Goal: Task Accomplishment & Management: Complete application form

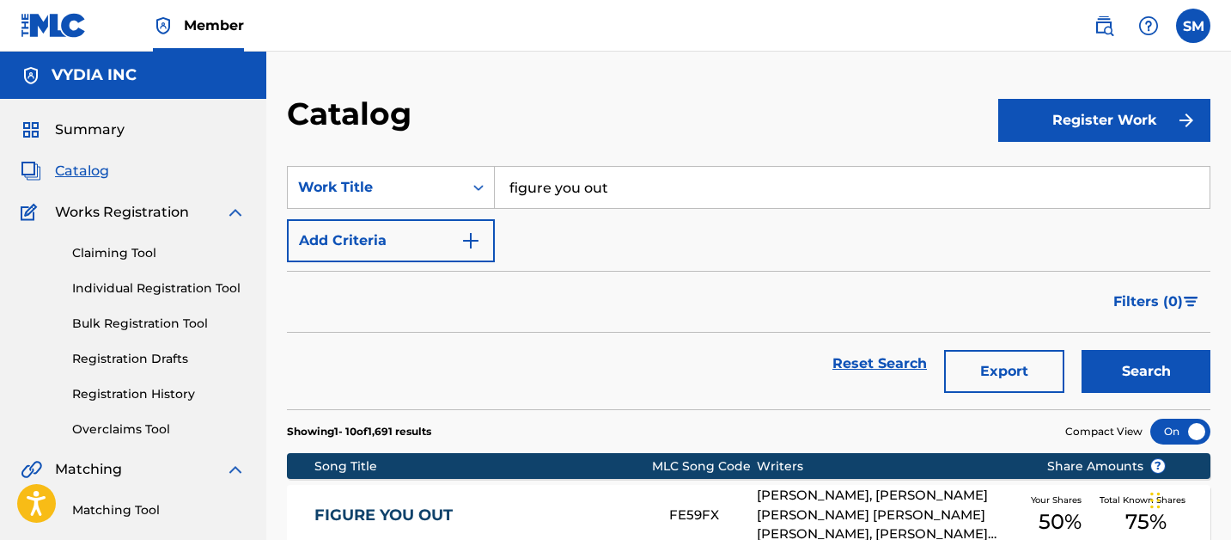
scroll to position [220, 0]
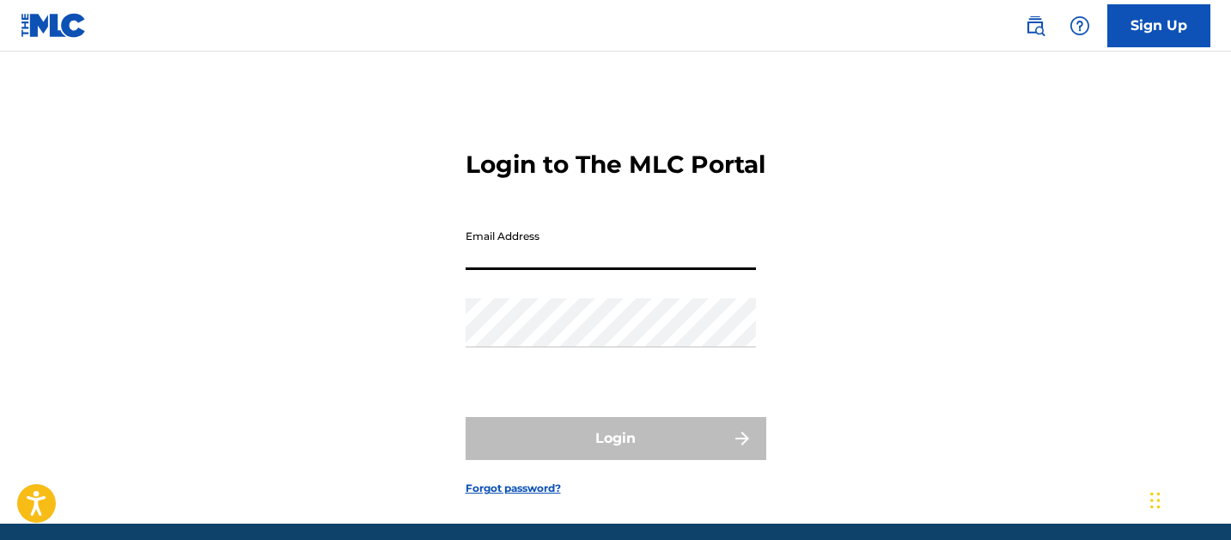
click at [519, 270] on input "Email Address" at bounding box center [611, 245] width 290 height 49
type input "[PERSON_NAME][EMAIL_ADDRESS][PERSON_NAME][DOMAIN_NAME]"
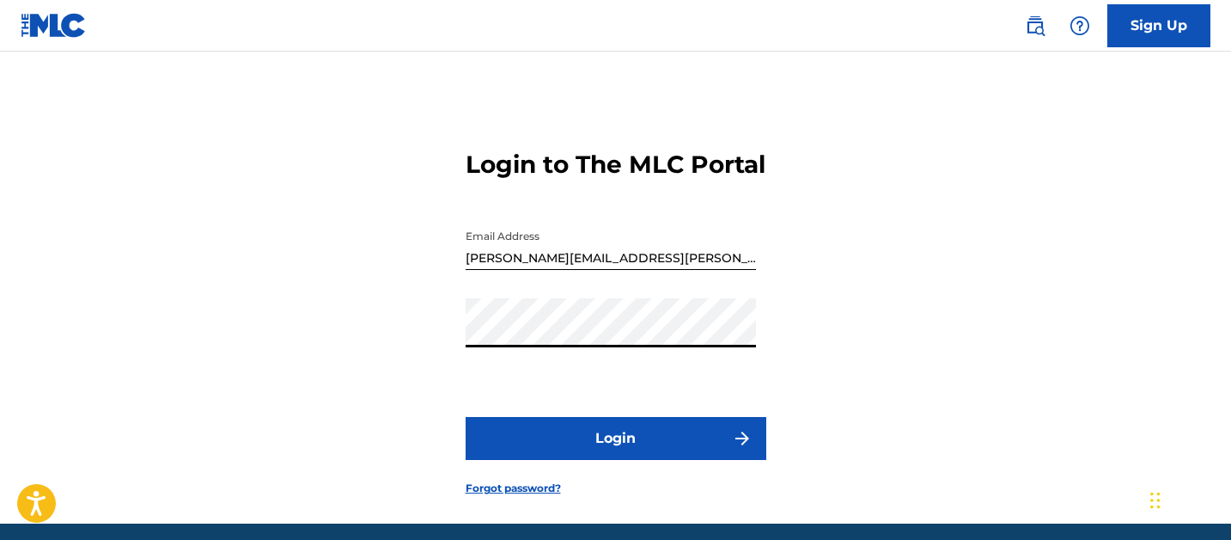
click at [466, 417] on button "Login" at bounding box center [616, 438] width 301 height 43
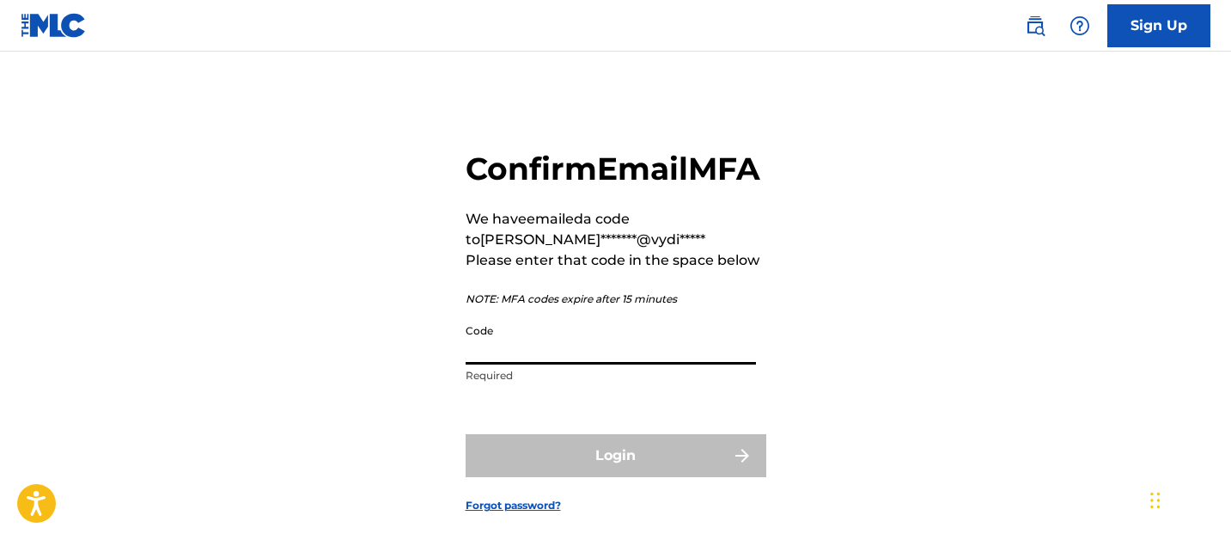
click at [639, 364] on input "Code" at bounding box center [611, 339] width 290 height 49
paste input "330158"
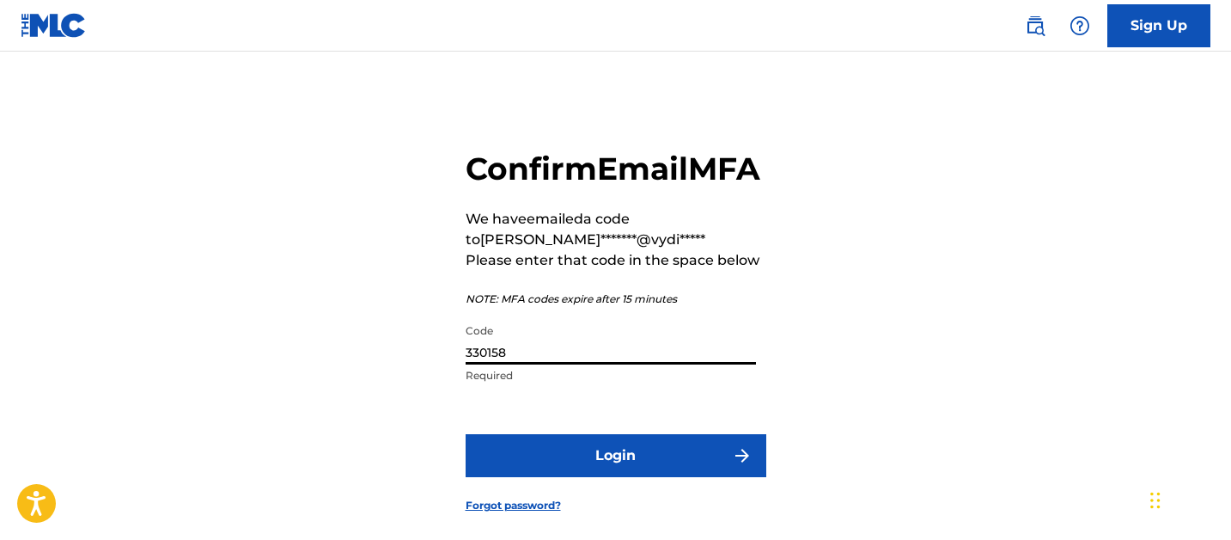
type input "330158"
click at [626, 477] on button "Login" at bounding box center [616, 455] width 301 height 43
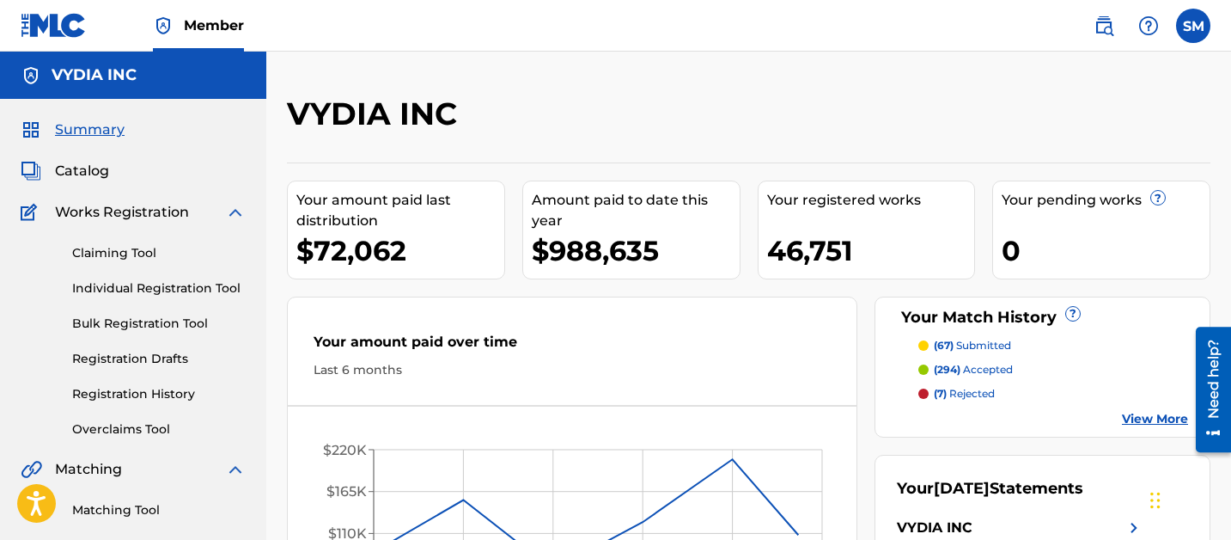
click at [80, 172] on span "Catalog" at bounding box center [82, 171] width 54 height 21
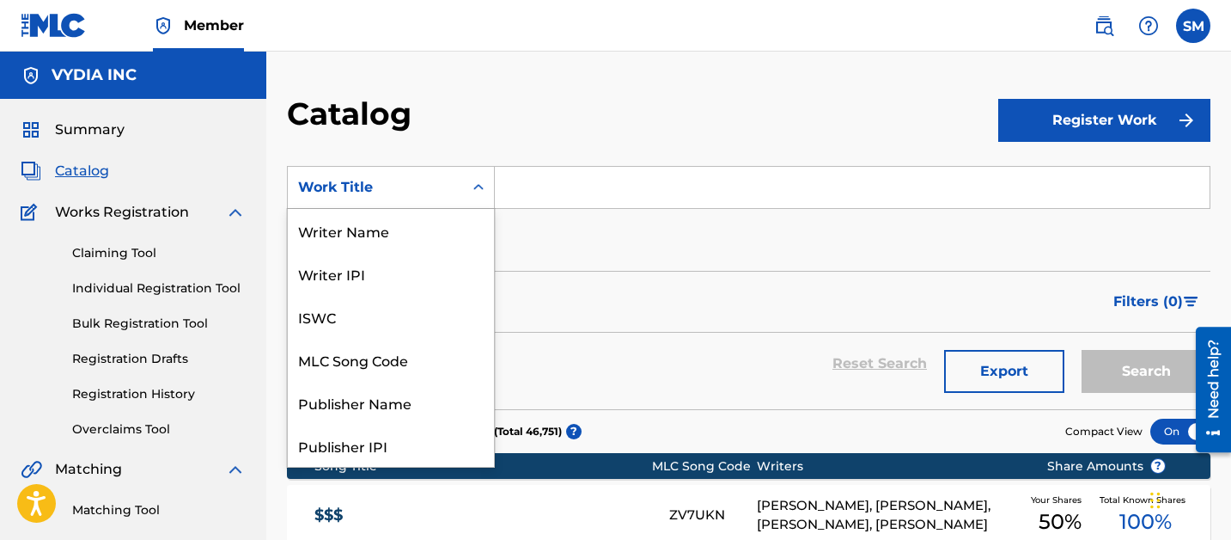
click at [449, 180] on div "Work Title" at bounding box center [375, 187] width 155 height 21
click at [385, 358] on div "MLC Song Code" at bounding box center [391, 359] width 206 height 43
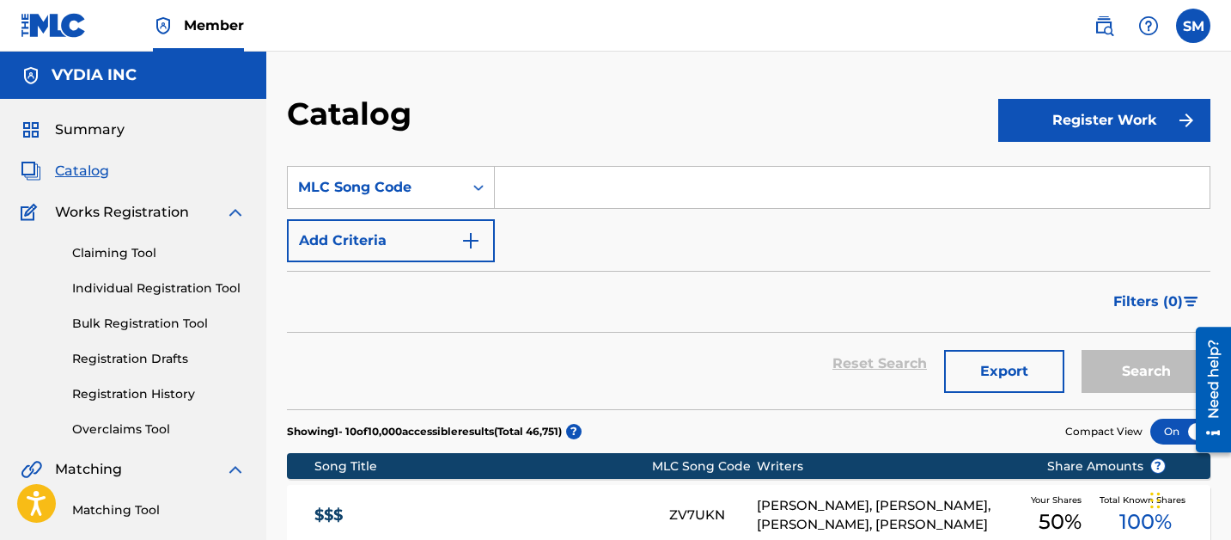
click at [559, 199] on input "Search Form" at bounding box center [852, 187] width 715 height 41
paste input "TV5ZOW"
type input "TV5ZOW"
click at [1082, 350] on button "Search" at bounding box center [1146, 371] width 129 height 43
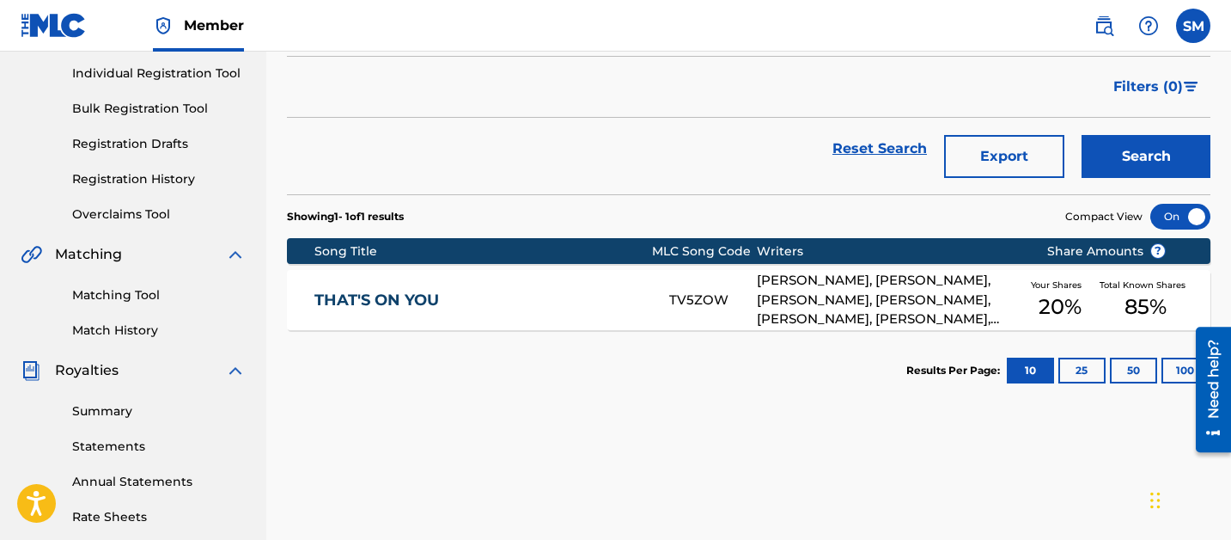
scroll to position [217, 0]
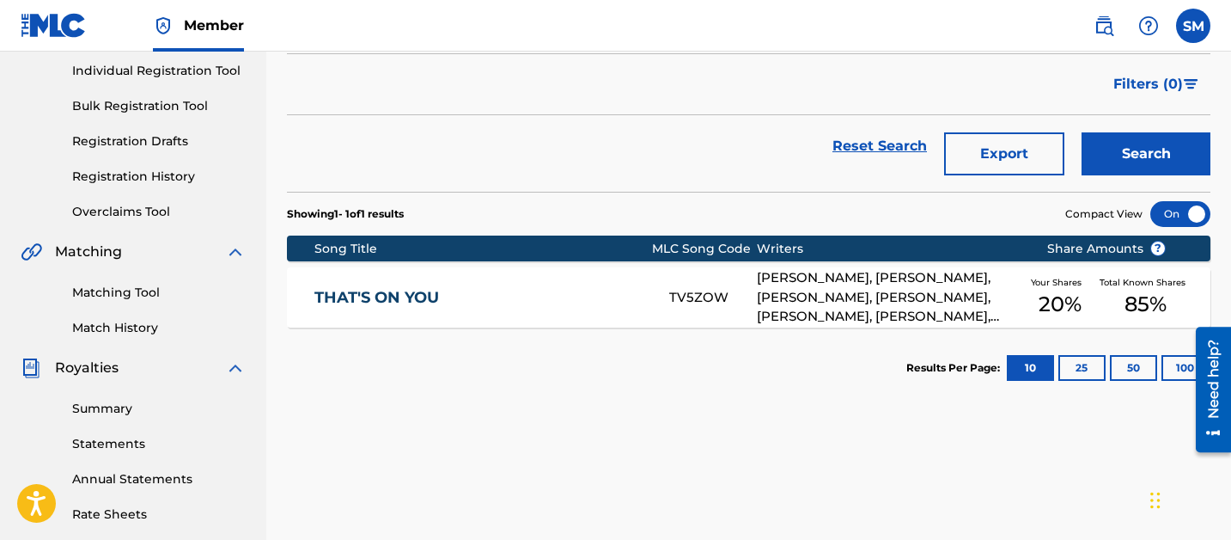
click at [739, 286] on div "THAT'S ON YOU TV5ZOW JOHN MBATA, WOODLAIR NOSY, MILES BARKER, EMMANUEL BEKELE, …" at bounding box center [749, 297] width 924 height 60
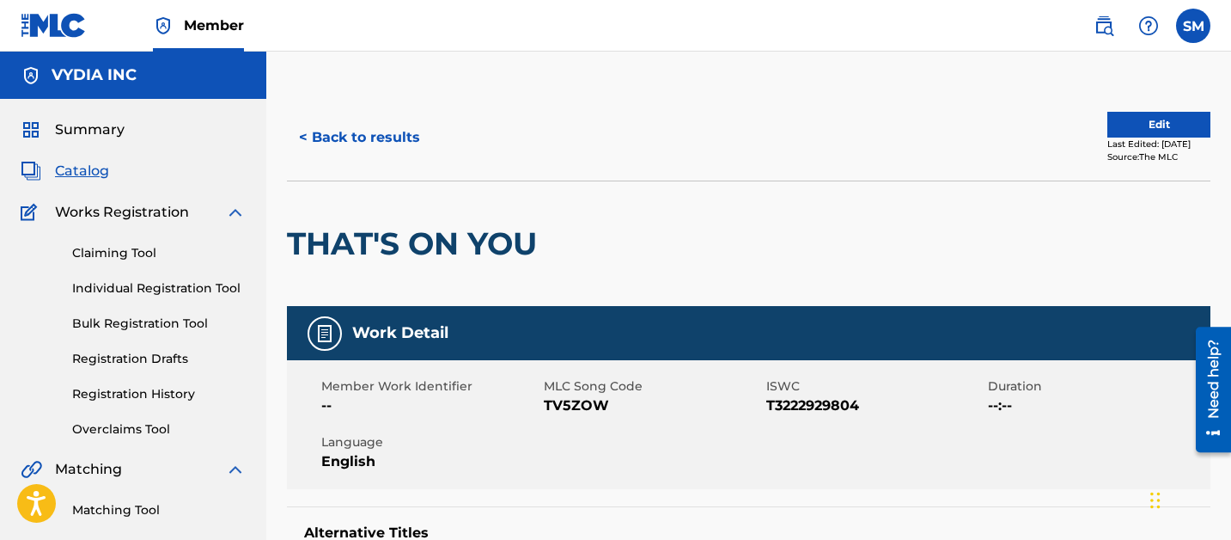
click at [353, 129] on button "< Back to results" at bounding box center [359, 137] width 145 height 43
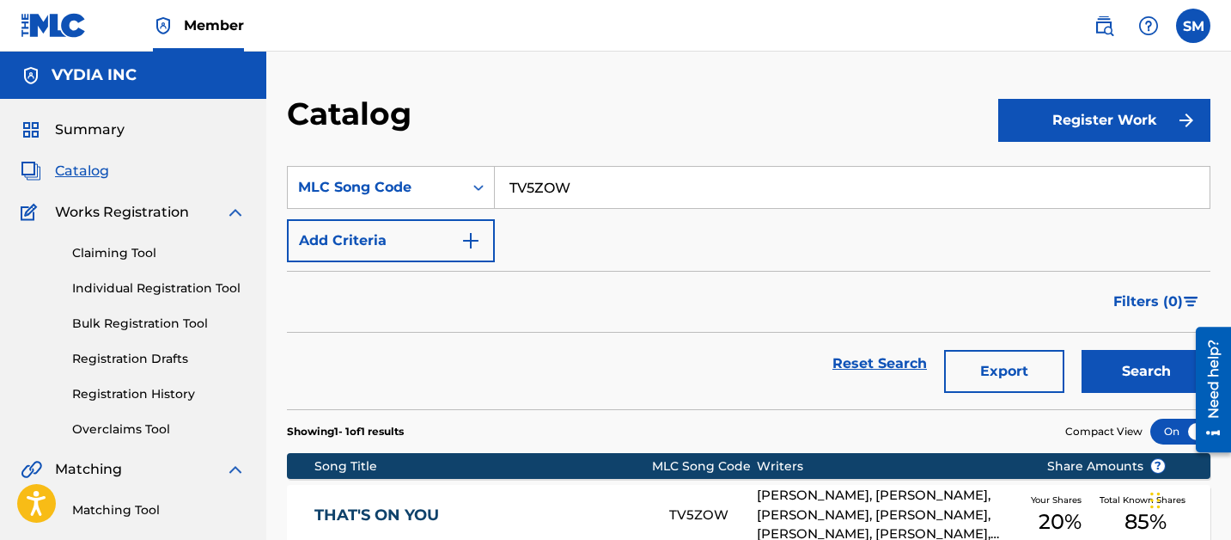
click at [534, 200] on input "TV5ZOW" at bounding box center [852, 187] width 715 height 41
click at [534, 201] on input "TV5ZOW" at bounding box center [852, 187] width 715 height 41
type input "cram"
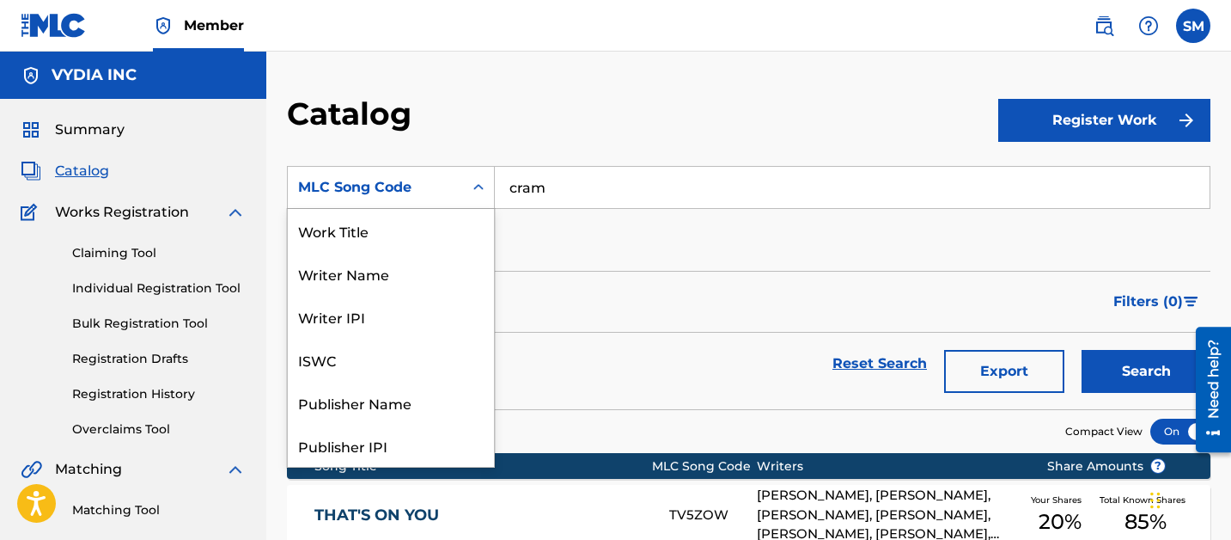
click at [426, 178] on div "MLC Song Code" at bounding box center [375, 187] width 155 height 21
click at [378, 228] on div "Work Title" at bounding box center [391, 230] width 206 height 43
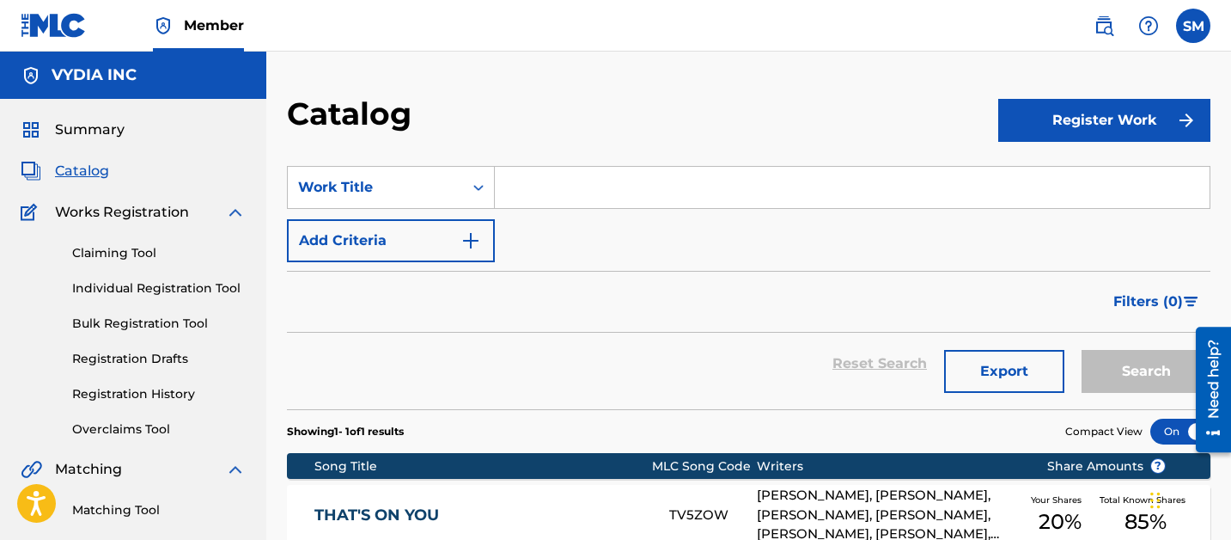
click at [598, 191] on input "Search Form" at bounding box center [852, 187] width 715 height 41
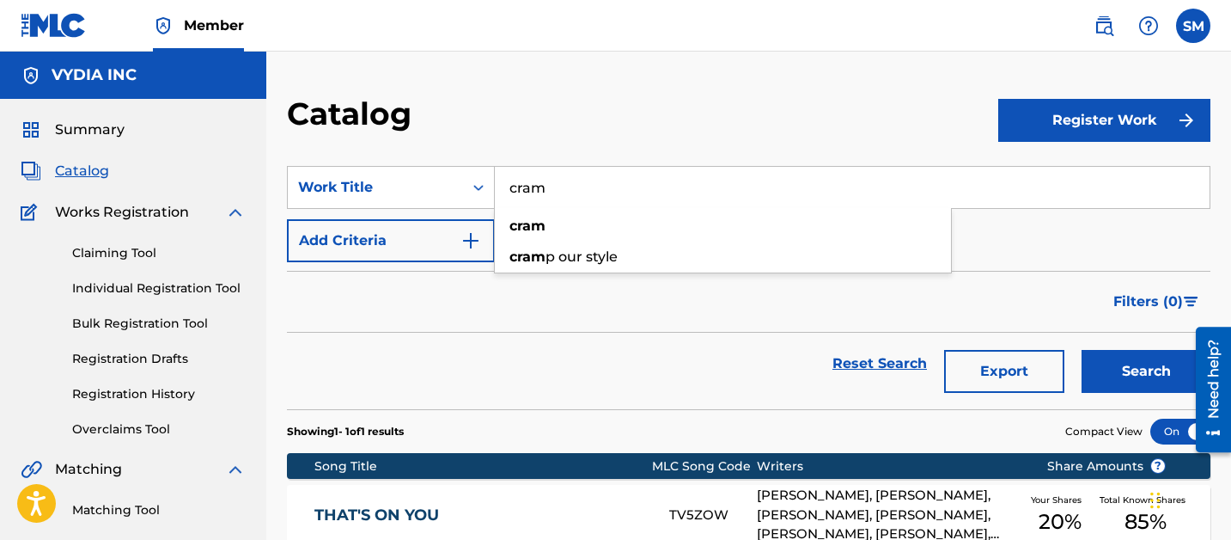
type input "cram"
click at [1082, 350] on button "Search" at bounding box center [1146, 371] width 129 height 43
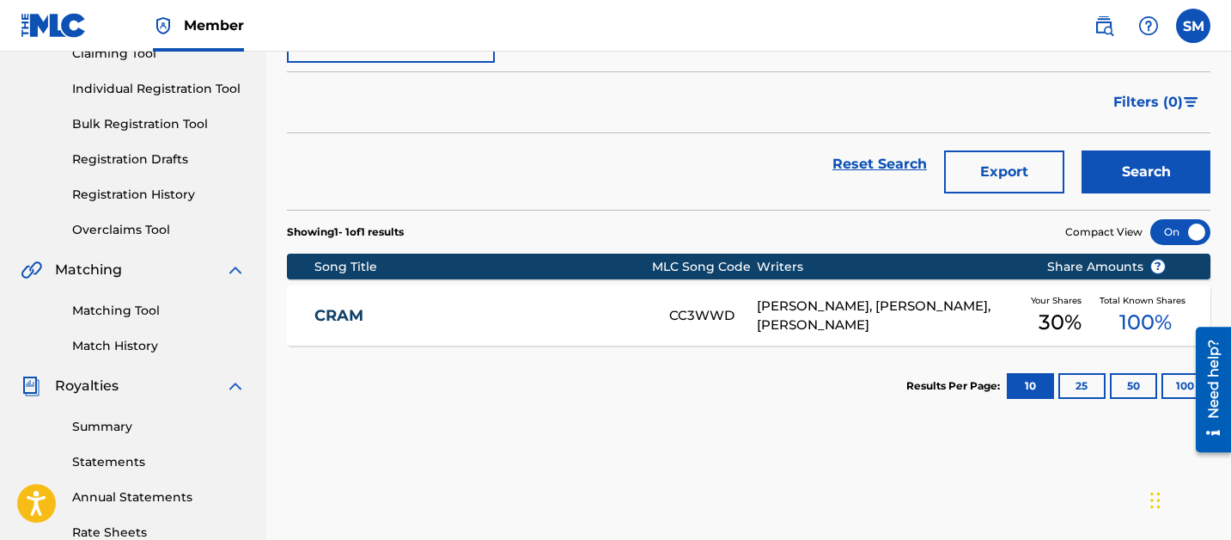
scroll to position [221, 0]
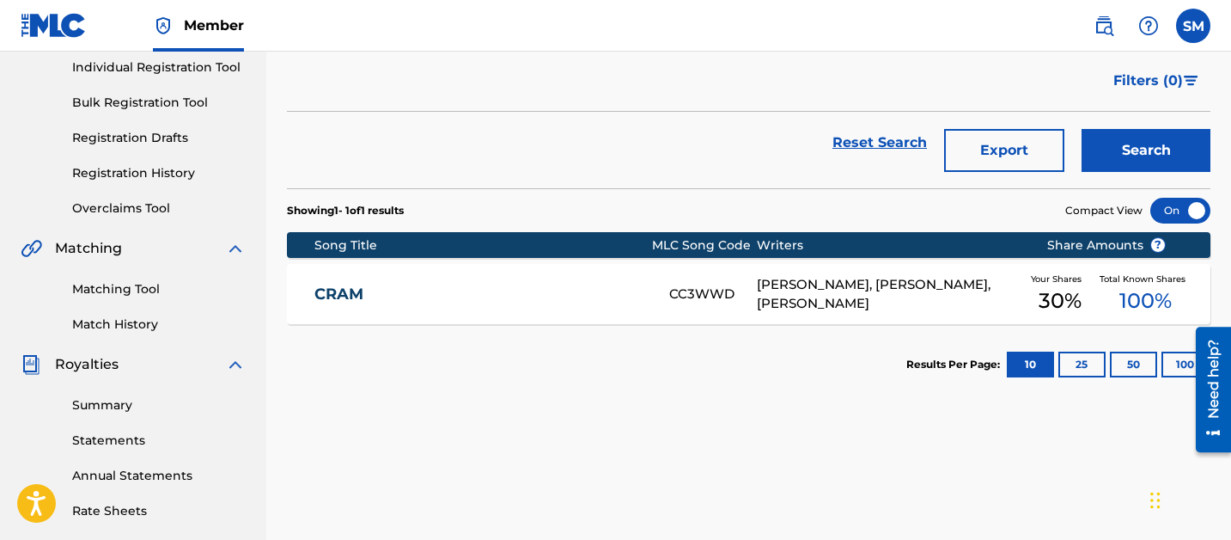
click at [839, 309] on div "SAMUEL IDOWU OLUWADARASIM, OLAJIDE TAIWO, AYODEJI OLATUNDE OLOWU" at bounding box center [888, 294] width 263 height 39
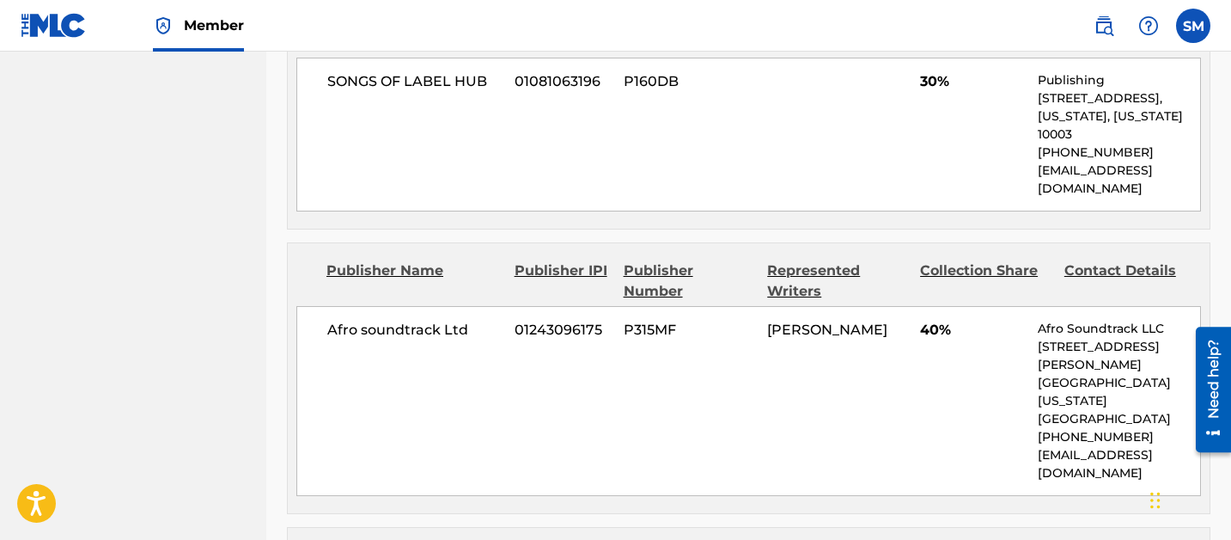
scroll to position [914, 0]
click at [593, 319] on span "01243096175" at bounding box center [563, 329] width 96 height 21
click at [647, 319] on span "P315MF" at bounding box center [689, 329] width 131 height 21
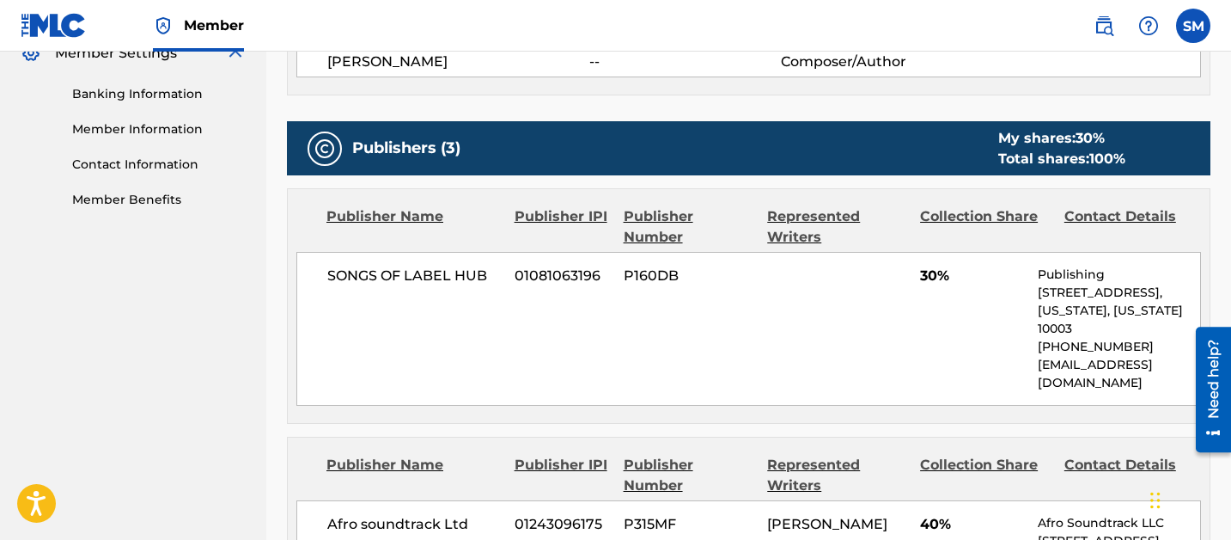
scroll to position [0, 0]
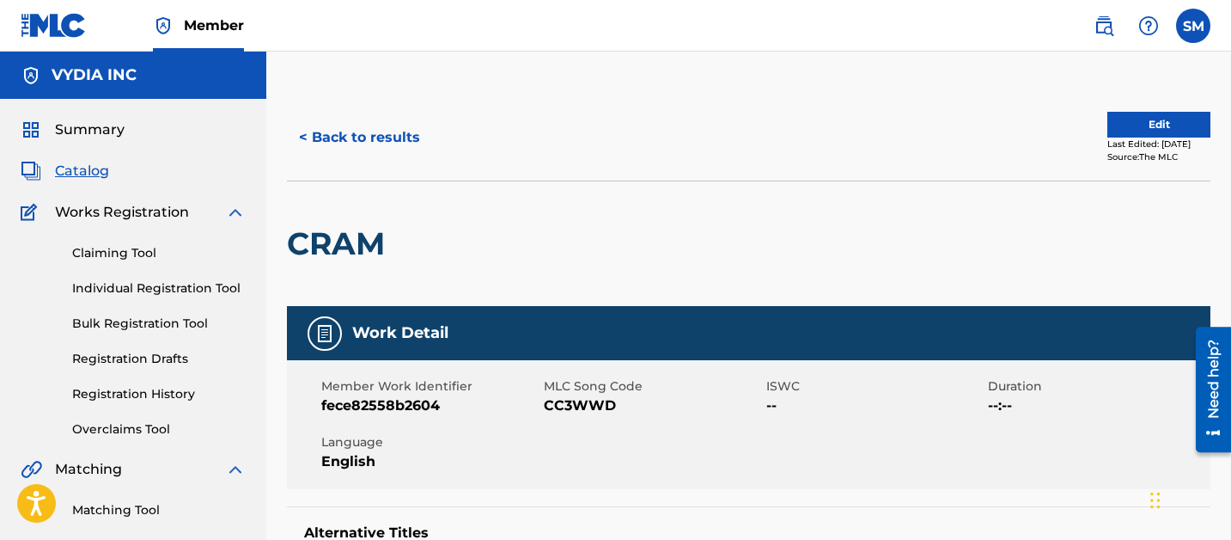
click at [351, 97] on div "< Back to results Edit Last Edited: August 19, 2025 Source: The MLC" at bounding box center [749, 138] width 924 height 86
click at [351, 144] on button "< Back to results" at bounding box center [359, 137] width 145 height 43
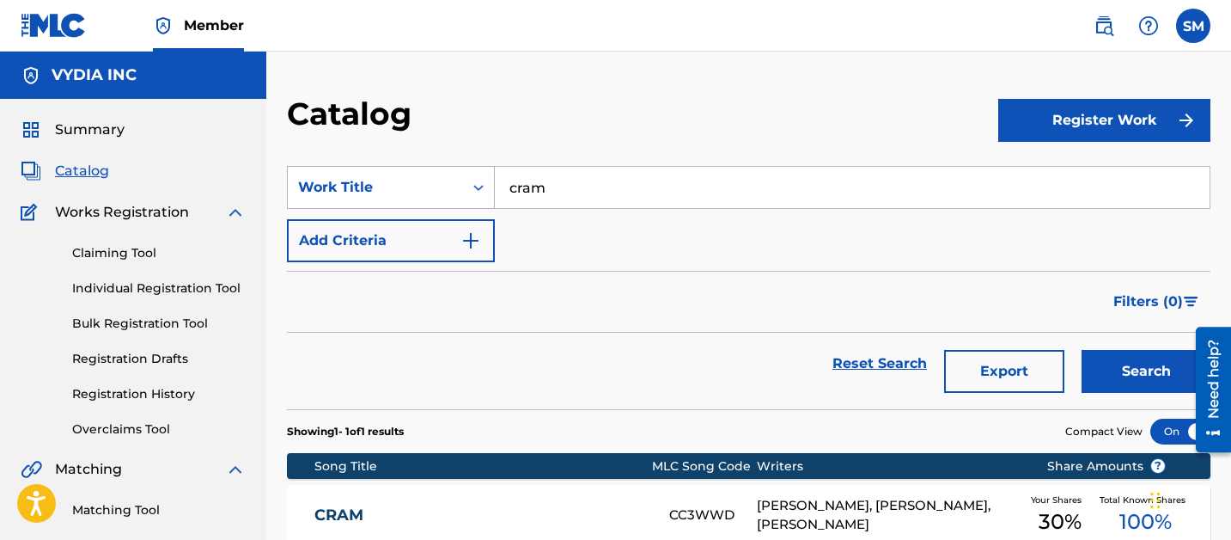
click at [443, 182] on div "Work Title" at bounding box center [375, 187] width 155 height 21
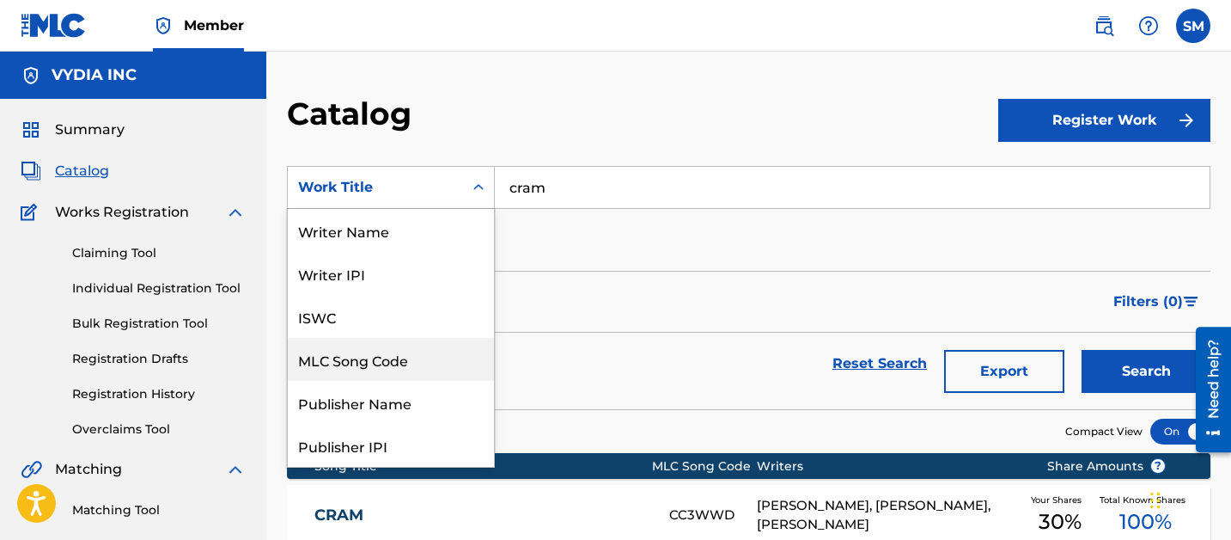
click at [390, 350] on div "MLC Song Code" at bounding box center [391, 359] width 206 height 43
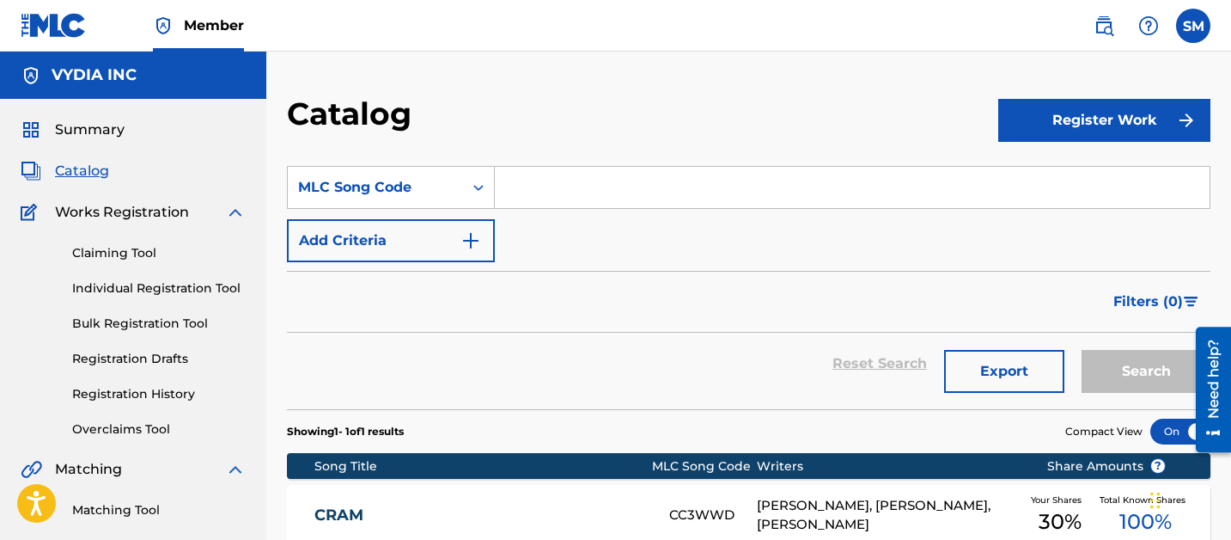
click at [587, 169] on input "Search Form" at bounding box center [852, 187] width 715 height 41
paste input "QB039V"
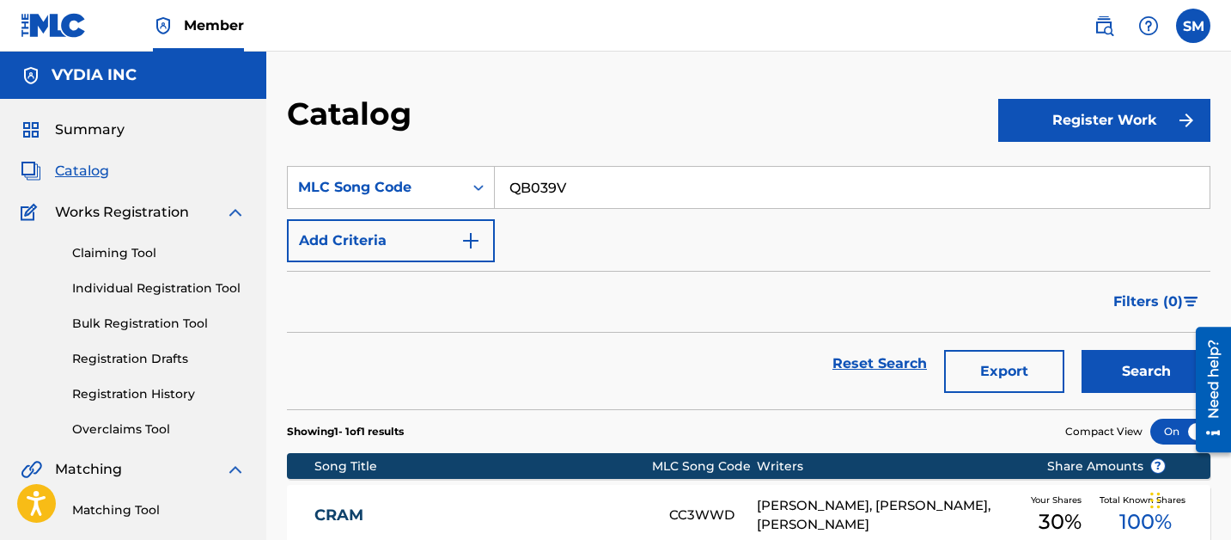
type input "QB039V"
click at [1082, 350] on button "Search" at bounding box center [1146, 371] width 129 height 43
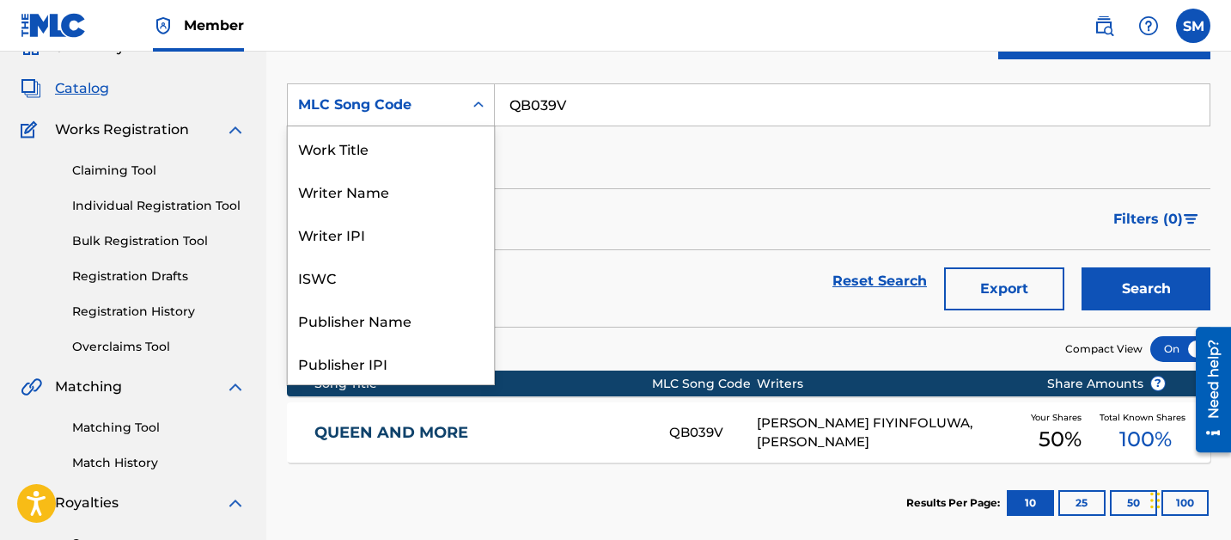
click at [408, 96] on div "MLC Song Code" at bounding box center [375, 105] width 155 height 21
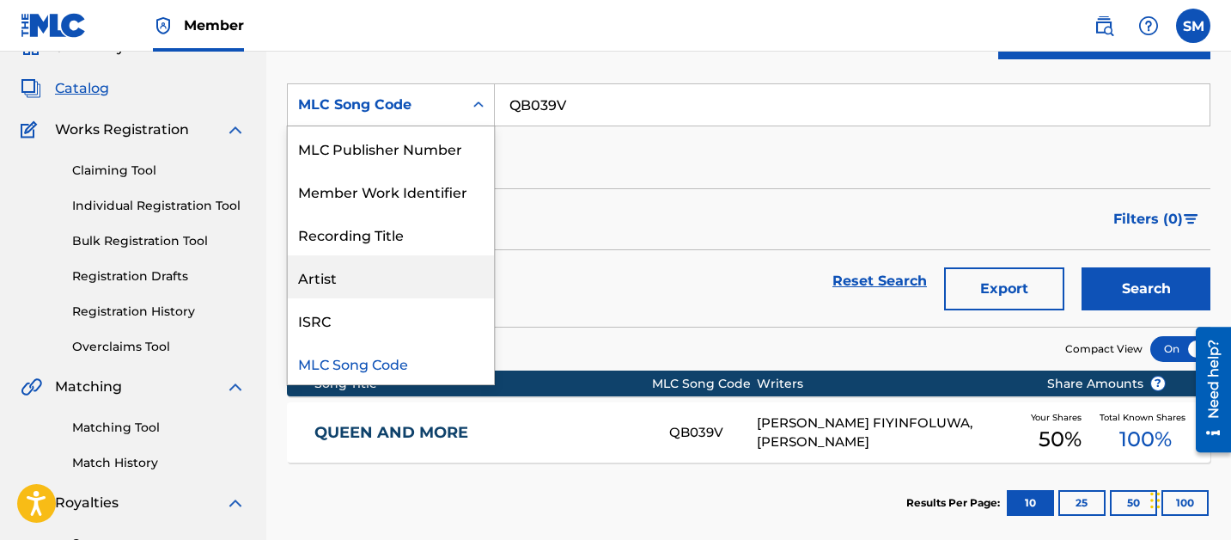
scroll to position [0, 0]
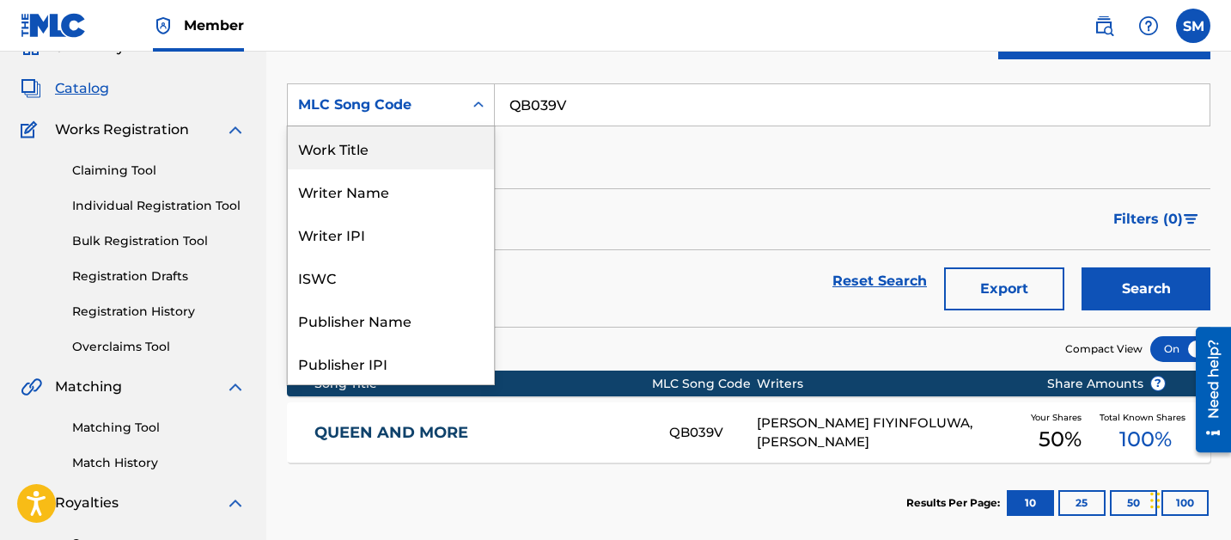
click at [358, 157] on div "Work Title" at bounding box center [391, 147] width 206 height 43
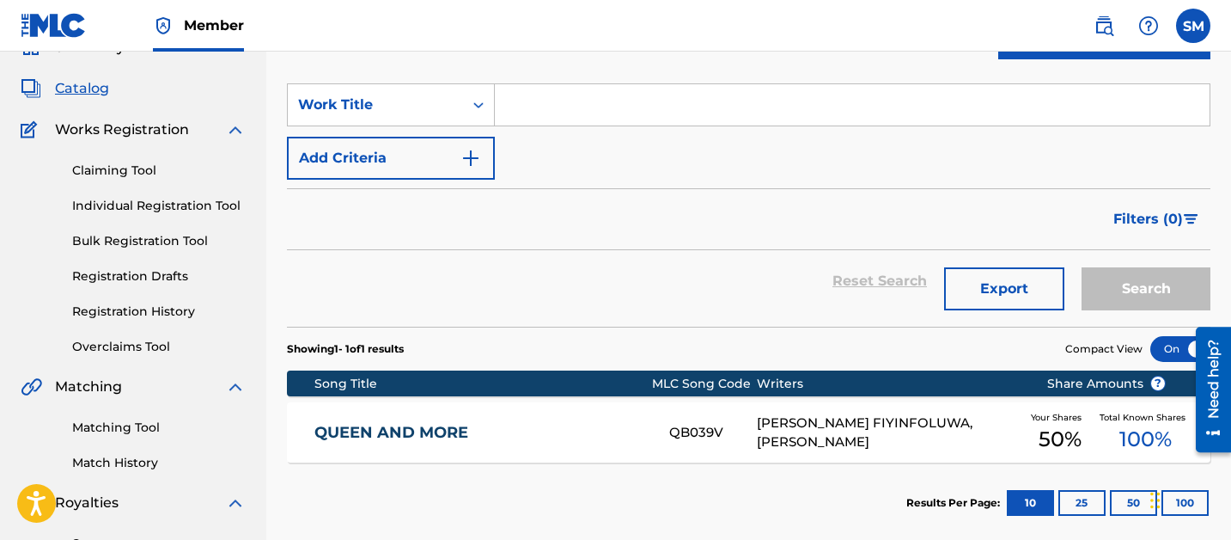
click at [527, 111] on input "Search Form" at bounding box center [852, 104] width 715 height 41
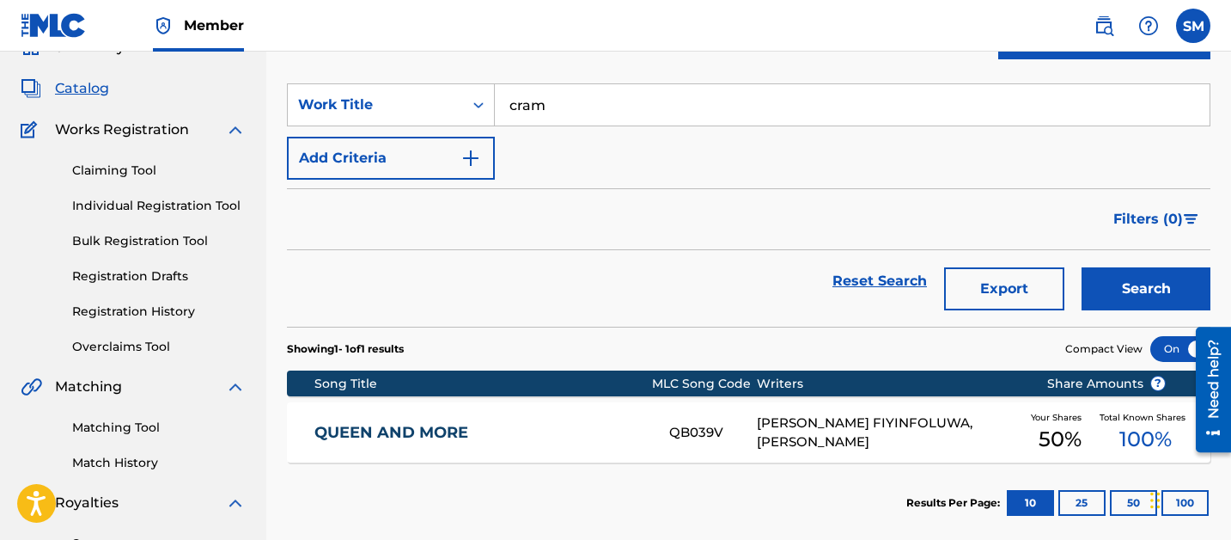
type input "cram"
click at [1082, 267] on button "Search" at bounding box center [1146, 288] width 129 height 43
click at [517, 419] on div "CRAM CC3WWD SAMUEL IDOWU OLUWADARASIM, OLAJIDE TAIWO, AYODEJI OLATUNDE OLOWU Yo…" at bounding box center [749, 432] width 924 height 60
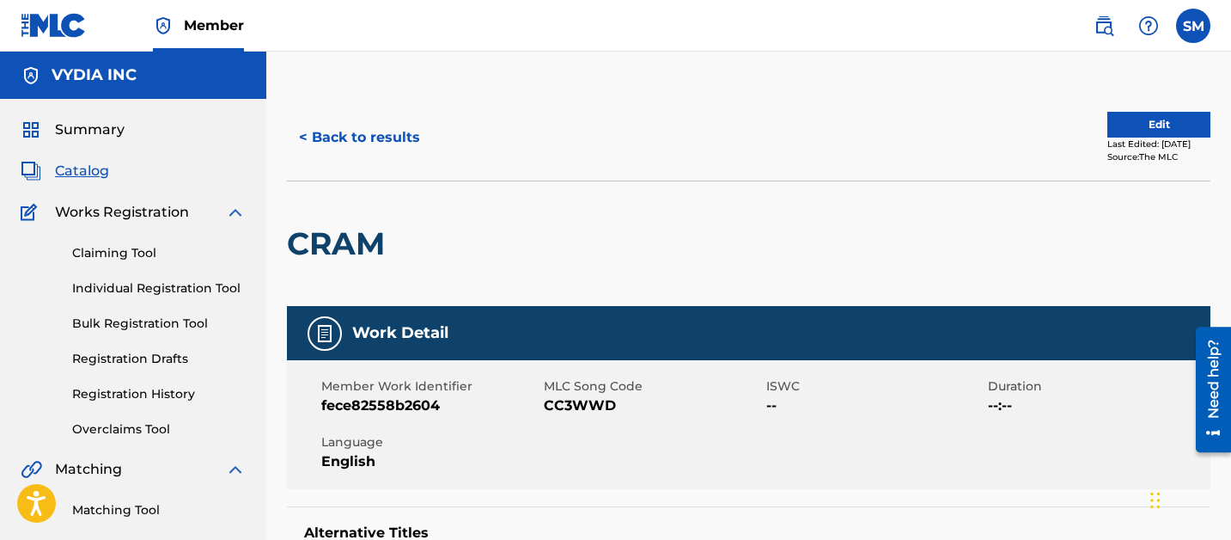
click at [564, 406] on span "CC3WWD" at bounding box center [653, 405] width 218 height 21
copy span "CC3WWD"
click at [370, 124] on button "< Back to results" at bounding box center [359, 137] width 145 height 43
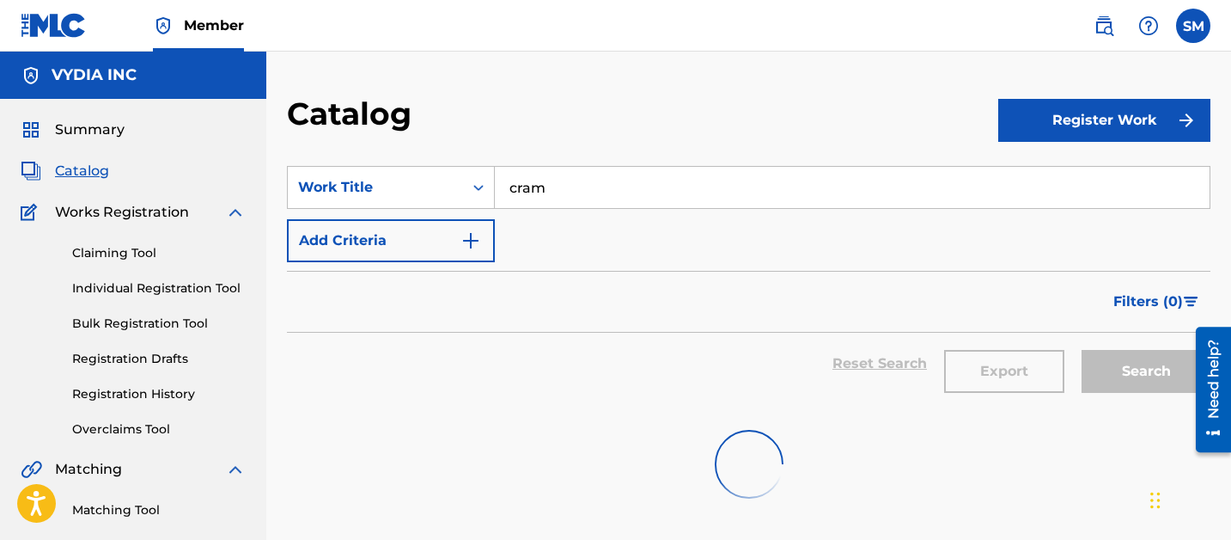
scroll to position [83, 0]
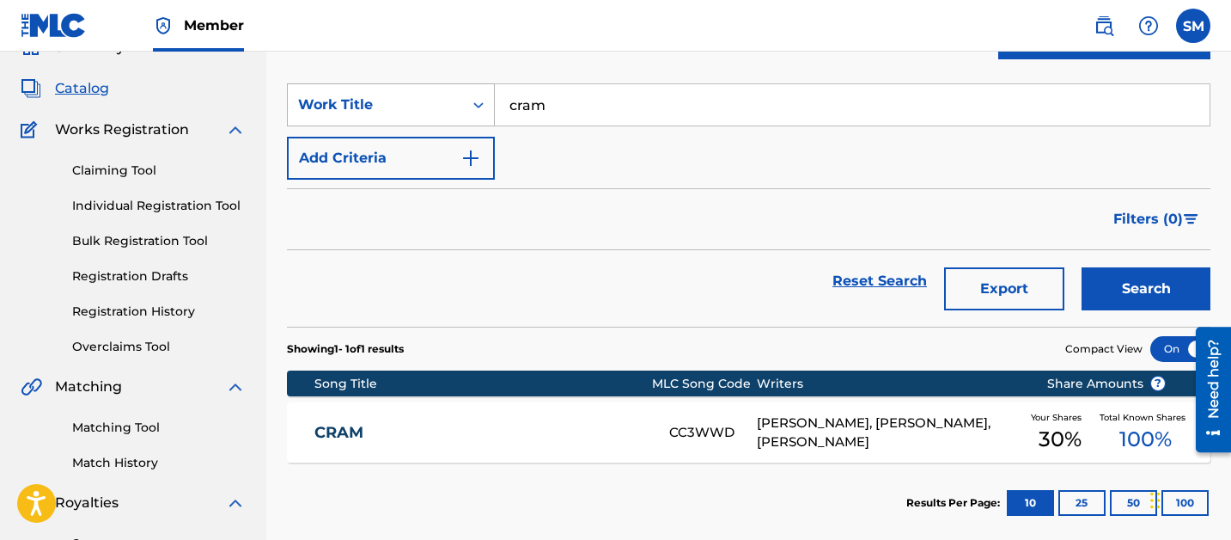
click at [412, 123] on div "Work Title" at bounding box center [391, 104] width 208 height 43
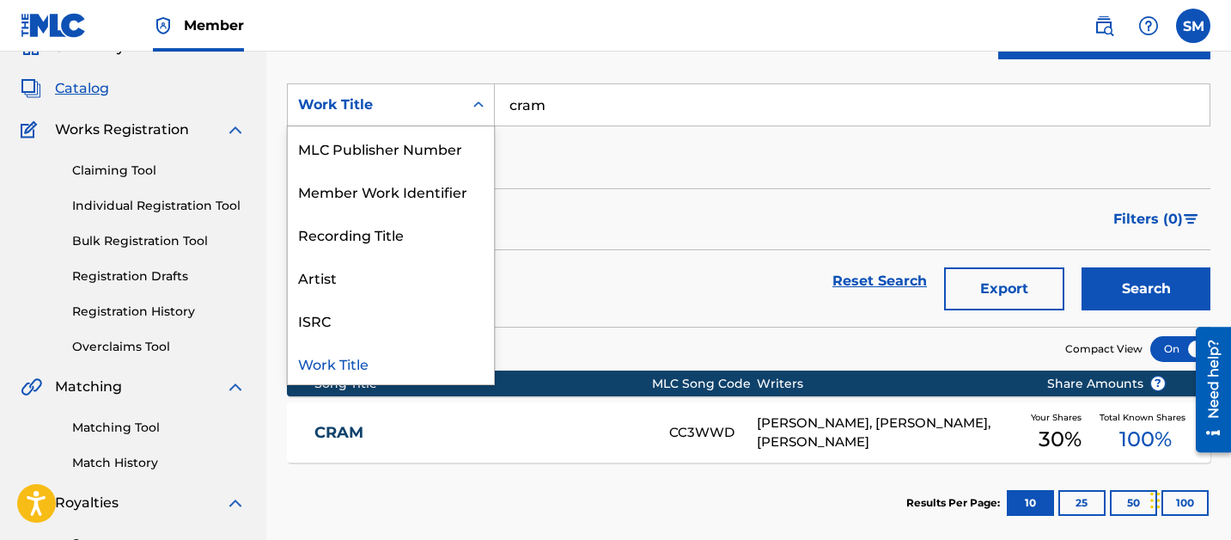
scroll to position [0, 0]
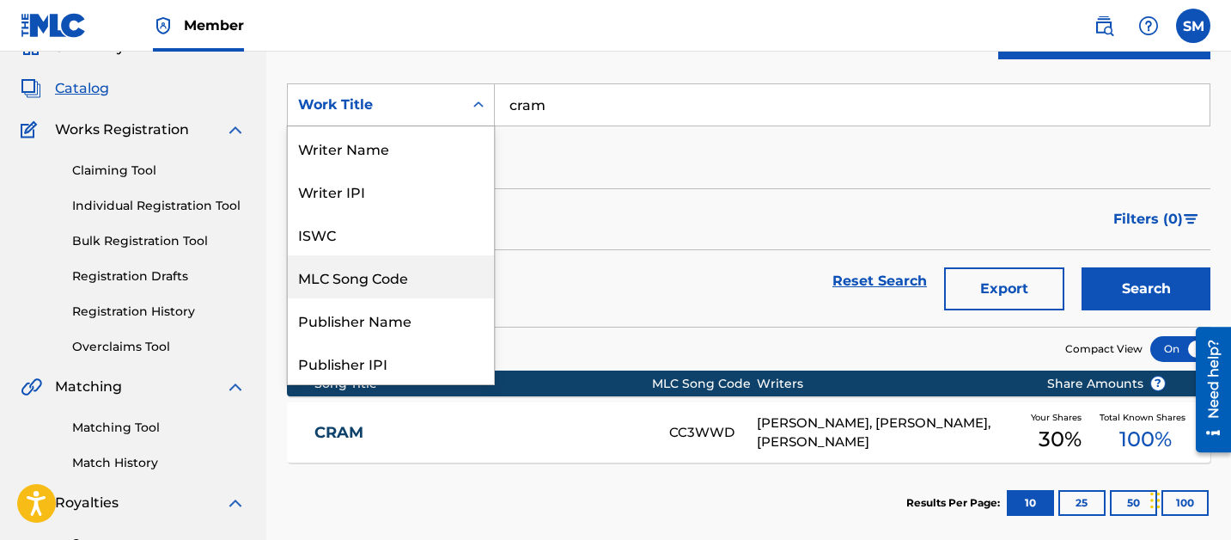
click at [395, 260] on div "MLC Song Code" at bounding box center [391, 276] width 206 height 43
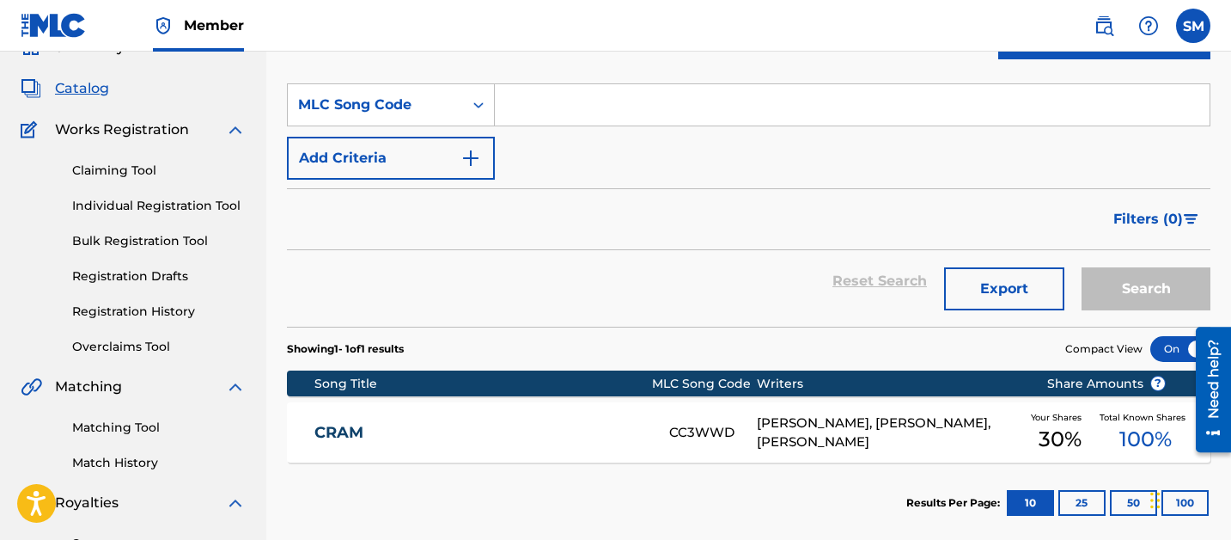
click at [555, 112] on input "Search Form" at bounding box center [852, 104] width 715 height 41
paste input "N71CIF"
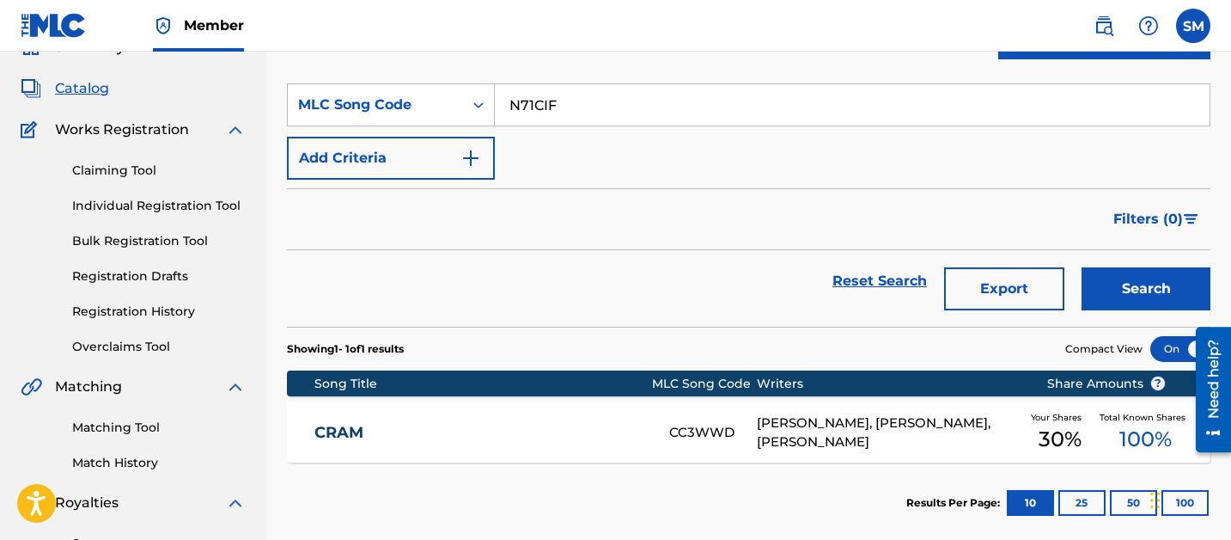
type input "N71CIF"
click at [1082, 267] on button "Search" at bounding box center [1146, 288] width 129 height 43
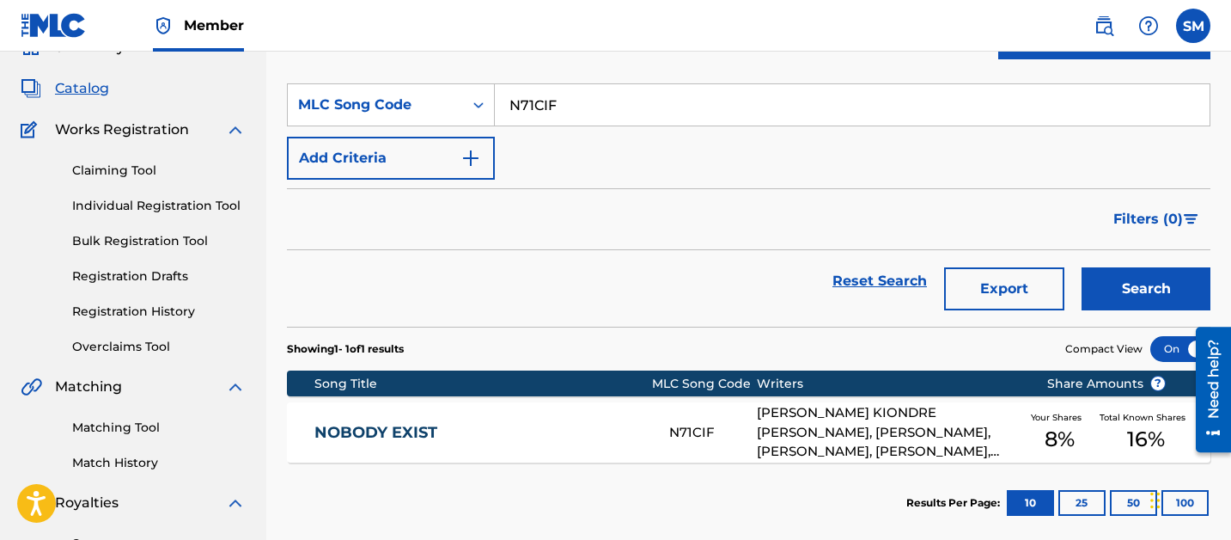
click at [480, 425] on link "NOBODY EXIST" at bounding box center [481, 433] width 332 height 20
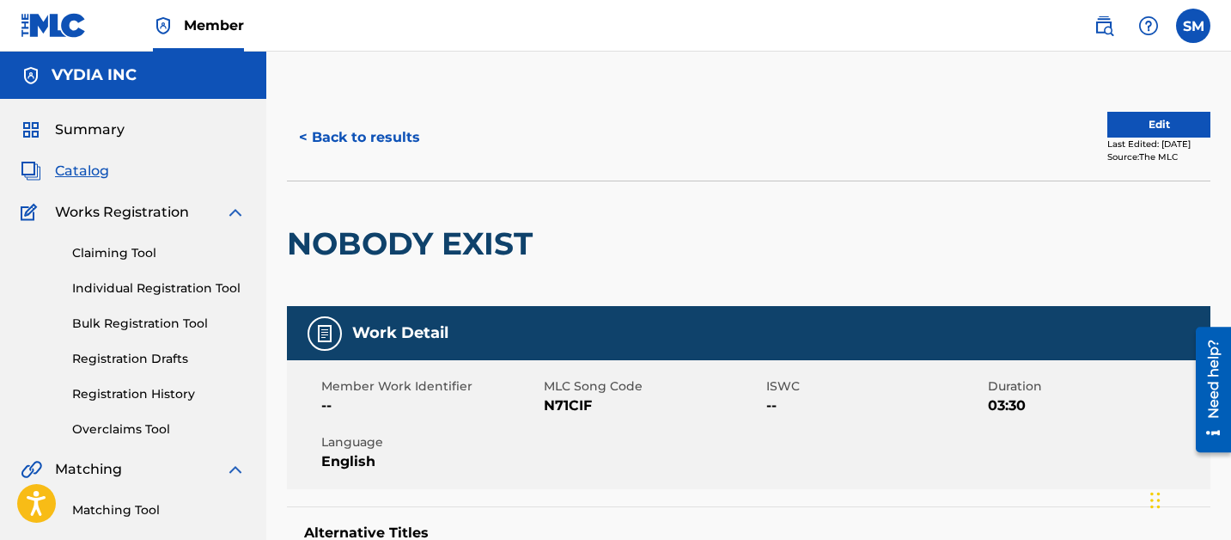
click at [364, 129] on button "< Back to results" at bounding box center [359, 137] width 145 height 43
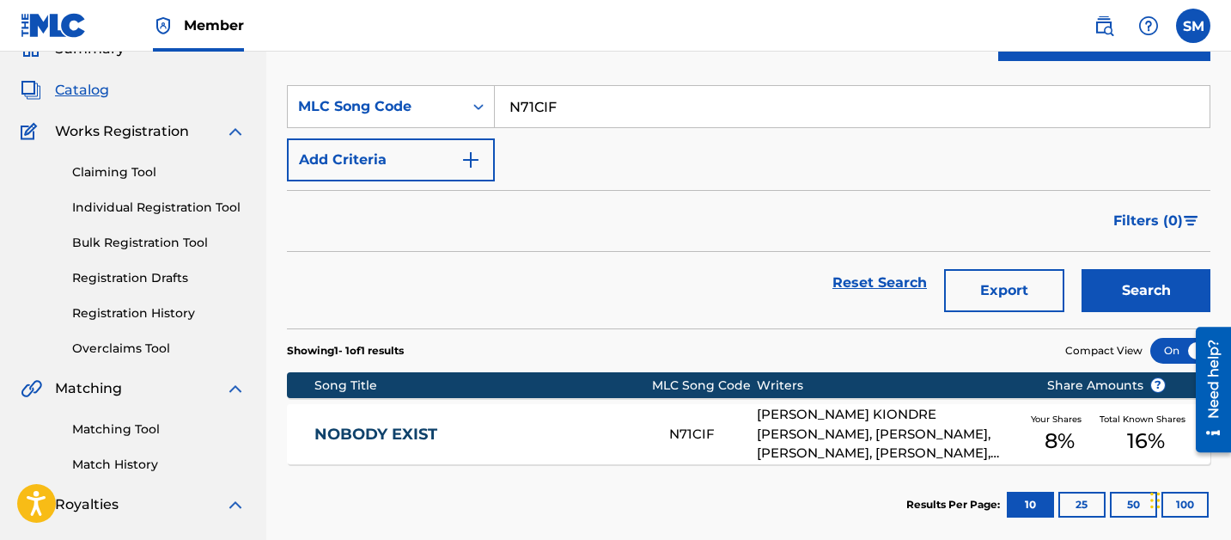
click at [582, 106] on input "N71CIF" at bounding box center [852, 106] width 715 height 41
paste input "LR7EO7"
click at [582, 106] on input "N71CIF" at bounding box center [852, 106] width 715 height 41
click at [1082, 269] on button "Search" at bounding box center [1146, 290] width 129 height 43
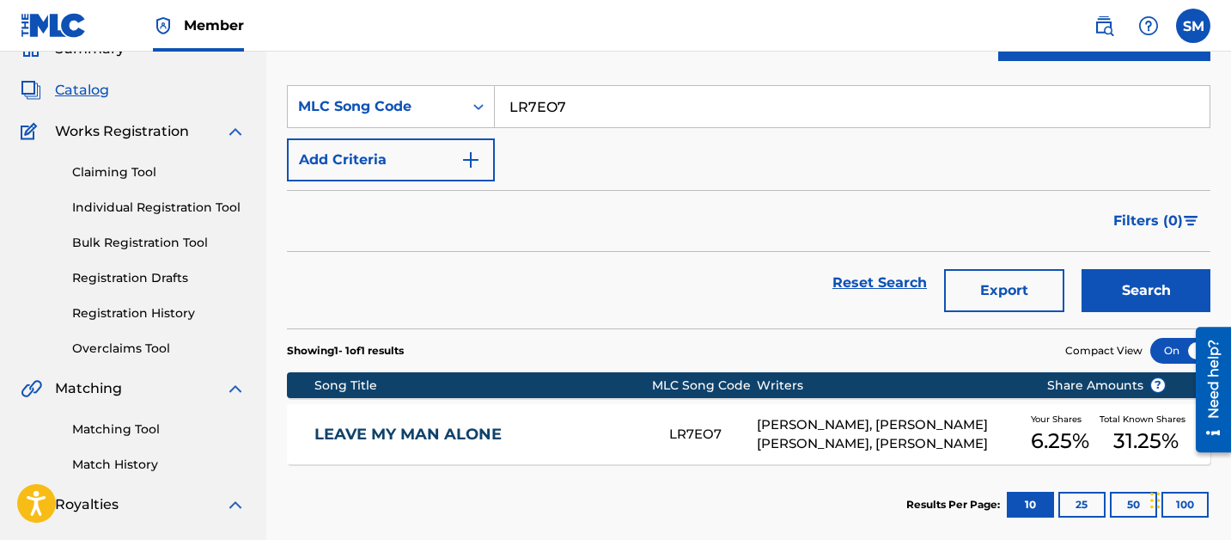
click at [643, 107] on input "LR7EO7" at bounding box center [852, 106] width 715 height 41
paste input "FA1IMK"
click at [1082, 269] on button "Search" at bounding box center [1146, 290] width 129 height 43
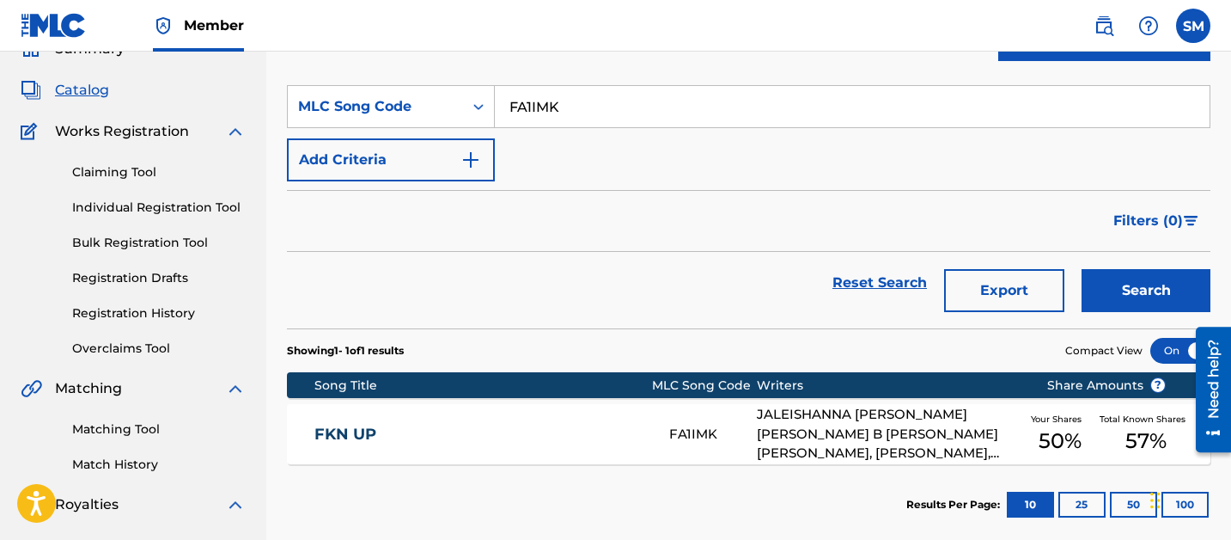
click at [548, 98] on input "FA1IMK" at bounding box center [852, 106] width 715 height 41
paste input "2IC5"
click at [1082, 269] on button "Search" at bounding box center [1146, 290] width 129 height 43
click at [611, 120] on input "FA2IC5" at bounding box center [852, 106] width 715 height 41
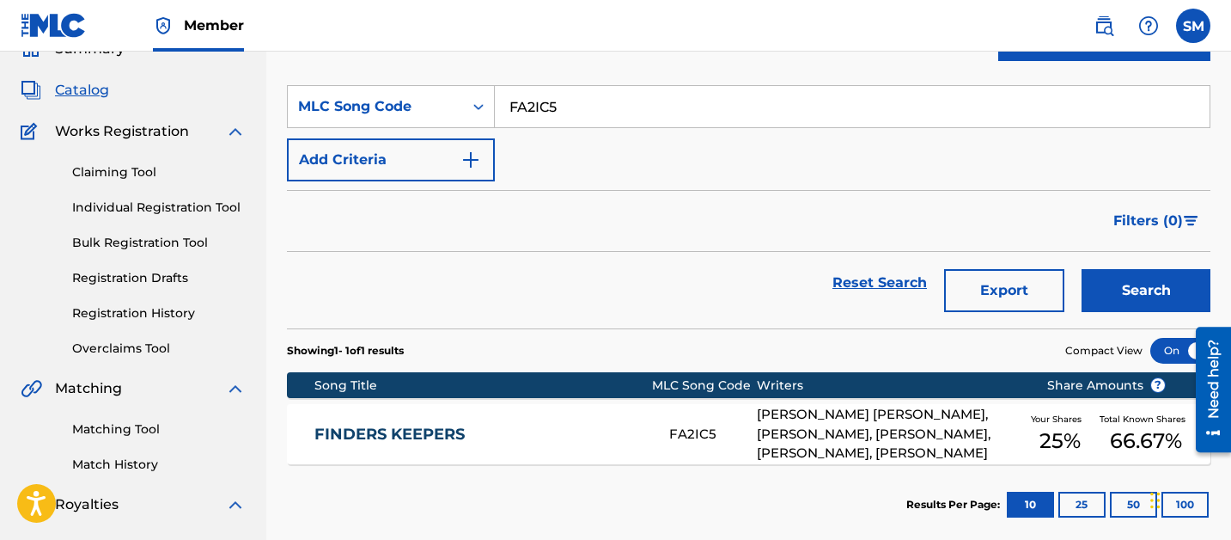
click at [611, 119] on input "FA2IC5" at bounding box center [852, 106] width 715 height 41
paste input "RO6L6D"
type input "RO6L6D"
click at [1082, 269] on button "Search" at bounding box center [1146, 290] width 129 height 43
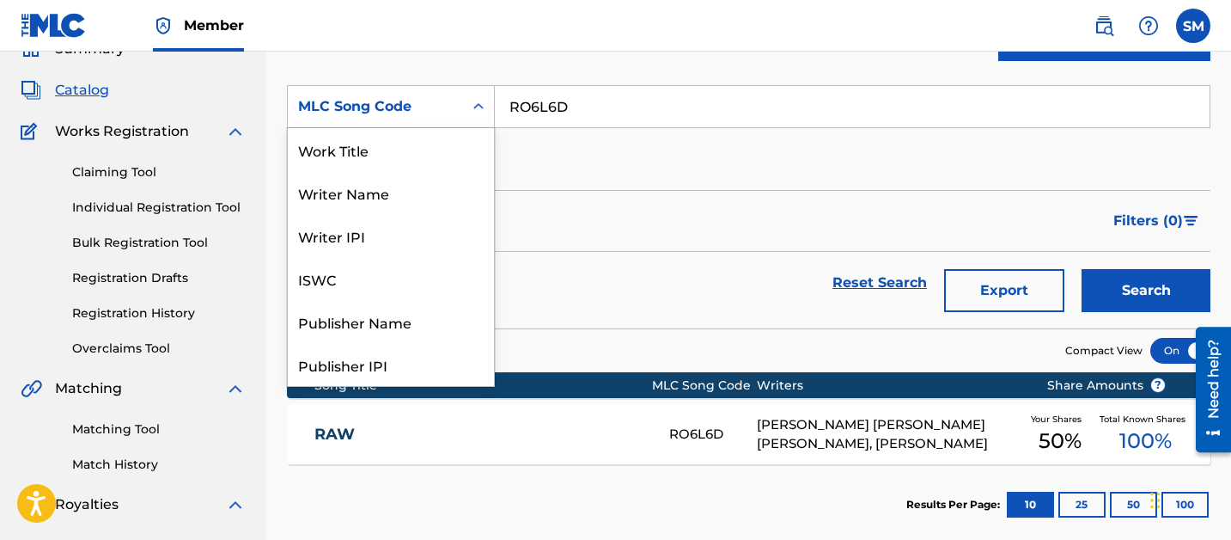
click at [397, 98] on div "MLC Song Code" at bounding box center [375, 106] width 155 height 21
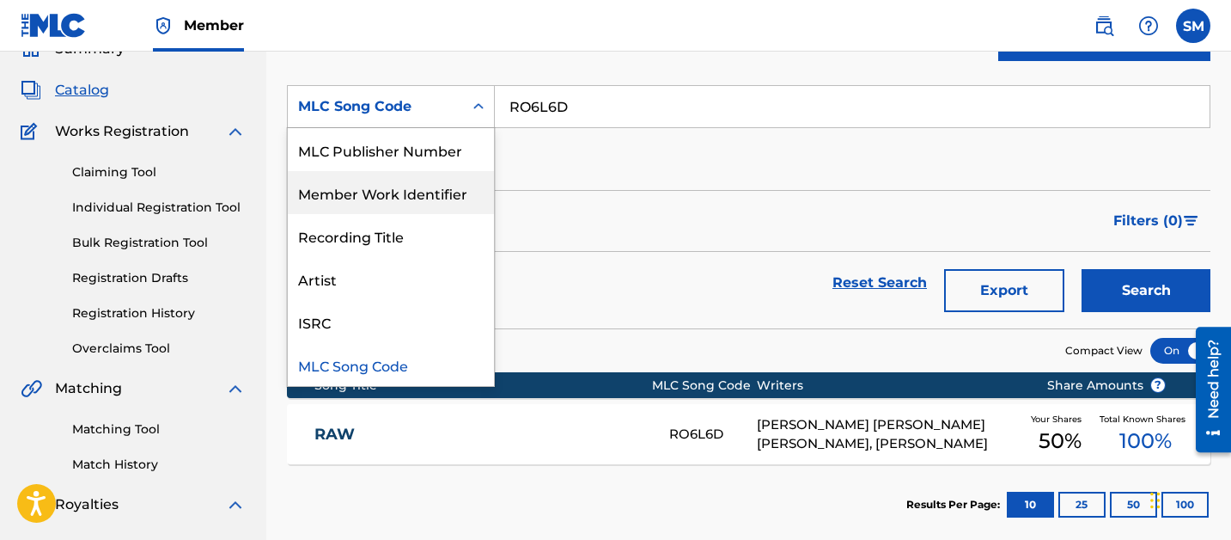
scroll to position [0, 0]
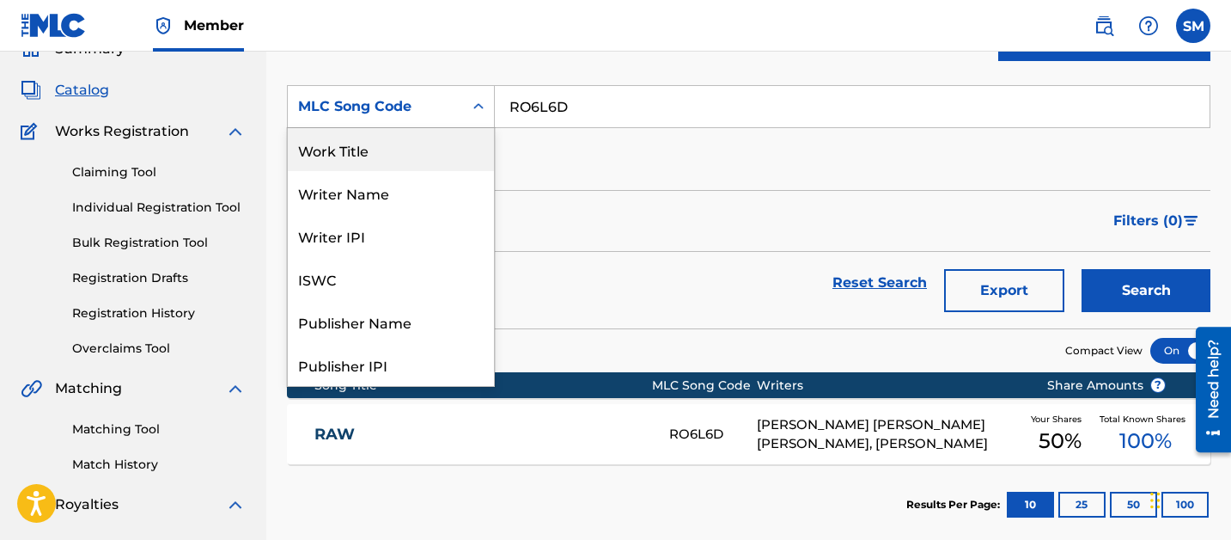
click at [378, 162] on div "Work Title" at bounding box center [391, 149] width 206 height 43
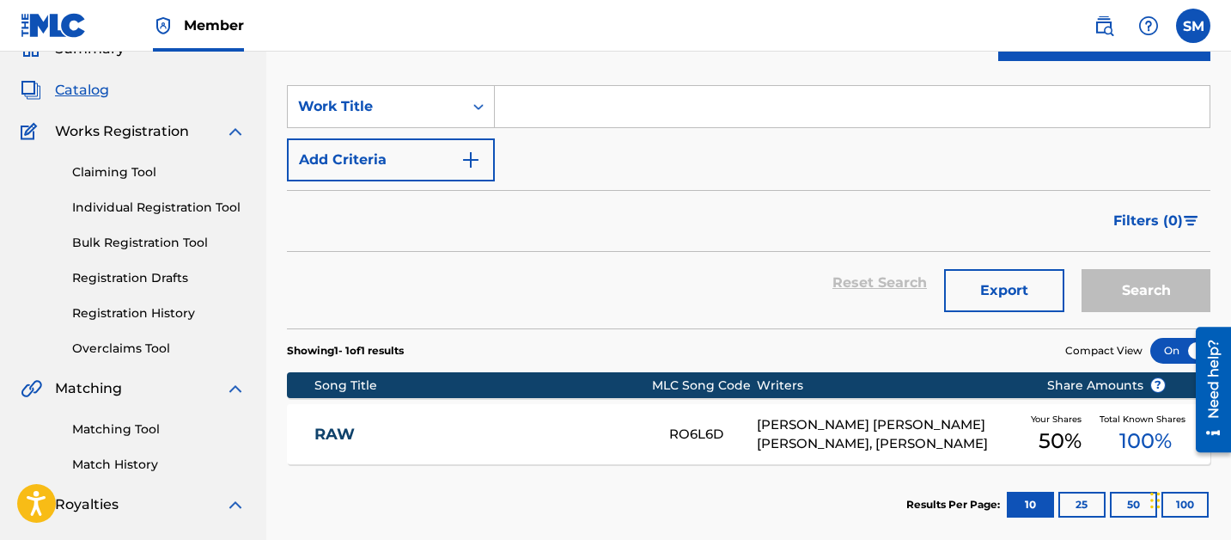
click at [576, 113] on input "Search Form" at bounding box center [852, 106] width 715 height 41
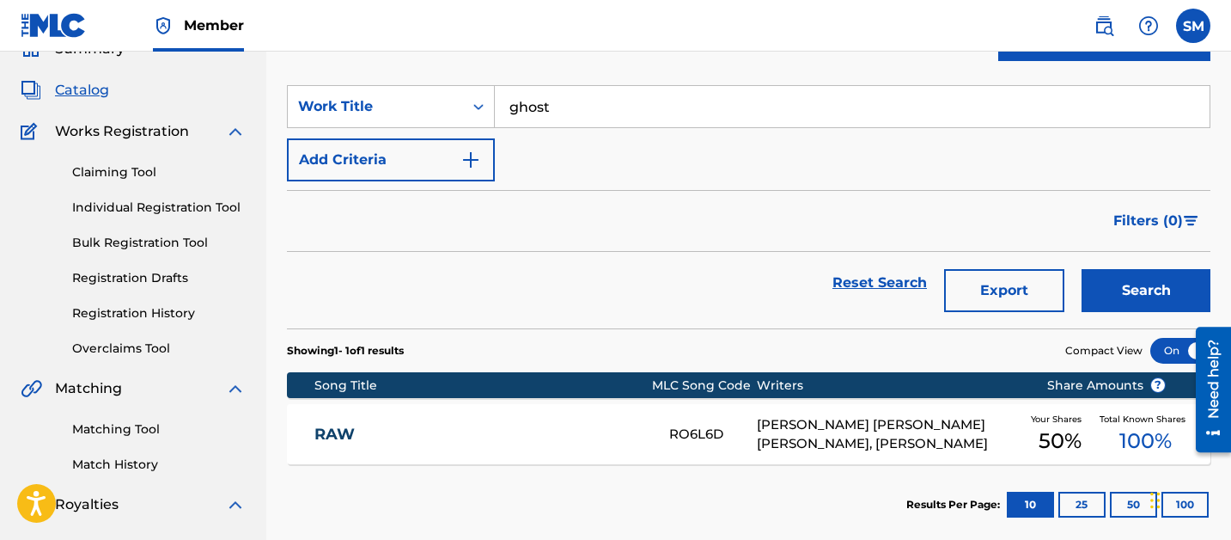
type input "ghost"
click at [1082, 269] on button "Search" at bounding box center [1146, 290] width 129 height 43
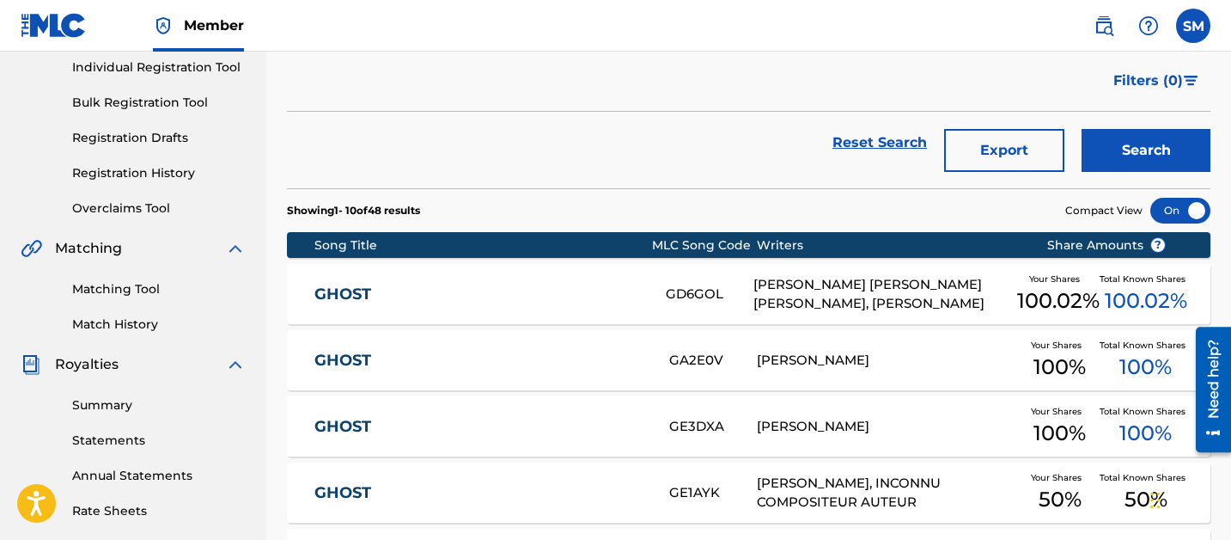
scroll to position [226, 0]
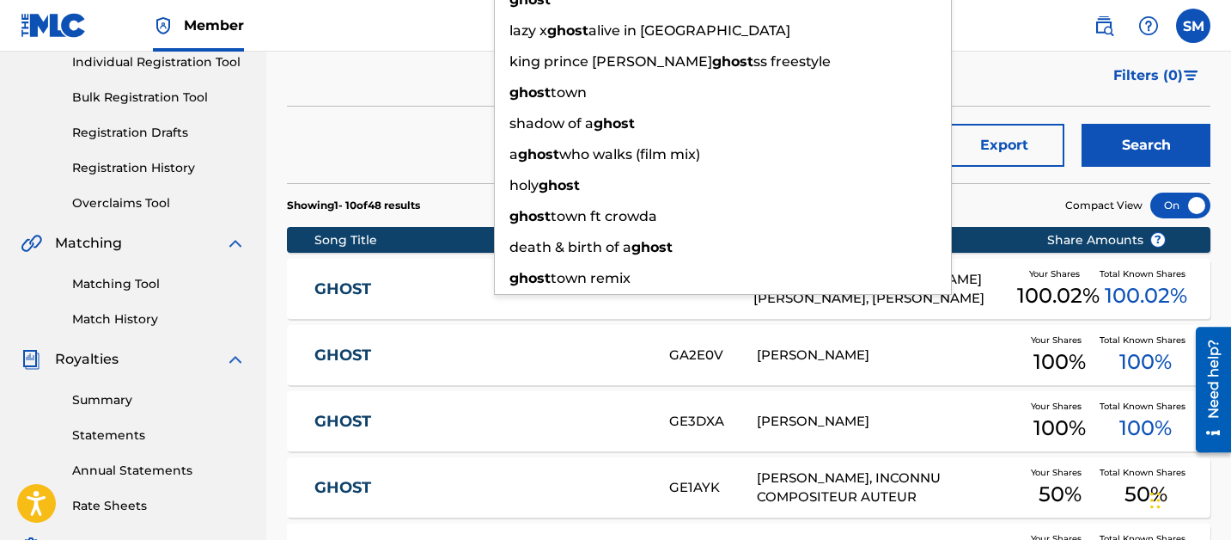
click at [455, 289] on link "GHOST" at bounding box center [479, 289] width 328 height 20
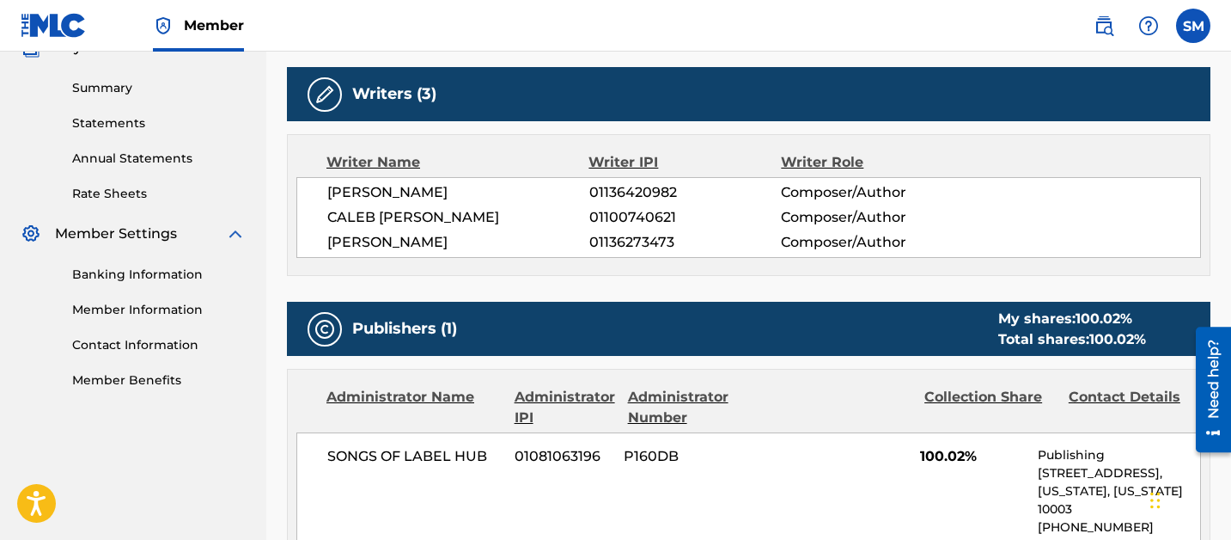
scroll to position [576, 0]
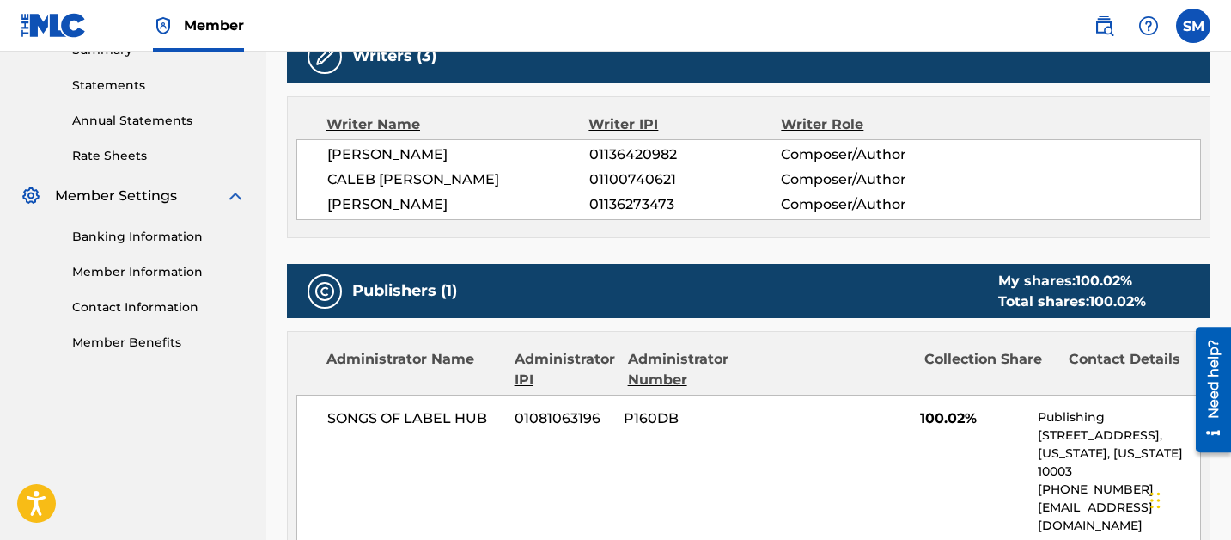
click at [441, 188] on span "CALEB MICHAEL MURPHY" at bounding box center [458, 179] width 262 height 21
click at [441, 202] on span "JOSHUA ARVIN KELTING" at bounding box center [458, 204] width 262 height 21
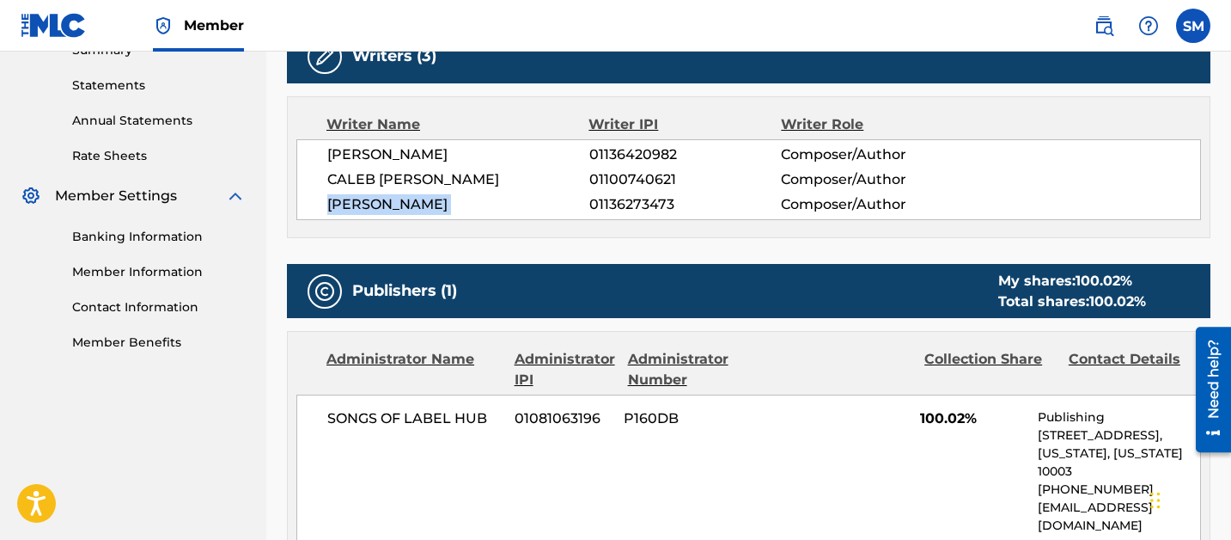
click at [441, 202] on span "JOSHUA ARVIN KELTING" at bounding box center [458, 204] width 262 height 21
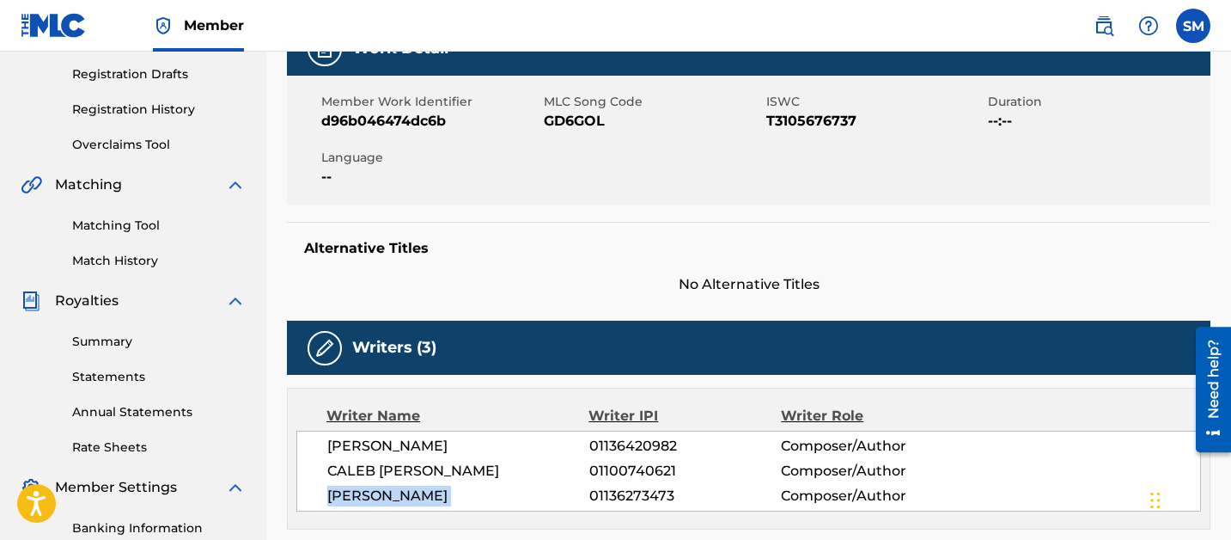
scroll to position [0, 0]
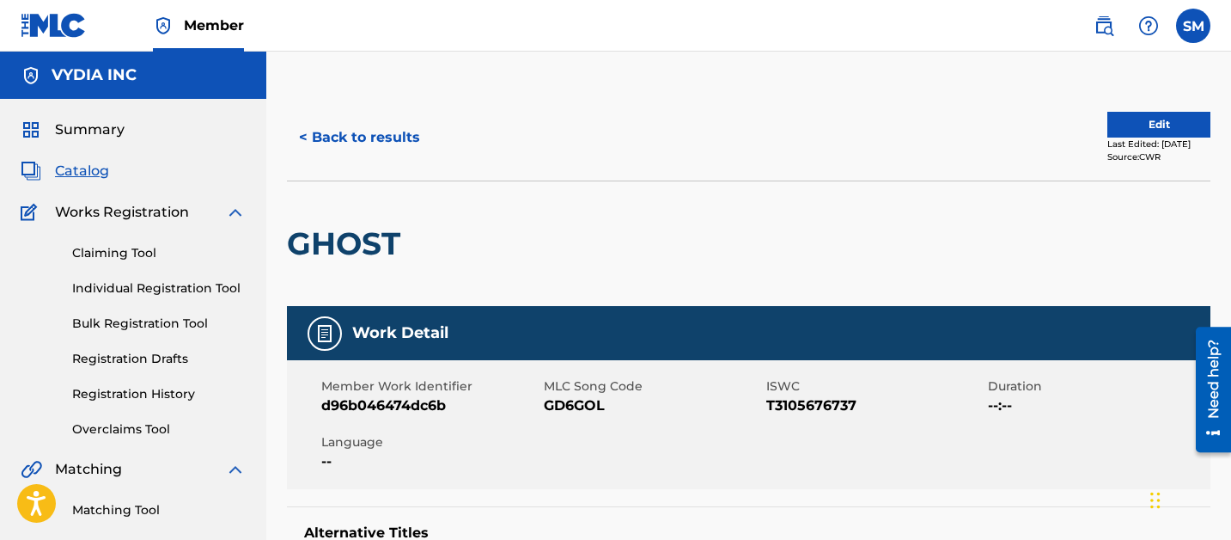
click at [351, 132] on button "< Back to results" at bounding box center [359, 137] width 145 height 43
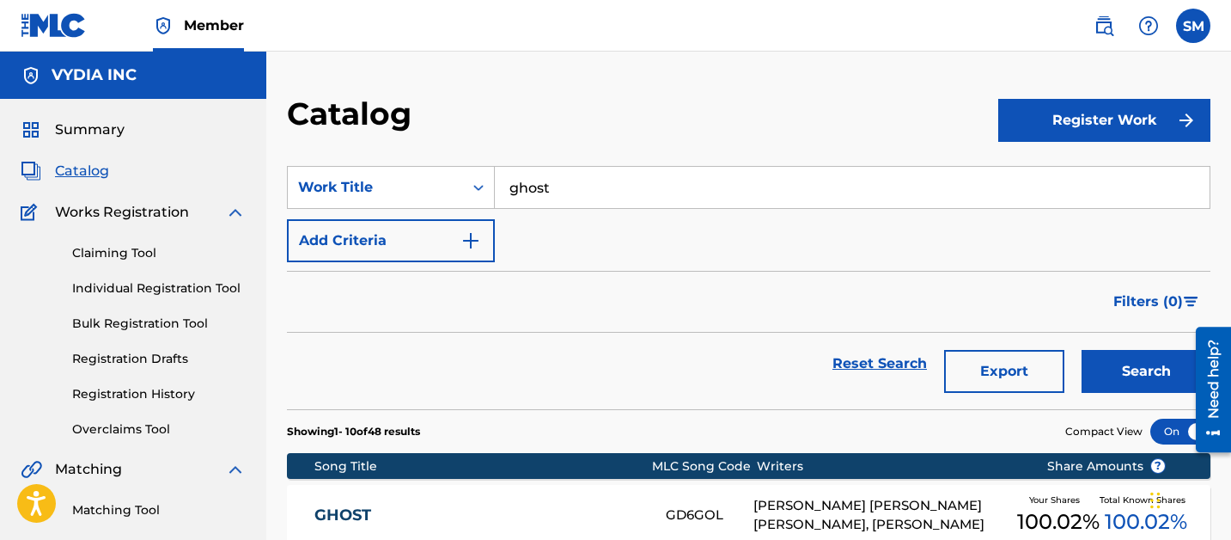
click at [170, 395] on link "Registration History" at bounding box center [159, 394] width 174 height 18
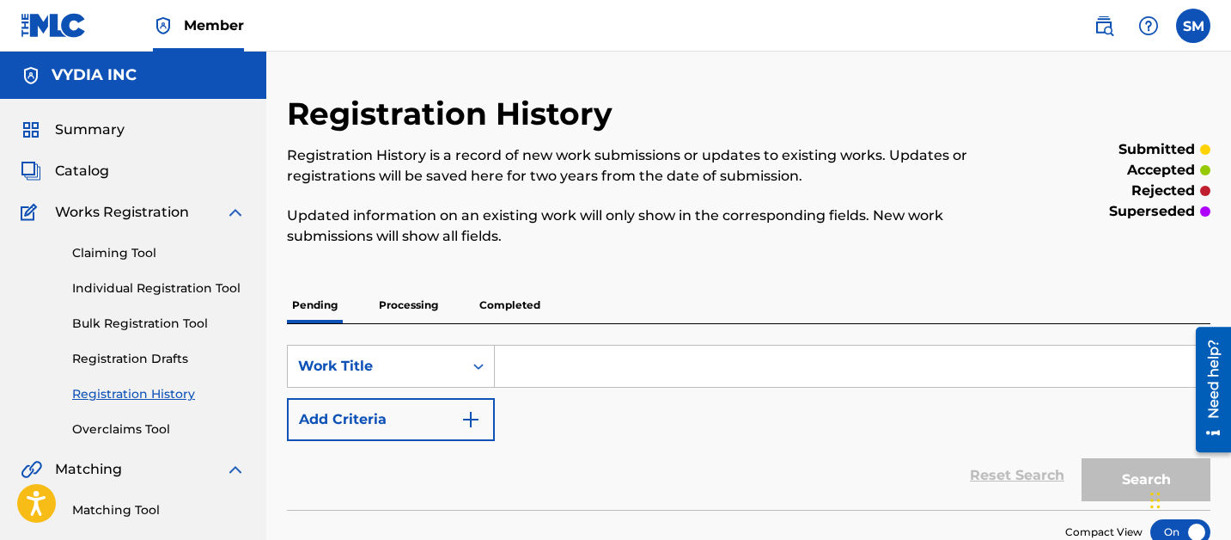
click at [407, 298] on p "Processing" at bounding box center [409, 305] width 70 height 36
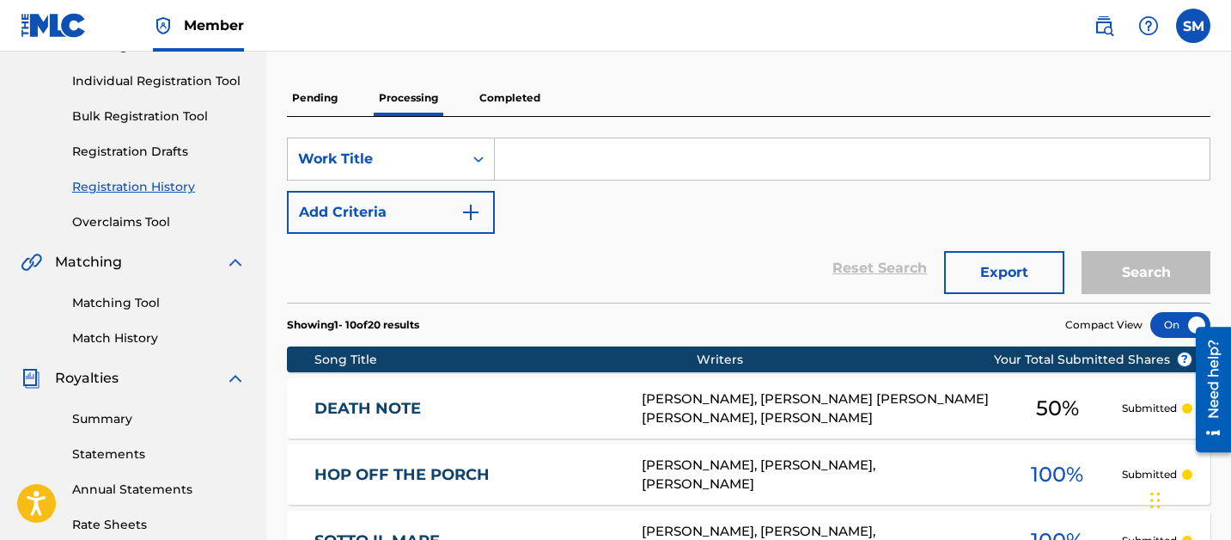
scroll to position [208, 0]
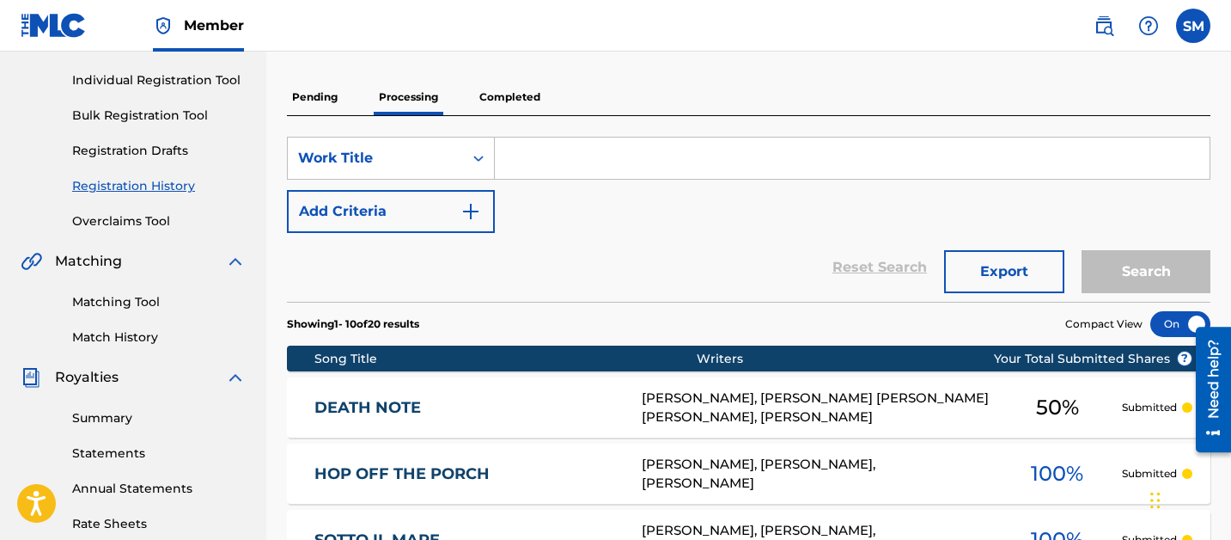
click at [579, 138] on input "Search Form" at bounding box center [852, 158] width 715 height 41
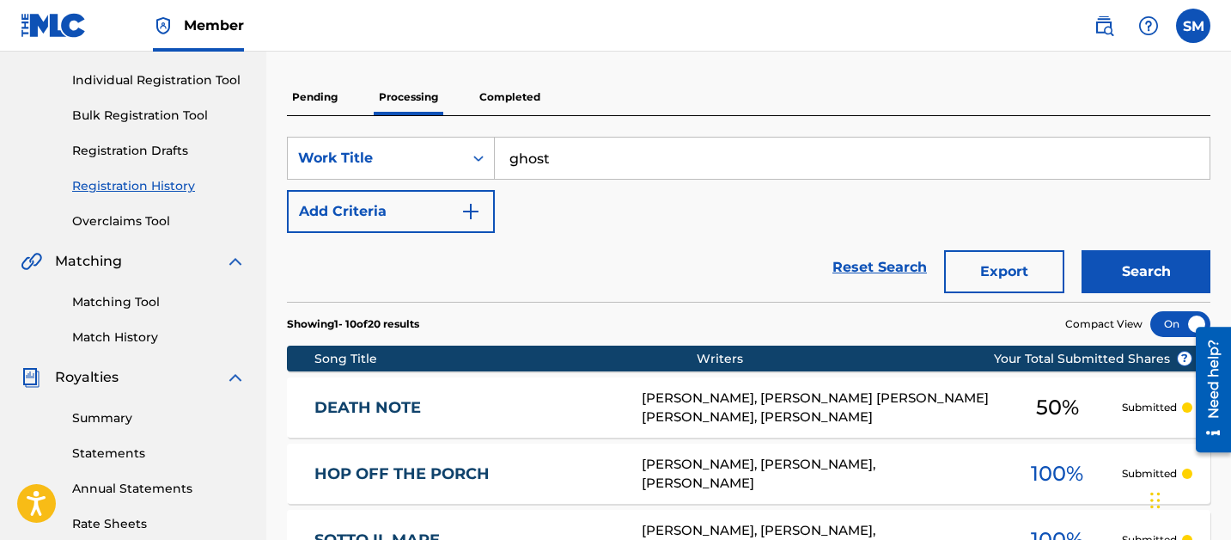
type input "ghost"
click at [1082, 250] on button "Search" at bounding box center [1146, 271] width 129 height 43
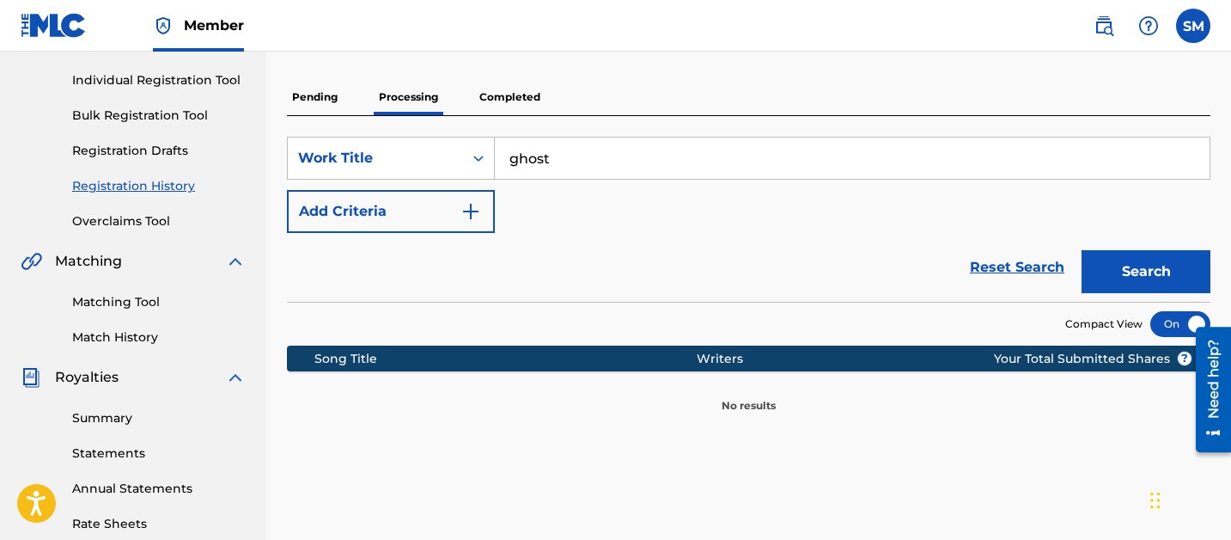
scroll to position [0, 0]
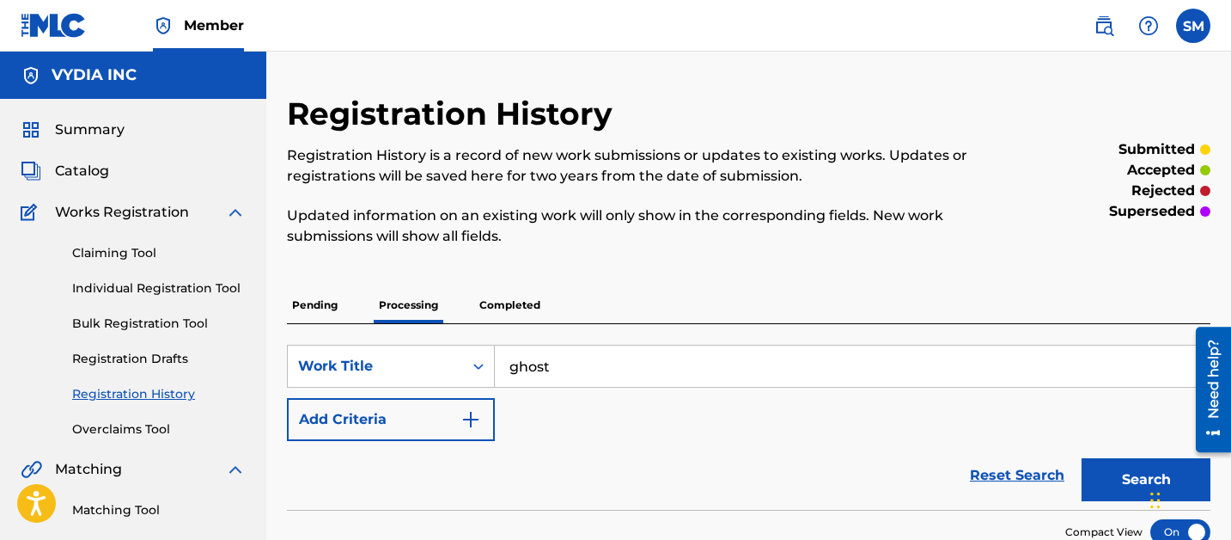
click at [77, 179] on span "Catalog" at bounding box center [82, 171] width 54 height 21
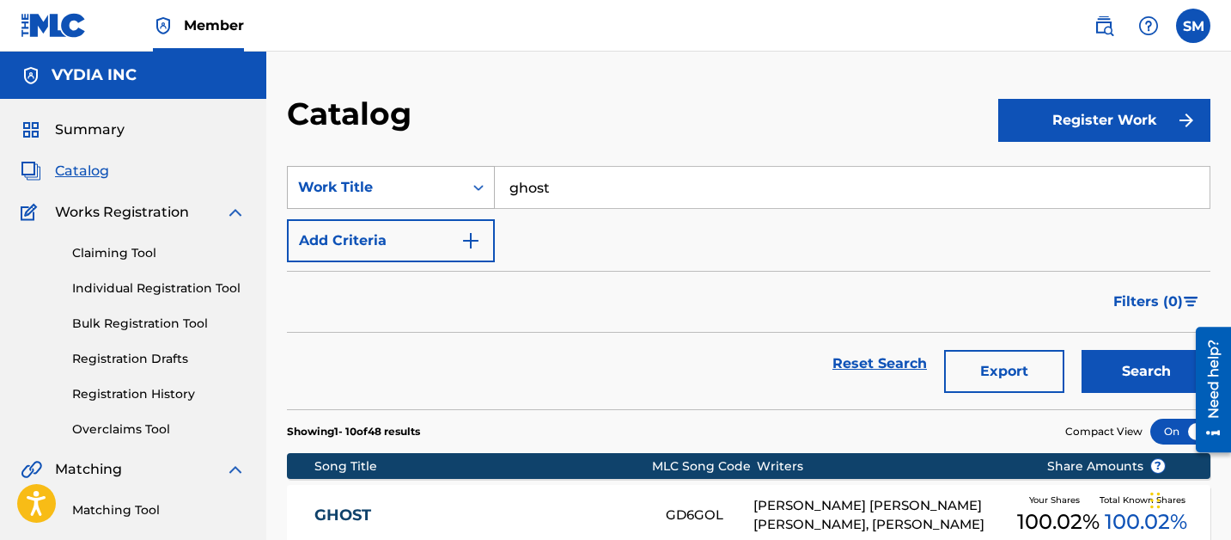
click at [381, 182] on div "Work Title" at bounding box center [375, 187] width 155 height 21
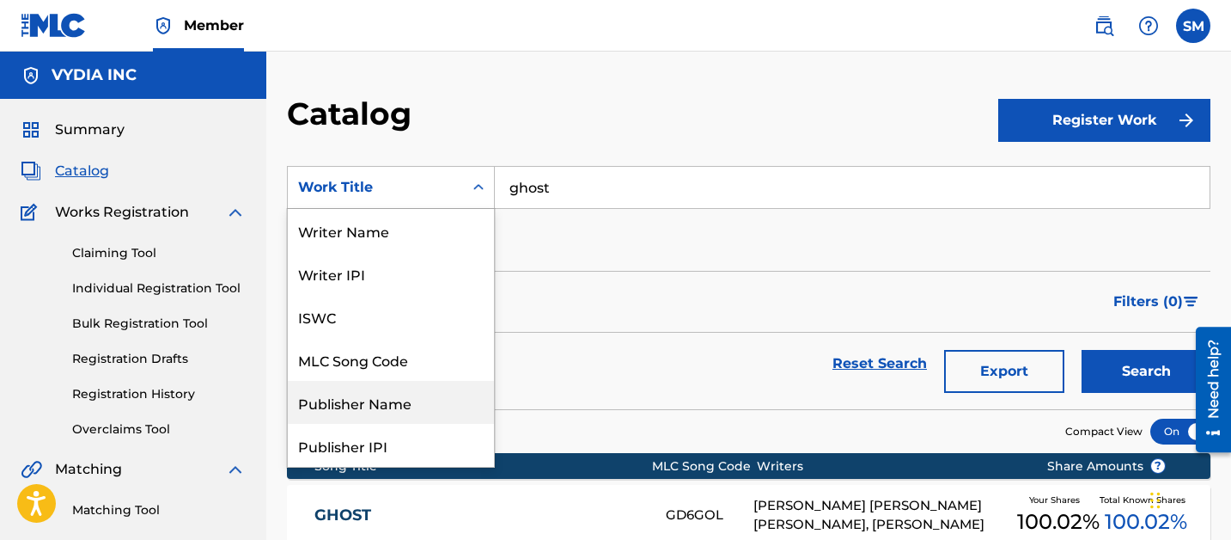
click at [363, 361] on div "MLC Song Code" at bounding box center [391, 359] width 206 height 43
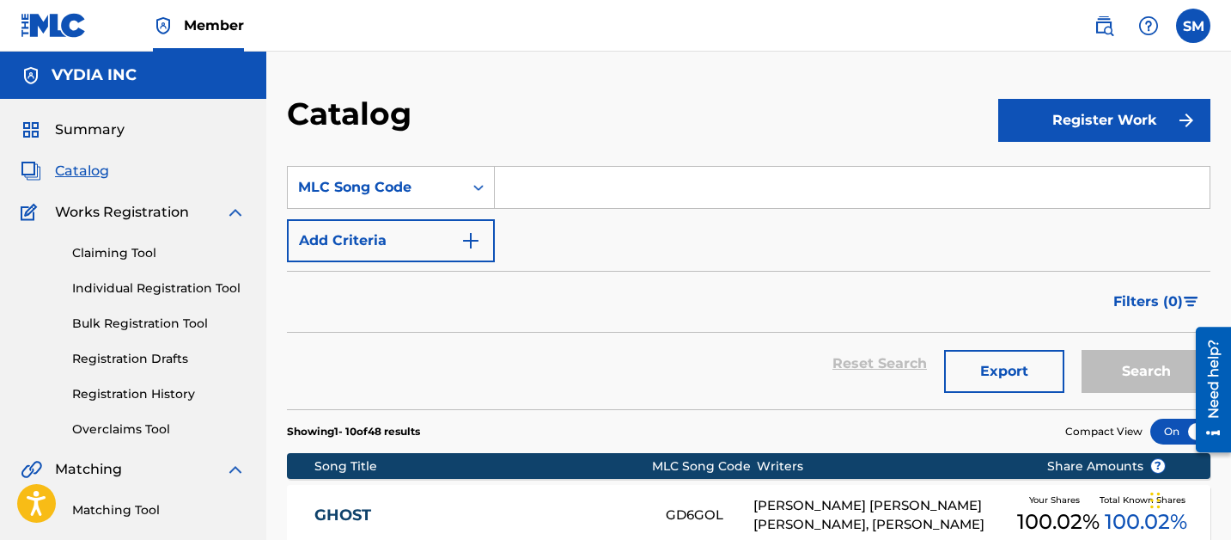
click at [615, 186] on input "Search Form" at bounding box center [852, 187] width 715 height 41
paste input "RO6L6D"
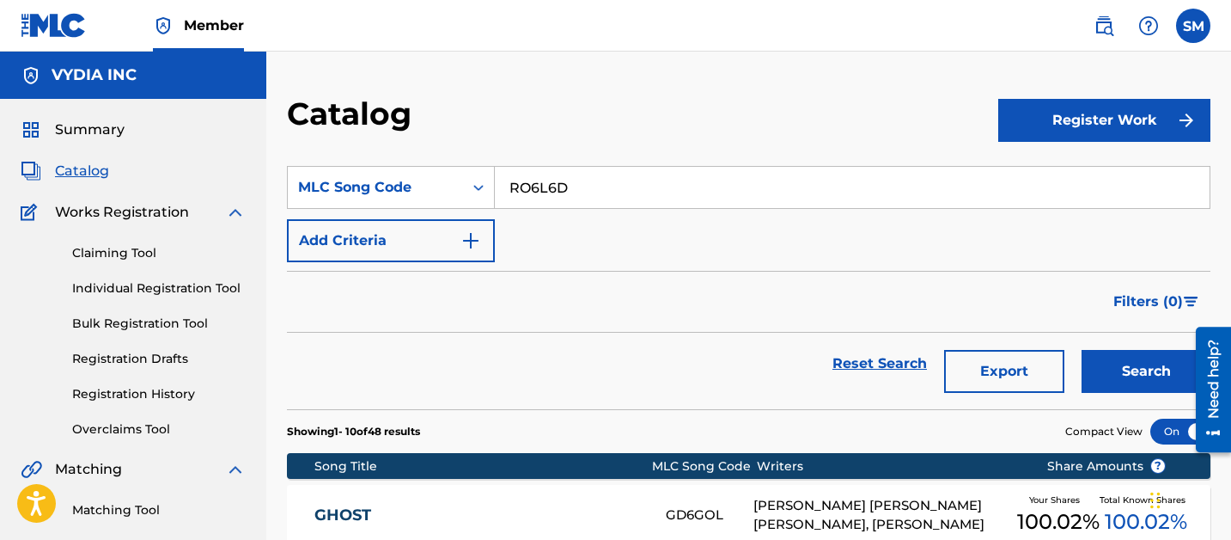
type input "RO6L6D"
click at [1082, 350] on button "Search" at bounding box center [1146, 371] width 129 height 43
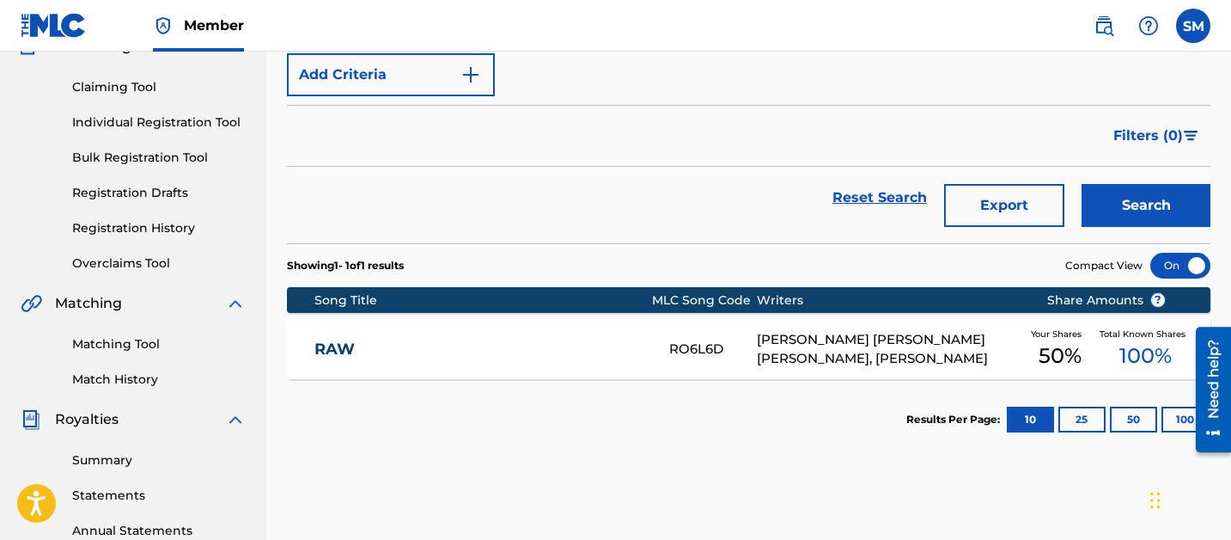
click at [604, 333] on div "RAW RO6L6D CARESHA ROMEKA BROWNLEE, JATAVIA SHAKARA JOHNSON, ISAAC COPELAND You…" at bounding box center [749, 349] width 924 height 60
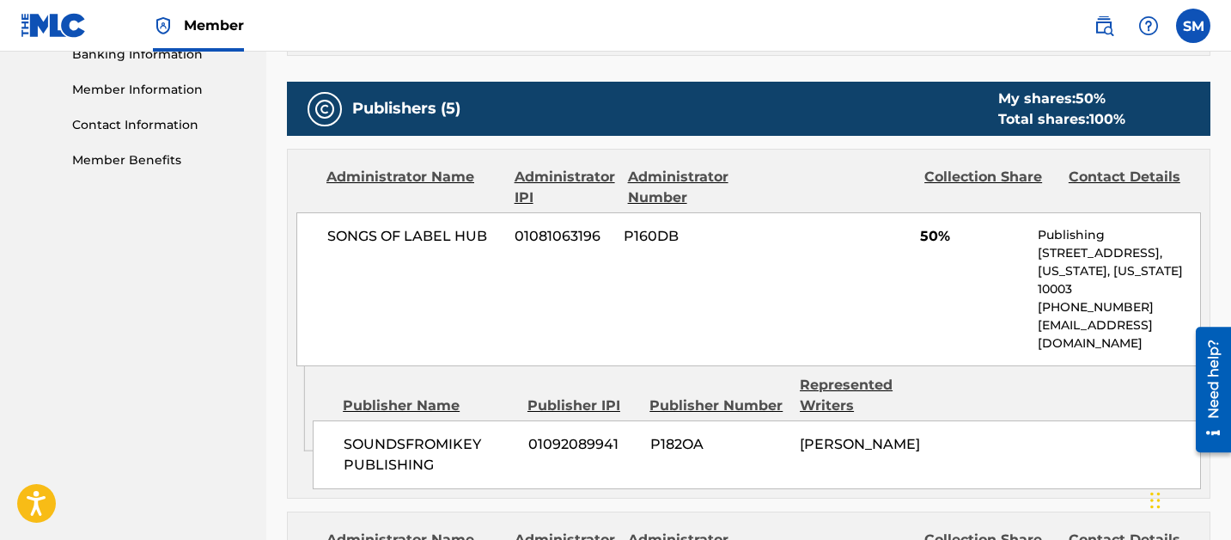
scroll to position [762, 0]
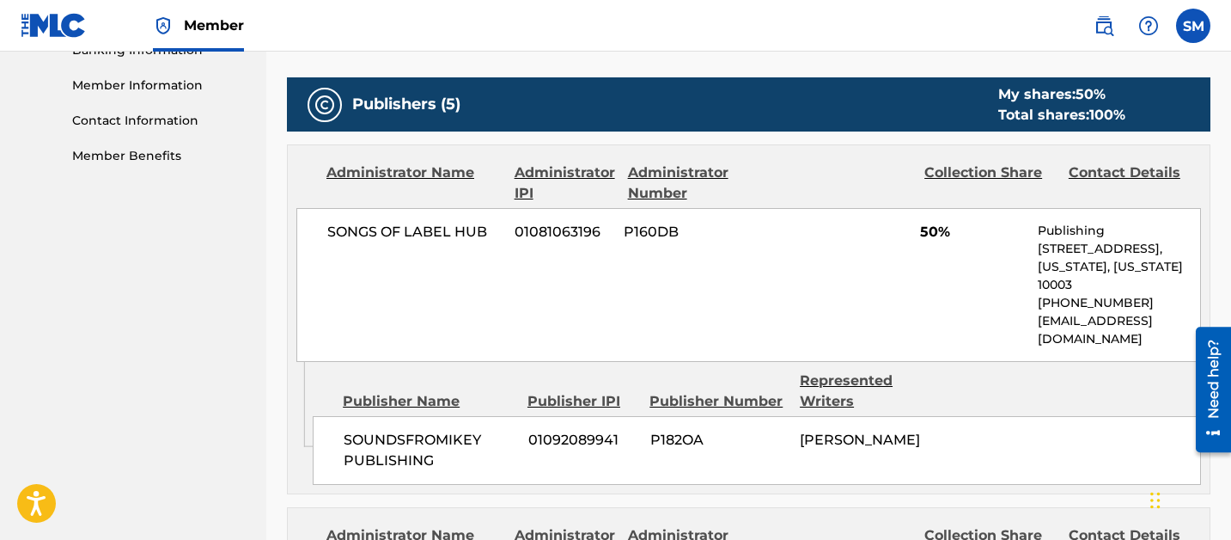
click at [455, 430] on span "SOUNDSFROMIKEY PUBLISHING" at bounding box center [429, 450] width 171 height 41
click at [852, 430] on div "SOUNDSFROMIKEY PUBLISHING 01092089941 P182OA ISAAC COPELAND" at bounding box center [757, 450] width 889 height 69
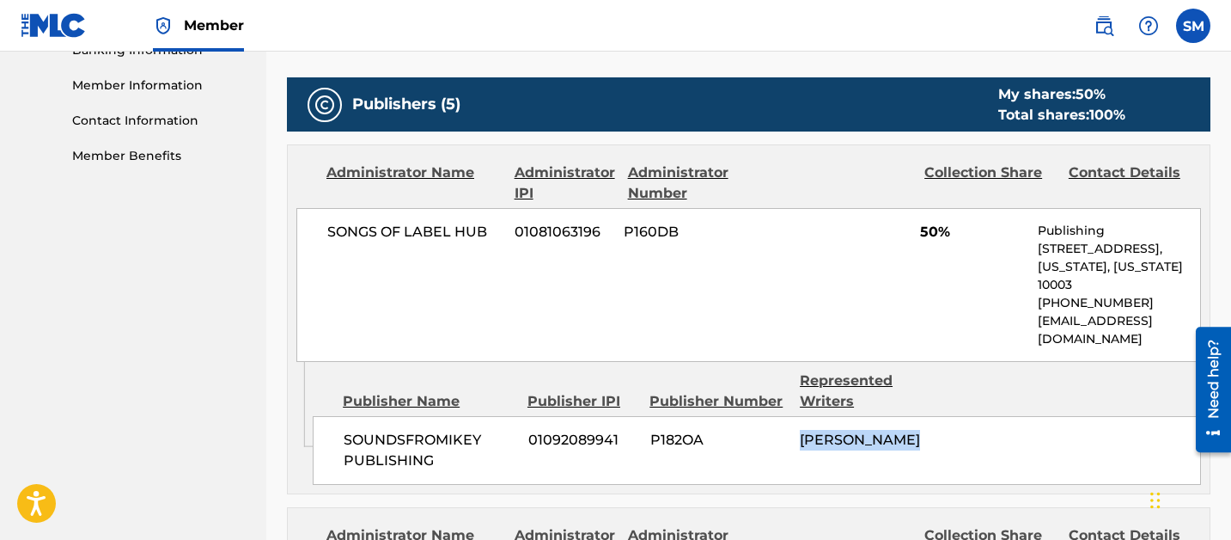
click at [852, 430] on div "SOUNDSFROMIKEY PUBLISHING 01092089941 P182OA ISAAC COPELAND" at bounding box center [757, 450] width 889 height 69
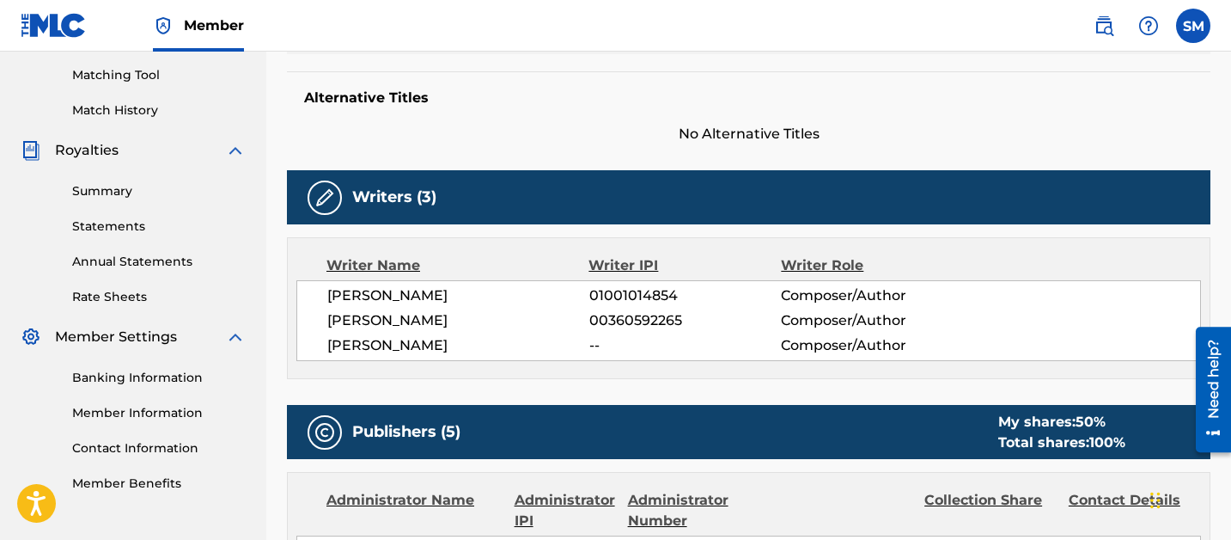
copy div "ISAAC COPELAND"
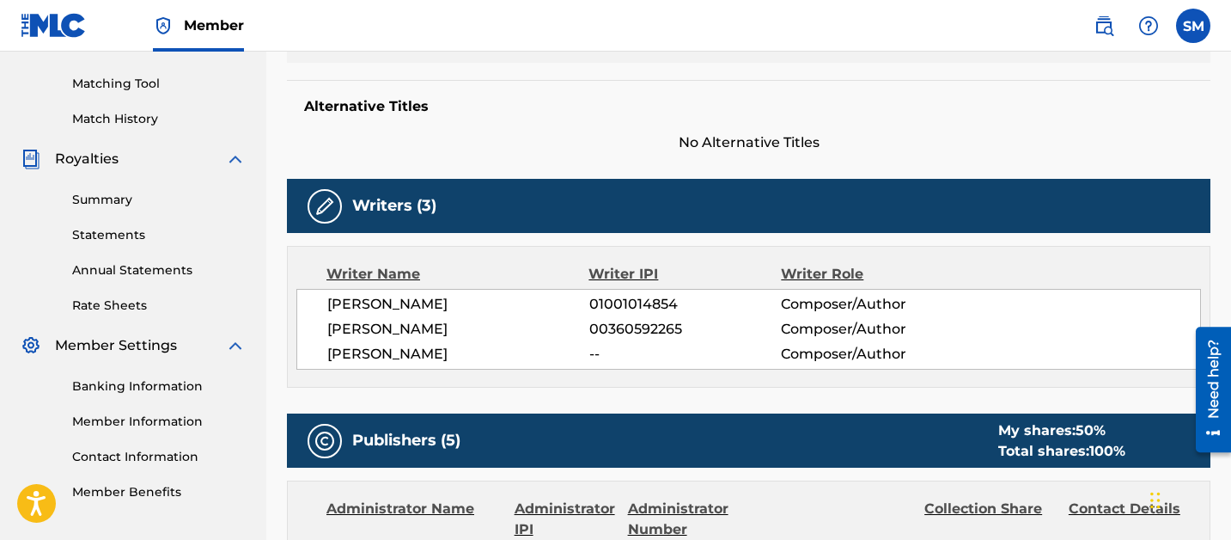
scroll to position [0, 0]
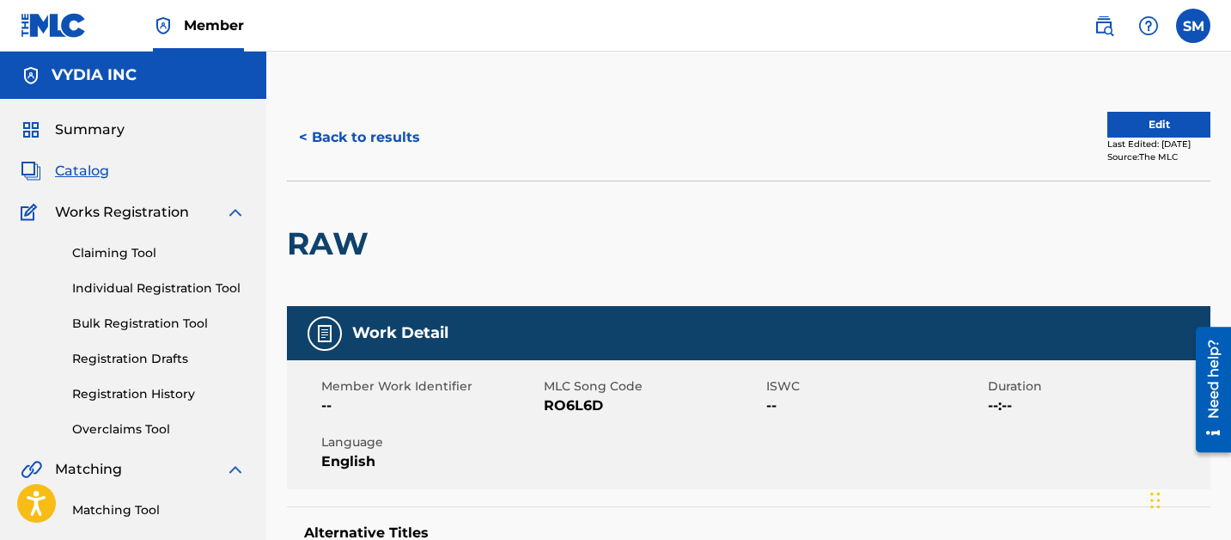
click at [79, 168] on span "Catalog" at bounding box center [82, 171] width 54 height 21
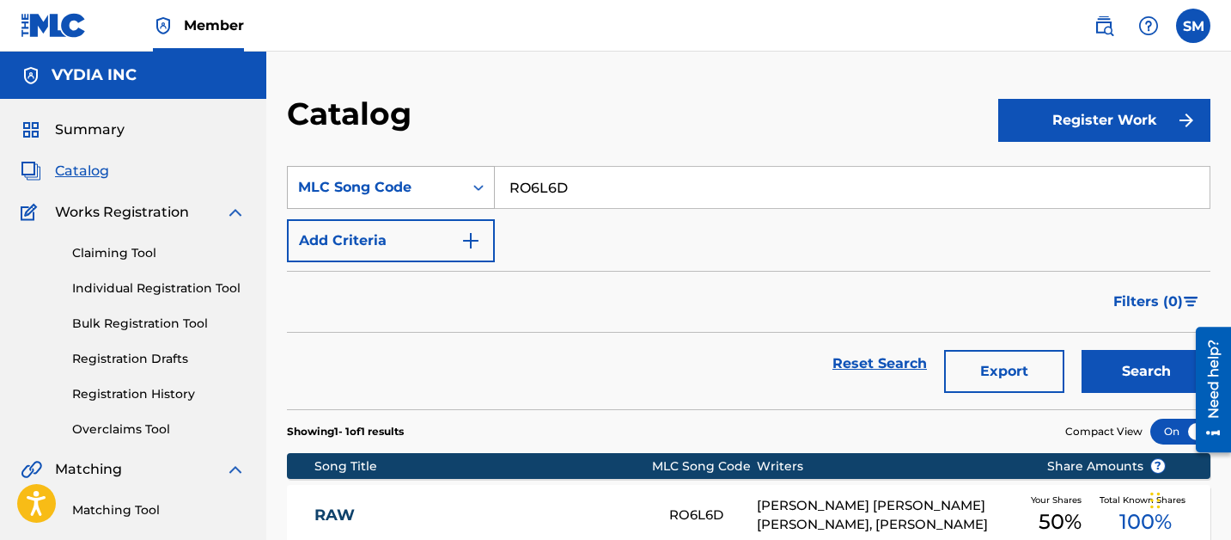
click at [445, 178] on div "MLC Song Code" at bounding box center [375, 187] width 155 height 21
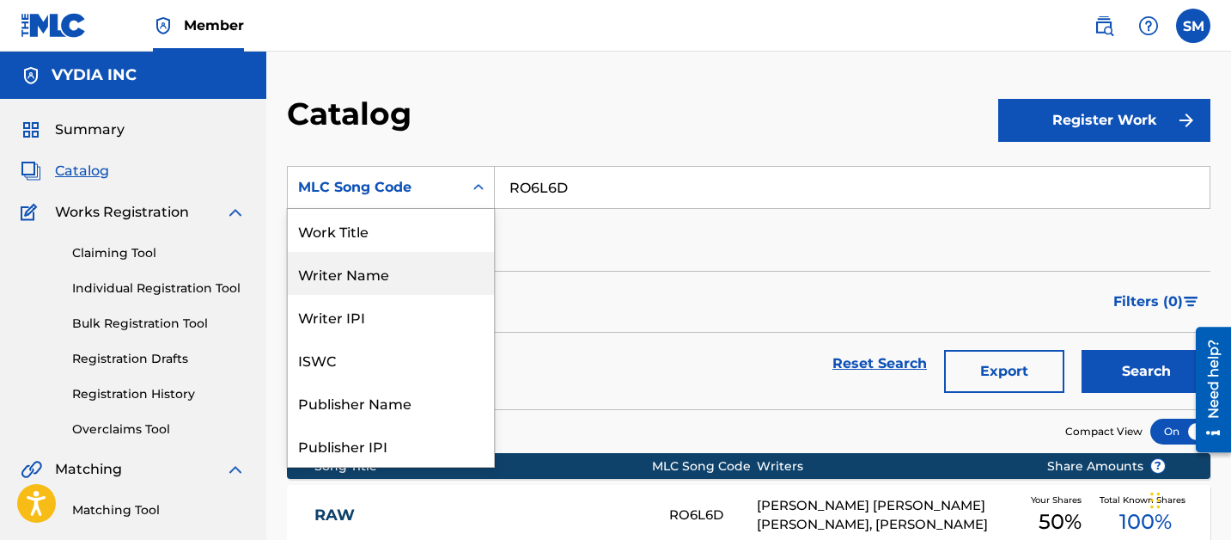
click at [390, 273] on div "Writer Name" at bounding box center [391, 273] width 206 height 43
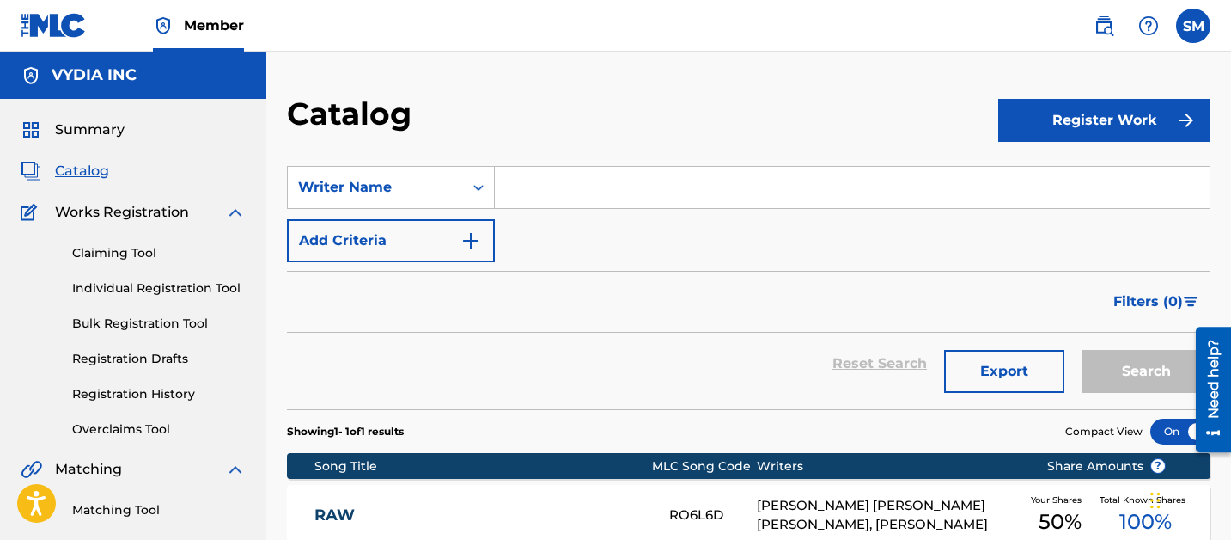
click at [556, 181] on input "Search Form" at bounding box center [852, 187] width 715 height 41
paste input "ISAAC COPELAND"
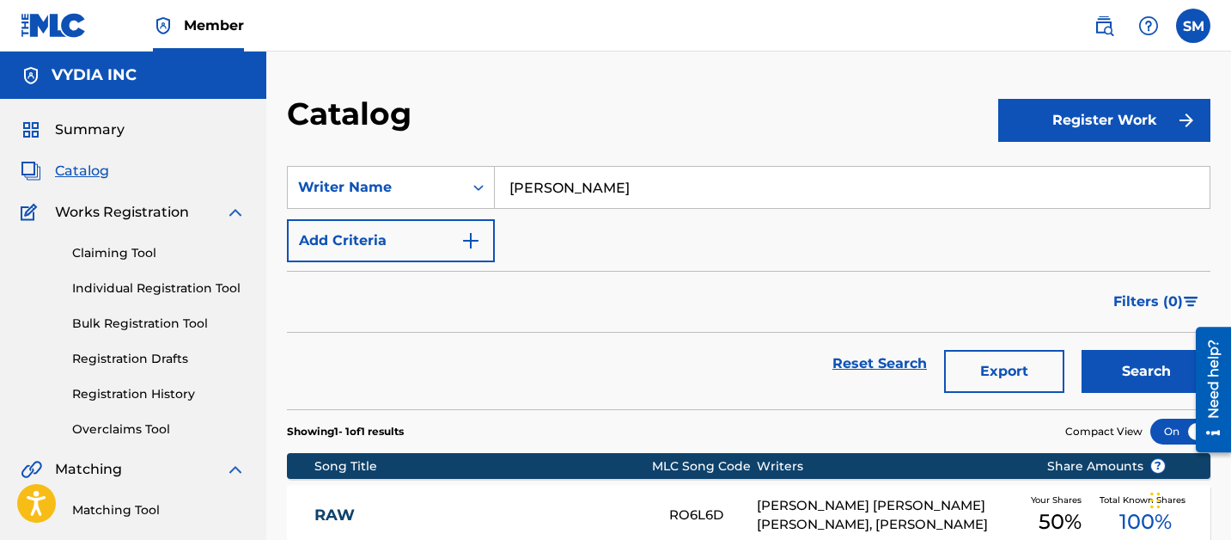
type input "ISAAC COPELAND"
click at [1082, 350] on button "Search" at bounding box center [1146, 371] width 129 height 43
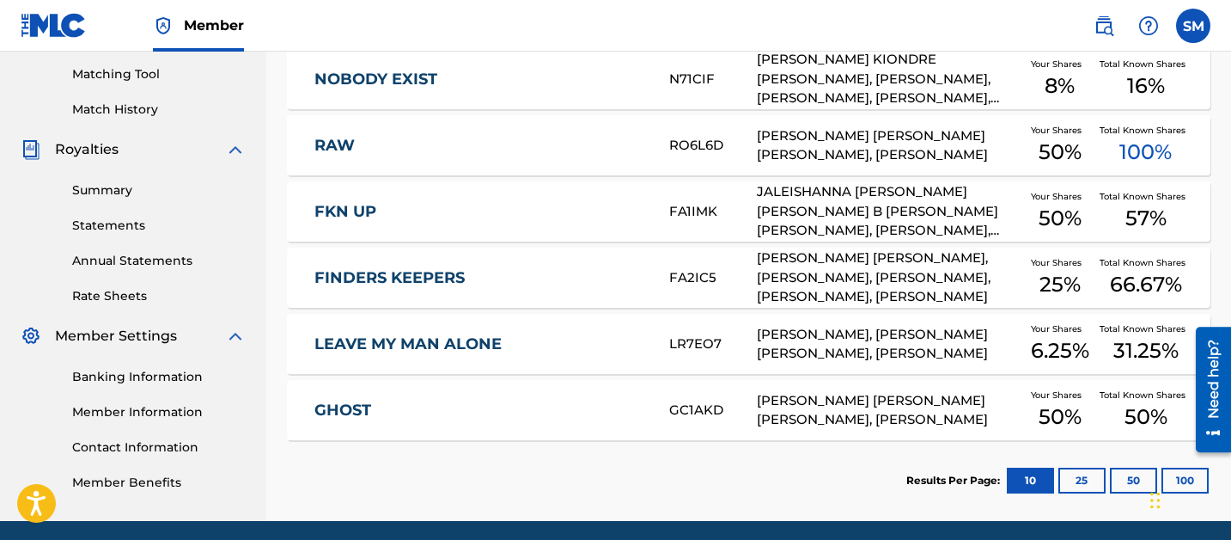
scroll to position [499, 0]
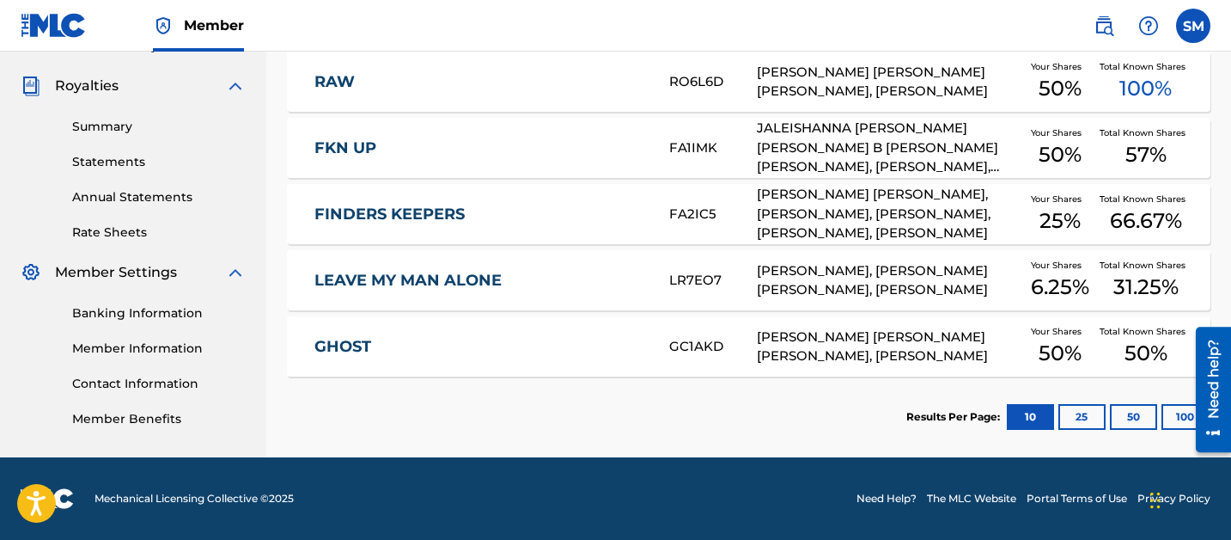
click at [561, 345] on link "GHOST" at bounding box center [481, 347] width 332 height 20
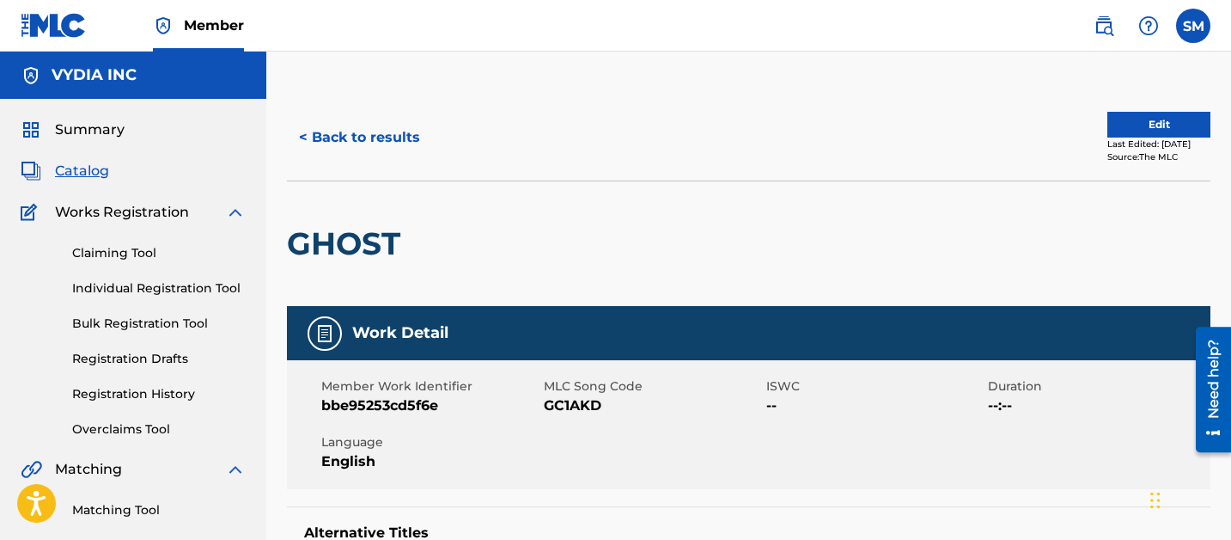
click at [575, 402] on span "GC1AKD" at bounding box center [653, 405] width 218 height 21
click at [575, 403] on span "GC1AKD" at bounding box center [653, 405] width 218 height 21
copy span "GC1AKD"
click at [358, 145] on button "< Back to results" at bounding box center [359, 137] width 145 height 43
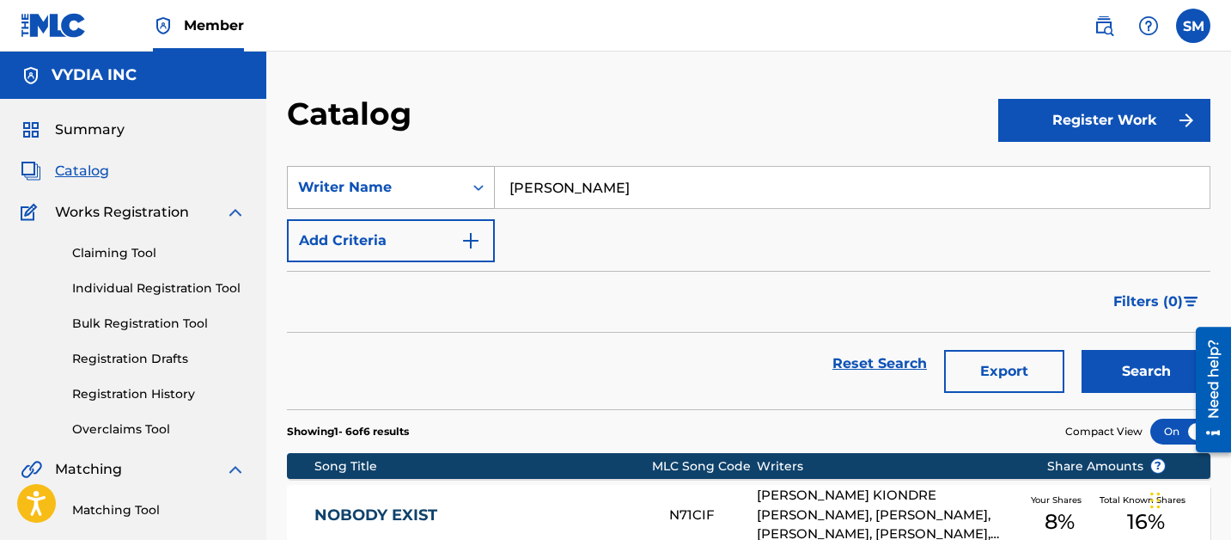
click at [329, 188] on div "Writer Name" at bounding box center [375, 187] width 155 height 21
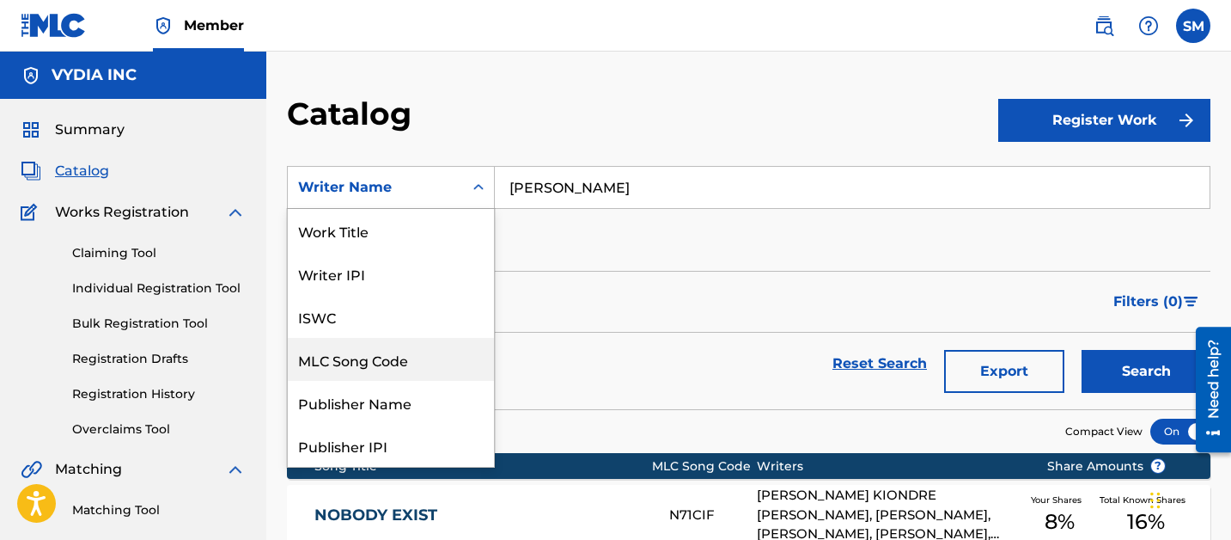
drag, startPoint x: 402, startPoint y: 352, endPoint x: 418, endPoint y: 344, distance: 17.7
click at [402, 353] on div "MLC Song Code" at bounding box center [391, 359] width 206 height 43
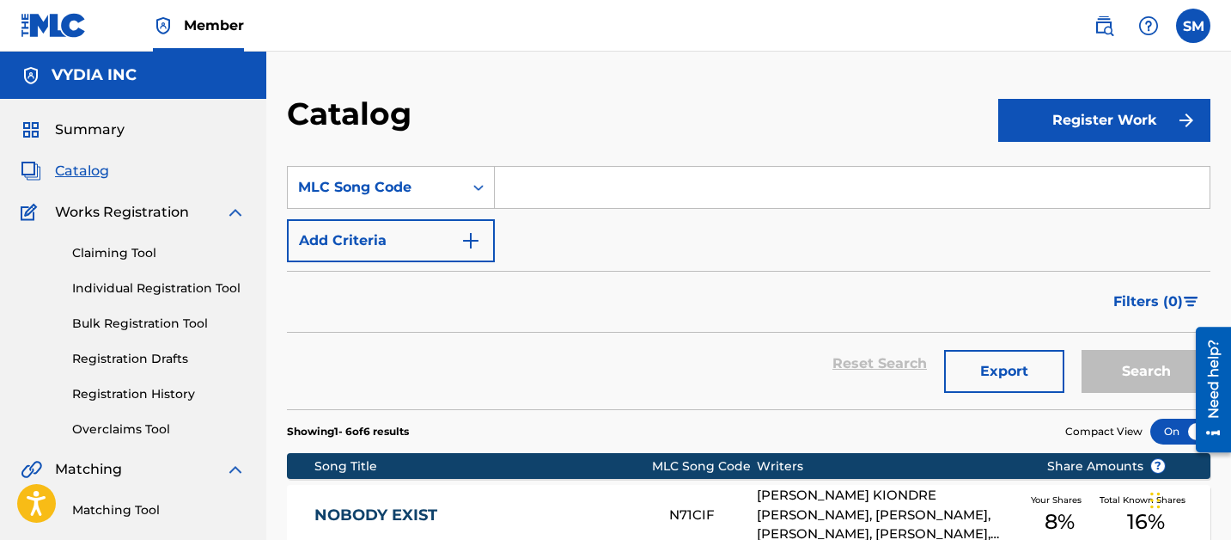
click at [597, 168] on input "Search Form" at bounding box center [852, 187] width 715 height 41
paste input "AVDKDX"
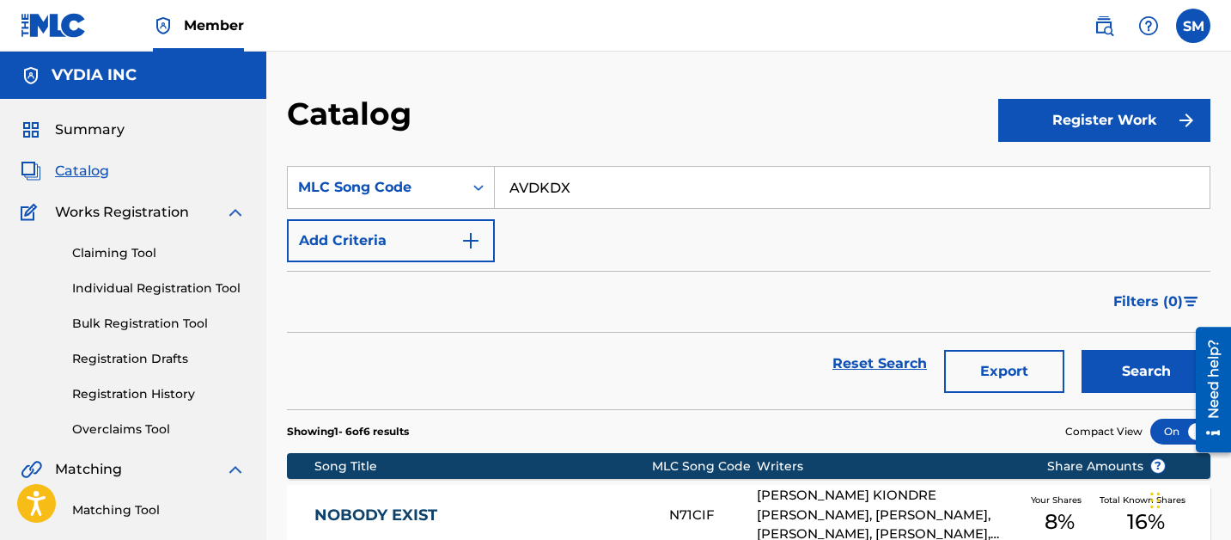
click at [1082, 350] on button "Search" at bounding box center [1146, 371] width 129 height 43
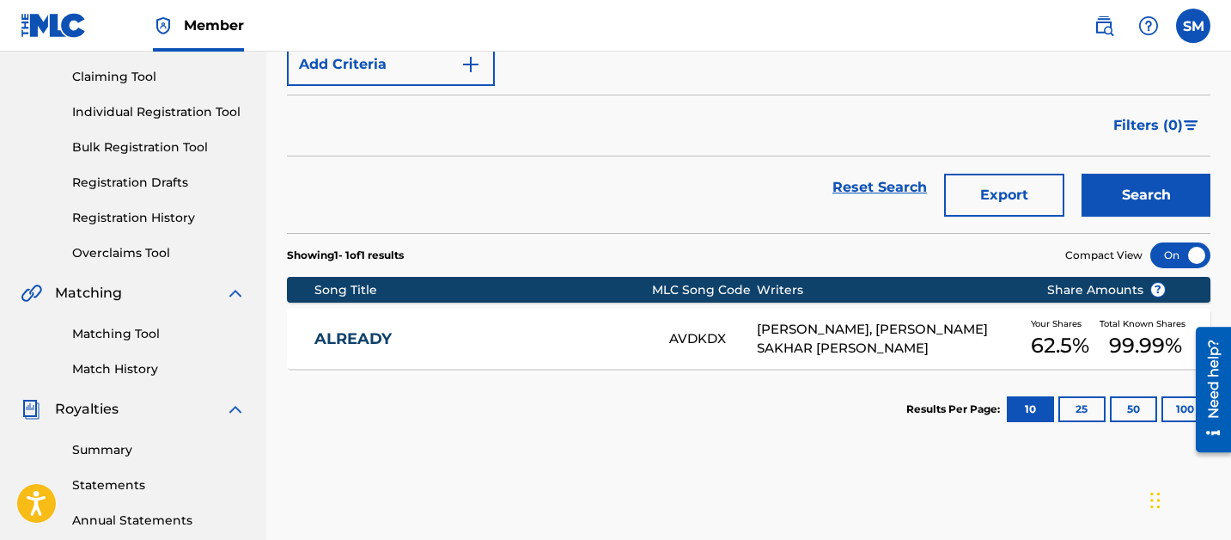
scroll to position [33, 0]
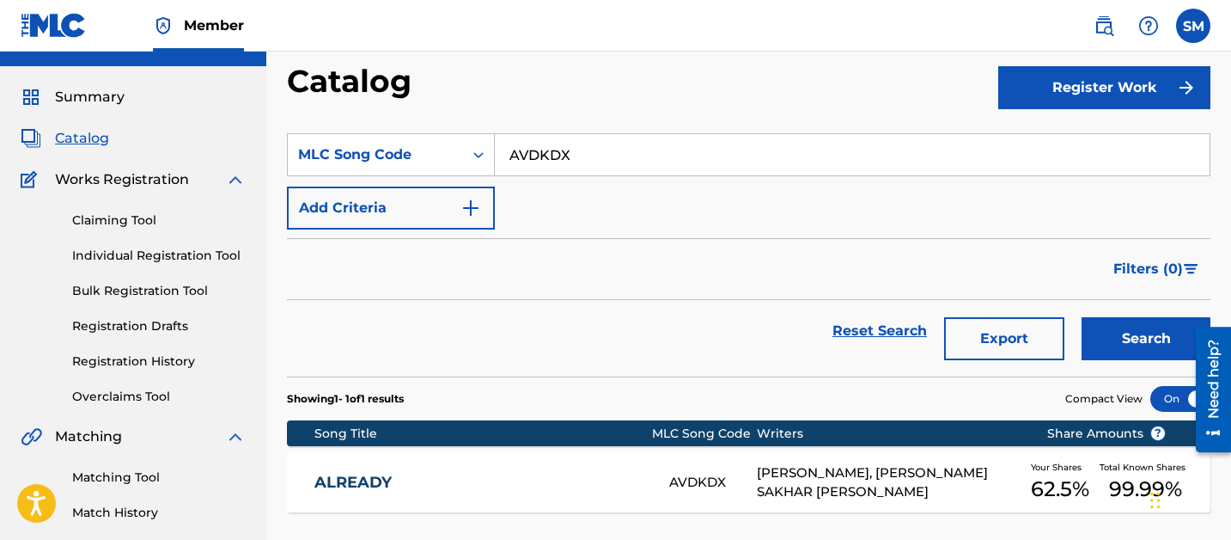
click at [547, 148] on input "AVDKDX" at bounding box center [852, 154] width 715 height 41
paste input "EA4BIQ"
click at [1082, 317] on button "Search" at bounding box center [1146, 338] width 129 height 43
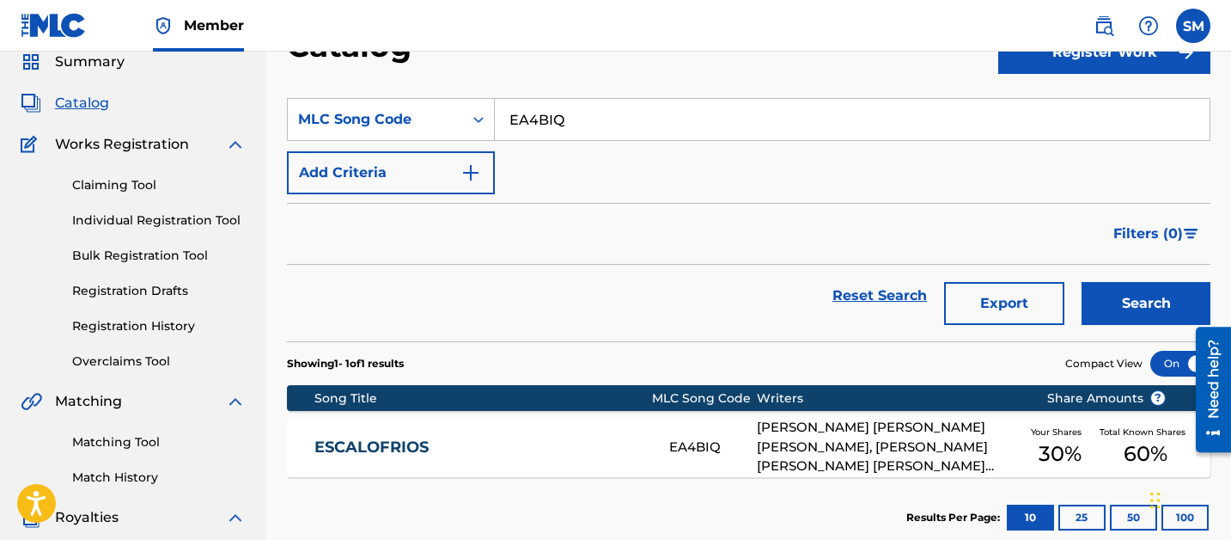
scroll to position [48, 0]
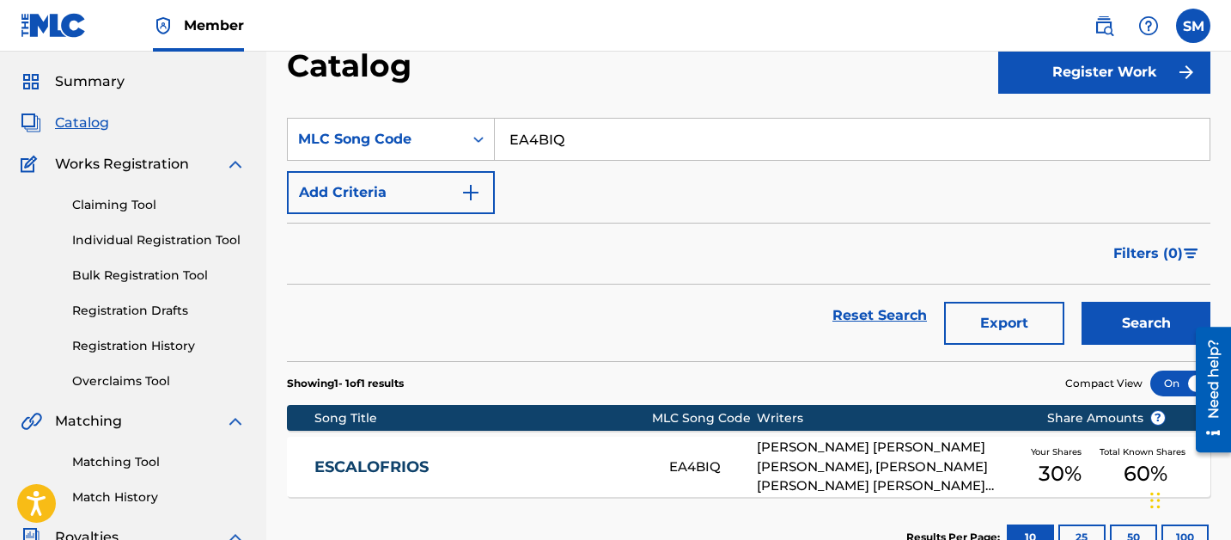
click at [553, 144] on input "EA4BIQ" at bounding box center [852, 139] width 715 height 41
paste input "MVBQ8Y"
click at [1082, 302] on button "Search" at bounding box center [1146, 323] width 129 height 43
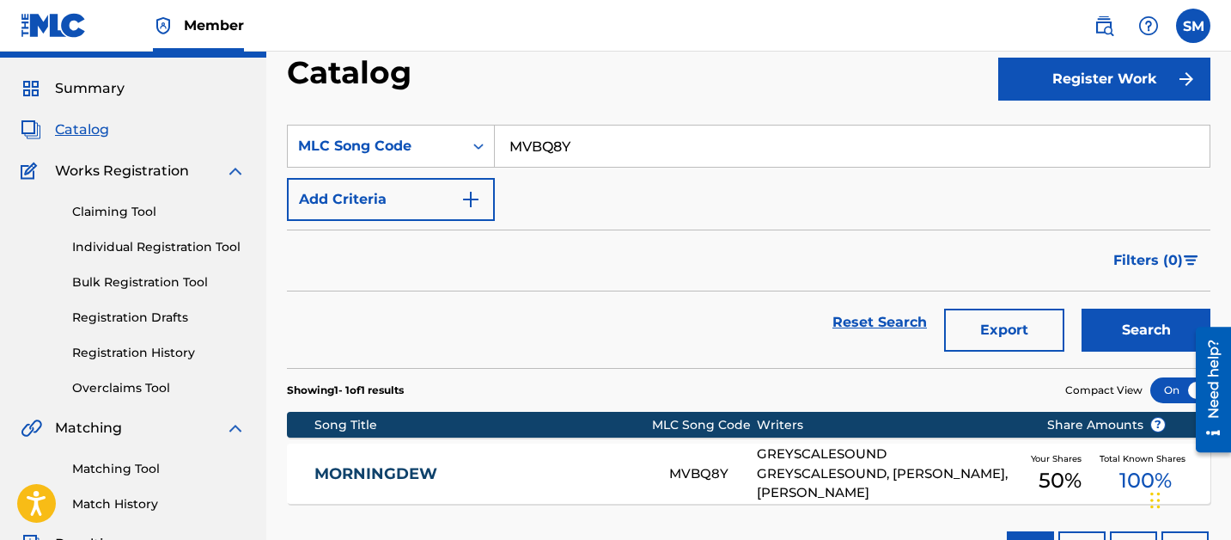
scroll to position [21, 0]
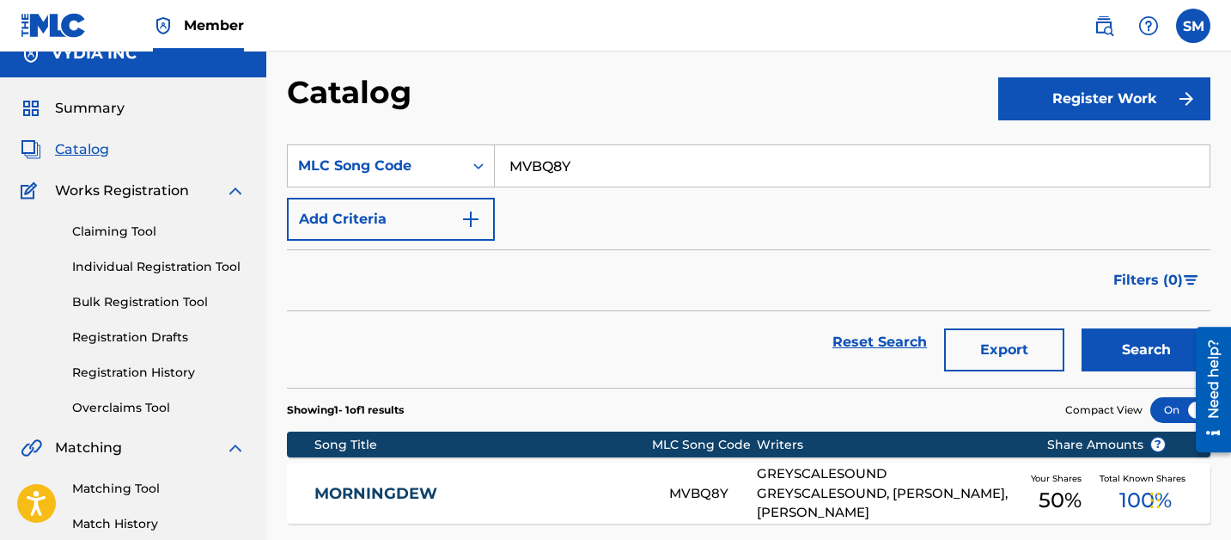
click at [548, 149] on input "MVBQ8Y" at bounding box center [852, 165] width 715 height 41
paste input "RA3U3G"
click at [1082, 328] on button "Search" at bounding box center [1146, 349] width 129 height 43
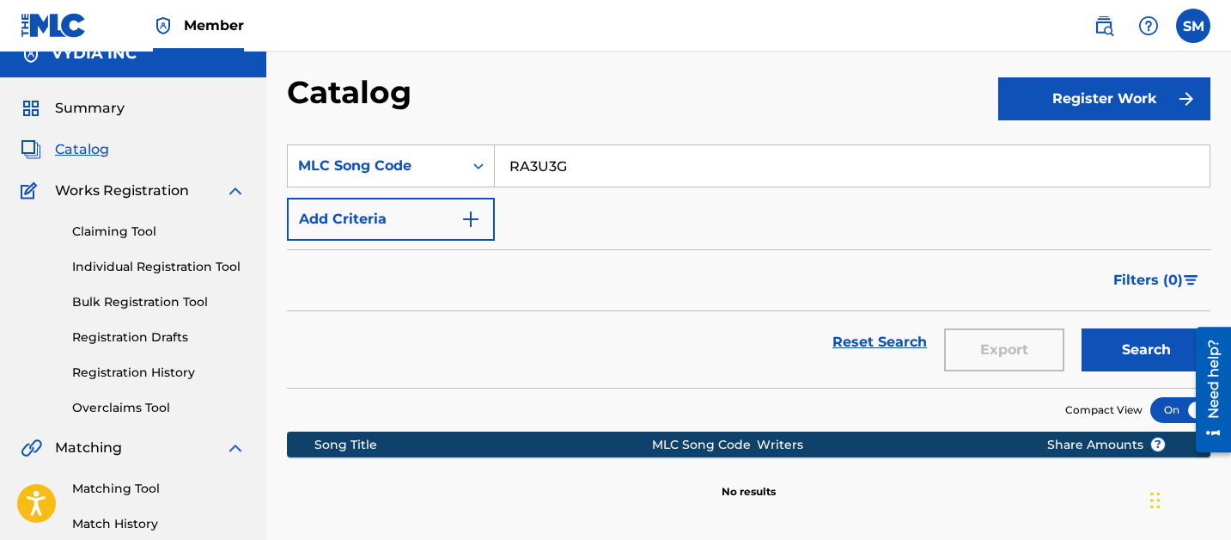
click at [539, 167] on input "RA3U3G" at bounding box center [852, 165] width 715 height 41
paste input "SI4SR5"
click at [1082, 328] on button "Search" at bounding box center [1146, 349] width 129 height 43
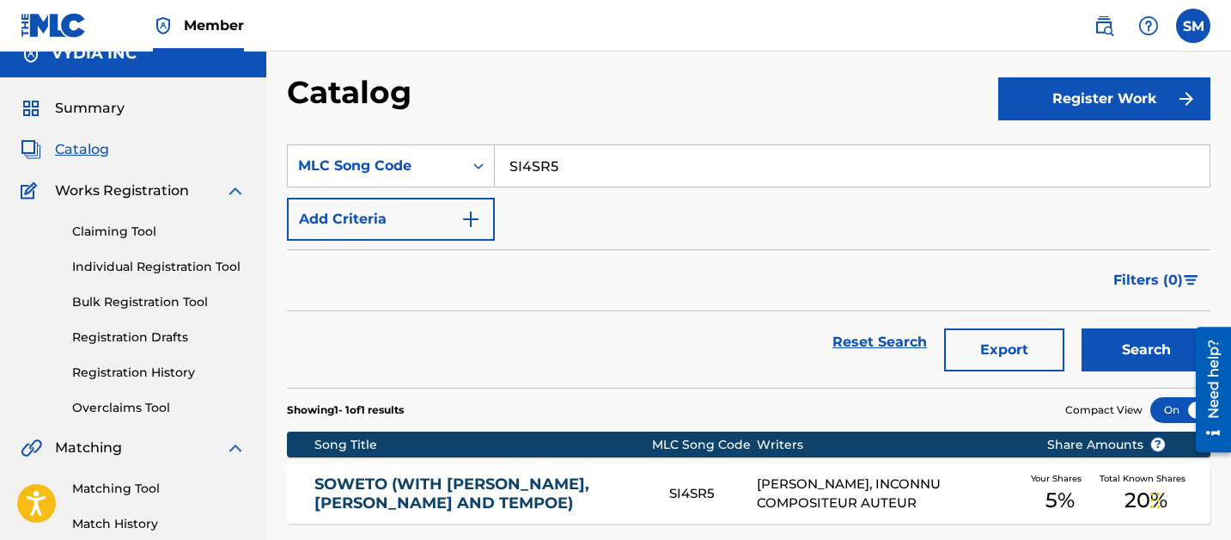
click at [534, 156] on input "SI4SR5" at bounding box center [852, 165] width 715 height 41
paste input "93M1D"
click at [535, 156] on input "S93M1D" at bounding box center [852, 165] width 715 height 41
click at [1082, 328] on button "Search" at bounding box center [1146, 349] width 129 height 43
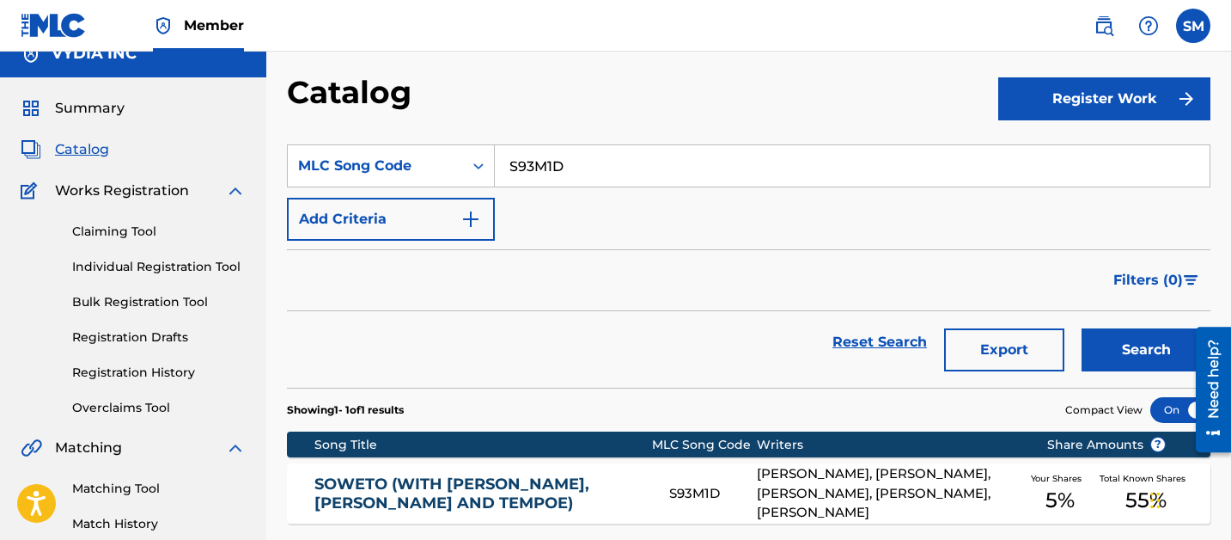
click at [572, 162] on input "S93M1D" at bounding box center [852, 165] width 715 height 41
click at [572, 163] on input "S93M1D" at bounding box center [852, 165] width 715 height 41
paste input "H"
click at [1082, 328] on button "Search" at bounding box center [1146, 349] width 129 height 43
click at [578, 159] on input "S93M1H" at bounding box center [852, 165] width 715 height 41
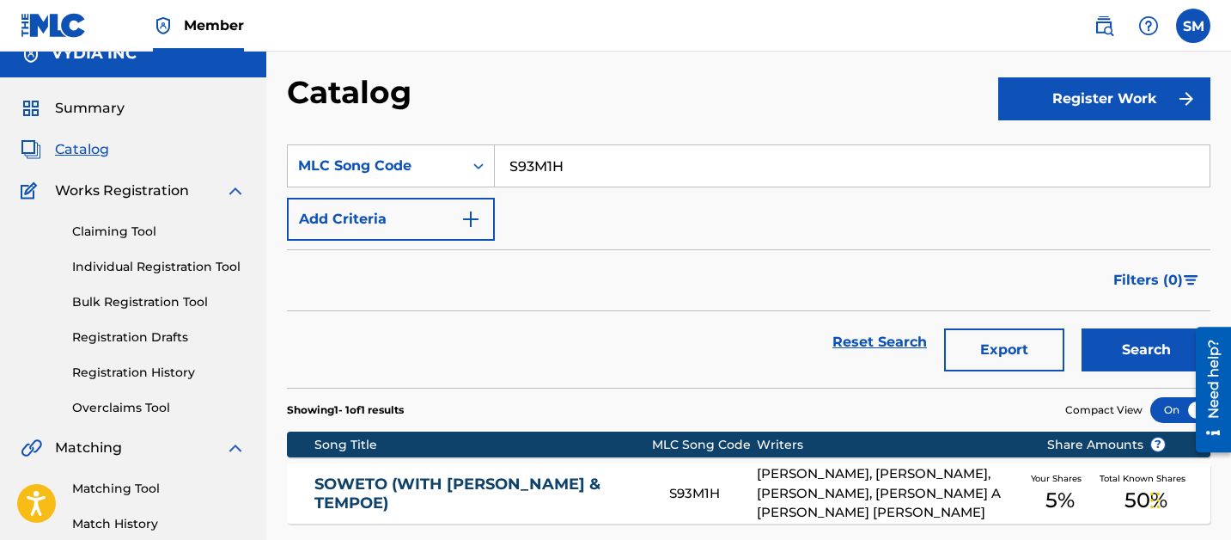
click at [578, 159] on input "S93M1H" at bounding box center [852, 165] width 715 height 41
paste input "L"
click at [1082, 328] on button "Search" at bounding box center [1146, 349] width 129 height 43
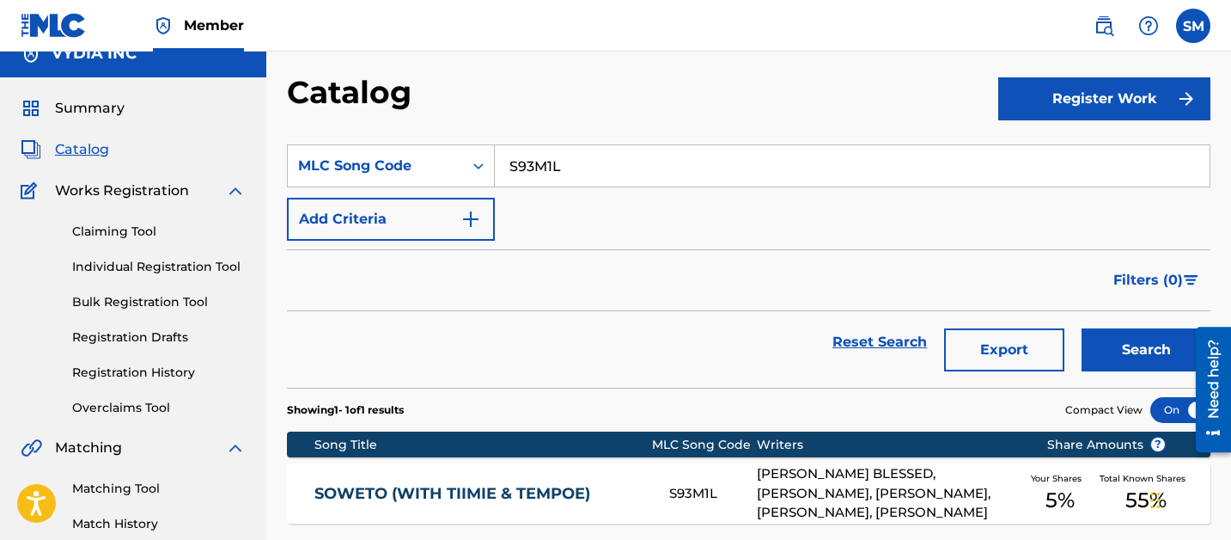
click at [554, 180] on input "S93M1L" at bounding box center [852, 165] width 715 height 41
paste input "NG61G9"
type input "NG61G9"
click at [1082, 328] on button "Search" at bounding box center [1146, 349] width 129 height 43
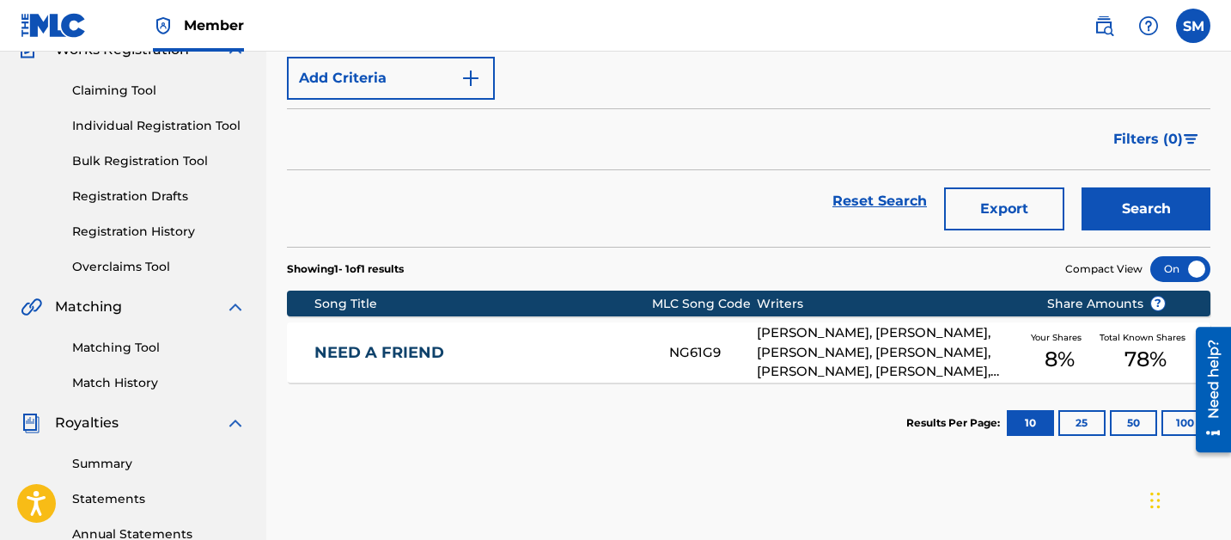
scroll to position [0, 0]
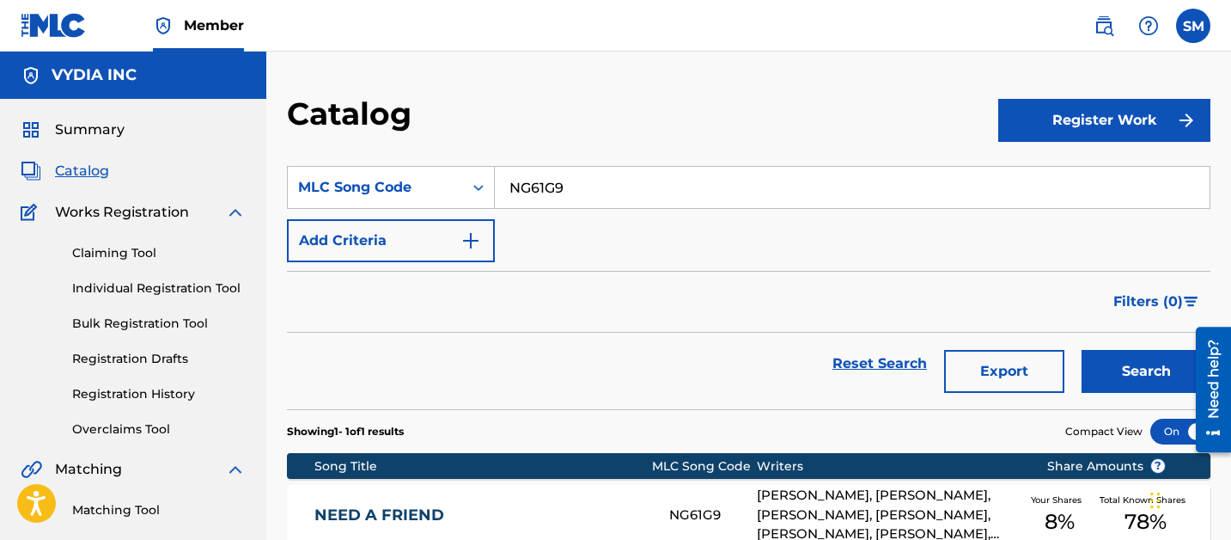
click at [141, 257] on link "Claiming Tool" at bounding box center [159, 253] width 174 height 18
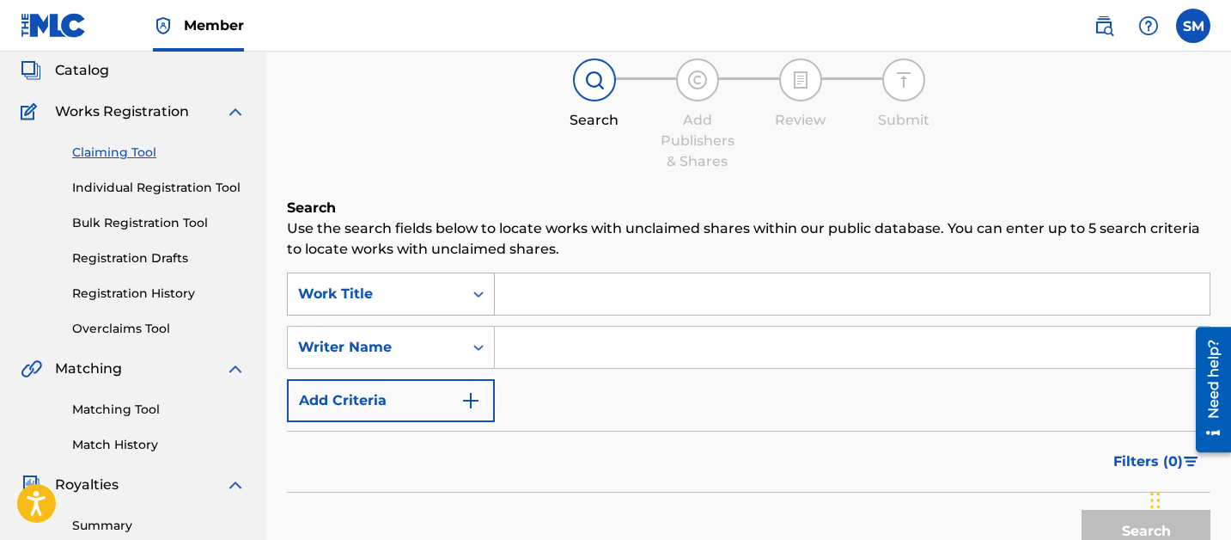
click at [459, 315] on div "Work Title" at bounding box center [391, 293] width 208 height 43
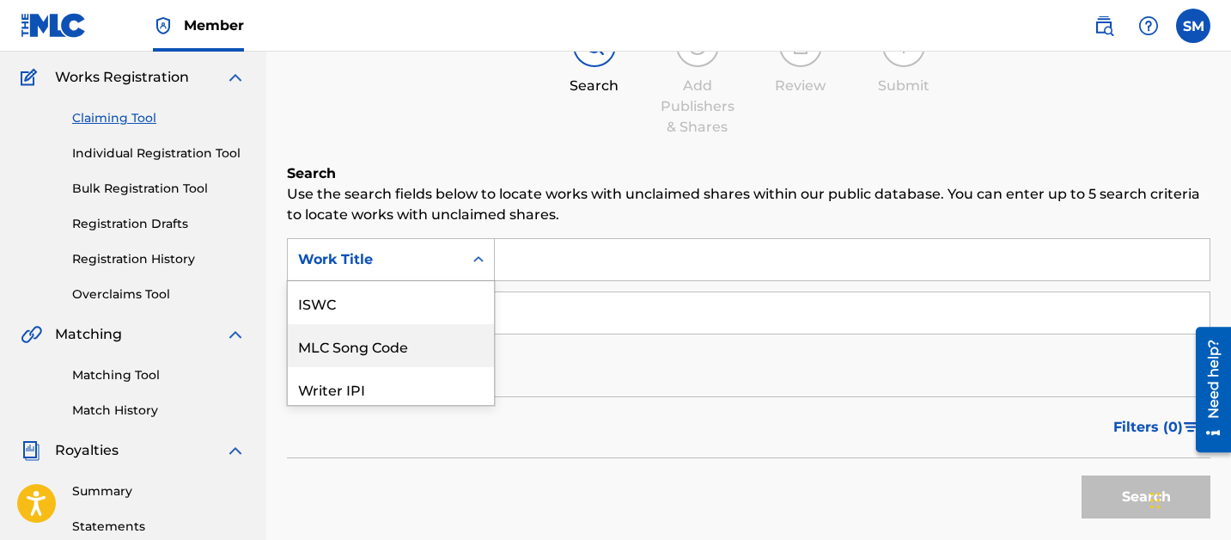
scroll to position [43, 0]
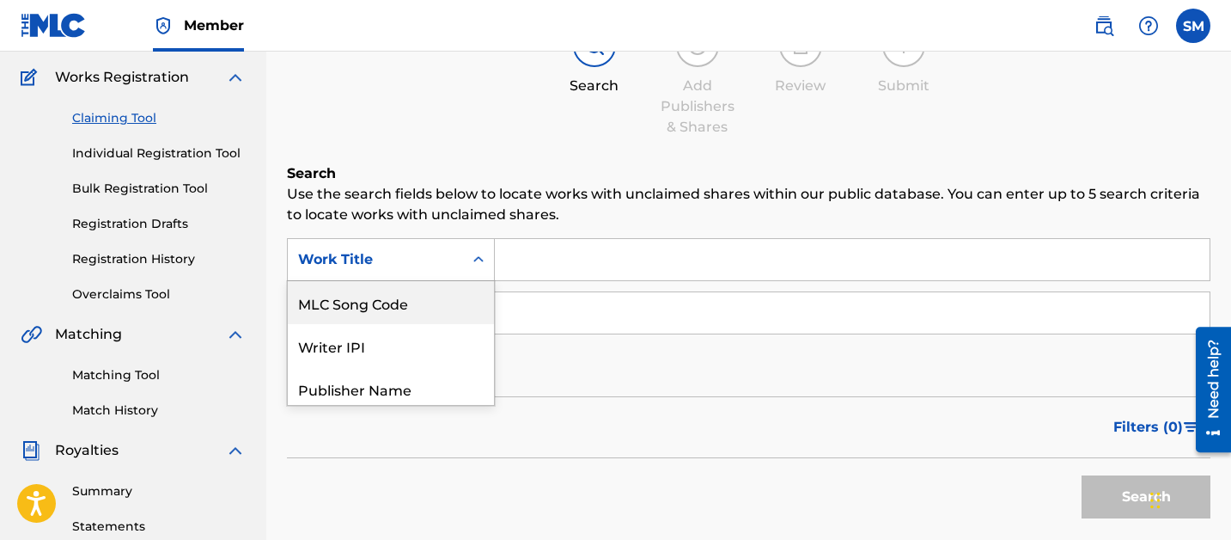
click at [429, 290] on div "MLC Song Code" at bounding box center [391, 302] width 206 height 43
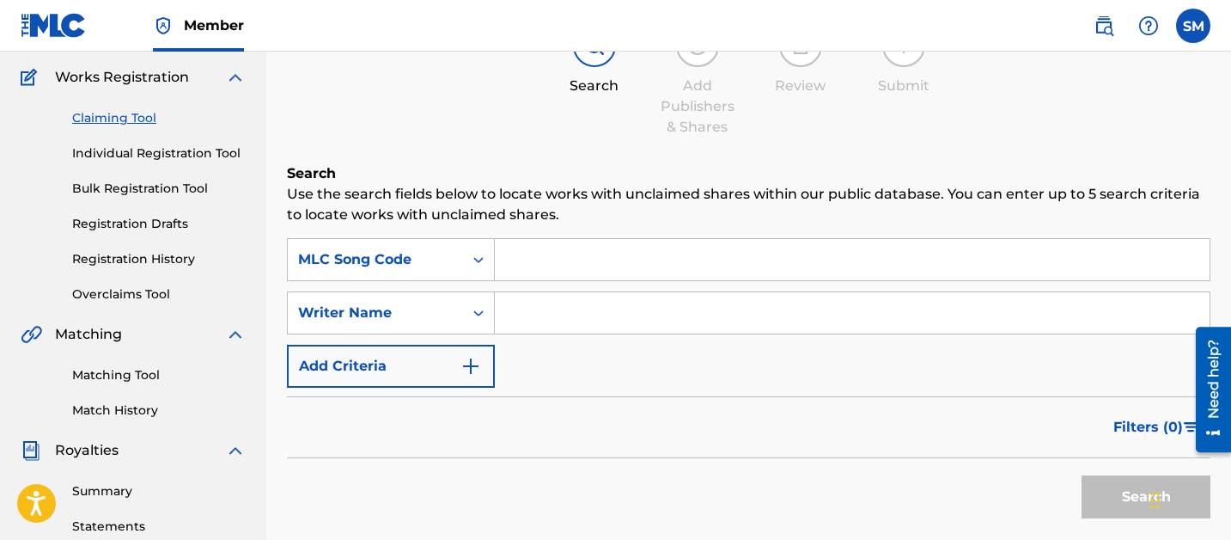
click at [561, 267] on input "Search Form" at bounding box center [852, 259] width 715 height 41
paste input "JD0LAW"
type input "JD0LAW"
click at [1082, 475] on button "Search" at bounding box center [1146, 496] width 129 height 43
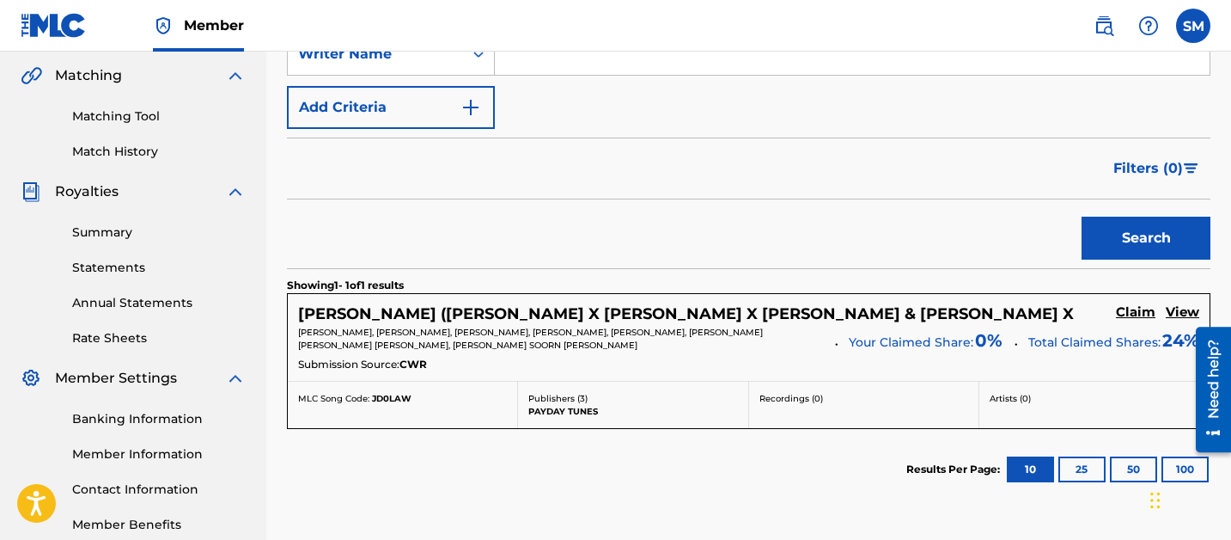
scroll to position [419, 0]
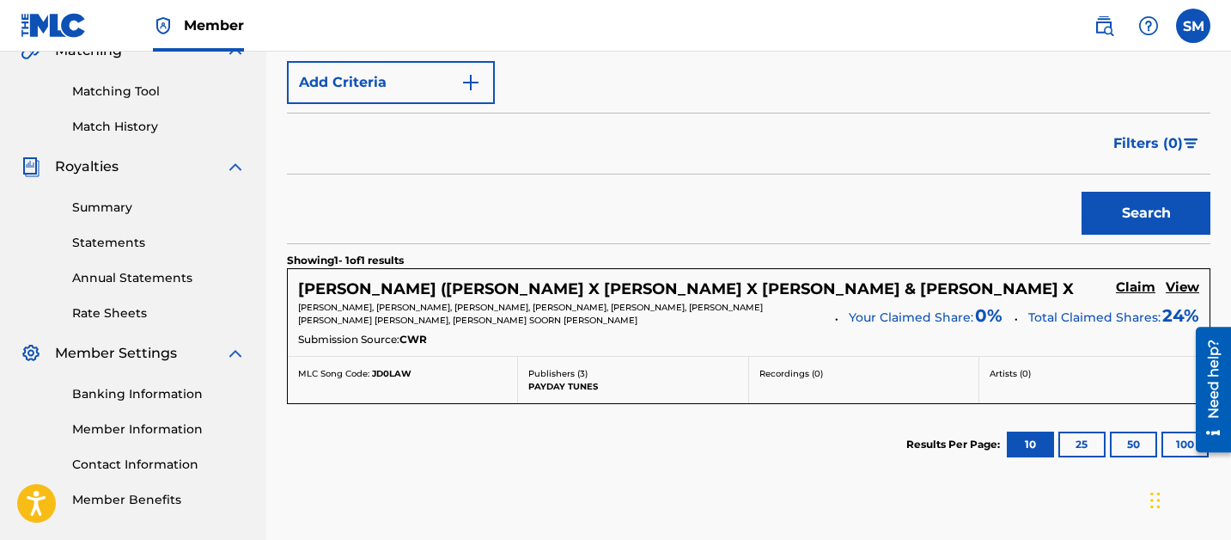
click at [1136, 290] on h5 "Claim" at bounding box center [1136, 287] width 40 height 16
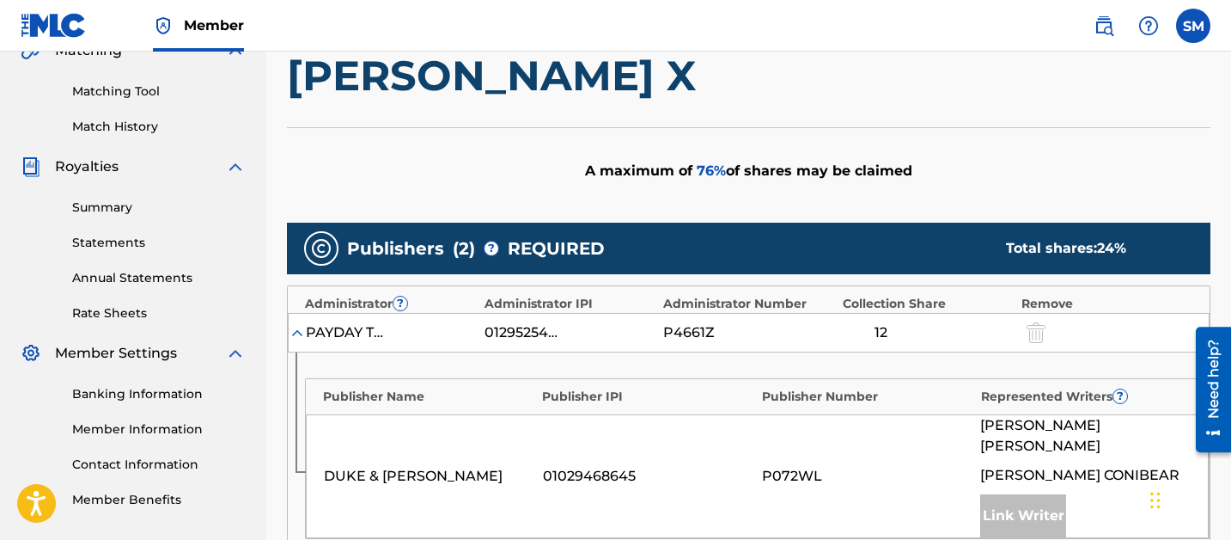
scroll to position [1067, 0]
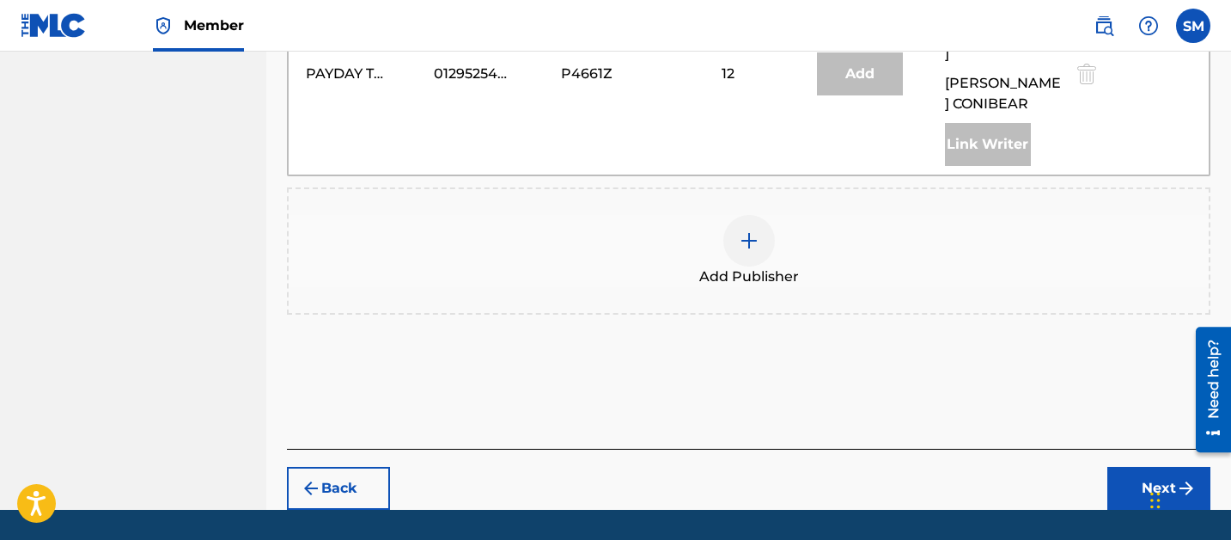
click at [755, 230] on img at bounding box center [749, 240] width 21 height 21
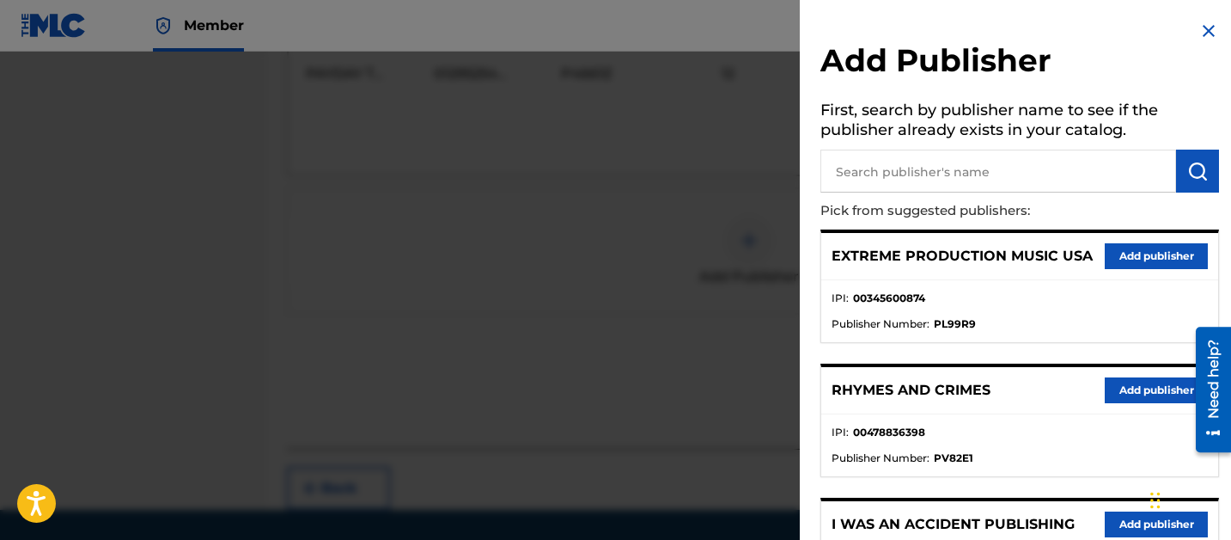
click at [926, 169] on input "text" at bounding box center [999, 171] width 356 height 43
type input "label hub music publishing"
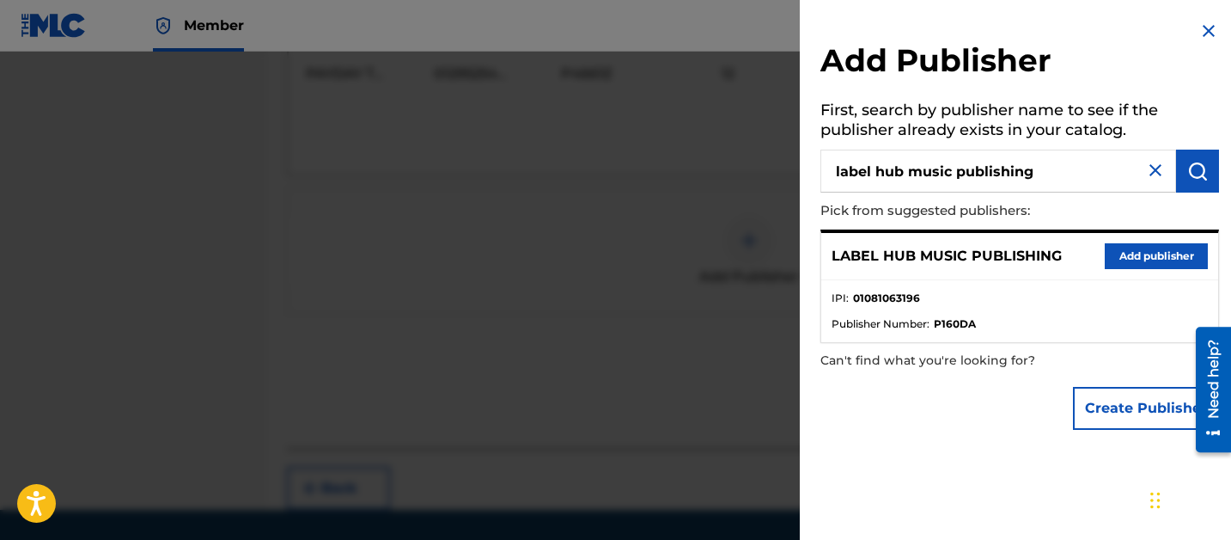
click at [1157, 247] on button "Add publisher" at bounding box center [1156, 256] width 103 height 26
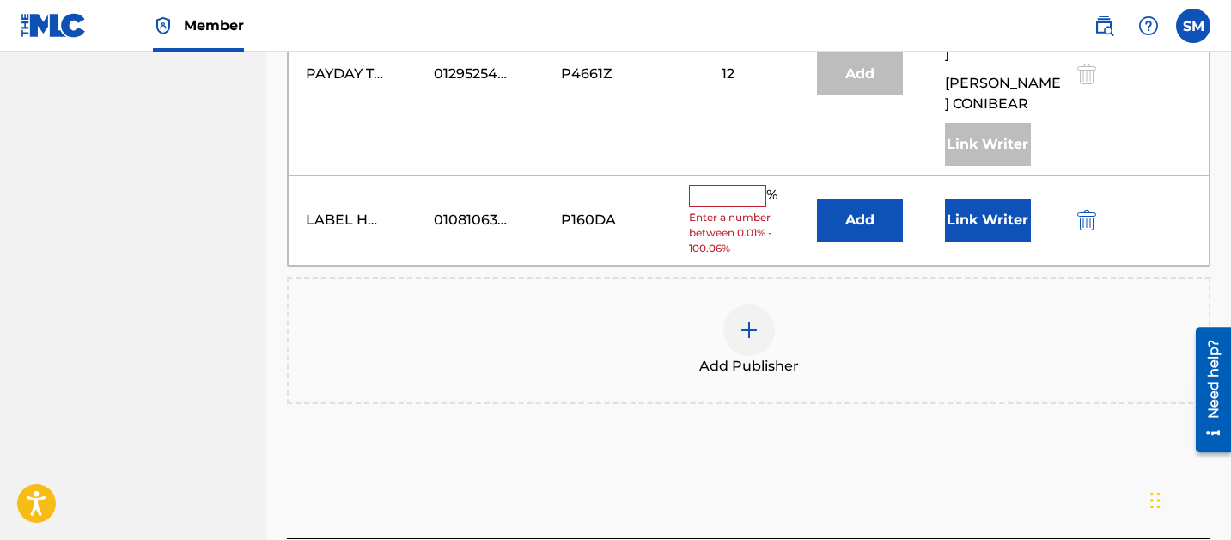
click at [861, 199] on button "Add" at bounding box center [860, 220] width 86 height 43
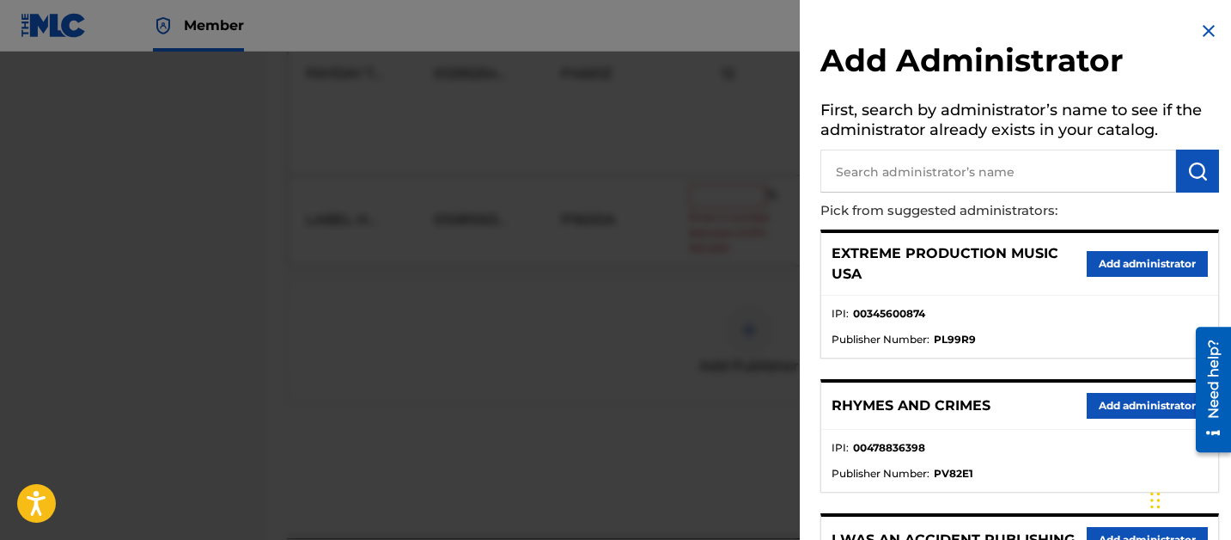
click at [1199, 33] on img at bounding box center [1209, 31] width 21 height 21
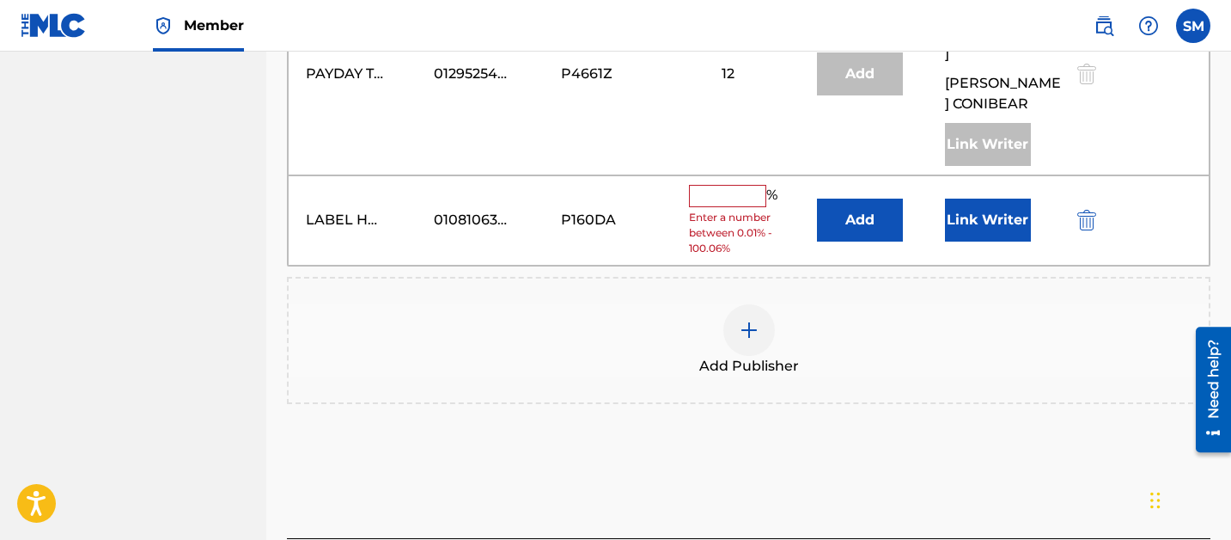
click at [1005, 199] on button "Link Writer" at bounding box center [988, 220] width 86 height 43
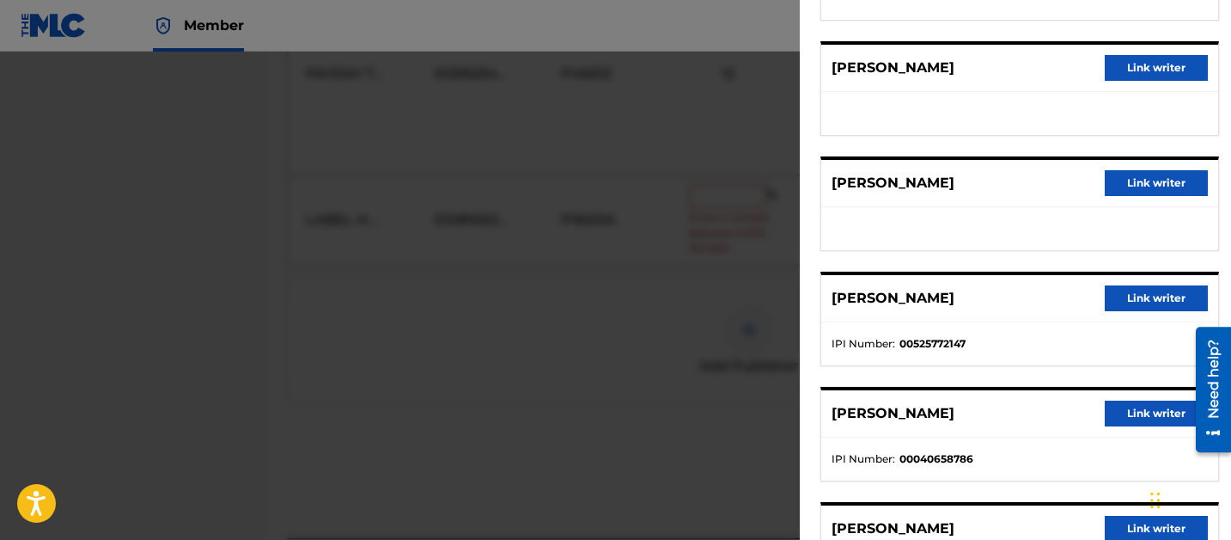
scroll to position [237, 0]
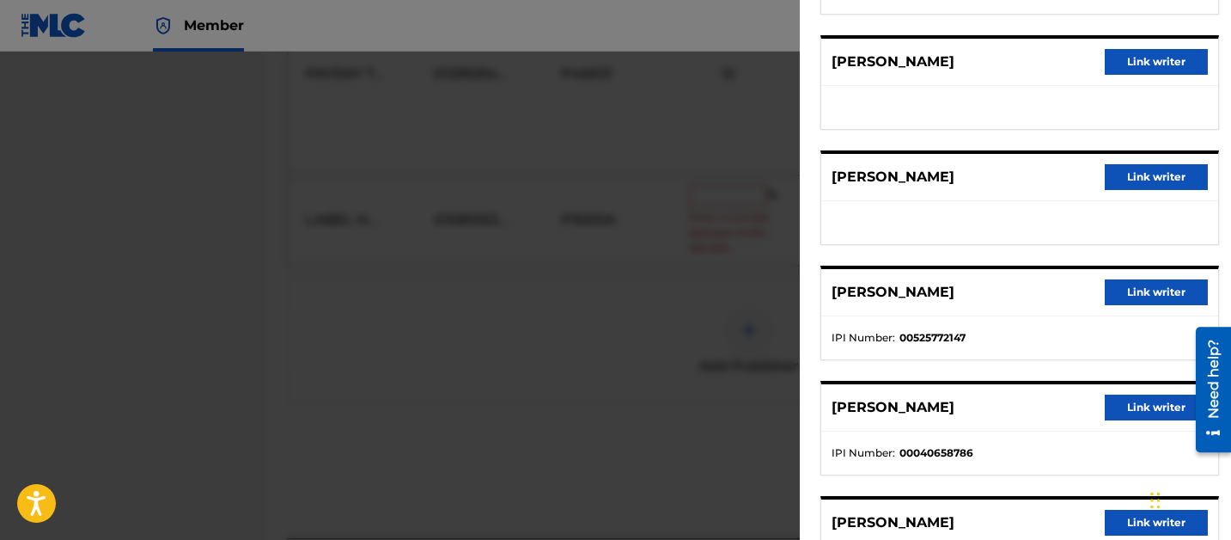
click at [1160, 170] on button "Link writer" at bounding box center [1156, 177] width 103 height 26
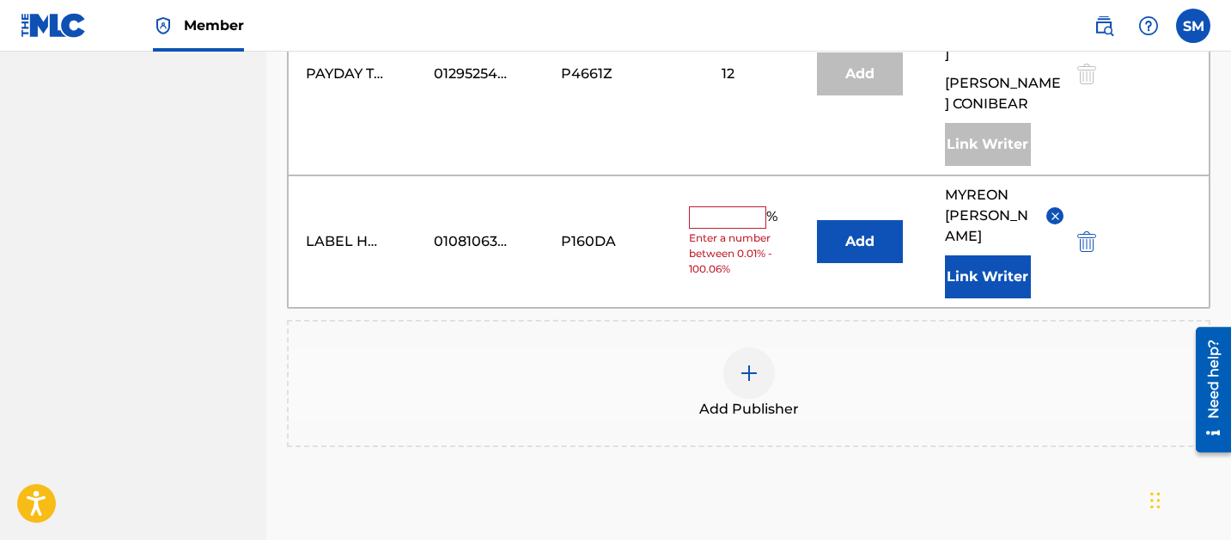
click at [730, 206] on input "text" at bounding box center [727, 217] width 77 height 22
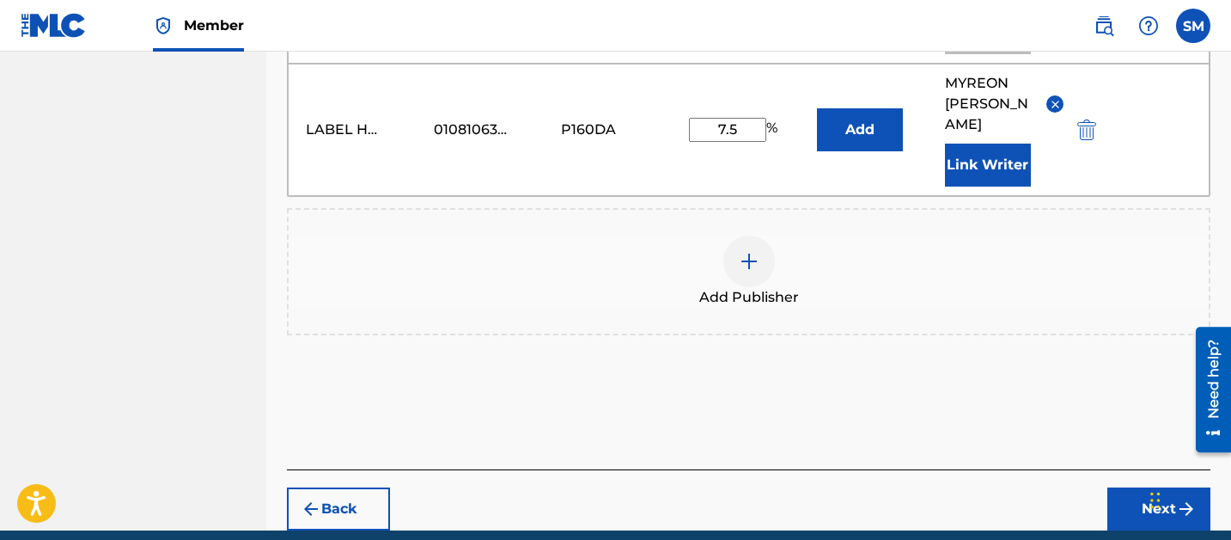
type input "7.5"
click at [1135, 487] on button "Next" at bounding box center [1159, 508] width 103 height 43
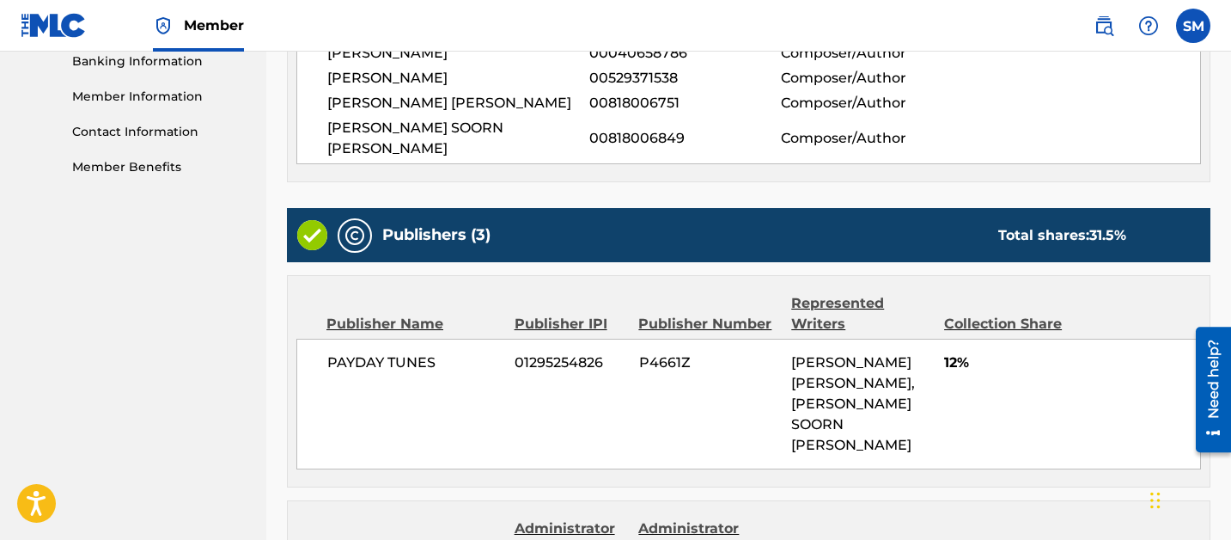
scroll to position [1253, 0]
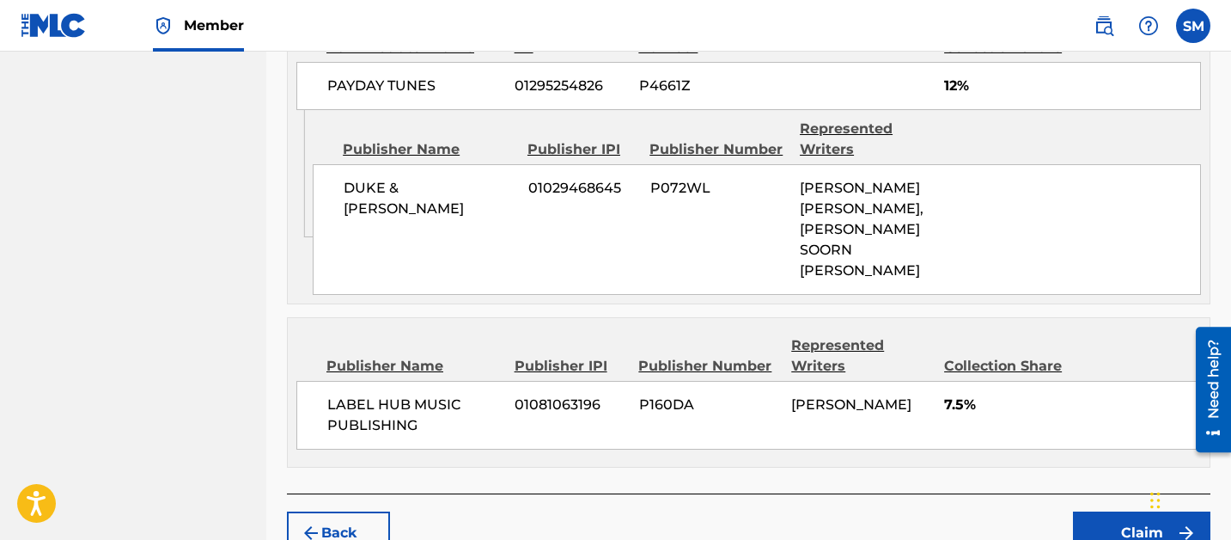
click at [1135, 511] on button "Claim" at bounding box center [1142, 532] width 138 height 43
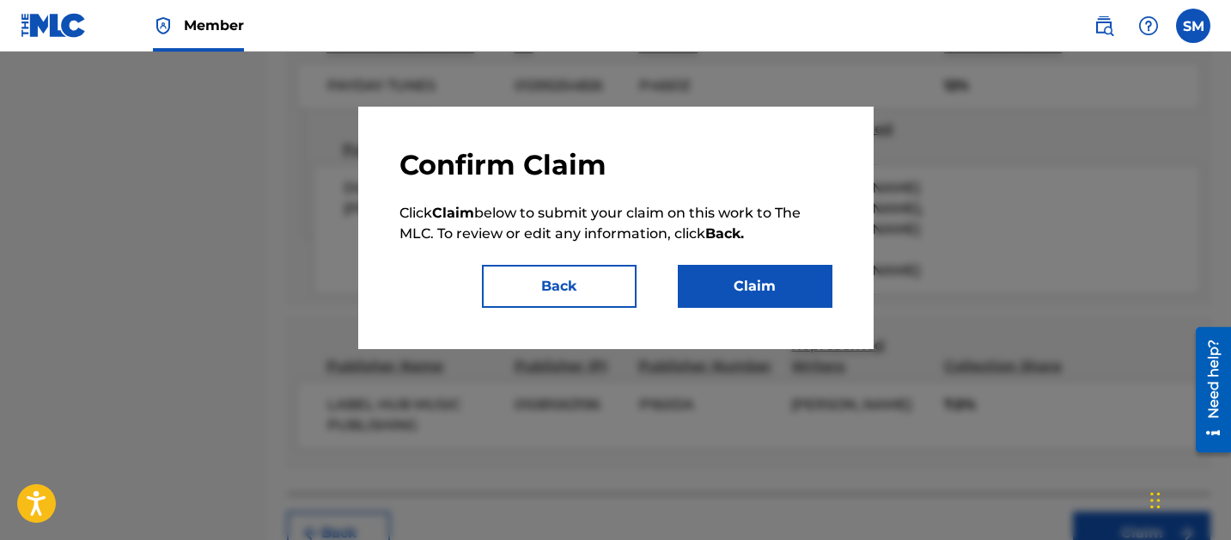
click at [744, 271] on button "Claim" at bounding box center [755, 286] width 155 height 43
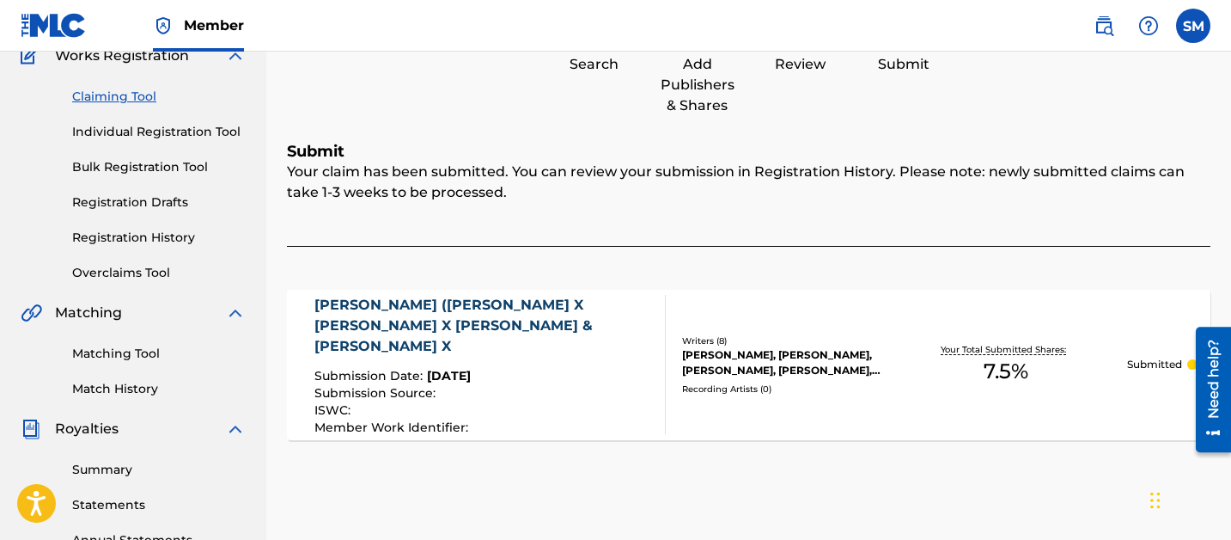
scroll to position [86, 0]
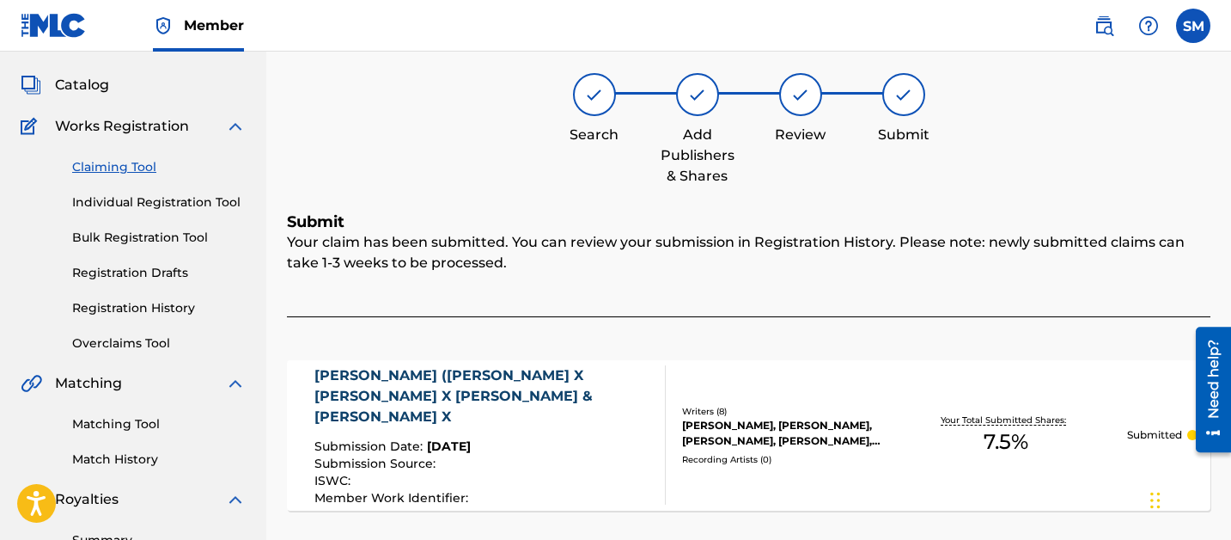
click at [127, 171] on link "Claiming Tool" at bounding box center [159, 167] width 174 height 18
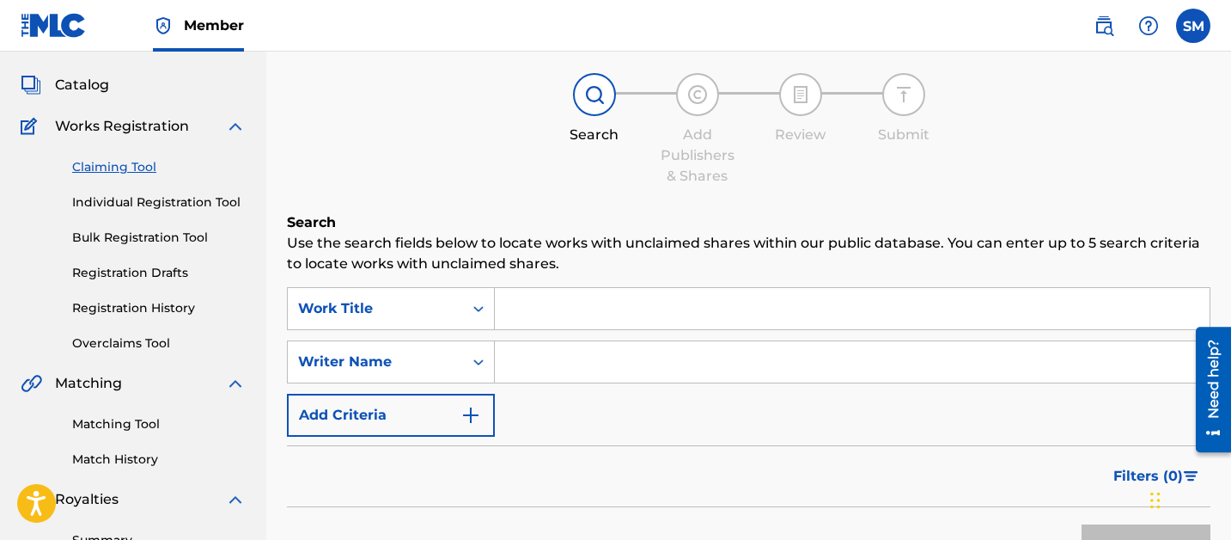
scroll to position [0, 0]
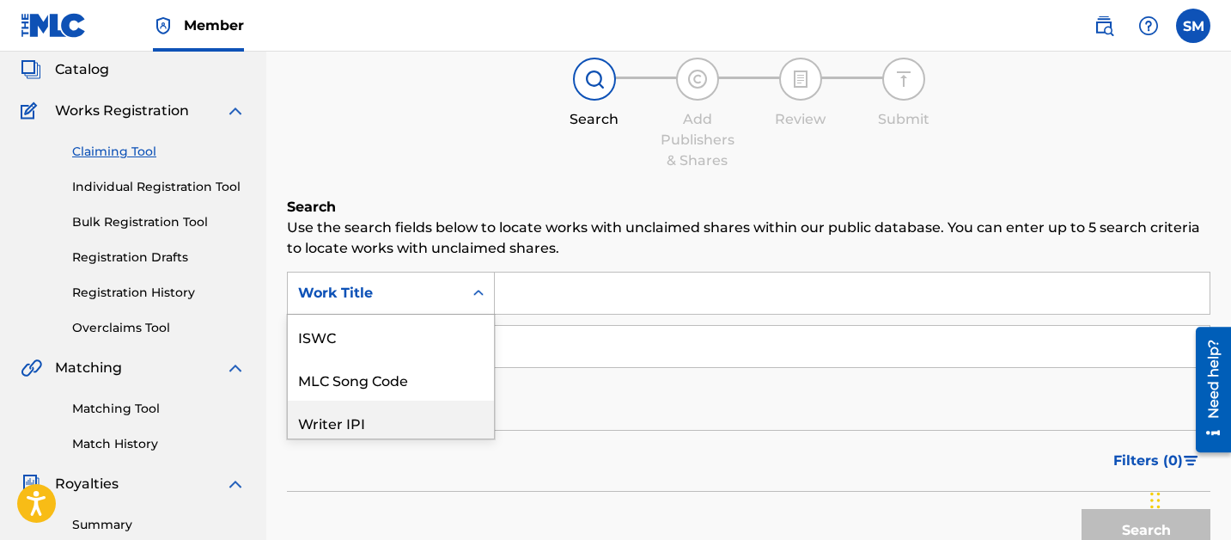
click at [436, 315] on div "Writer IPI, 3 of 7. 7 results available. Use Up and Down to choose options, pre…" at bounding box center [391, 293] width 208 height 43
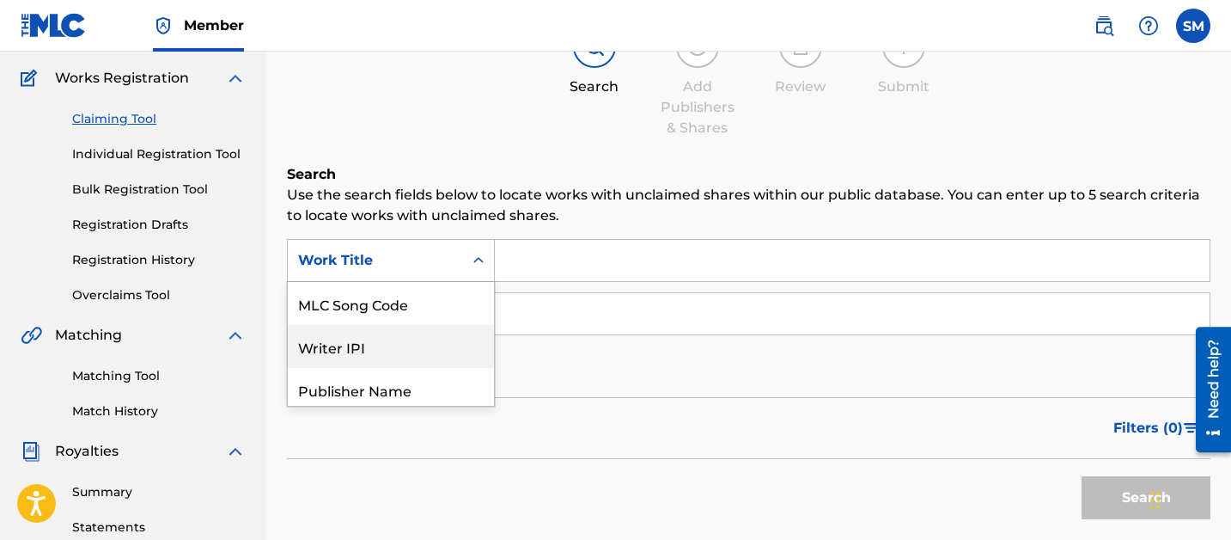
scroll to position [135, 0]
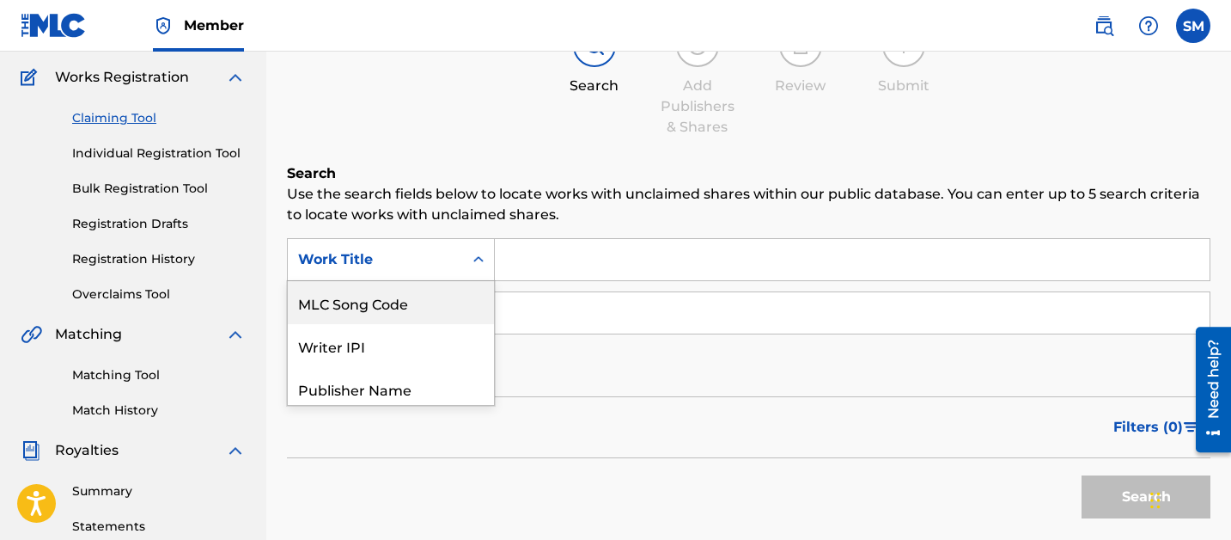
click at [427, 307] on div "MLC Song Code" at bounding box center [391, 302] width 206 height 43
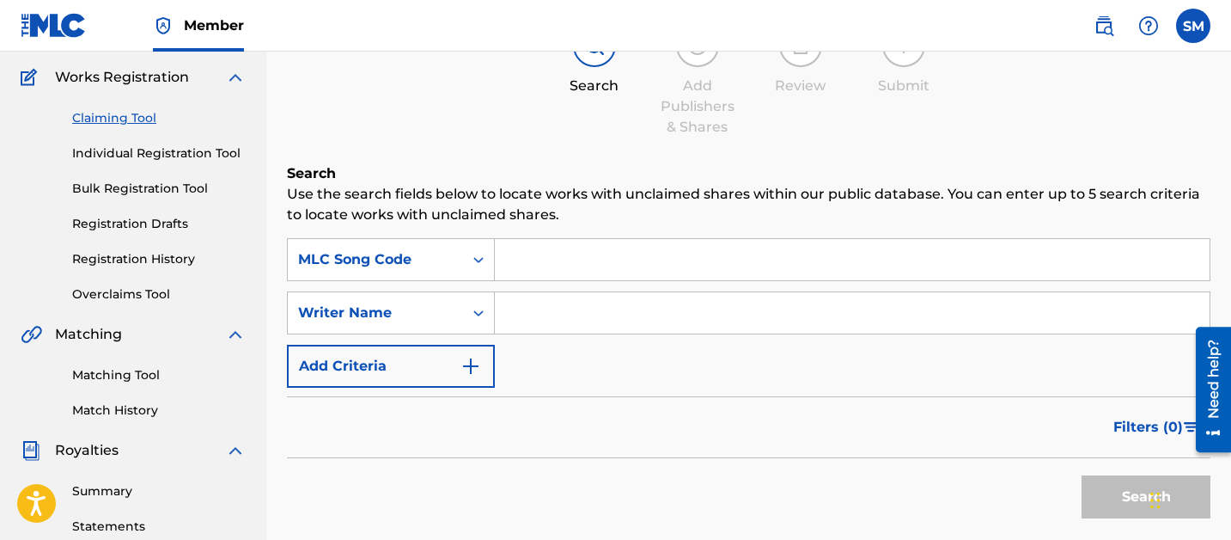
click at [518, 254] on input "Search Form" at bounding box center [852, 259] width 715 height 41
paste input "JC5JCL"
type input "JC5JCL"
click at [1082, 475] on button "Search" at bounding box center [1146, 496] width 129 height 43
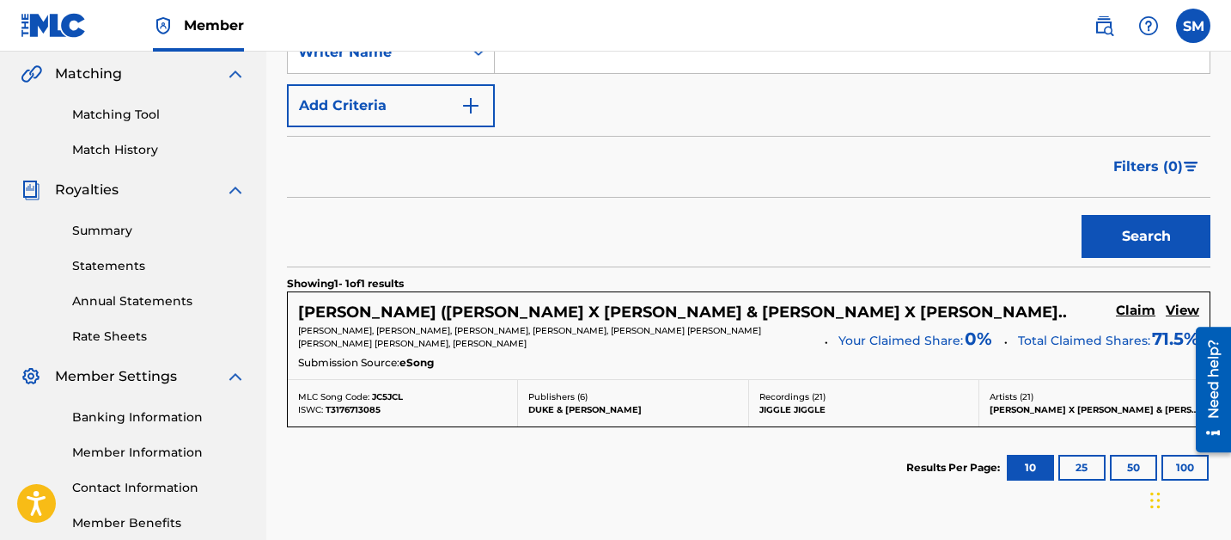
scroll to position [531, 0]
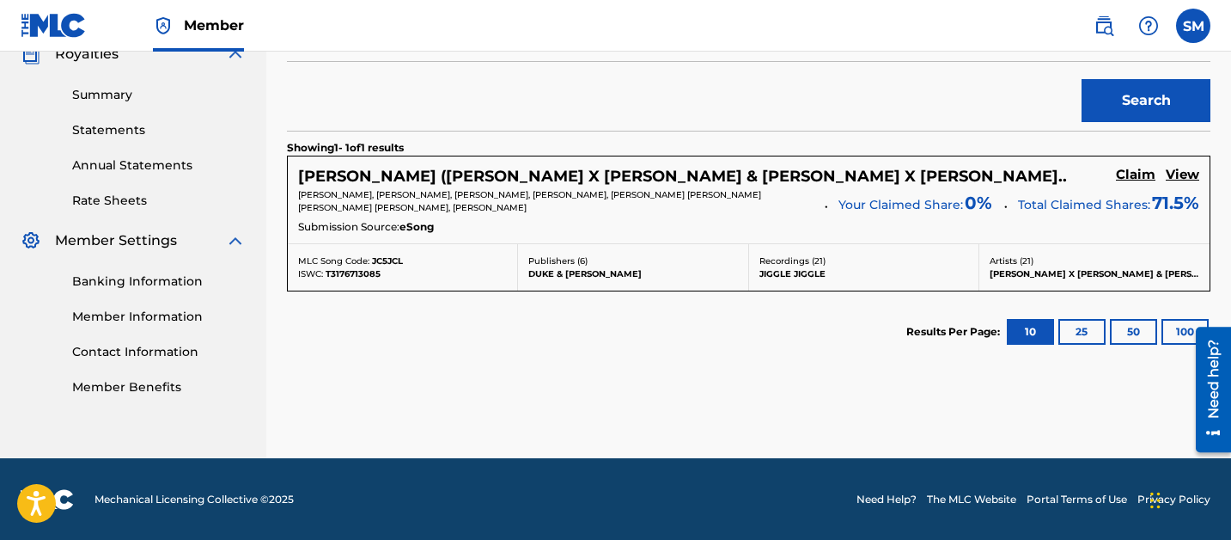
click at [1142, 173] on h5 "Claim" at bounding box center [1136, 175] width 40 height 16
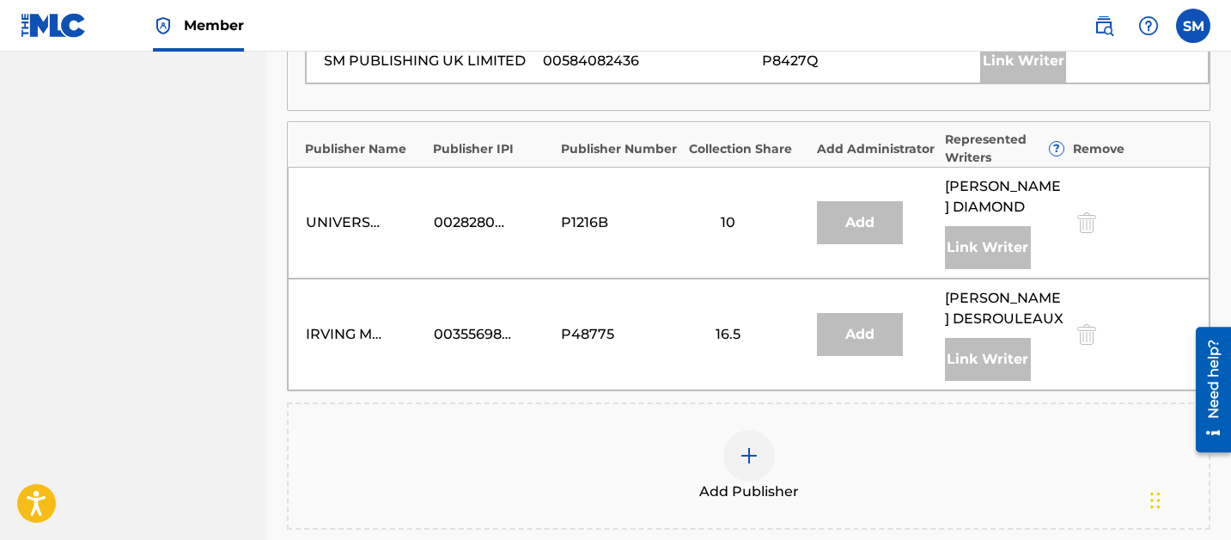
scroll to position [1018, 0]
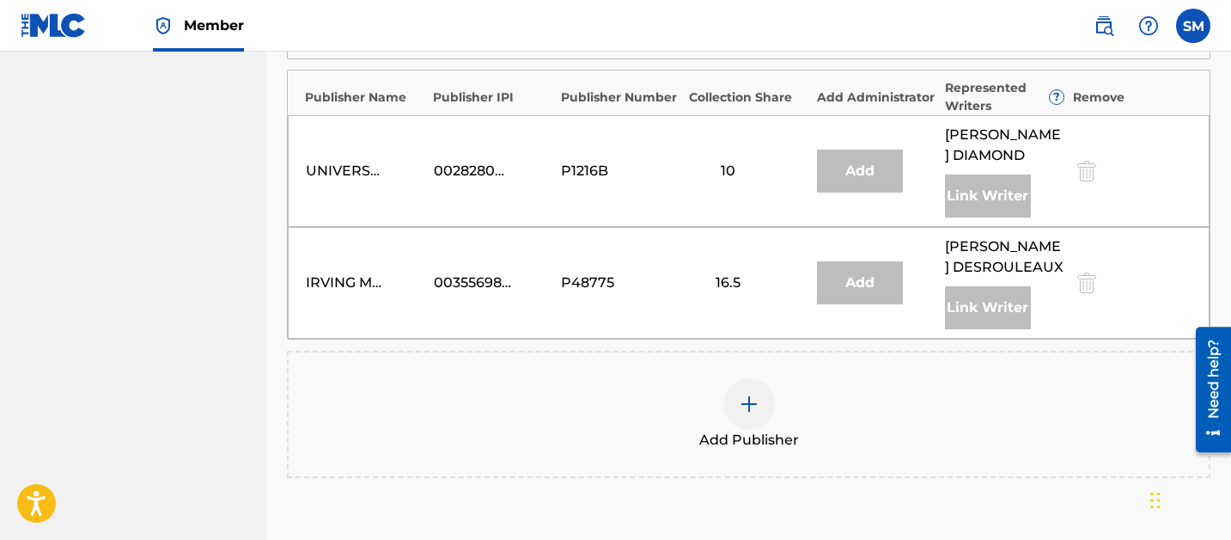
click at [746, 394] on img at bounding box center [749, 404] width 21 height 21
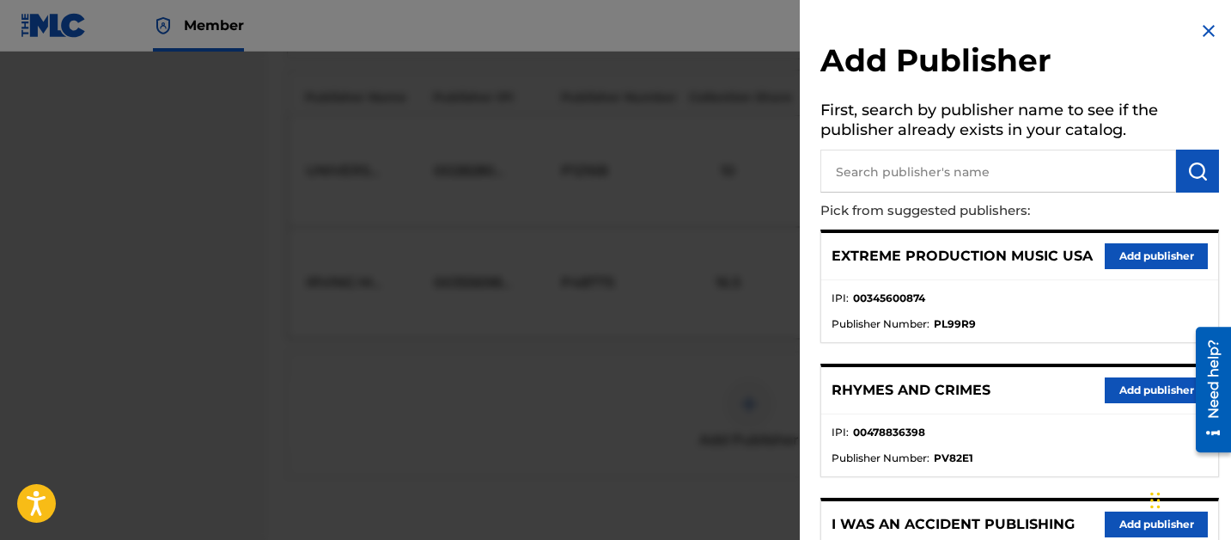
click at [977, 180] on input "text" at bounding box center [999, 171] width 356 height 43
type input "label hub"
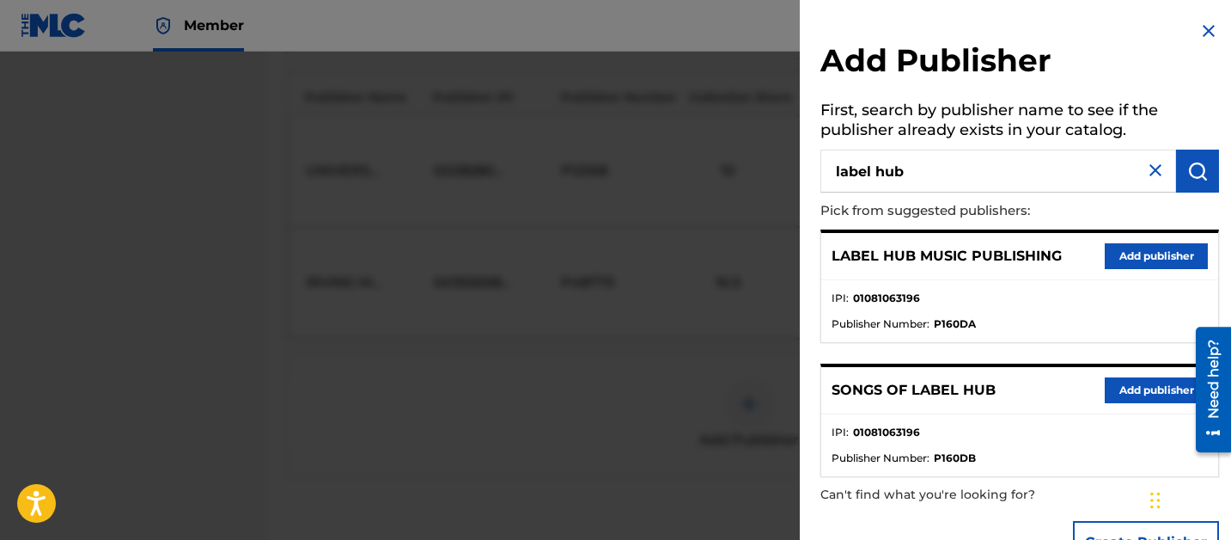
click at [1168, 251] on button "Add publisher" at bounding box center [1156, 256] width 103 height 26
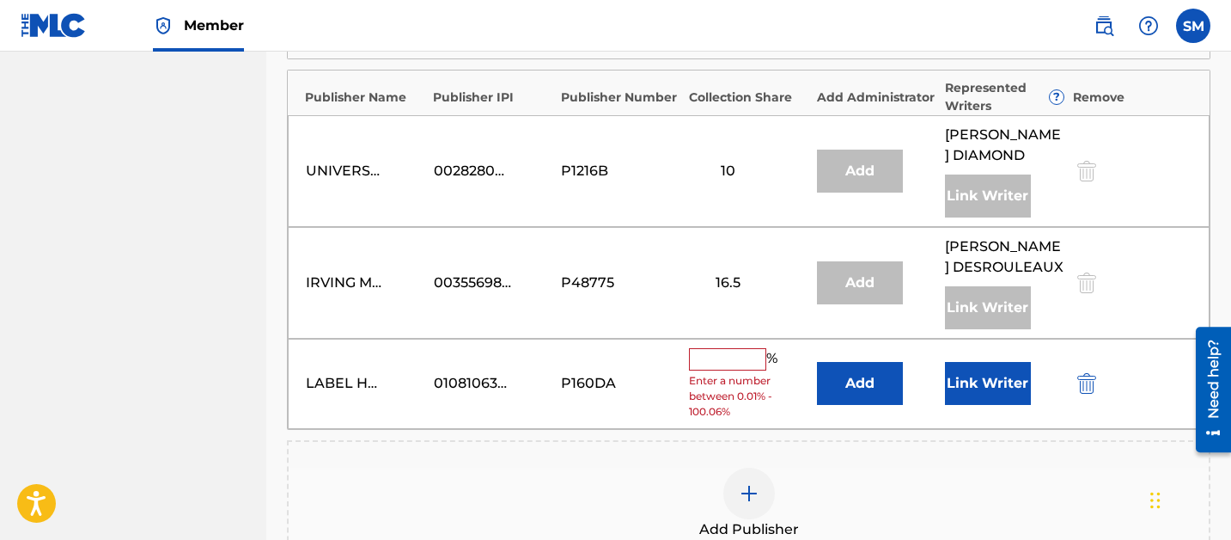
click at [741, 348] on input "text" at bounding box center [727, 359] width 77 height 22
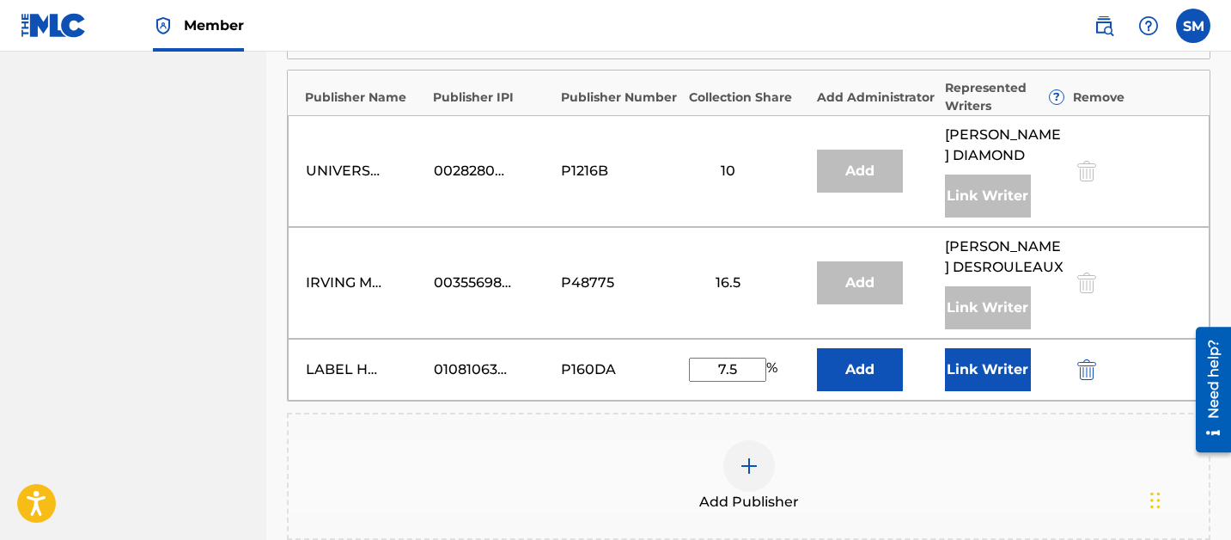
type input "7.5"
click at [967, 348] on button "Link Writer" at bounding box center [988, 369] width 86 height 43
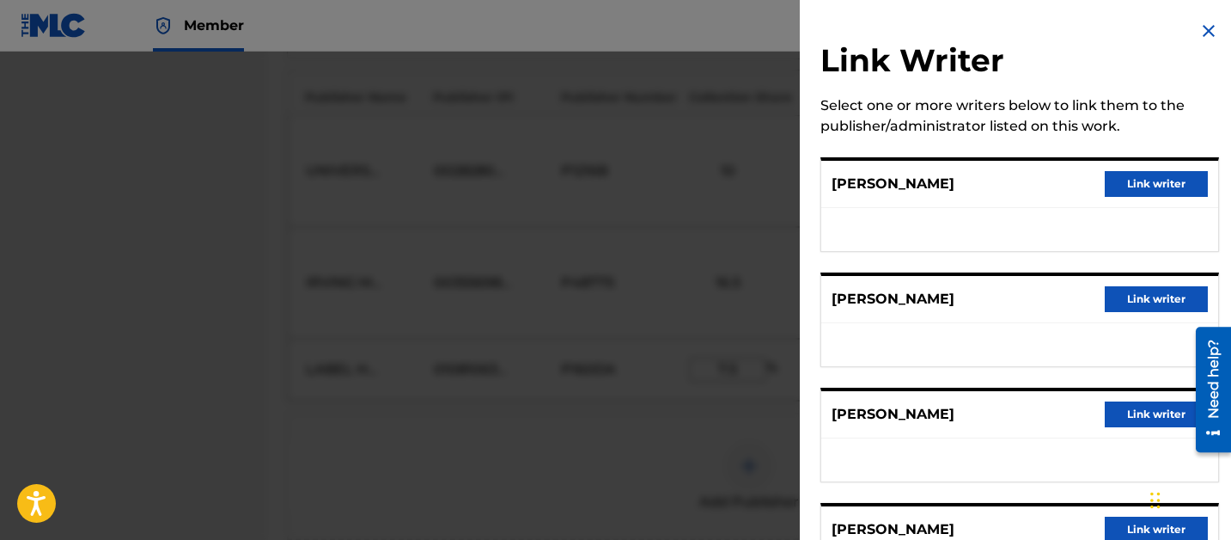
click at [1158, 291] on button "Link writer" at bounding box center [1156, 299] width 103 height 26
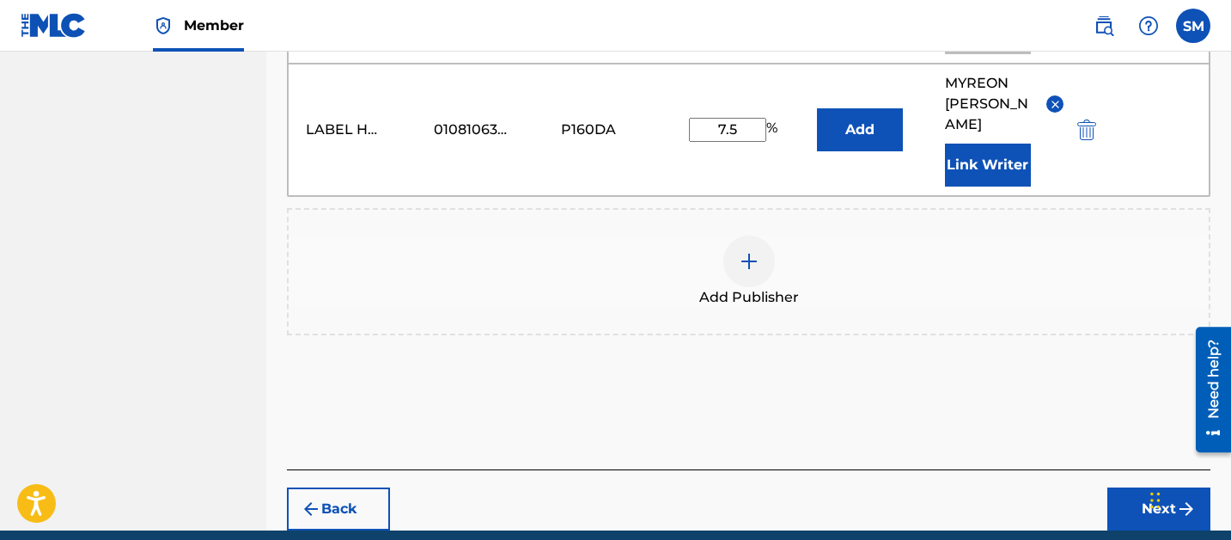
click at [1168, 487] on button "Next" at bounding box center [1159, 508] width 103 height 43
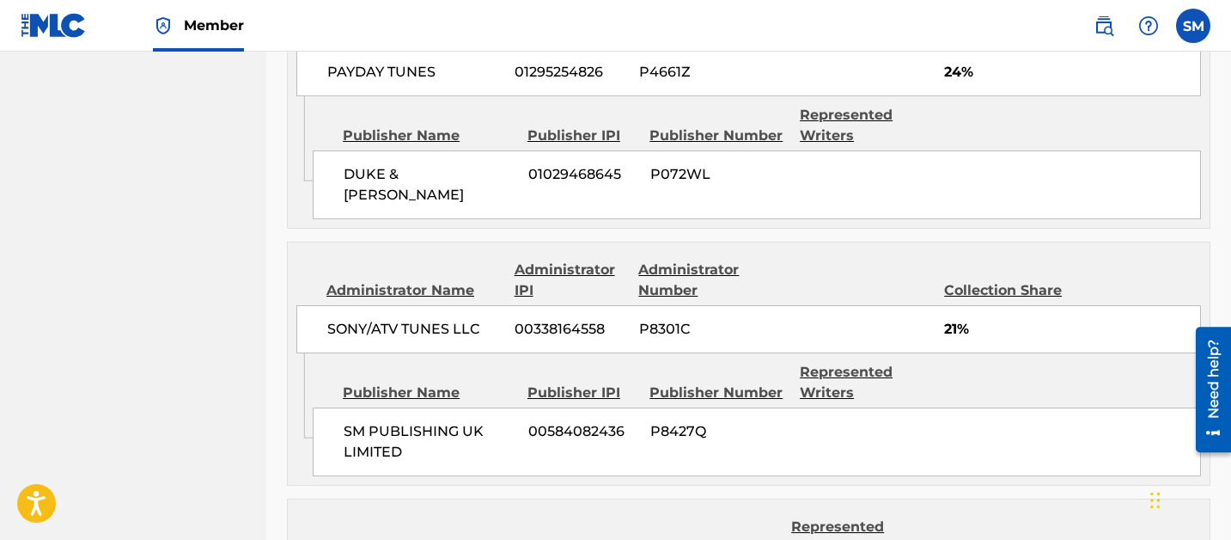
scroll to position [1568, 0]
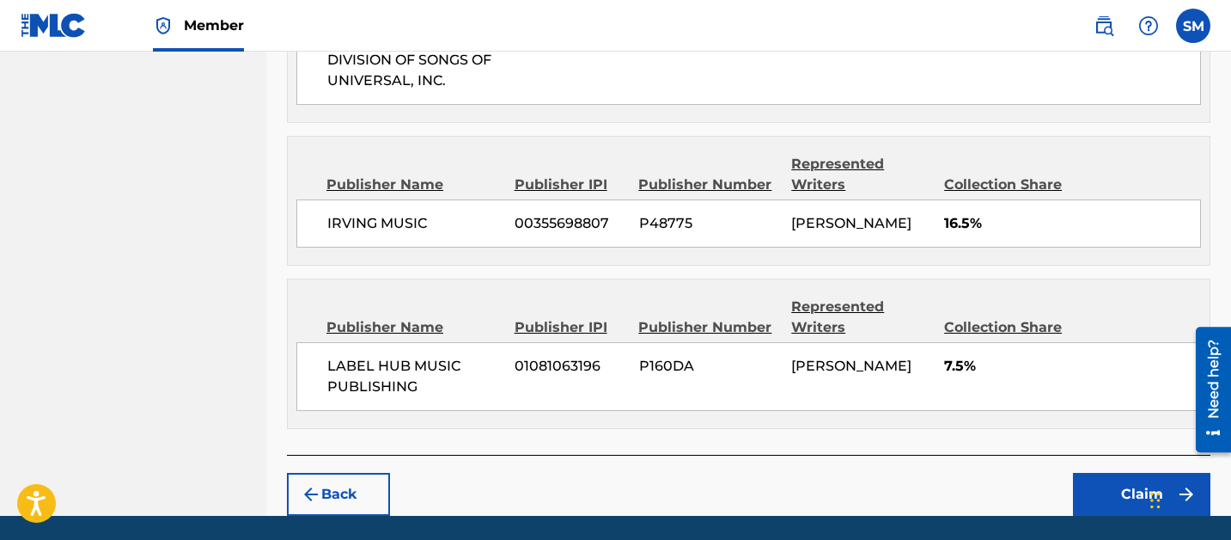
click at [1121, 473] on button "Claim" at bounding box center [1142, 494] width 138 height 43
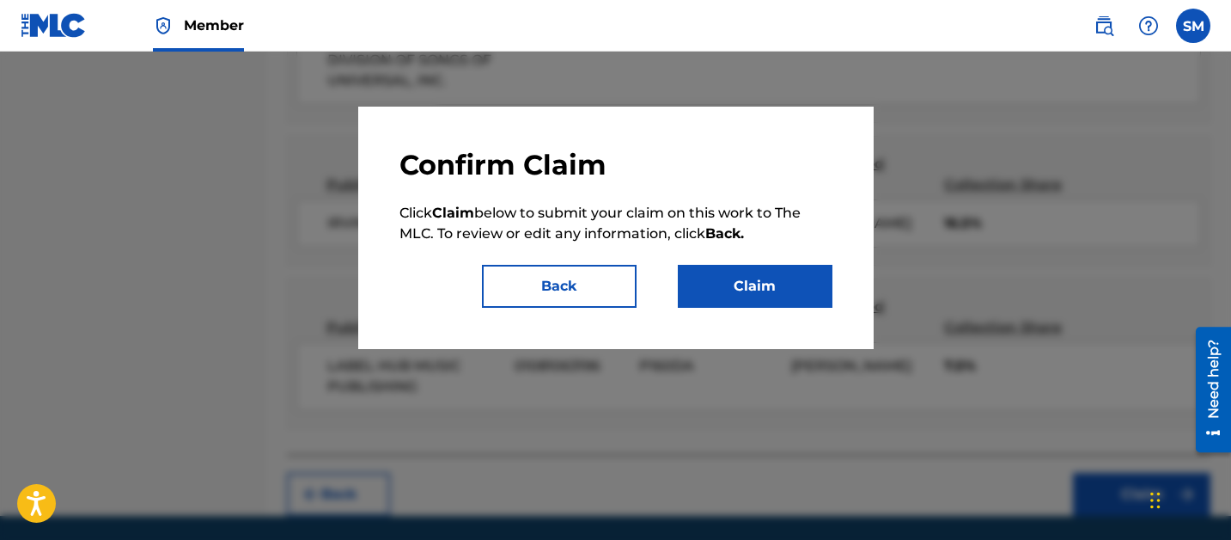
click at [811, 312] on div "Confirm Claim Click Claim below to submit your claim on this work to The MLC. T…" at bounding box center [616, 228] width 516 height 242
click at [800, 289] on button "Claim" at bounding box center [755, 286] width 155 height 43
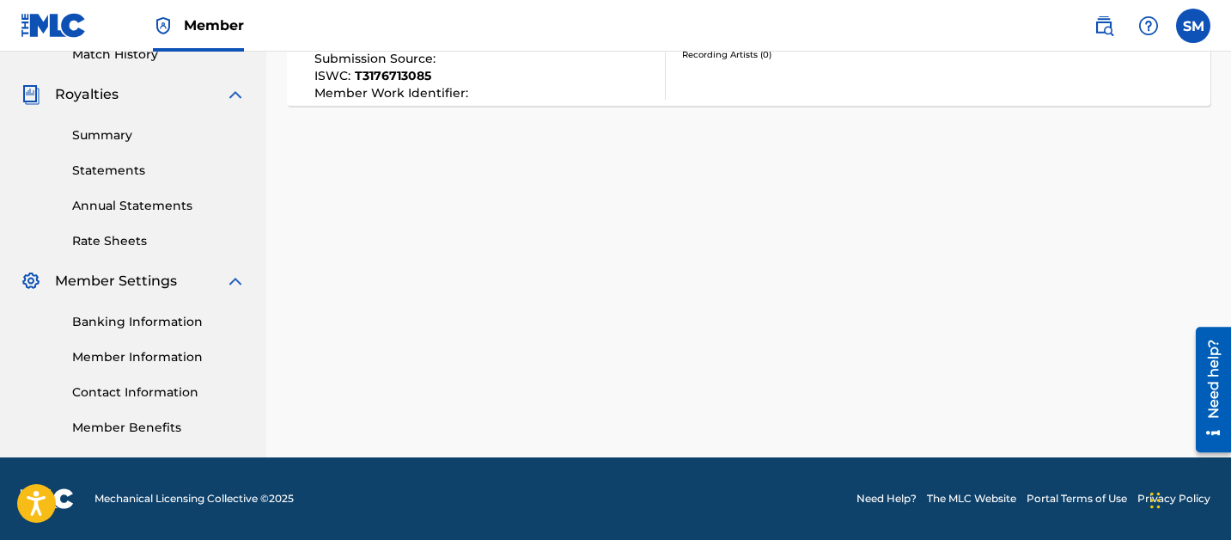
scroll to position [0, 0]
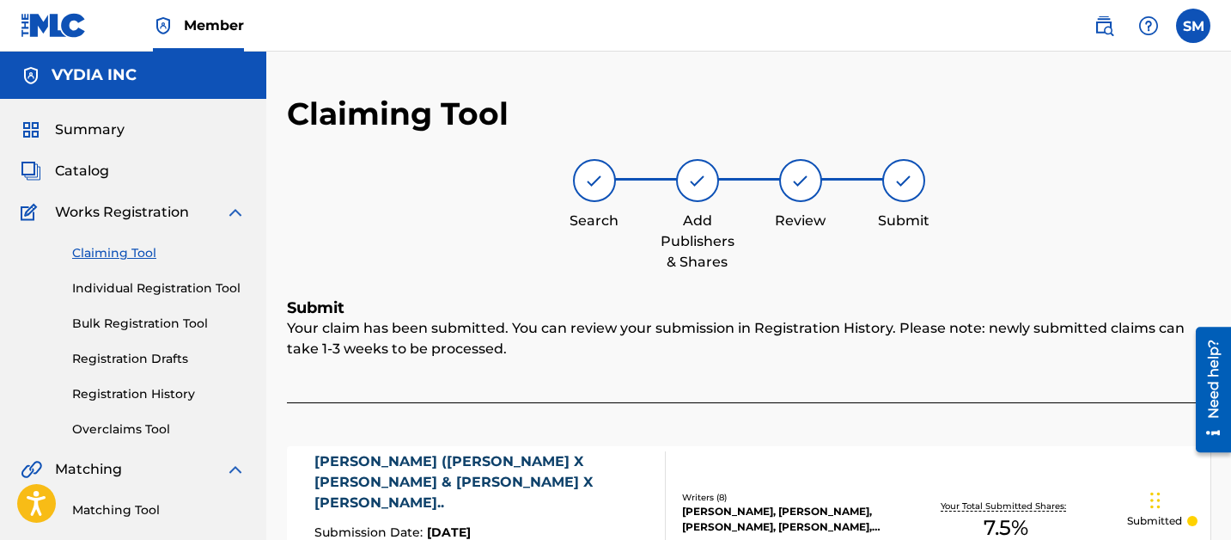
click at [138, 254] on link "Claiming Tool" at bounding box center [159, 253] width 174 height 18
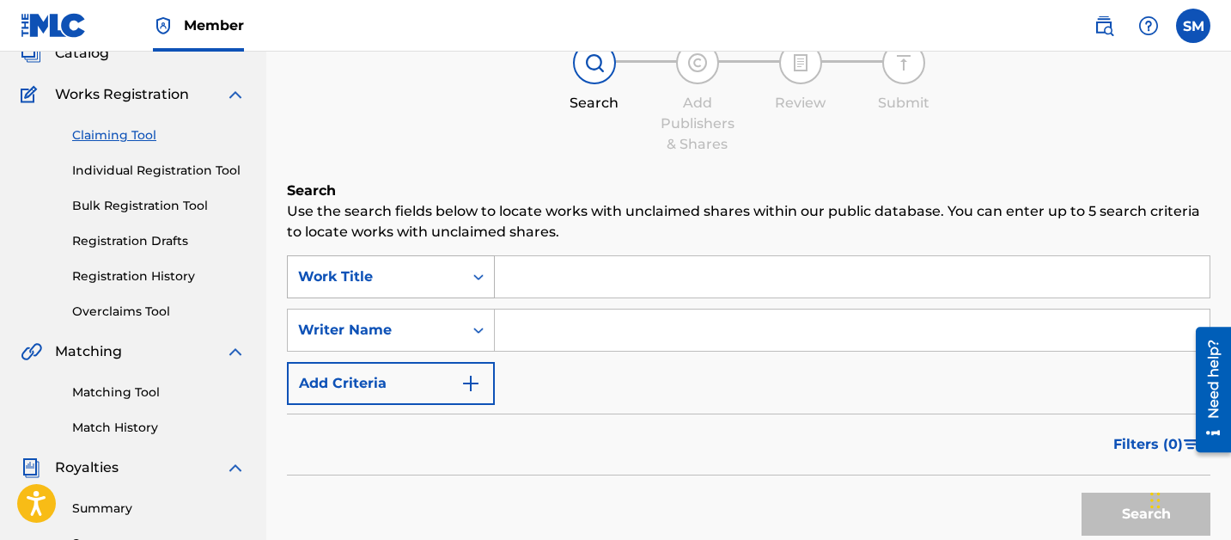
click at [465, 298] on div "Work Title" at bounding box center [391, 276] width 208 height 43
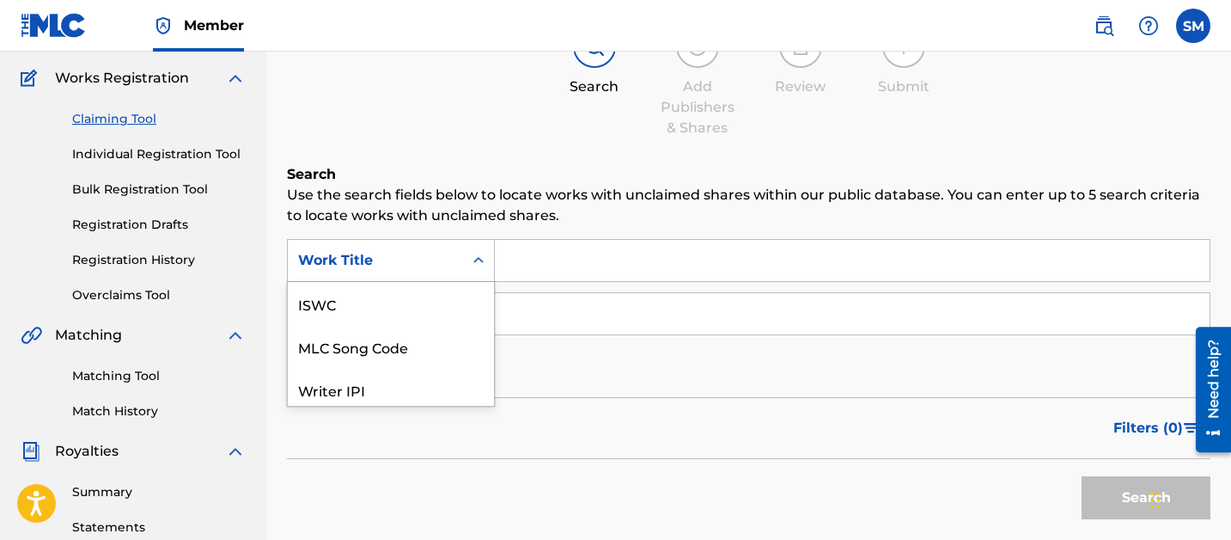
scroll to position [43, 0]
click at [439, 307] on div "MLC Song Code" at bounding box center [391, 302] width 206 height 43
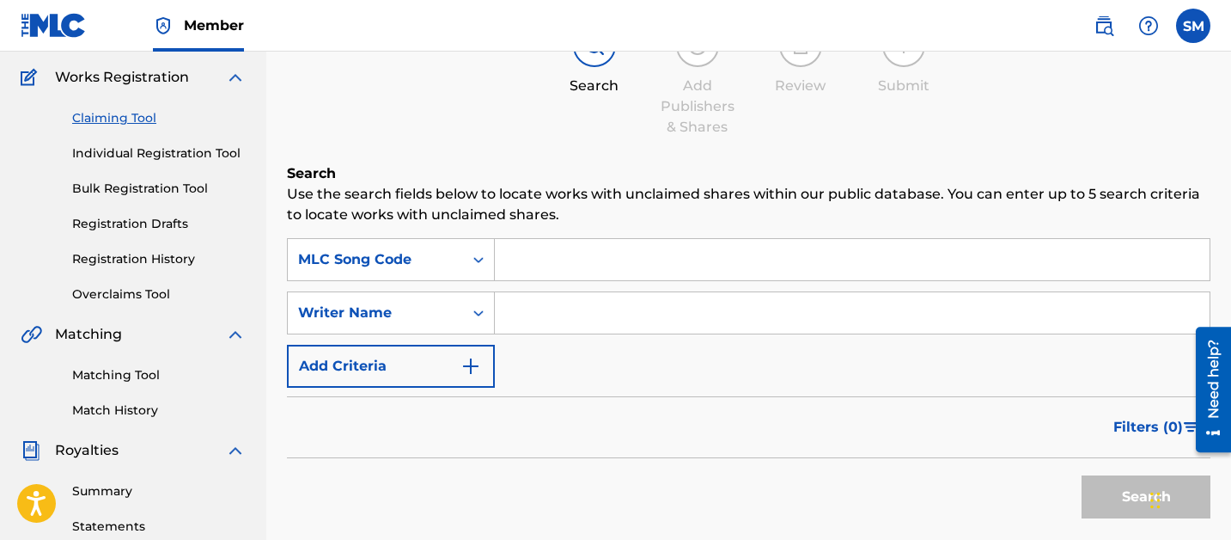
click at [524, 278] on input "Search Form" at bounding box center [852, 259] width 715 height 41
paste input "JB9NAV"
type input "JB9NAV"
click at [1082, 475] on button "Search" at bounding box center [1146, 496] width 129 height 43
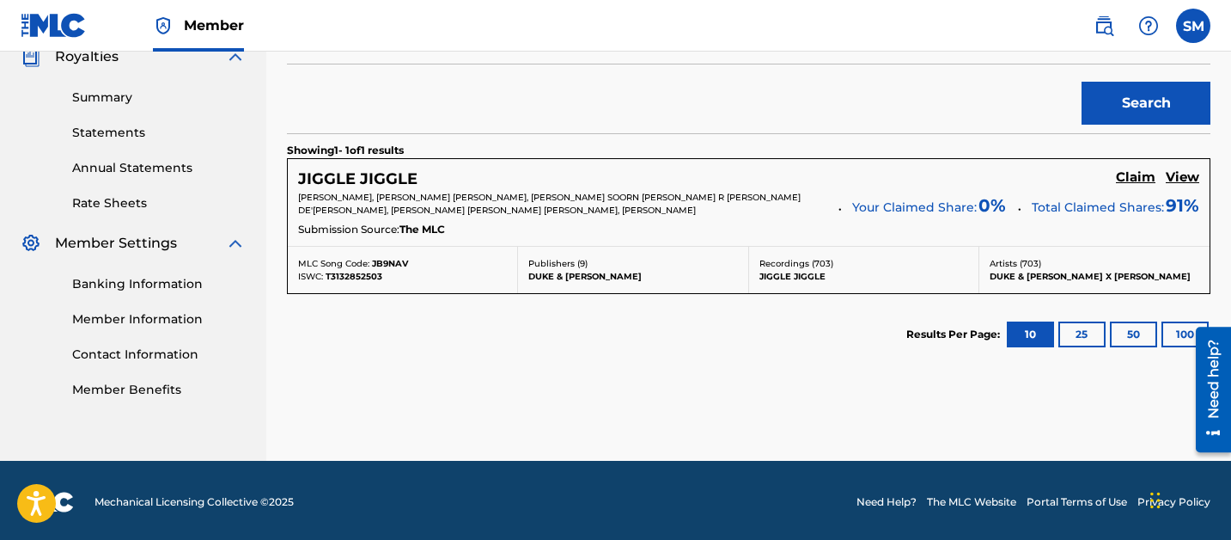
scroll to position [0, 0]
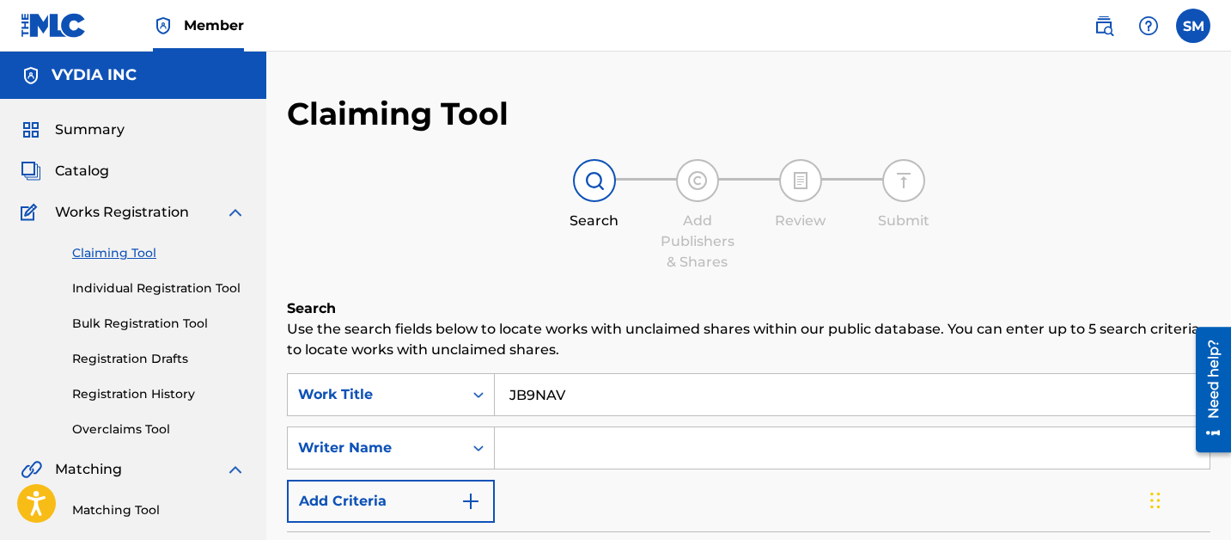
click at [546, 388] on input "JB9NAV" at bounding box center [852, 394] width 715 height 41
paste input "C32WB"
type input "JC32WB"
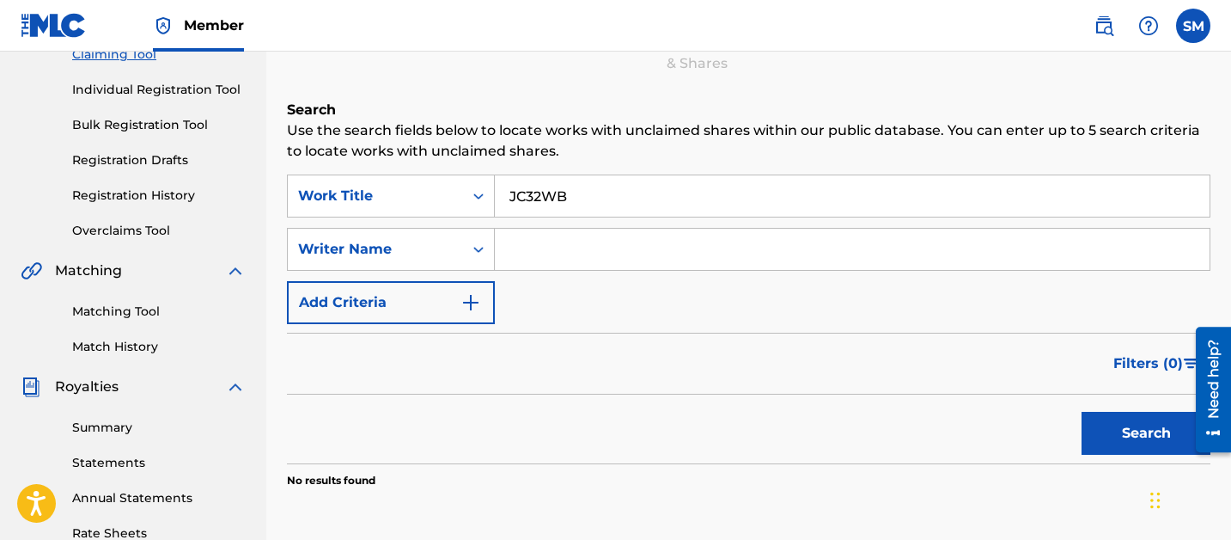
scroll to position [258, 0]
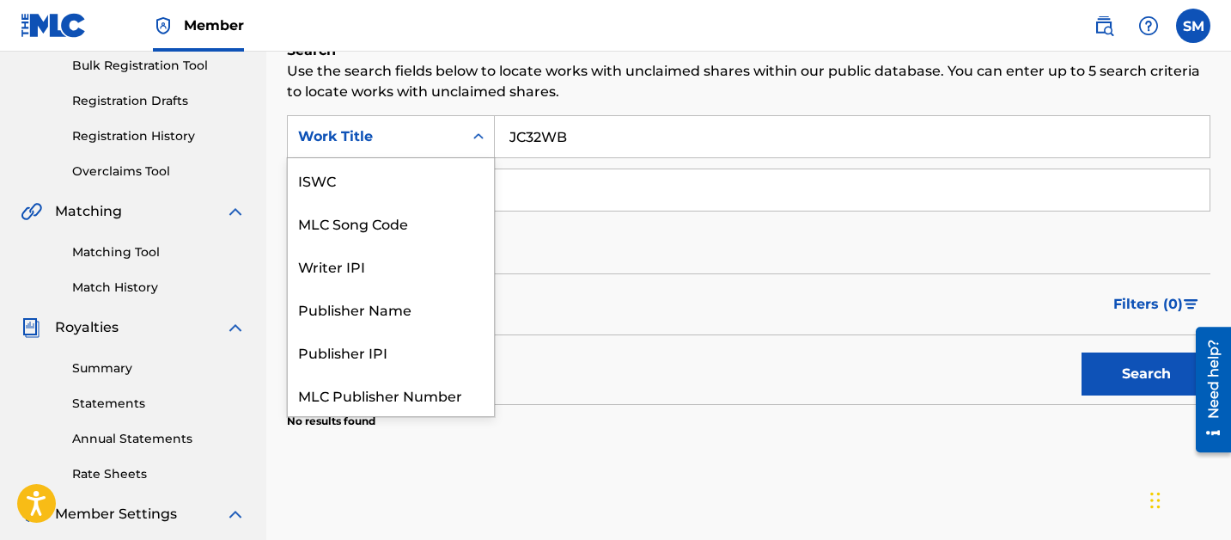
click at [470, 131] on icon "Search Form" at bounding box center [478, 136] width 17 height 17
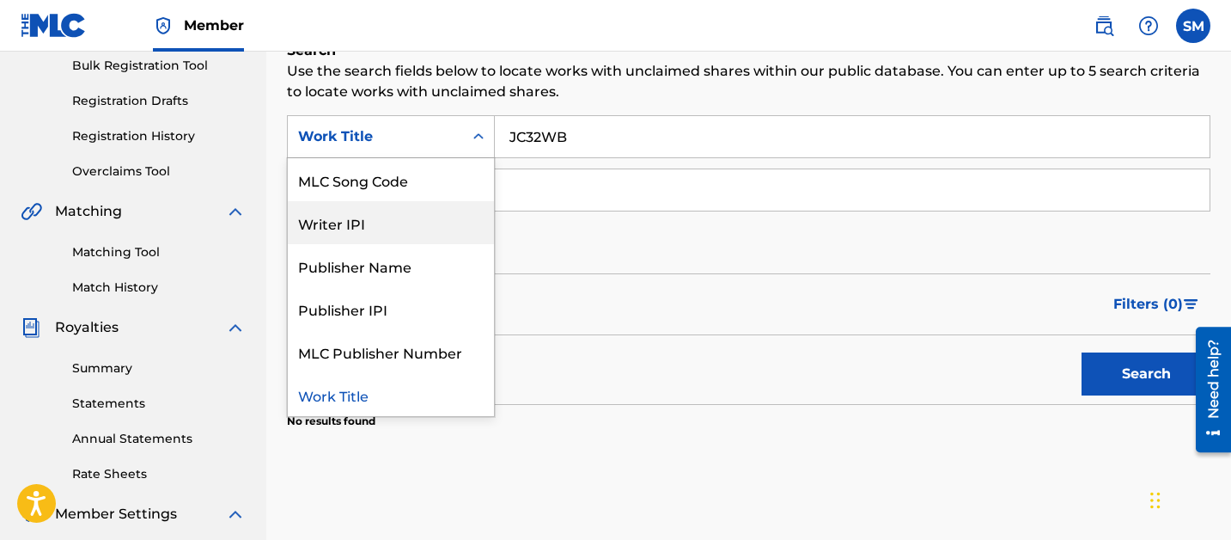
scroll to position [0, 0]
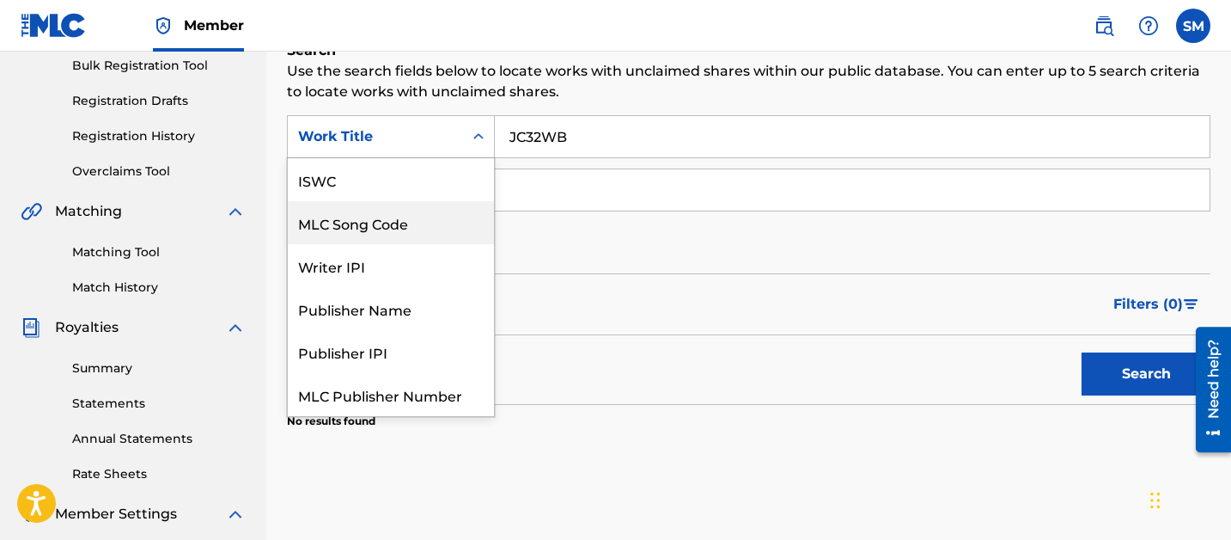
drag, startPoint x: 437, startPoint y: 229, endPoint x: 498, endPoint y: 175, distance: 82.2
click at [437, 229] on div "MLC Song Code" at bounding box center [391, 222] width 206 height 43
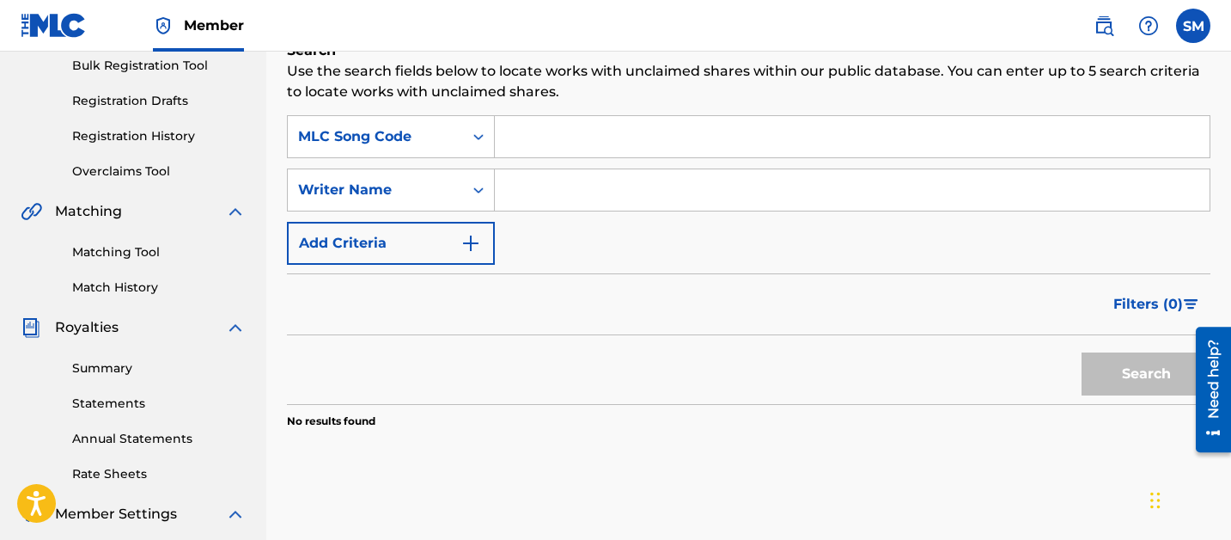
click at [535, 144] on input "Search Form" at bounding box center [852, 136] width 715 height 41
paste input "JC32WB"
type input "JC32WB"
click at [1082, 352] on button "Search" at bounding box center [1146, 373] width 129 height 43
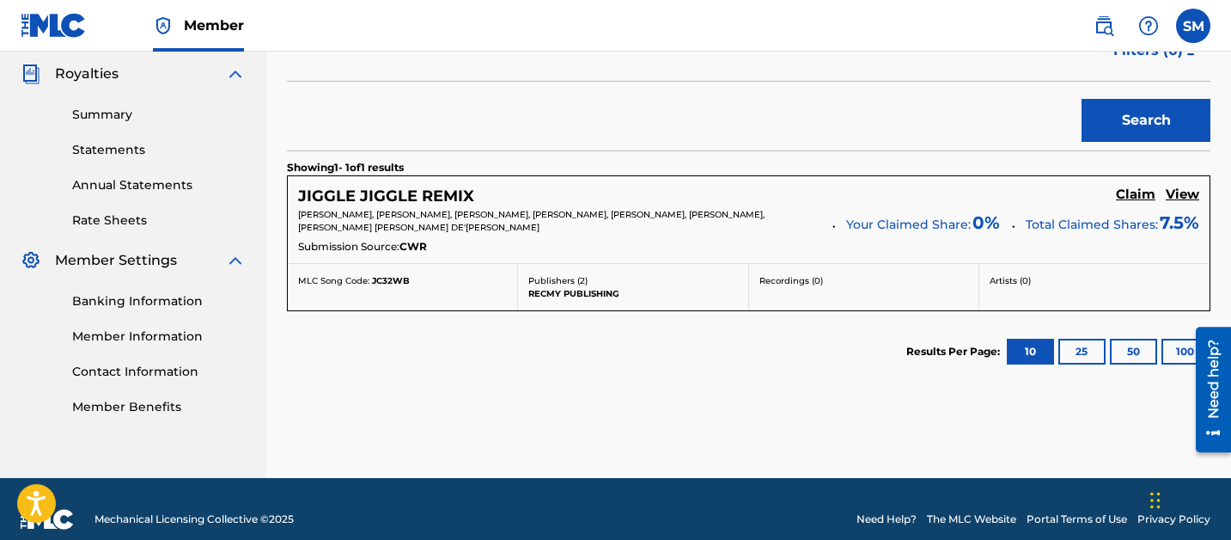
scroll to position [523, 0]
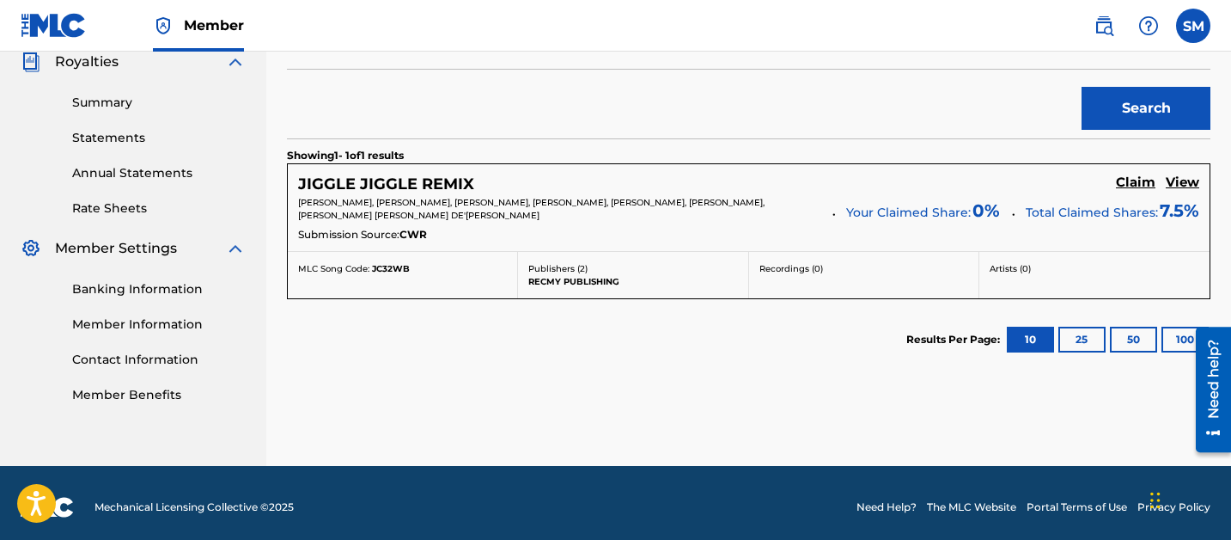
click at [1127, 185] on h5 "Claim" at bounding box center [1136, 182] width 40 height 16
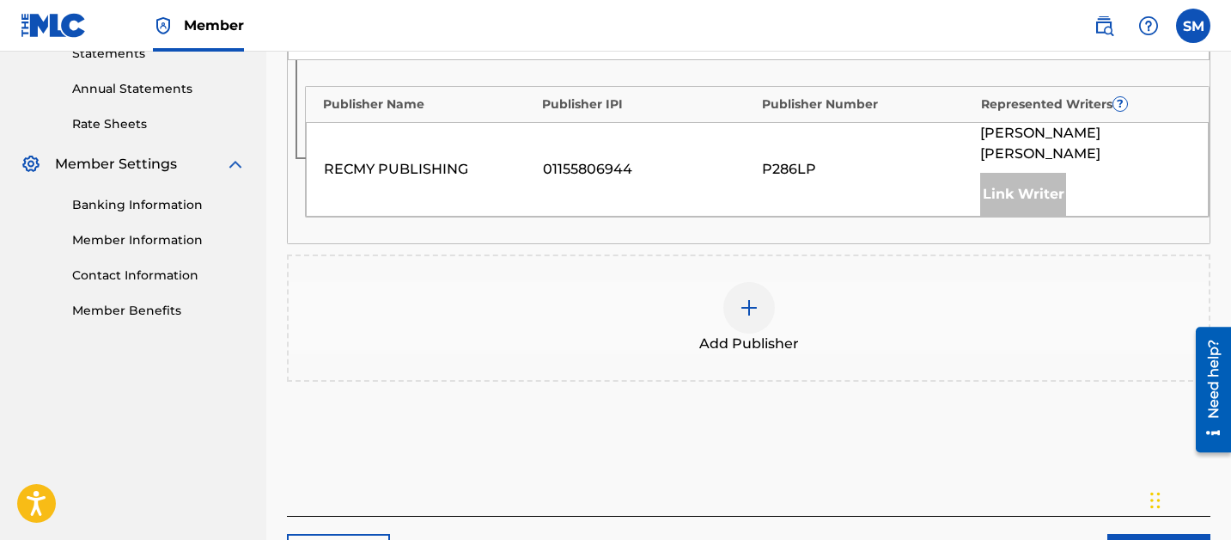
scroll to position [622, 0]
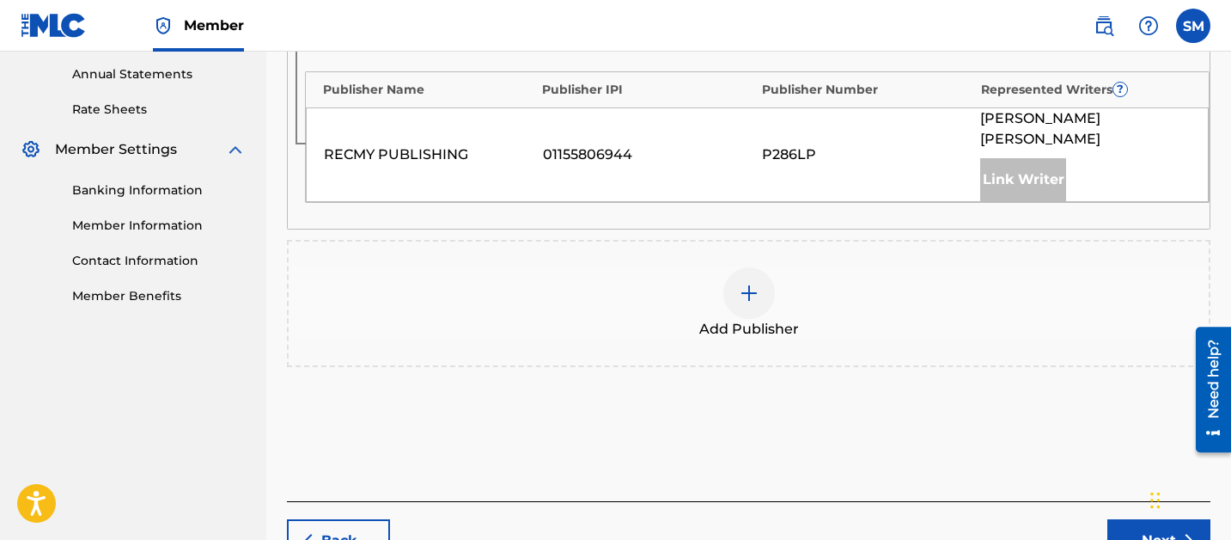
click at [750, 274] on div at bounding box center [750, 293] width 52 height 52
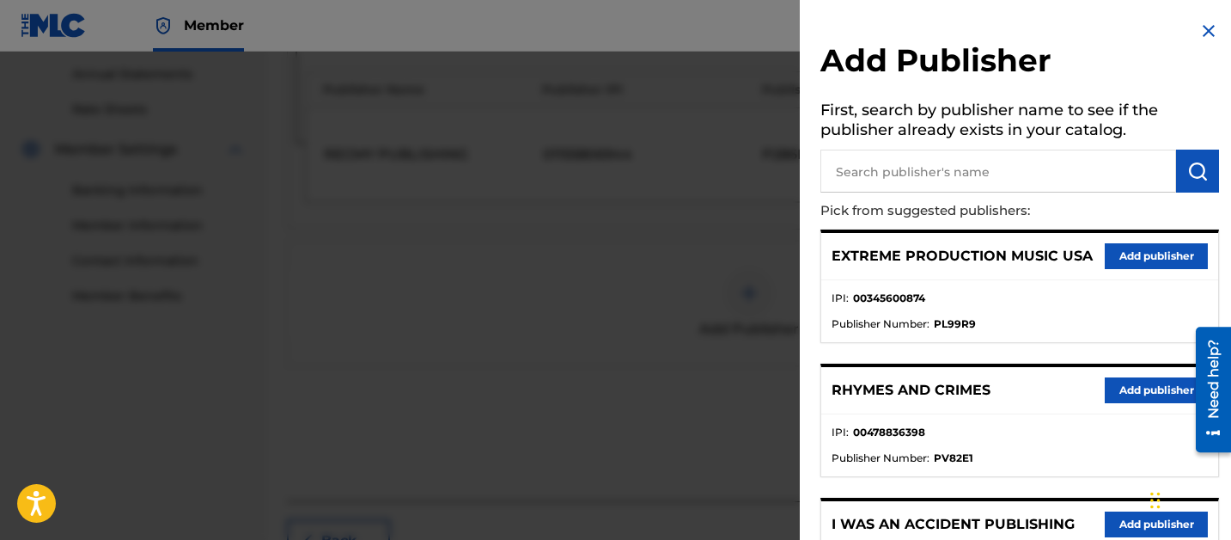
click at [968, 146] on h5 "First, search by publisher name to see if the publisher already exists in your …" at bounding box center [1020, 122] width 399 height 54
click at [953, 168] on input "text" at bounding box center [999, 171] width 356 height 43
type input "label hub"
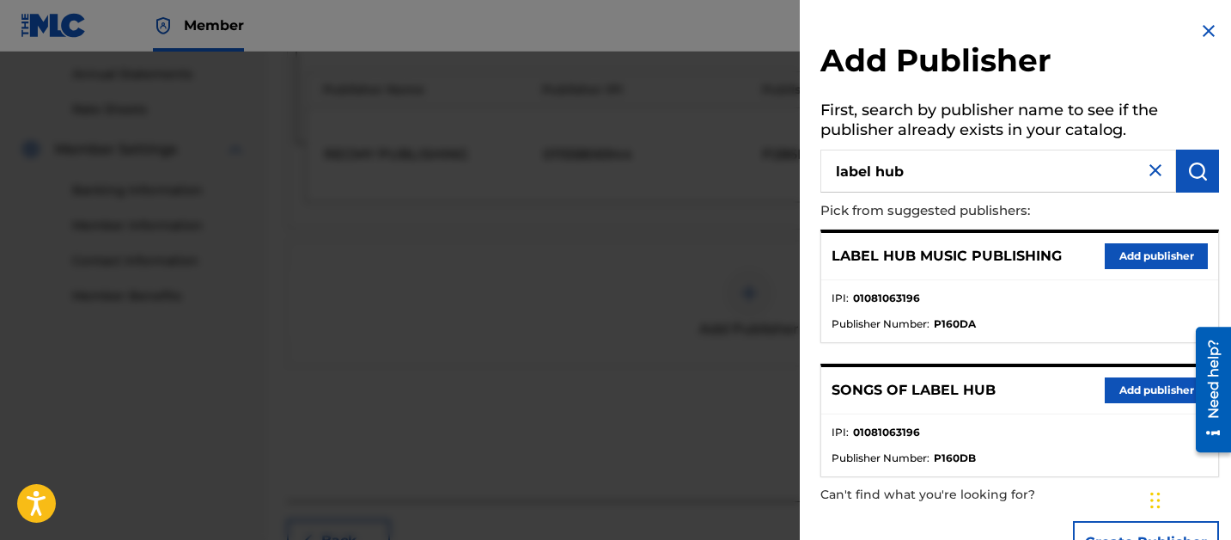
click at [1173, 249] on button "Add publisher" at bounding box center [1156, 256] width 103 height 26
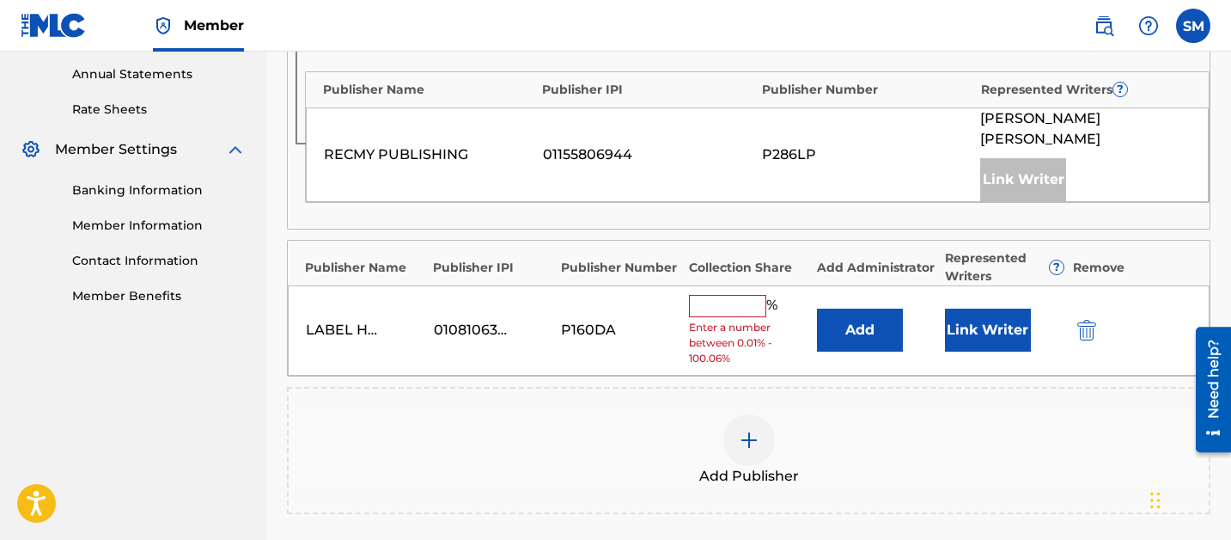
click at [724, 306] on input "text" at bounding box center [727, 306] width 77 height 22
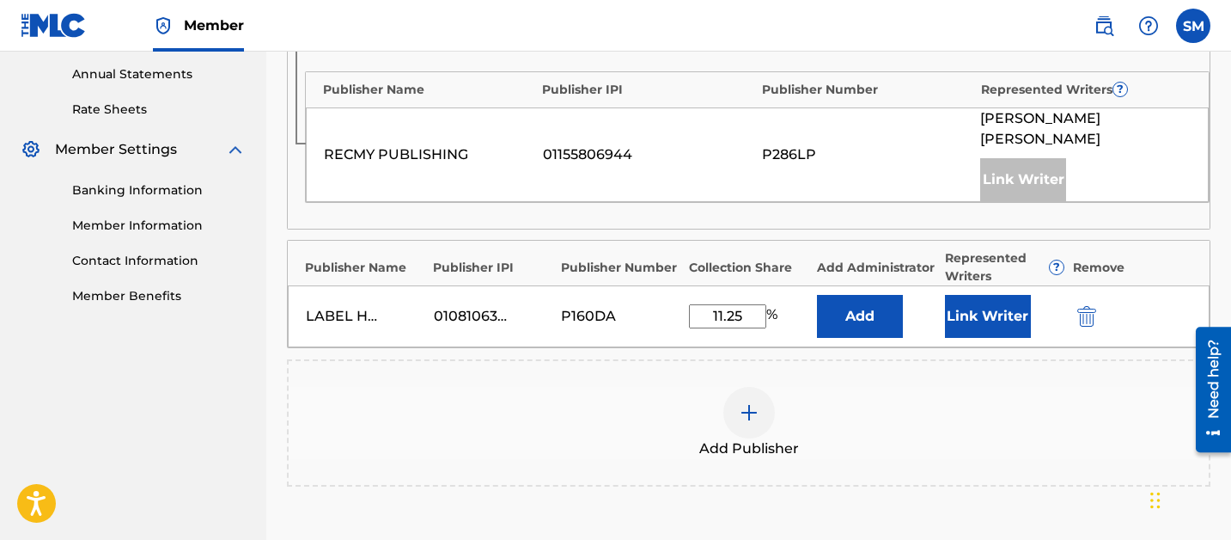
type input "11.25"
click at [982, 327] on button "Link Writer" at bounding box center [988, 316] width 86 height 43
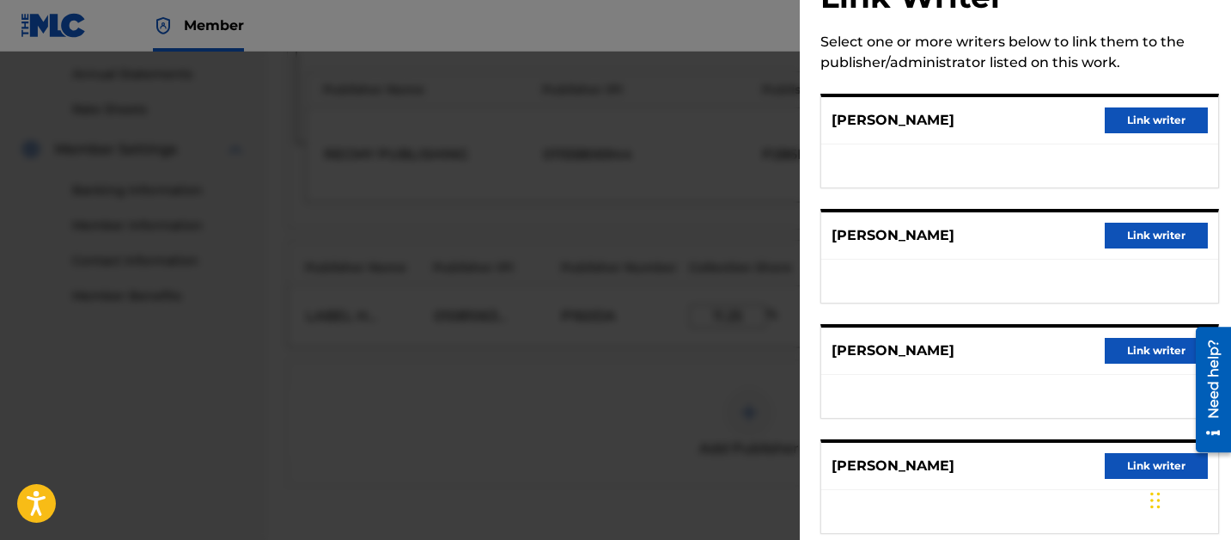
scroll to position [65, 0]
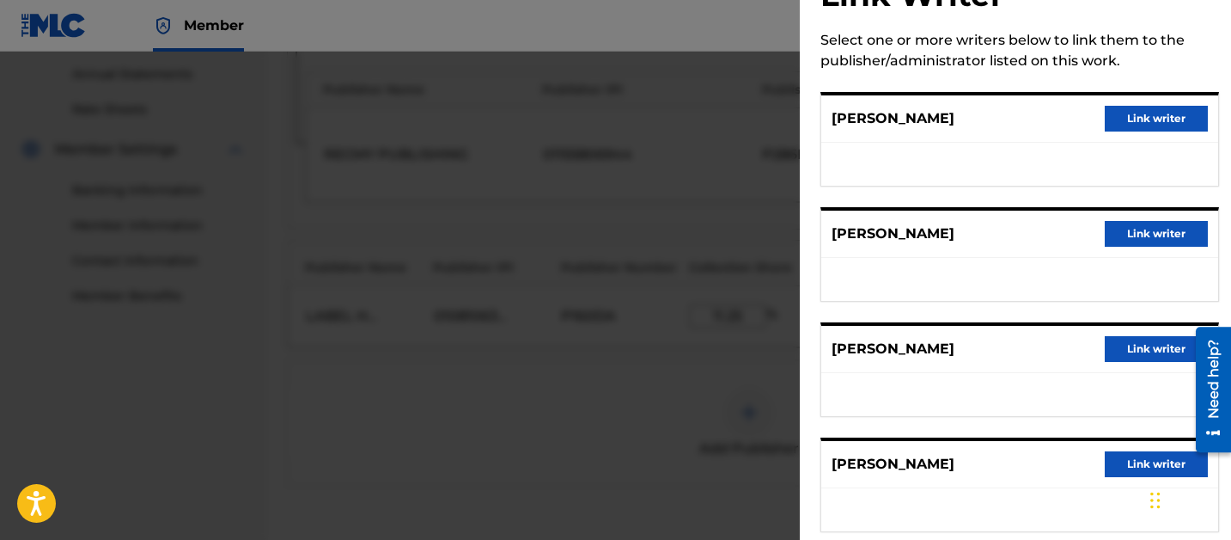
click at [1141, 344] on button "Link writer" at bounding box center [1156, 349] width 103 height 26
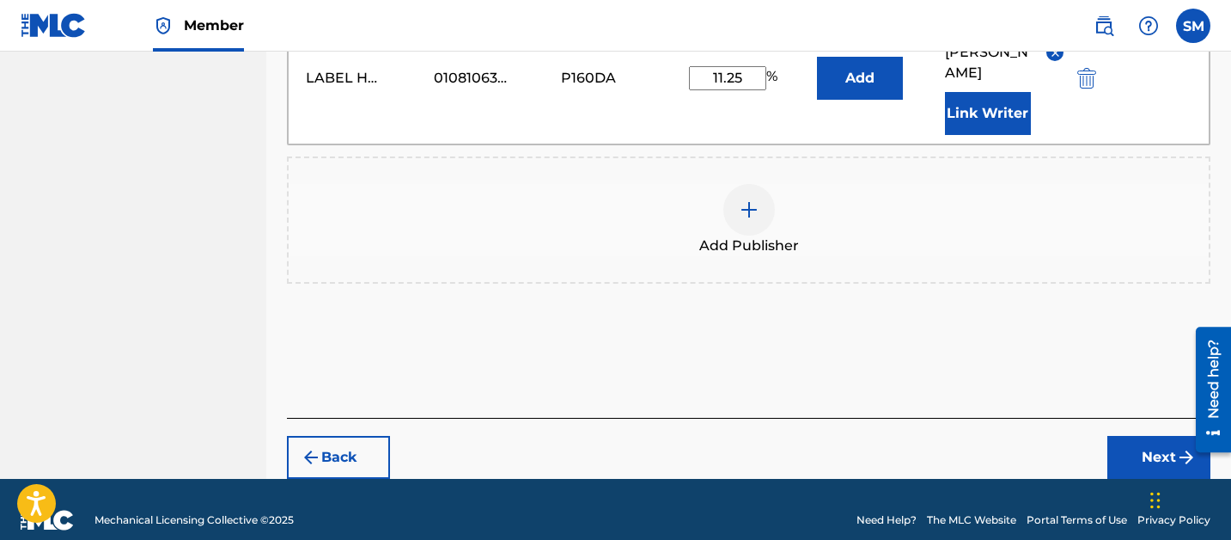
click at [1148, 438] on button "Next" at bounding box center [1159, 457] width 103 height 43
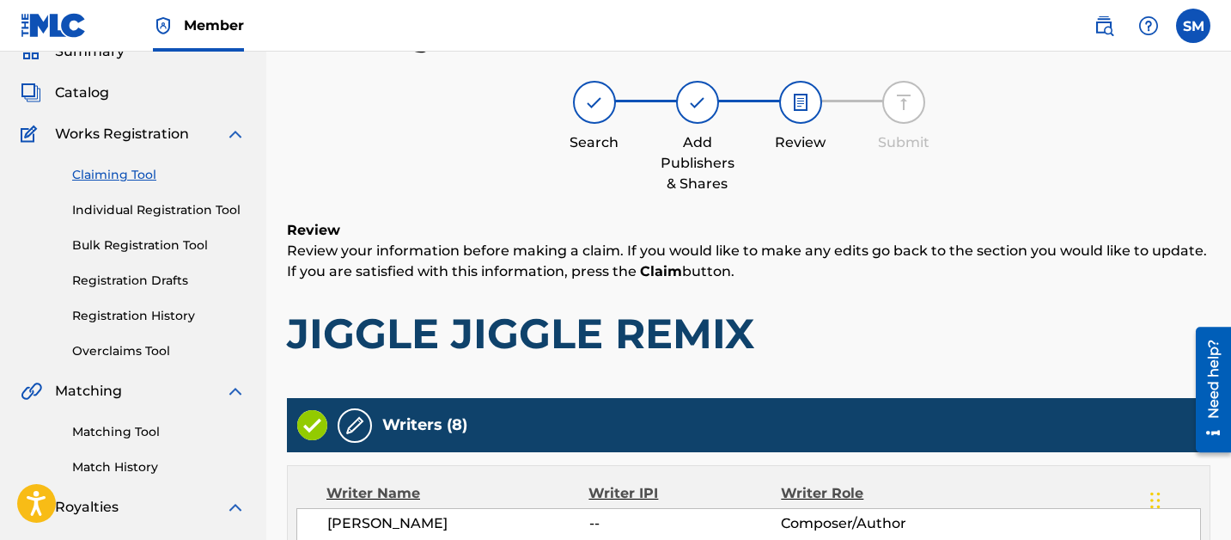
scroll to position [956, 0]
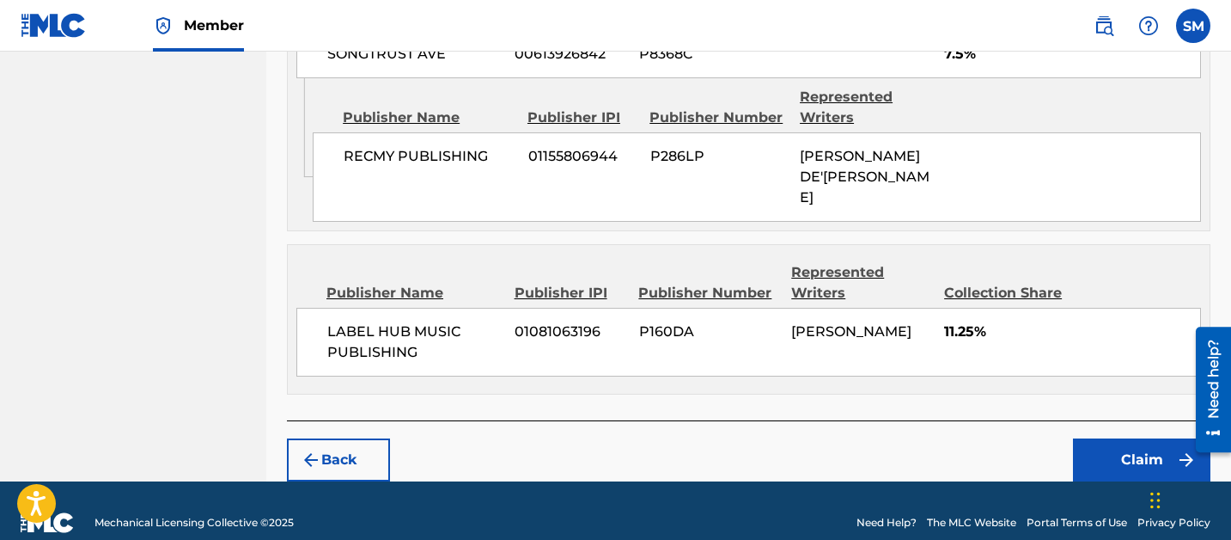
click at [1148, 439] on button "Claim" at bounding box center [1142, 459] width 138 height 43
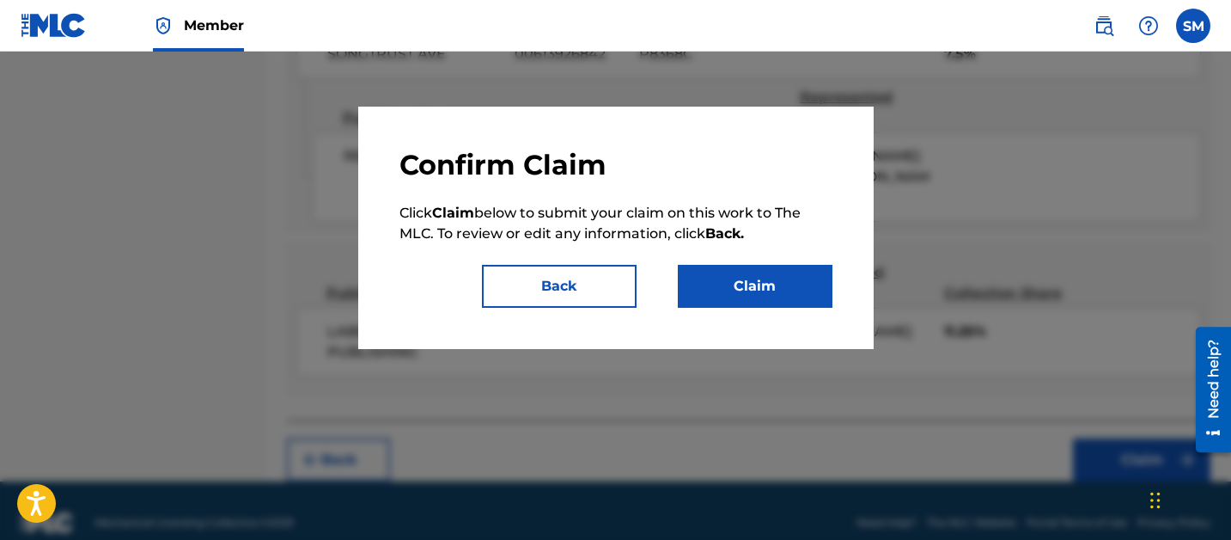
click at [761, 284] on button "Claim" at bounding box center [755, 286] width 155 height 43
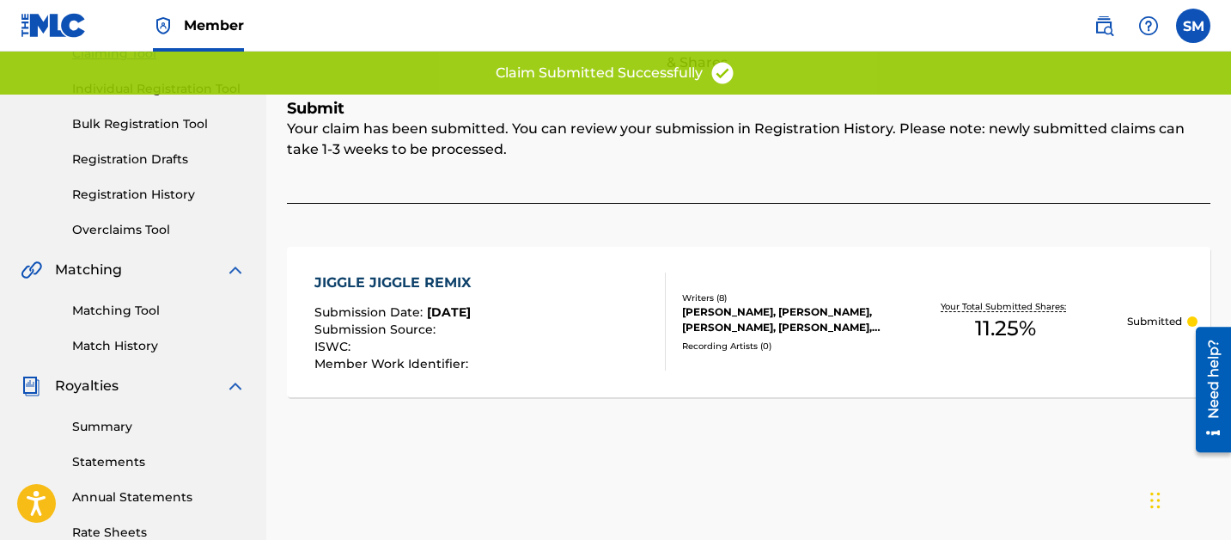
scroll to position [230, 0]
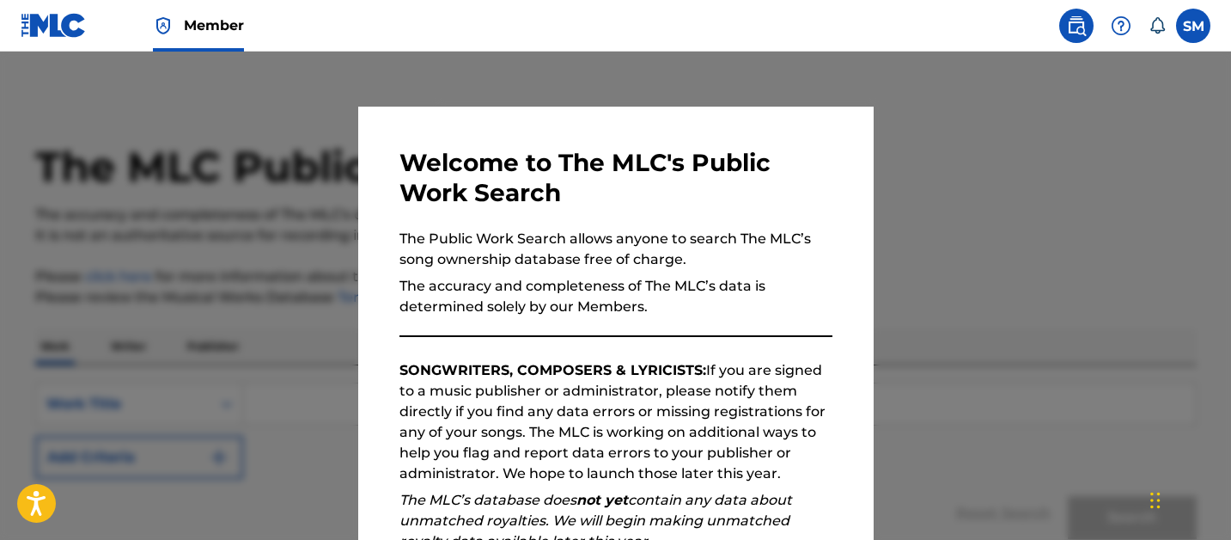
click at [237, 278] on div at bounding box center [615, 322] width 1231 height 540
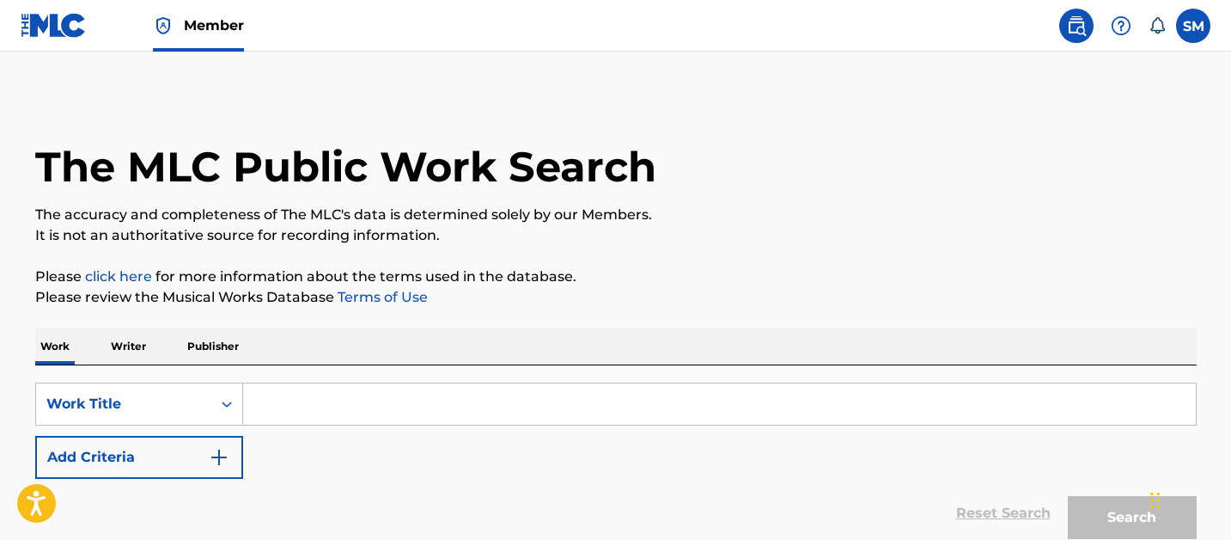
click at [286, 392] on input "Search Form" at bounding box center [719, 403] width 953 height 41
paste input "MYREON R HOWARD"
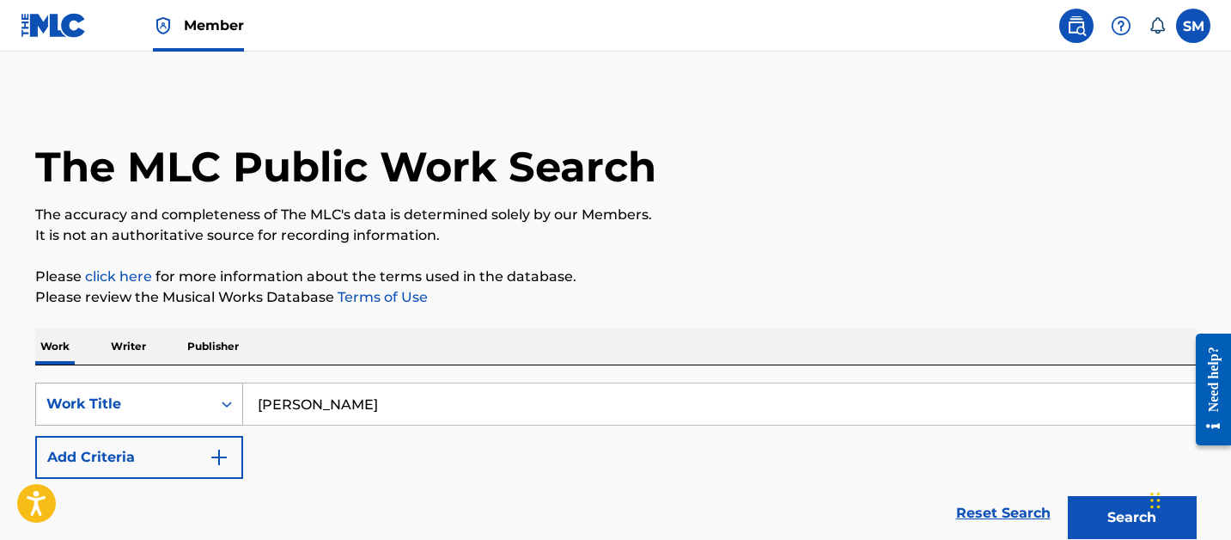
type input "MYREON R HOWARD"
click at [170, 400] on div "Work Title" at bounding box center [123, 404] width 155 height 21
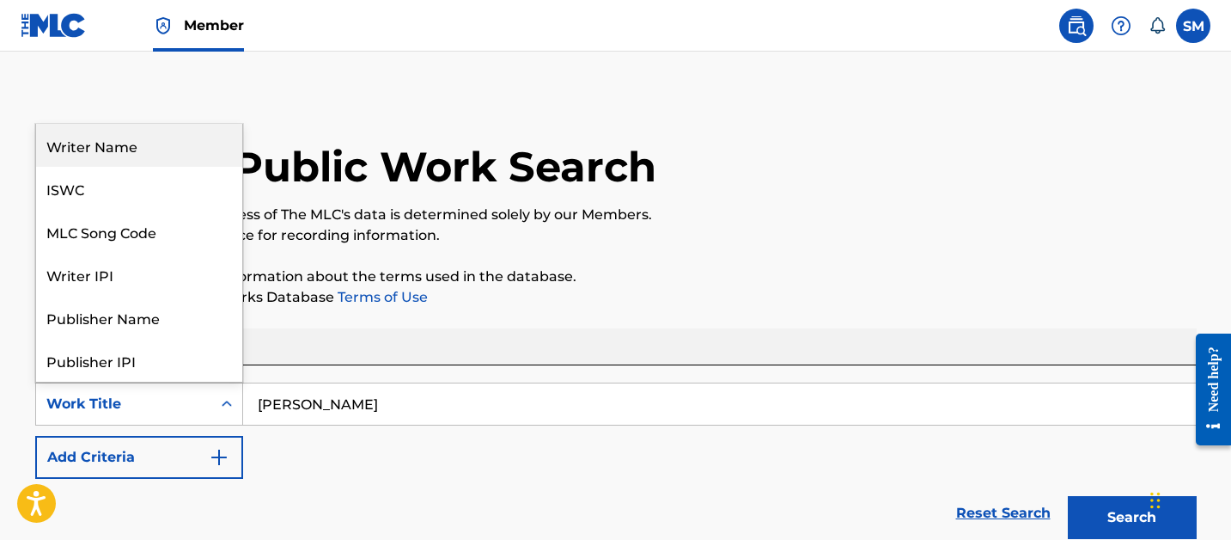
click at [131, 155] on div "Writer Name" at bounding box center [139, 145] width 206 height 43
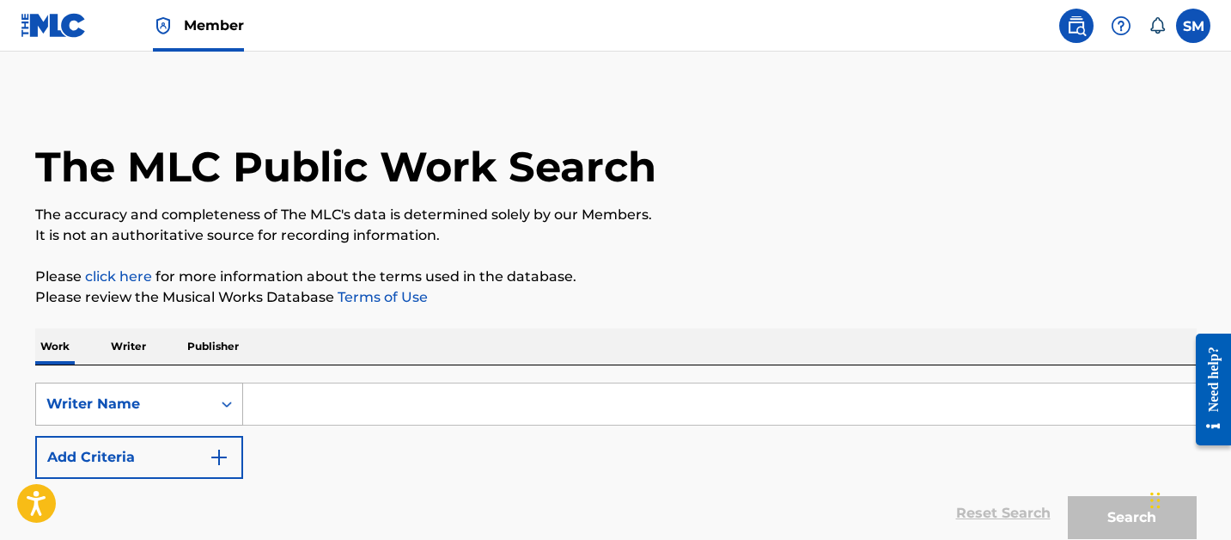
click at [156, 422] on div "Writer Name" at bounding box center [139, 403] width 208 height 43
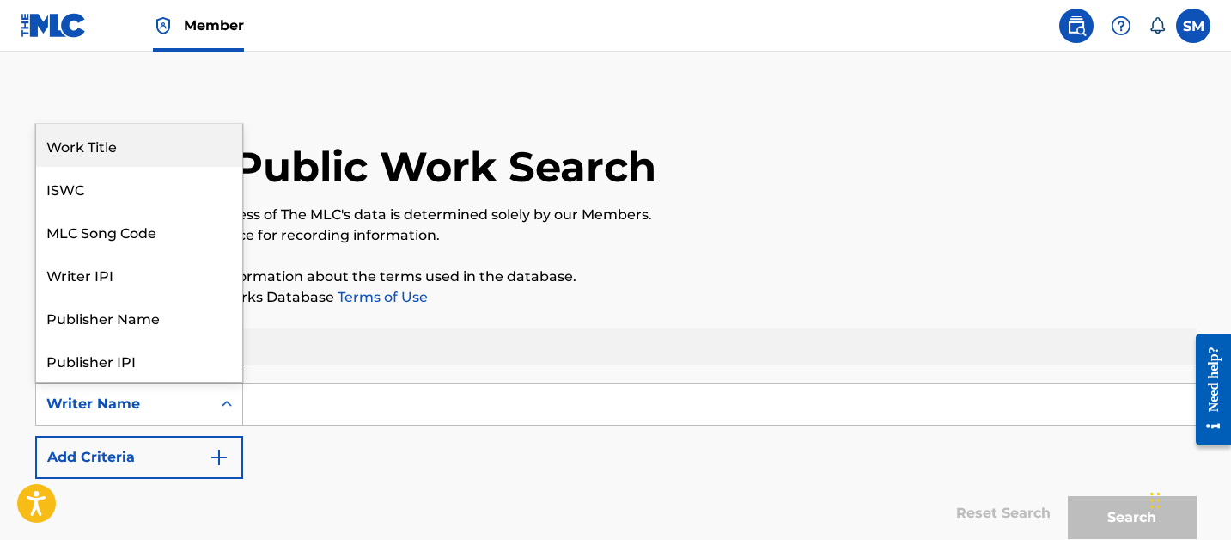
click at [143, 155] on div "Work Title" at bounding box center [139, 145] width 206 height 43
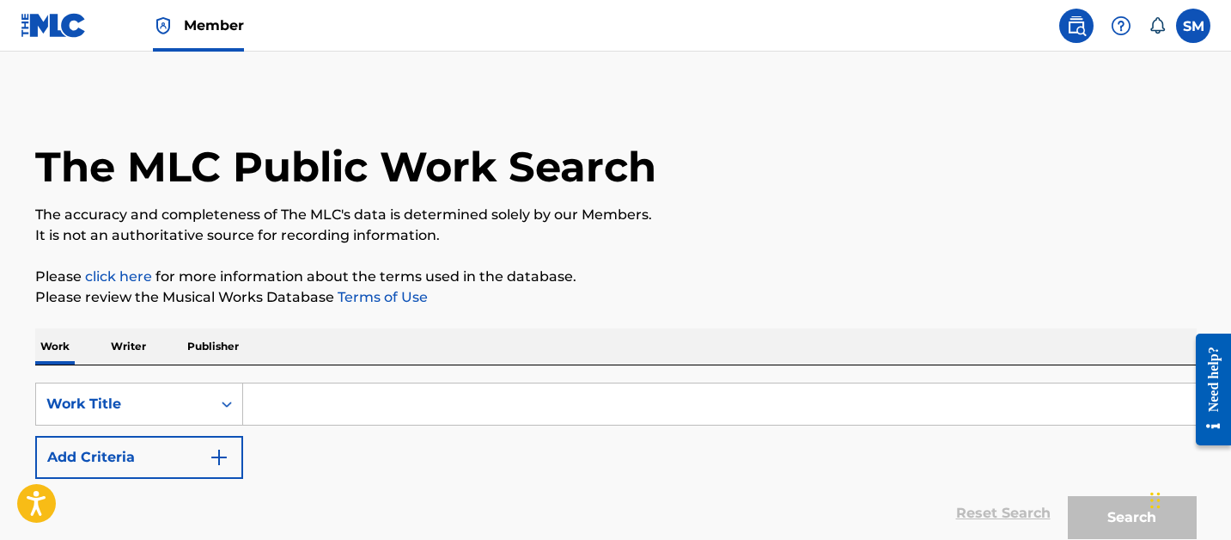
click at [359, 409] on input "Search Form" at bounding box center [719, 403] width 953 height 41
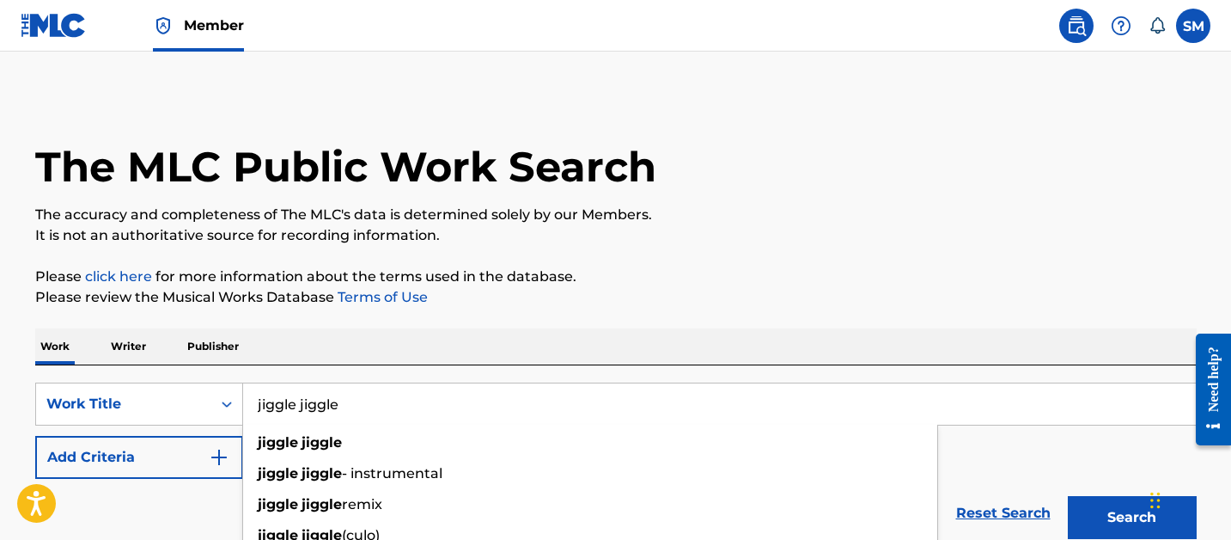
type input "jiggle jiggle"
click at [144, 458] on button "Add Criteria" at bounding box center [139, 457] width 208 height 43
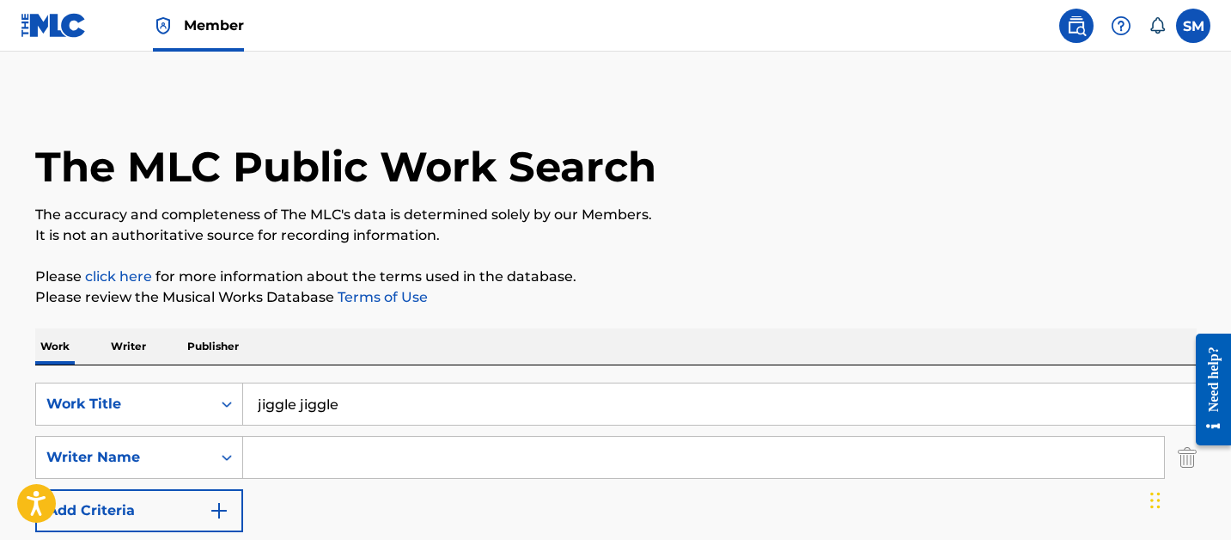
click at [324, 457] on input "Search Form" at bounding box center [703, 457] width 921 height 41
paste input "MYREON R HOWARD"
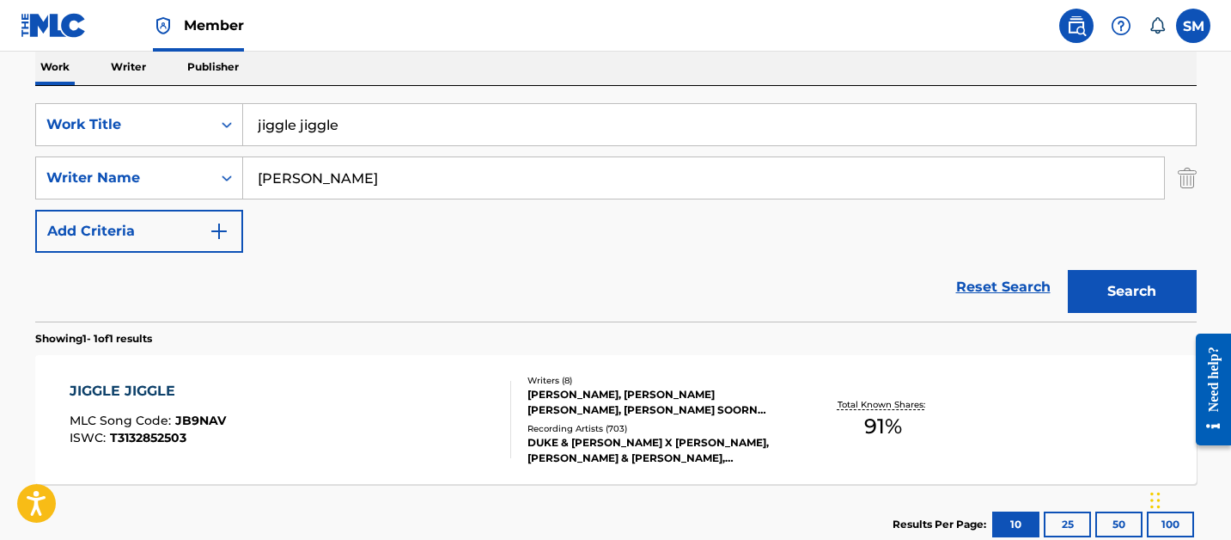
scroll to position [329, 0]
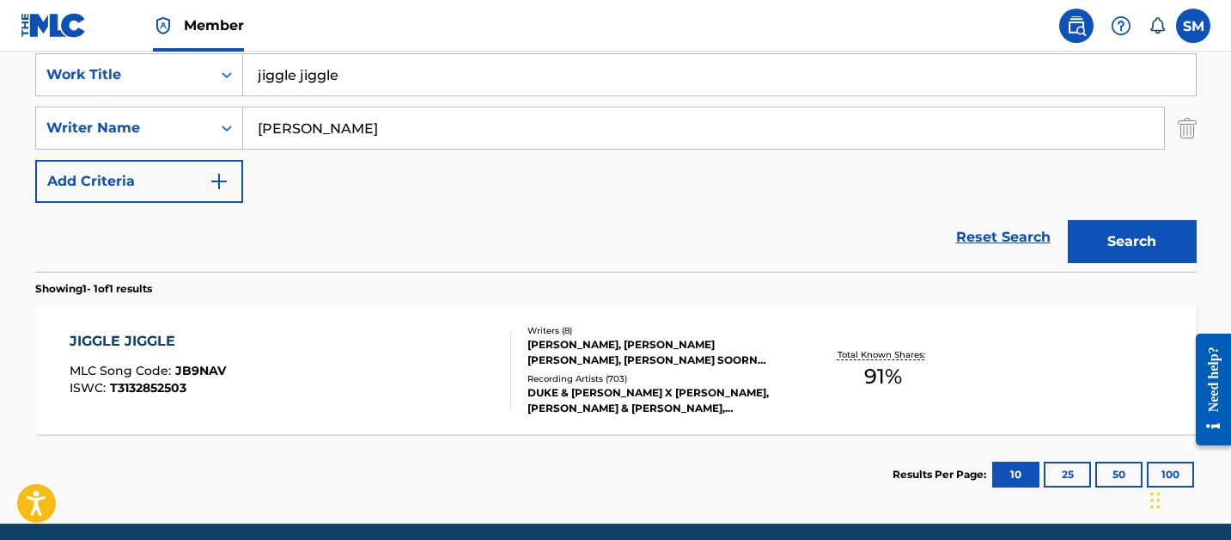
click at [332, 125] on input "MYREON R HOWARD" at bounding box center [703, 127] width 921 height 41
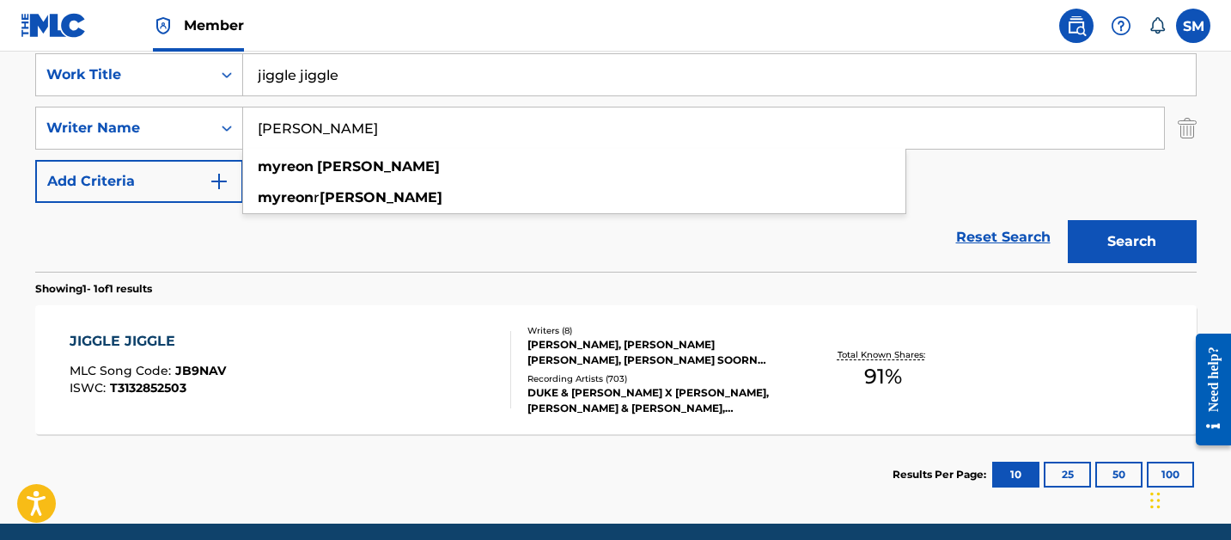
type input "[PERSON_NAME]"
click at [1068, 220] on button "Search" at bounding box center [1132, 241] width 129 height 43
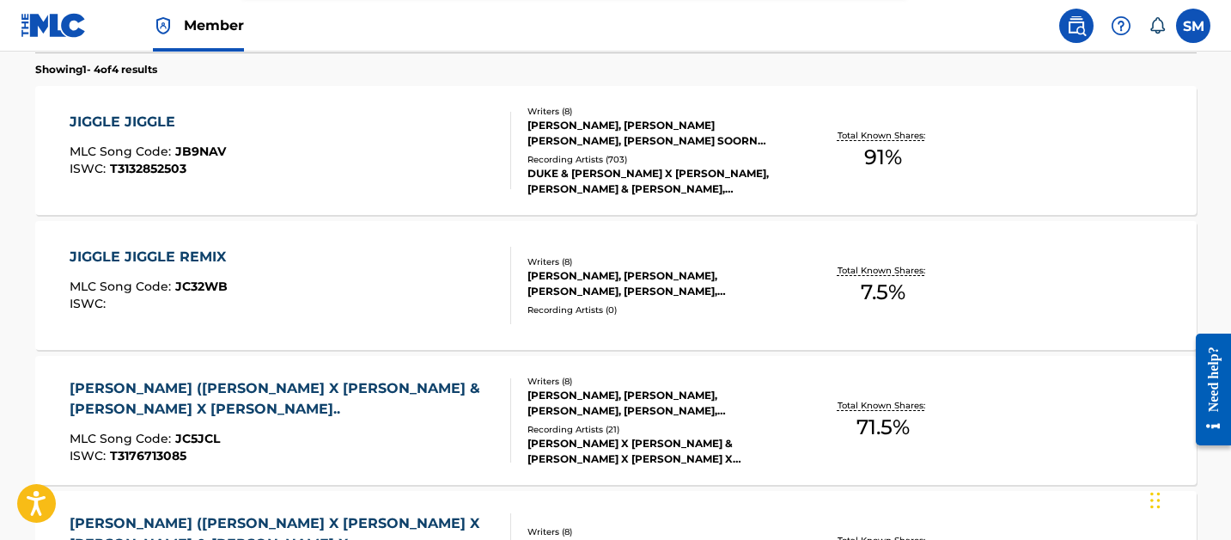
scroll to position [552, 0]
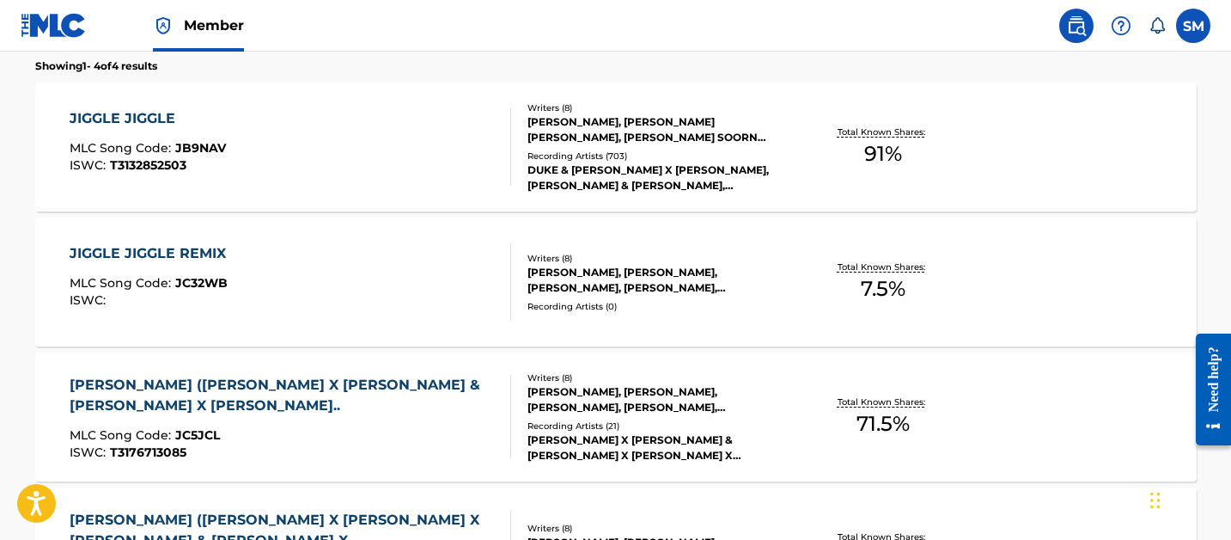
click at [424, 150] on div "JIGGLE JIGGLE MLC Song Code : JB9NAV ISWC : T3132852503" at bounding box center [291, 146] width 442 height 77
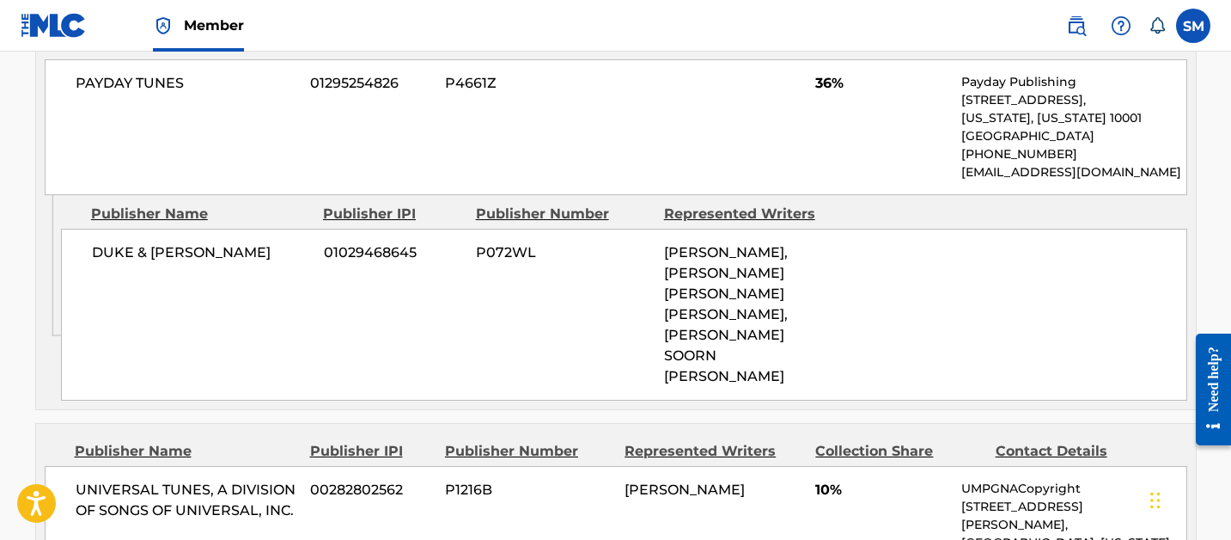
scroll to position [3138, 0]
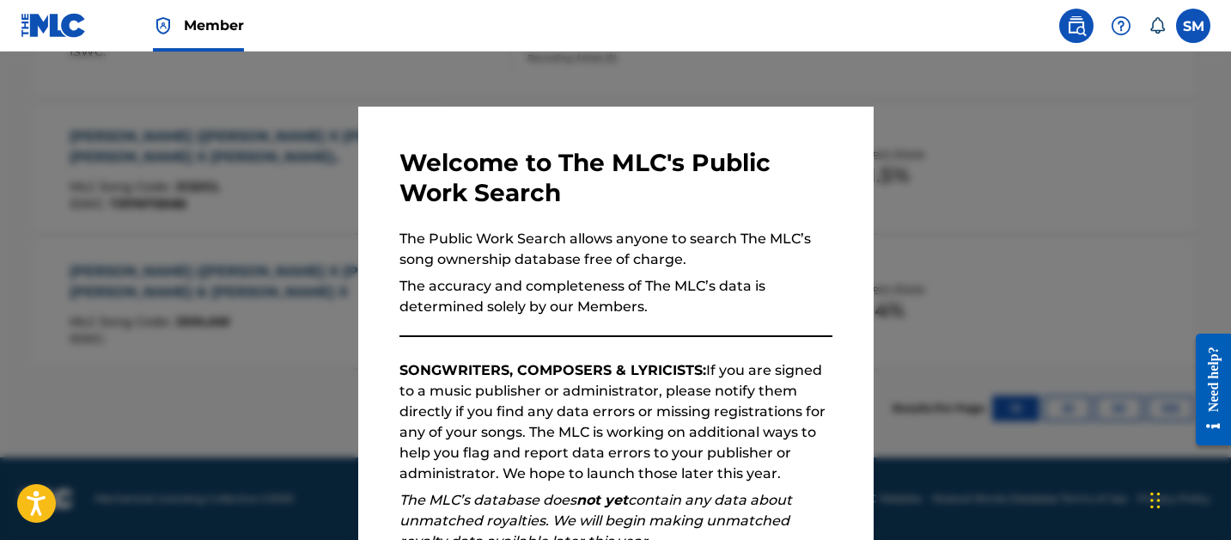
scroll to position [650, 0]
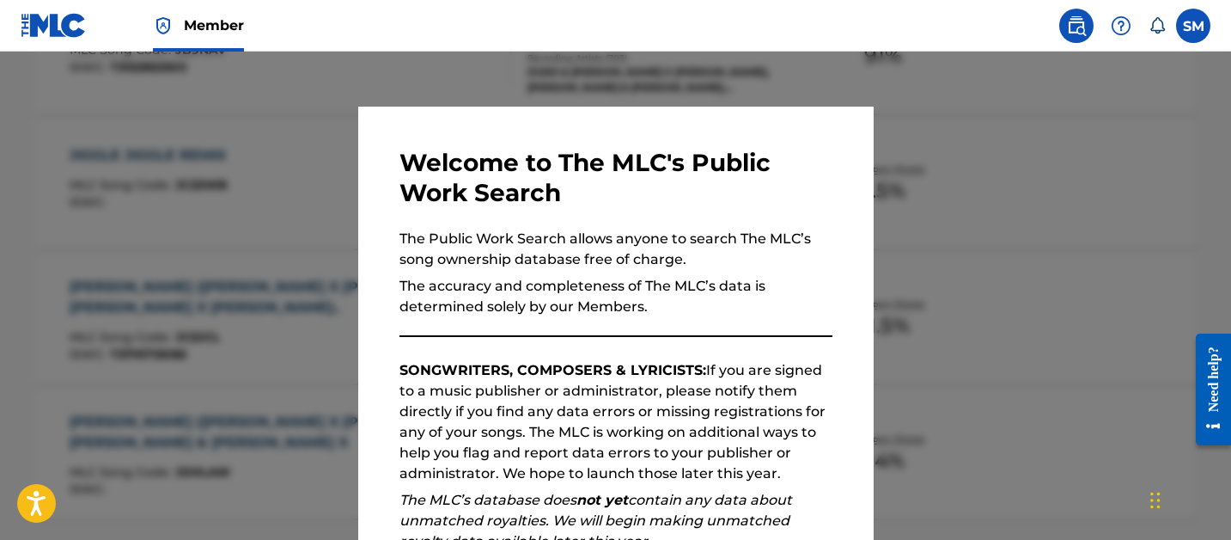
click at [184, 316] on div at bounding box center [615, 322] width 1231 height 540
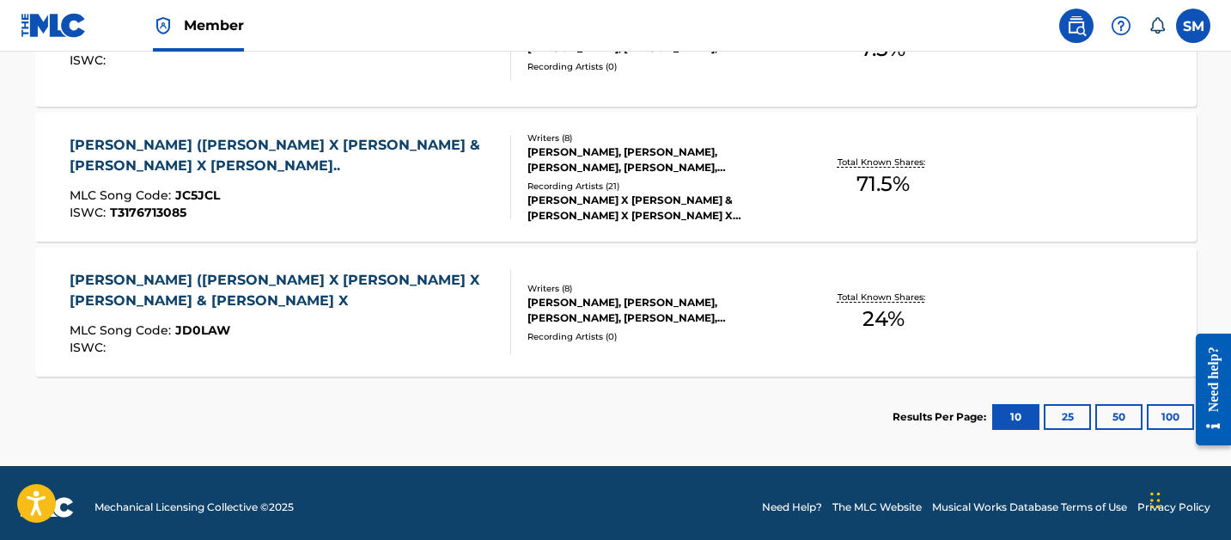
scroll to position [796, 0]
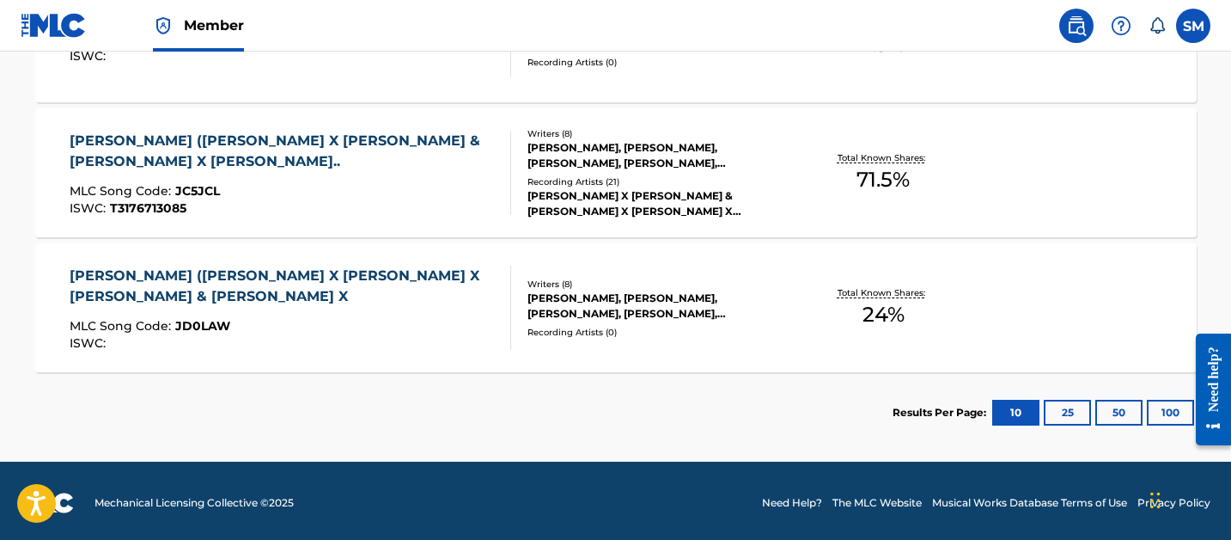
click at [307, 437] on section "Results Per Page: 10 25 50 100" at bounding box center [616, 412] width 1162 height 81
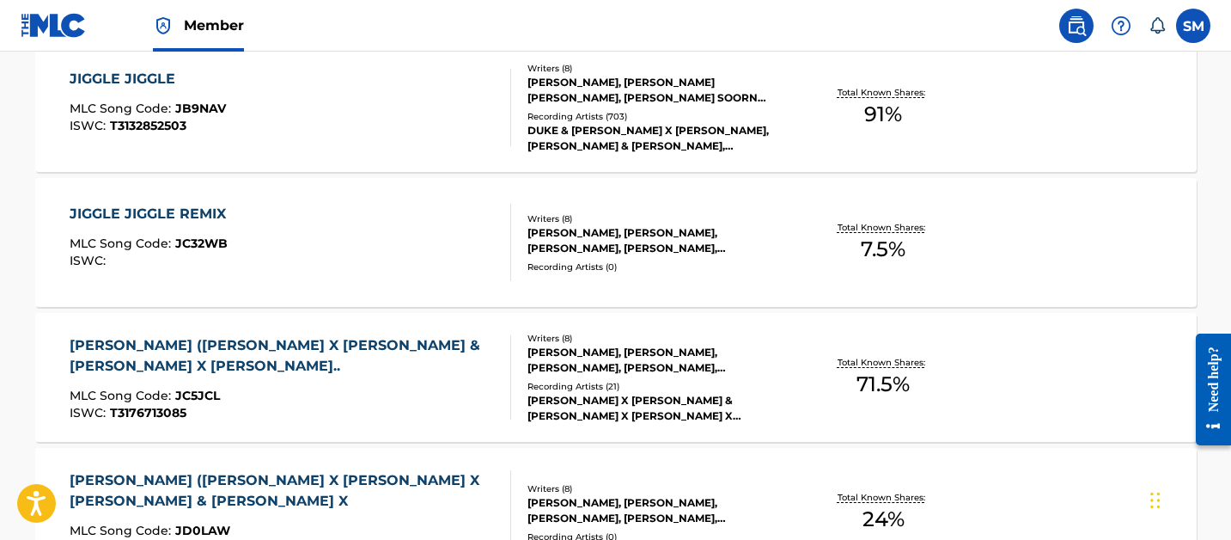
scroll to position [590, 0]
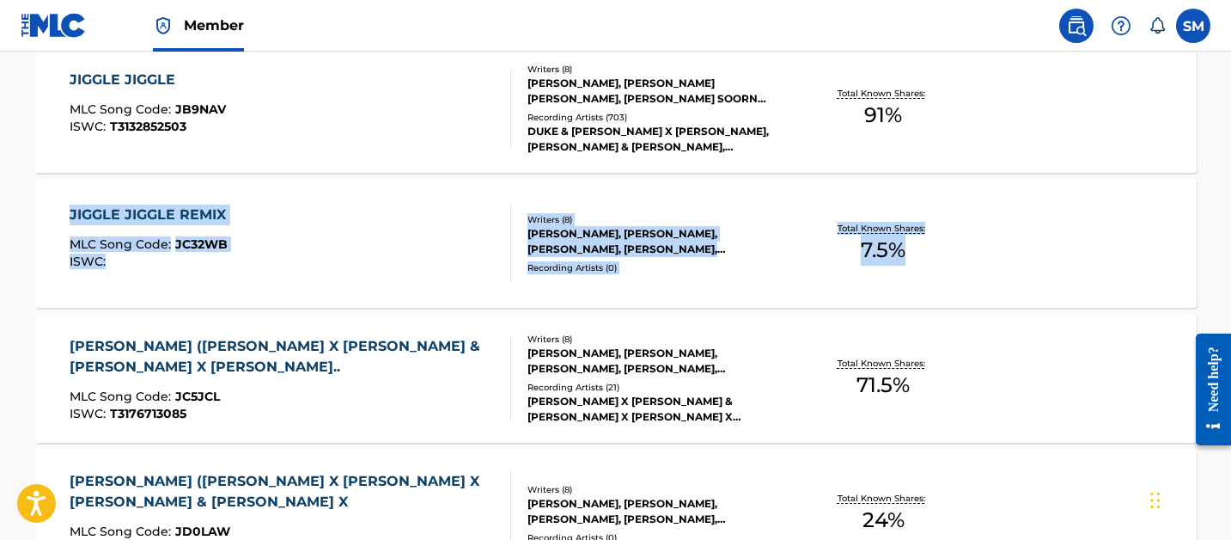
click at [388, 145] on div "JIGGLE JIGGLE MLC Song Code : JB9NAV ISWC : T3132852503" at bounding box center [291, 108] width 442 height 77
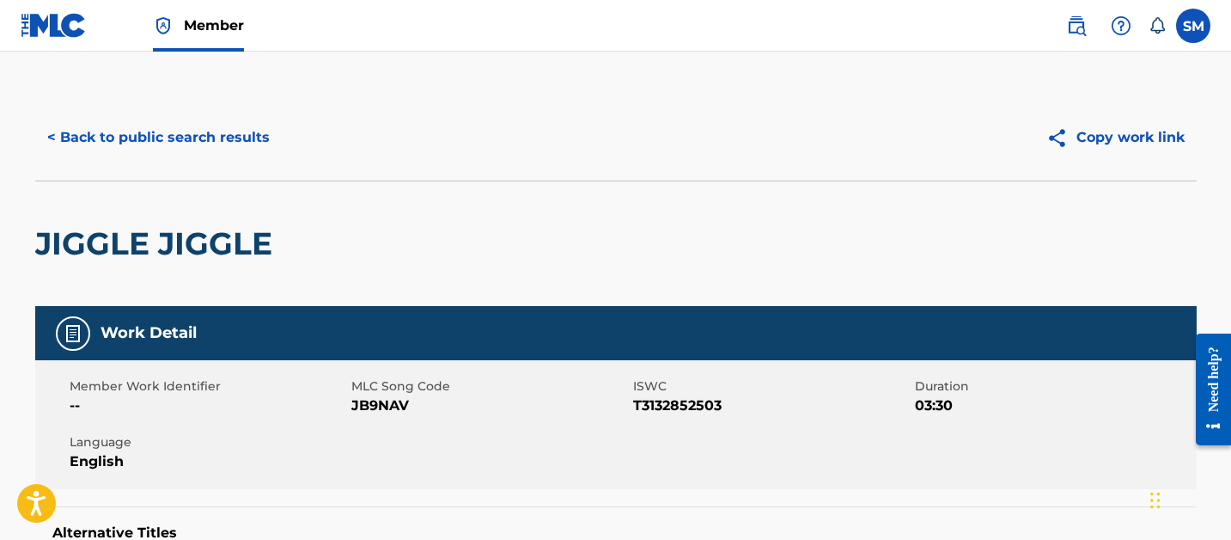
click at [218, 134] on button "< Back to public search results" at bounding box center [158, 137] width 247 height 43
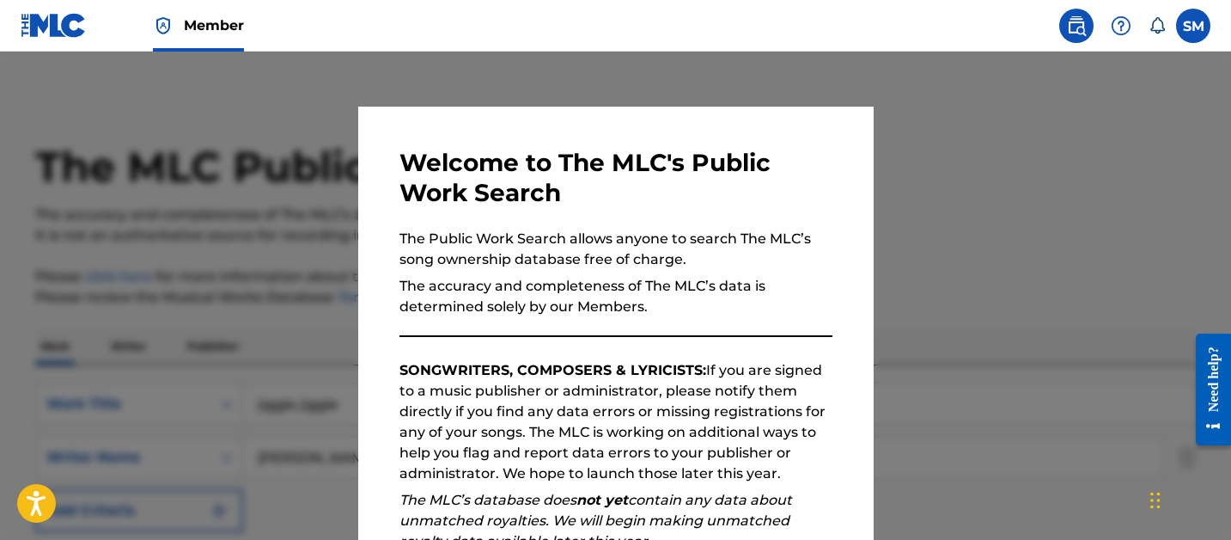
scroll to position [688, 0]
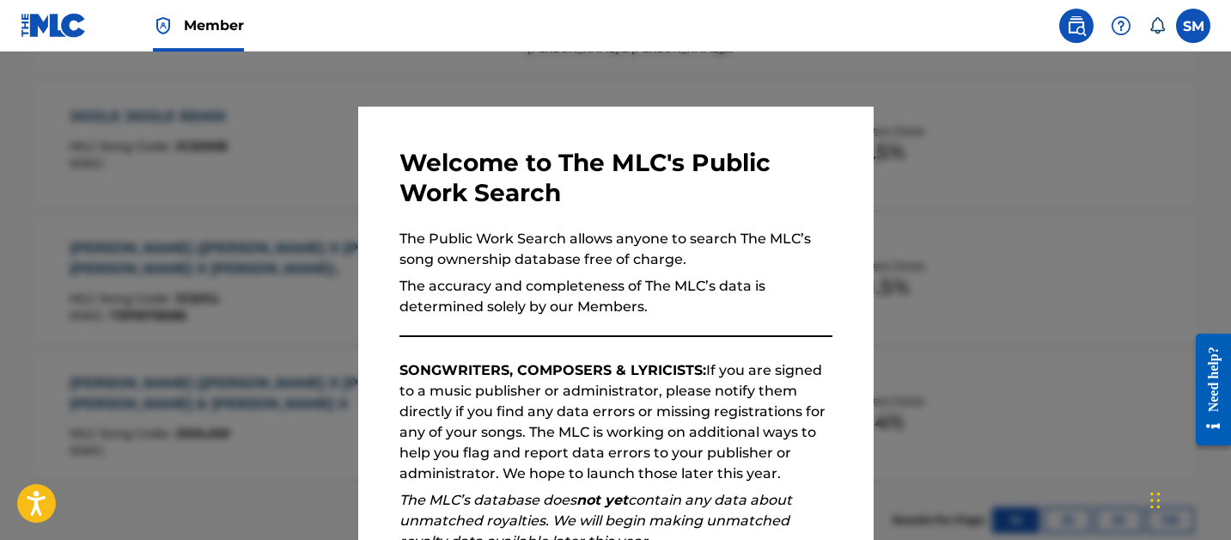
click at [250, 217] on div at bounding box center [615, 322] width 1231 height 540
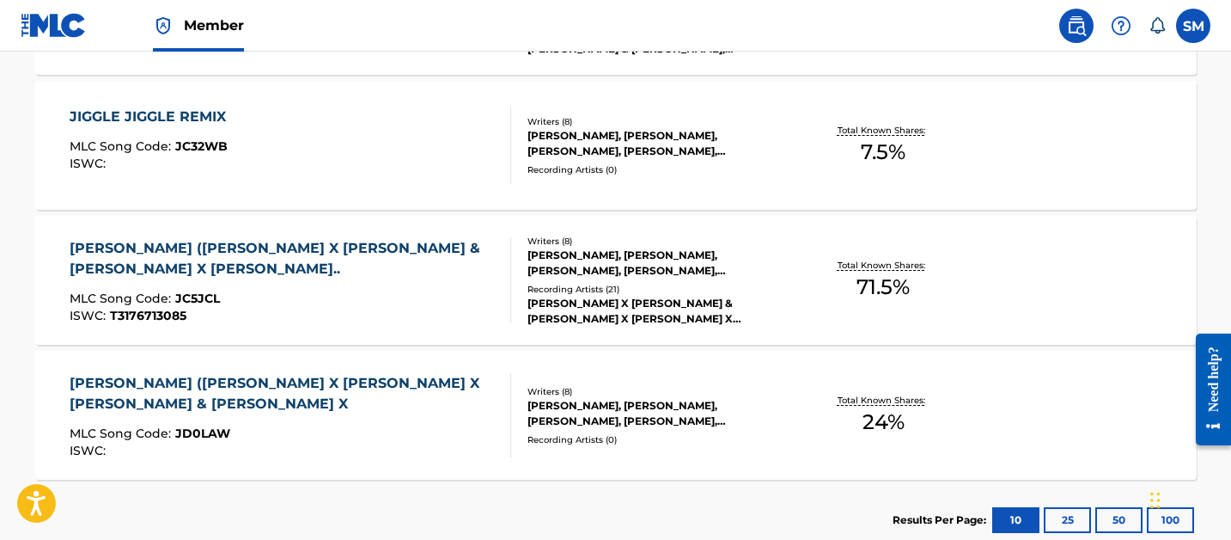
click at [197, 125] on div "JIGGLE JIGGLE REMIX" at bounding box center [152, 117] width 165 height 21
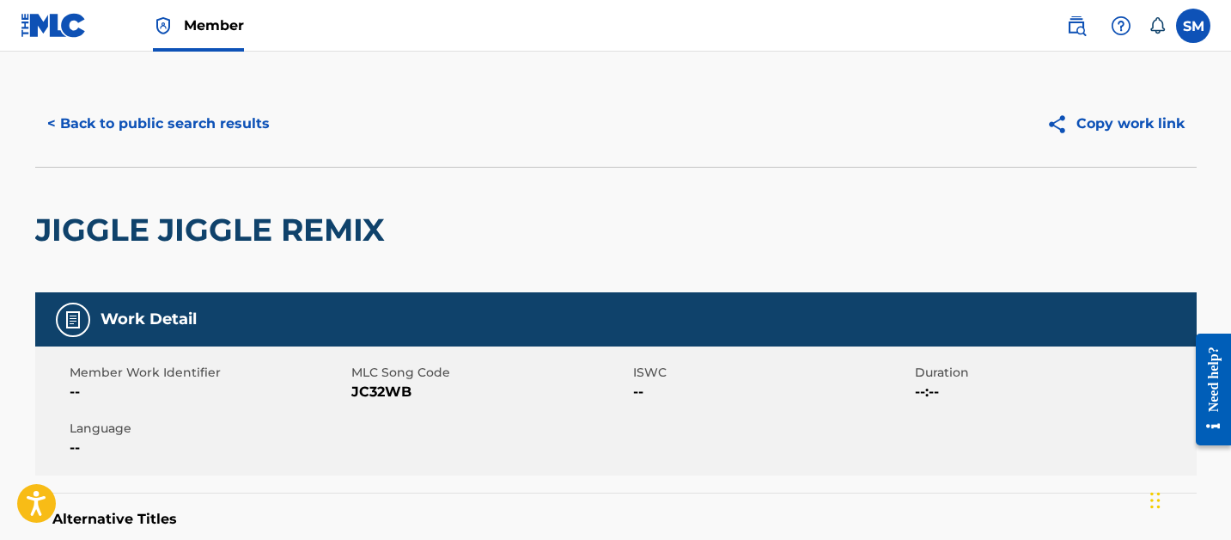
scroll to position [13, 0]
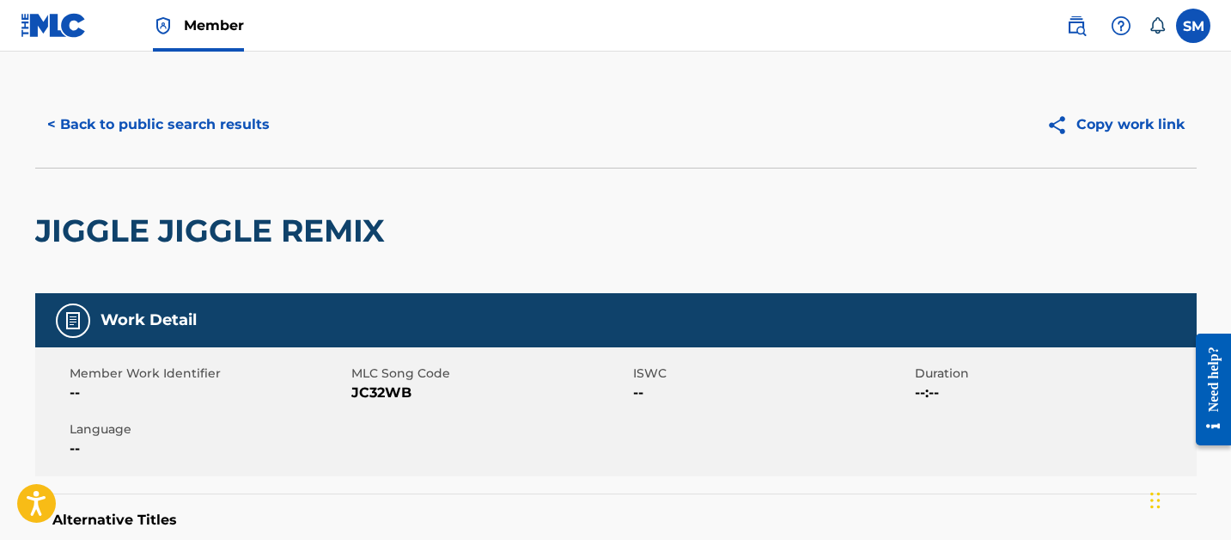
click at [370, 390] on span "JC32WB" at bounding box center [490, 392] width 278 height 21
copy span "JC32WB"
click at [365, 399] on span "JC32WB" at bounding box center [490, 392] width 278 height 21
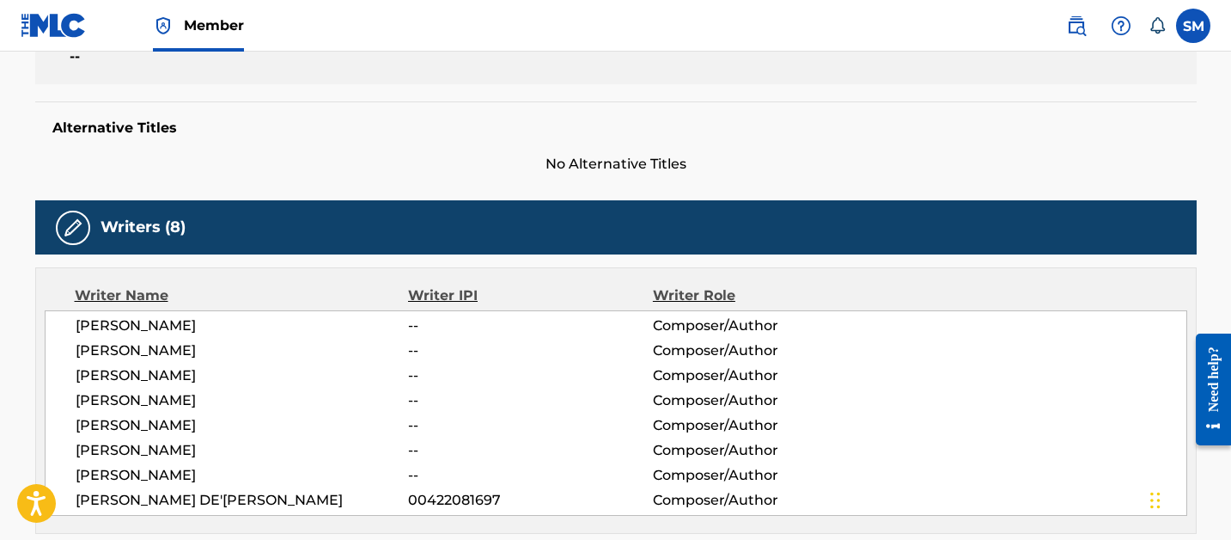
scroll to position [409, 0]
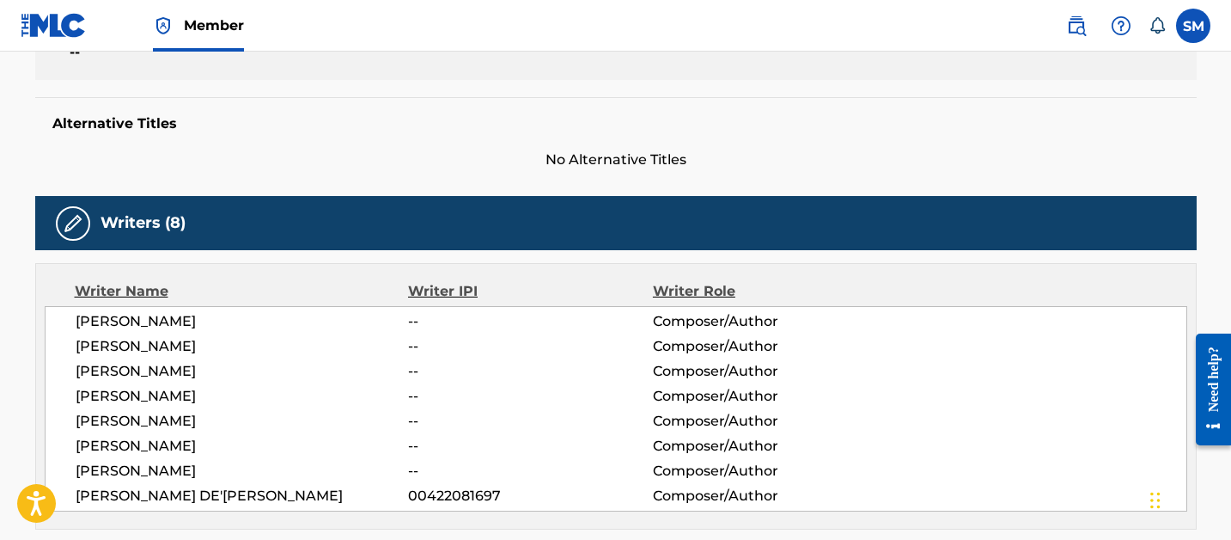
click at [177, 317] on span "[PERSON_NAME]" at bounding box center [242, 321] width 333 height 21
click at [166, 354] on span "[PERSON_NAME]" at bounding box center [242, 346] width 333 height 21
click at [166, 373] on span "[PERSON_NAME]" at bounding box center [242, 371] width 333 height 21
click at [166, 392] on span "JACOB HINDLIN" at bounding box center [242, 396] width 333 height 21
click at [162, 419] on span "NEIL DIAMOND" at bounding box center [242, 421] width 333 height 21
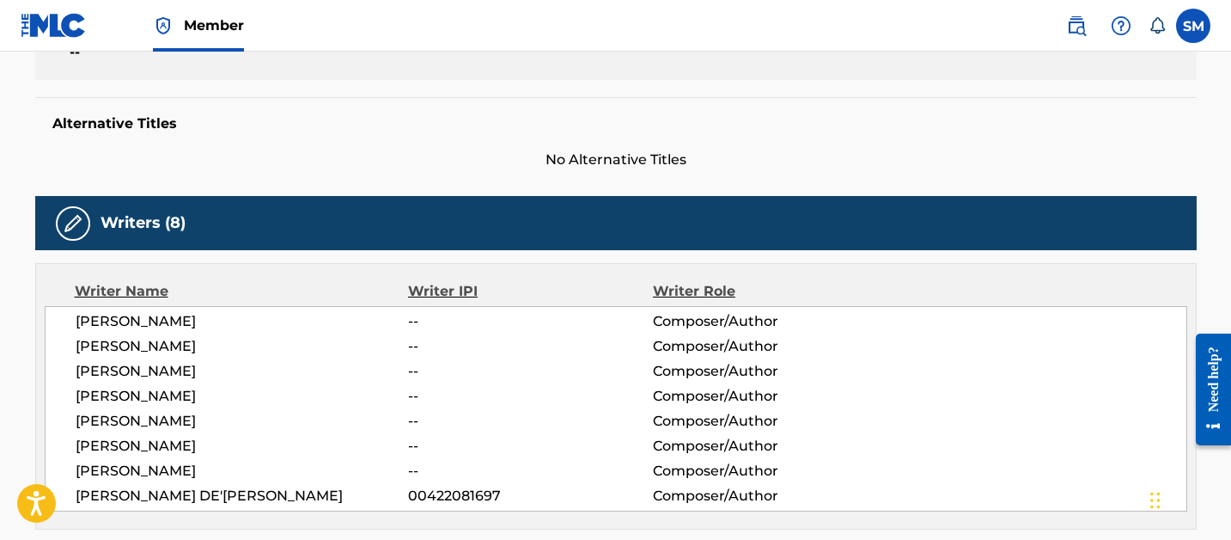
click at [162, 443] on span "JASON DERULO" at bounding box center [242, 446] width 333 height 21
click at [162, 464] on span "LUKE CONIBEAR" at bounding box center [242, 471] width 333 height 21
click at [162, 487] on span "[PERSON_NAME] DE'[PERSON_NAME]" at bounding box center [242, 496] width 333 height 21
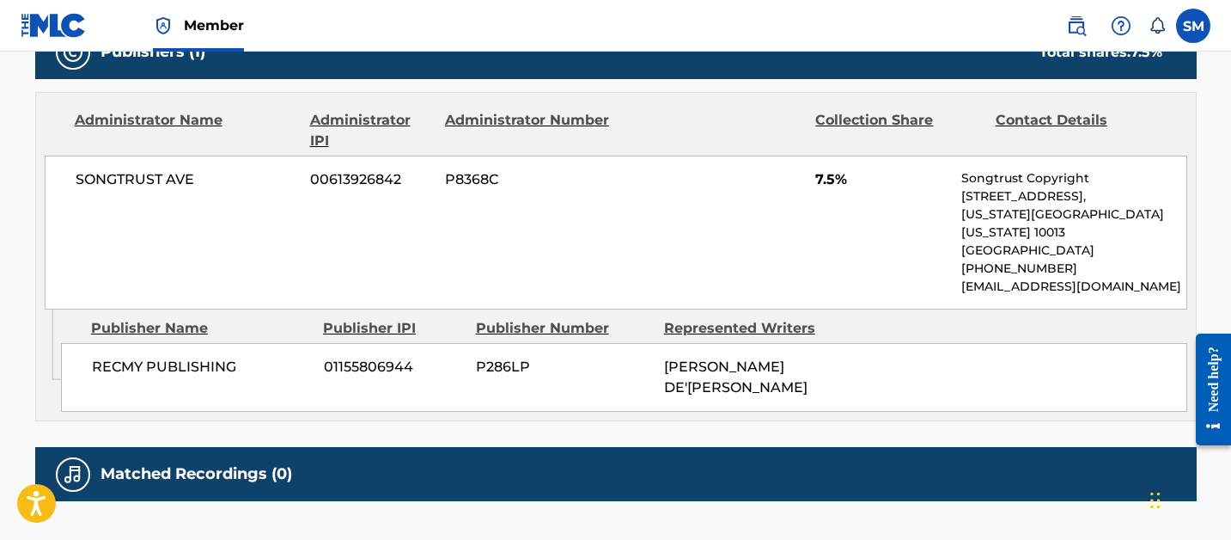
scroll to position [0, 0]
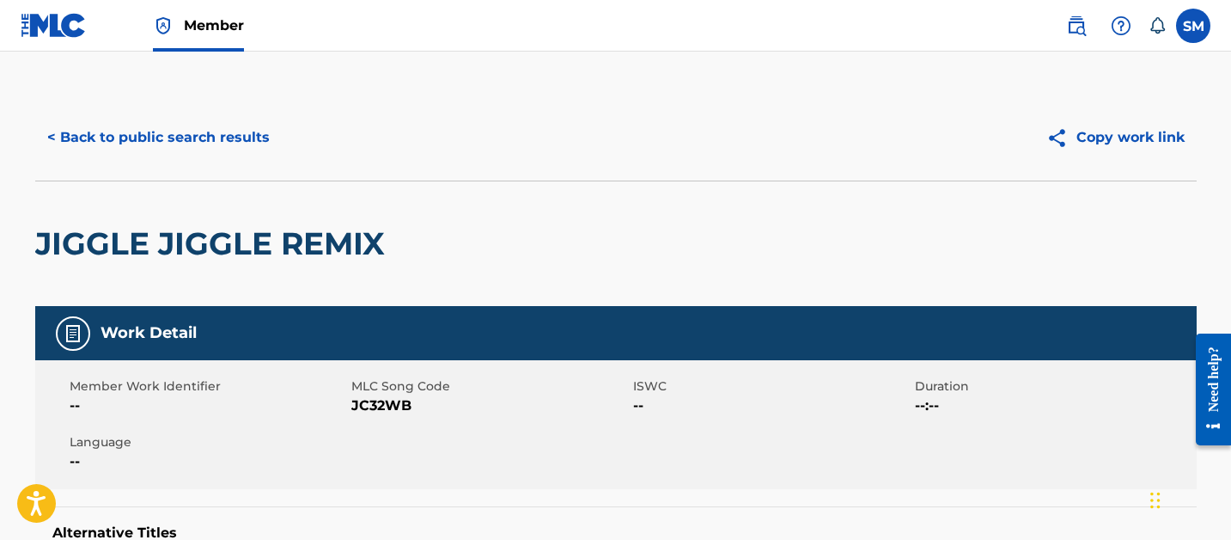
click at [186, 144] on button "< Back to public search results" at bounding box center [158, 137] width 247 height 43
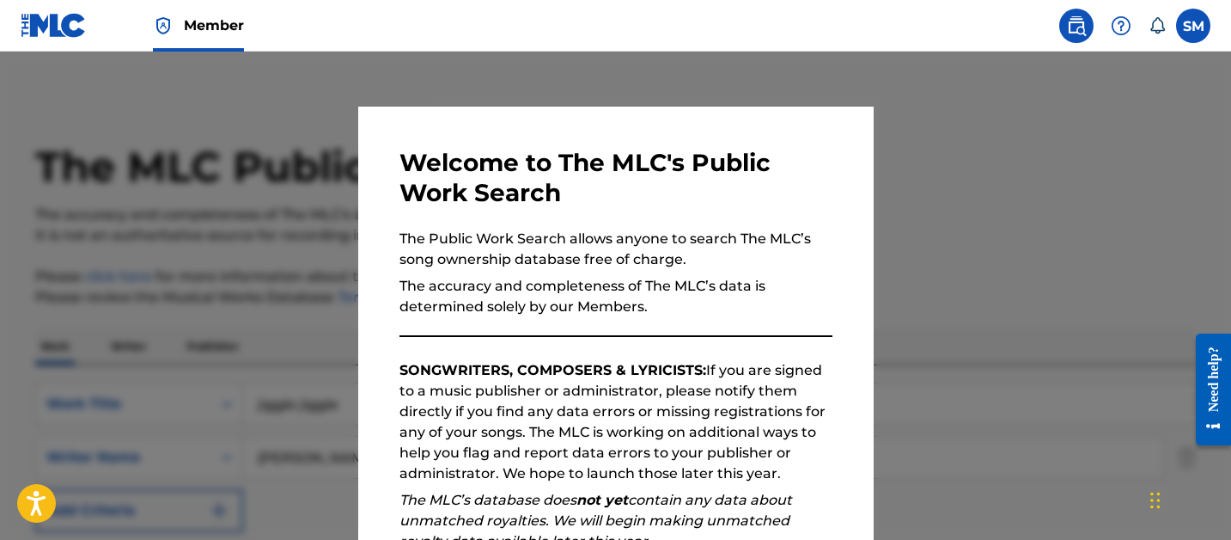
scroll to position [786, 0]
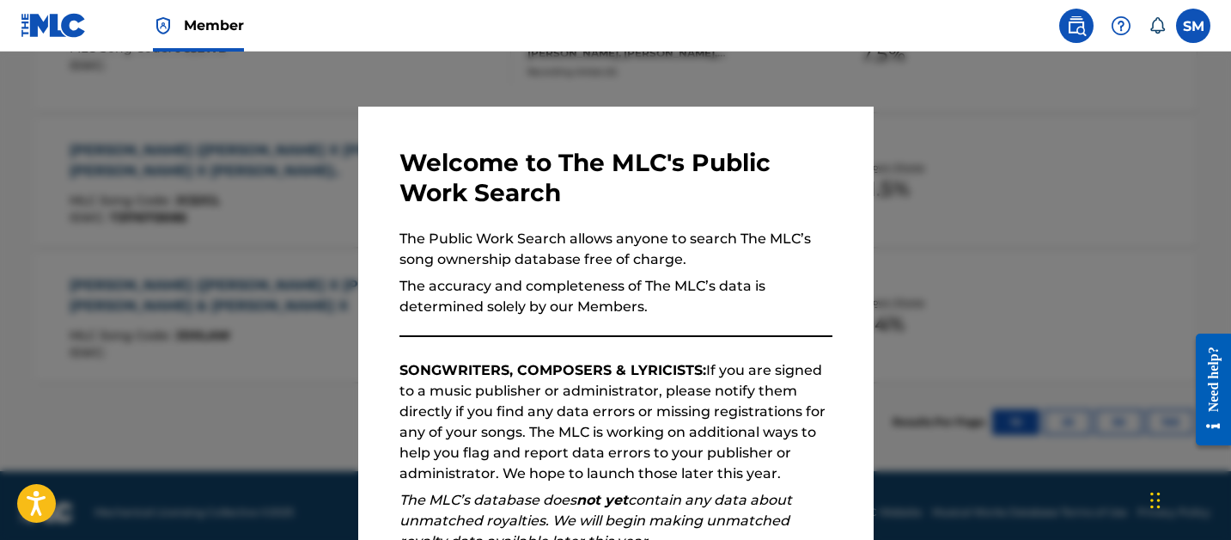
click at [168, 296] on div at bounding box center [615, 322] width 1231 height 540
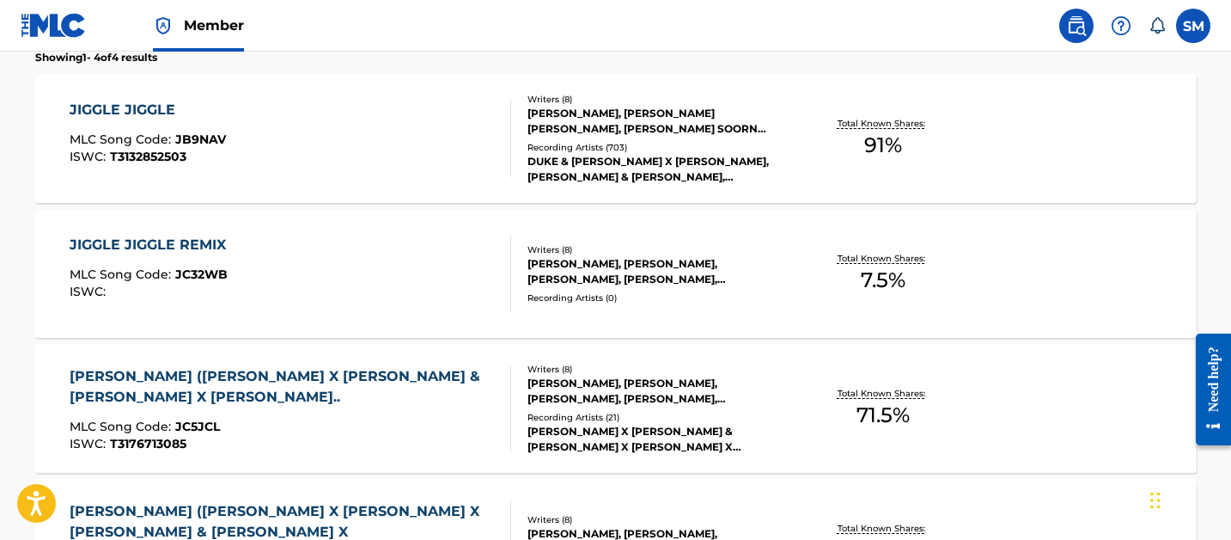
scroll to position [559, 0]
click at [212, 108] on div "JIGGLE JIGGLE" at bounding box center [148, 111] width 156 height 21
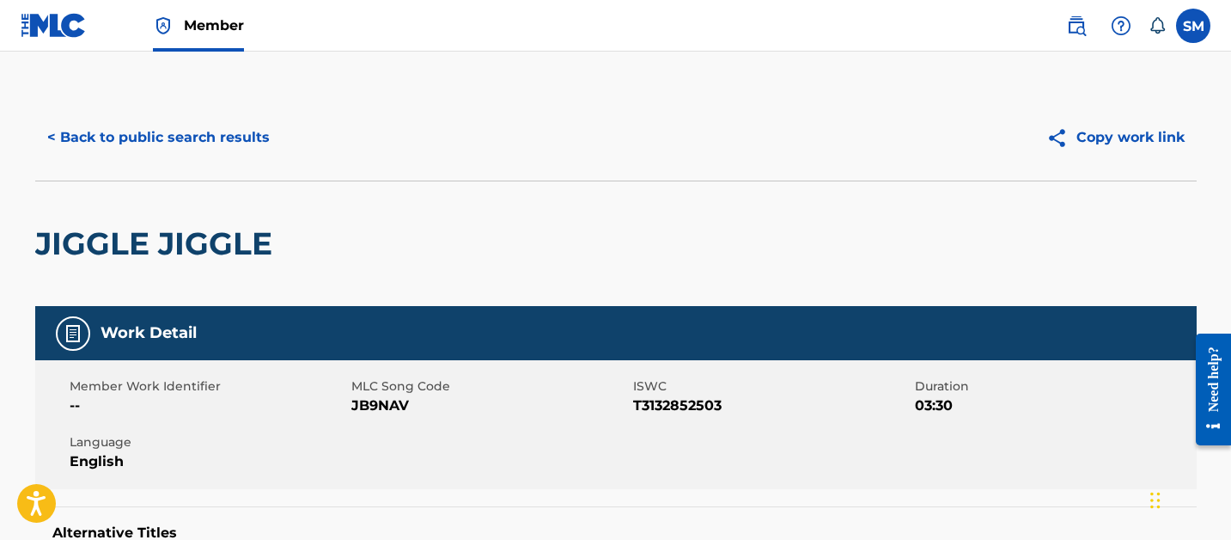
click at [375, 413] on span "JB9NAV" at bounding box center [490, 405] width 278 height 21
click at [370, 413] on span "JB9NAV" at bounding box center [490, 405] width 278 height 21
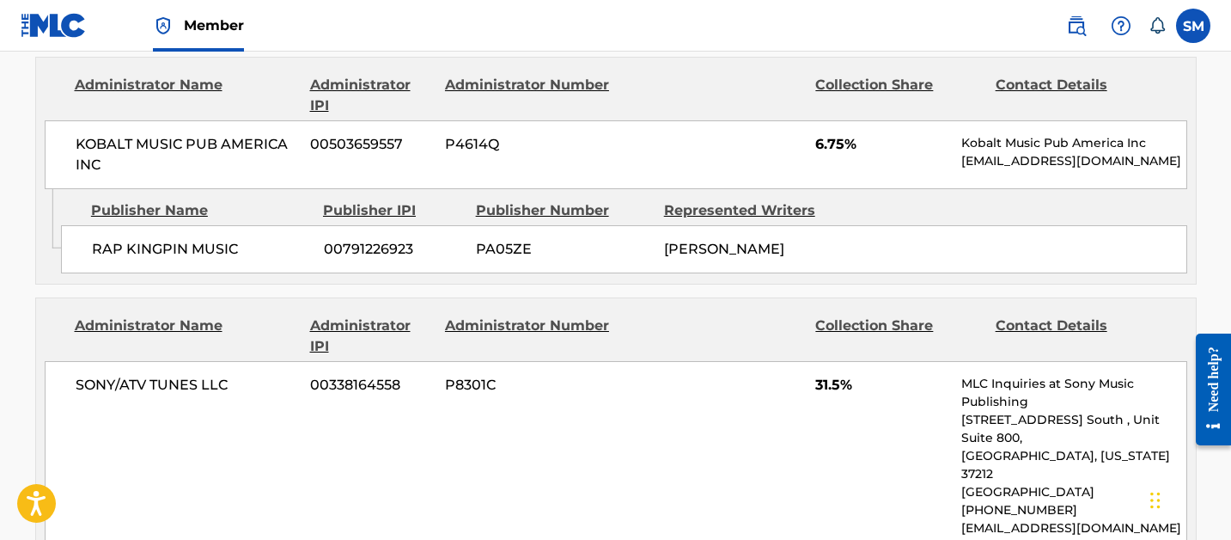
scroll to position [4581, 0]
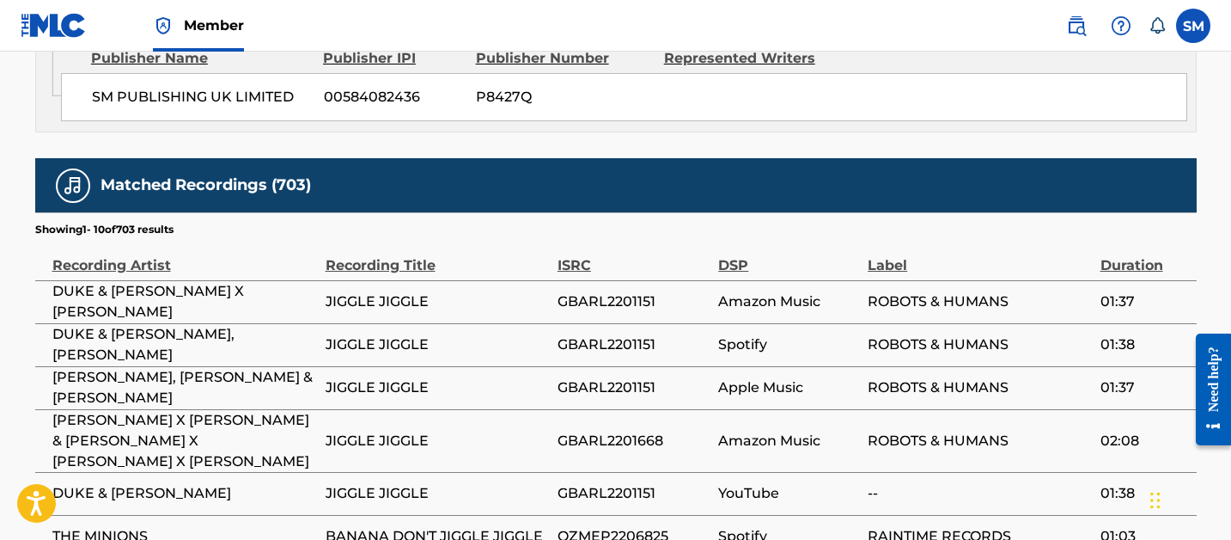
scroll to position [4532, 0]
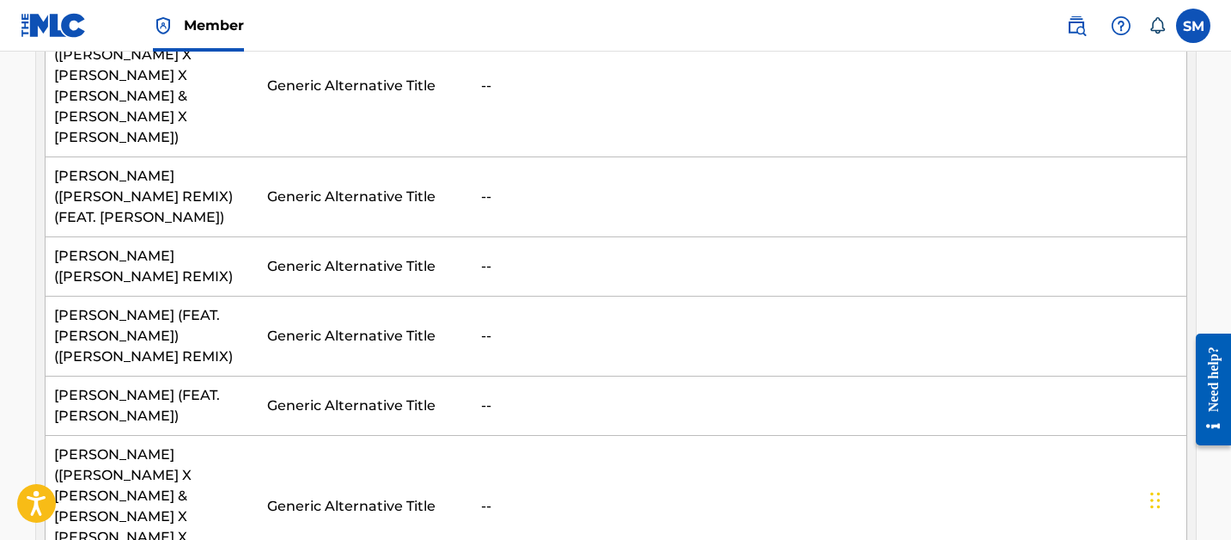
scroll to position [0, 0]
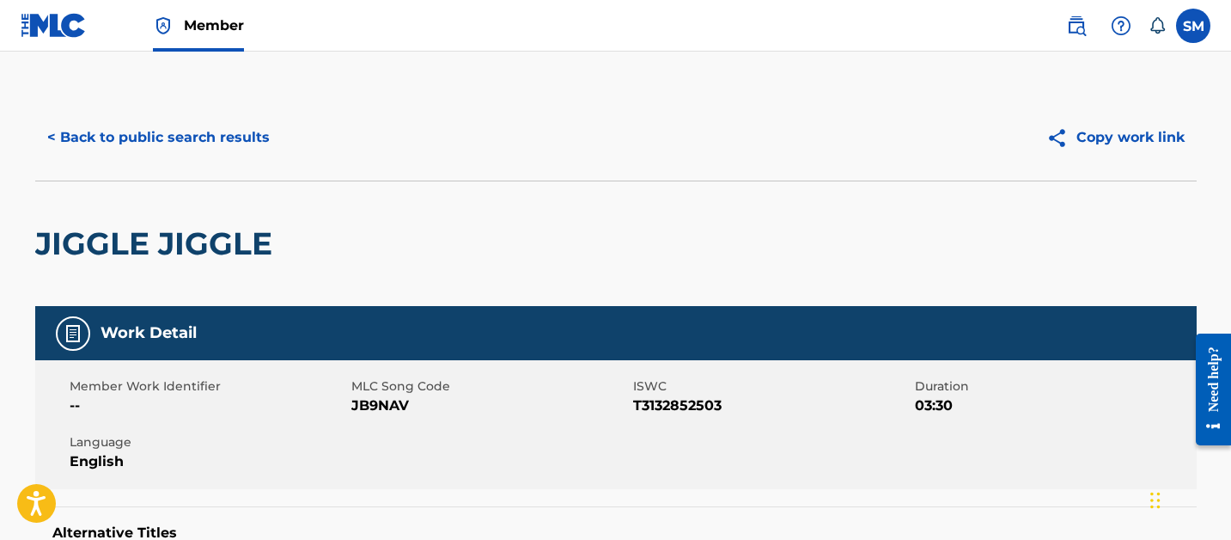
click at [372, 405] on span "JB9NAV" at bounding box center [490, 405] width 278 height 21
copy span "JB9NAV"
click at [210, 144] on button "< Back to public search results" at bounding box center [158, 137] width 247 height 43
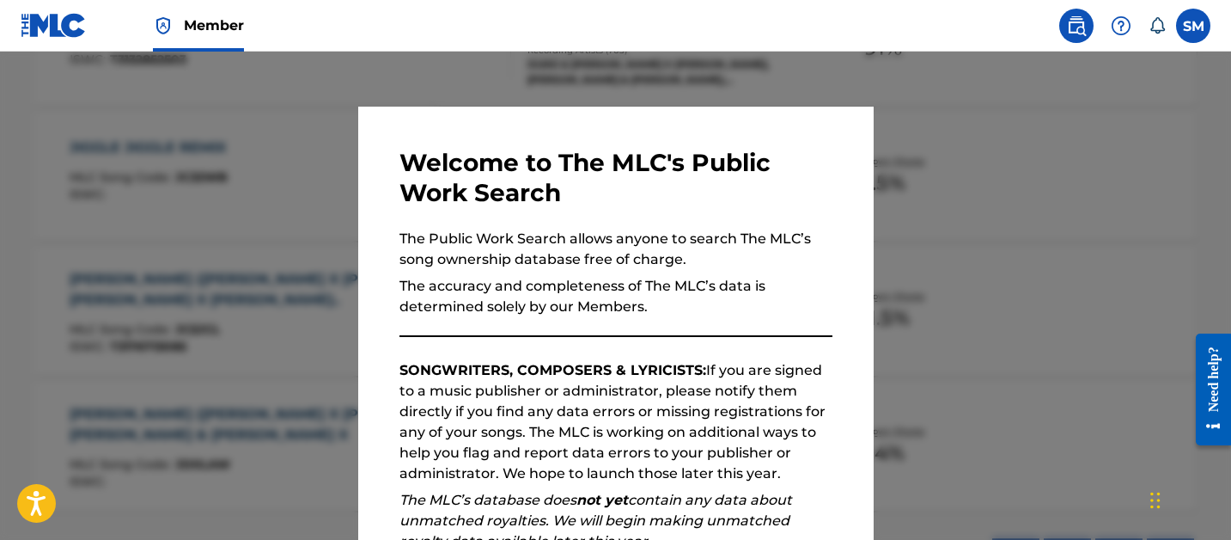
click at [281, 218] on div at bounding box center [615, 322] width 1231 height 540
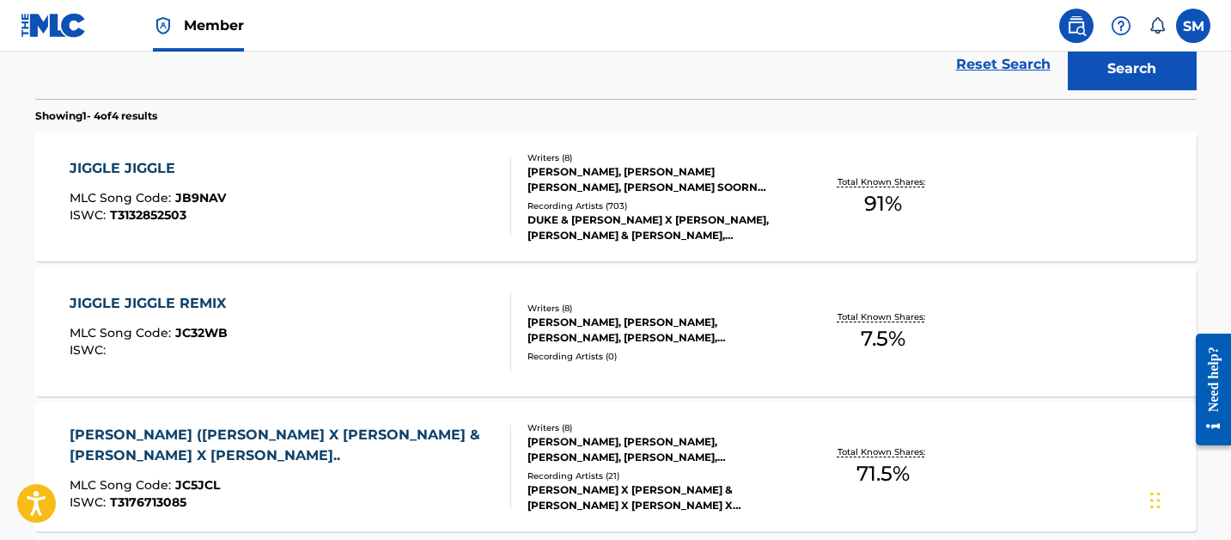
scroll to position [481, 0]
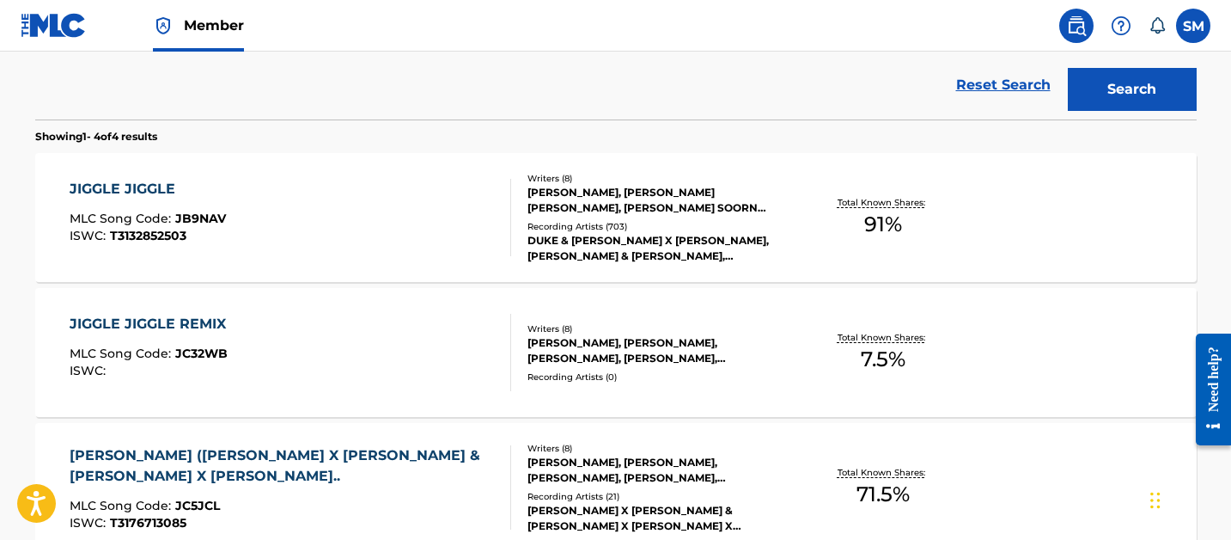
click at [284, 326] on div "JIGGLE JIGGLE REMIX MLC Song Code : JC32WB ISWC :" at bounding box center [291, 352] width 442 height 77
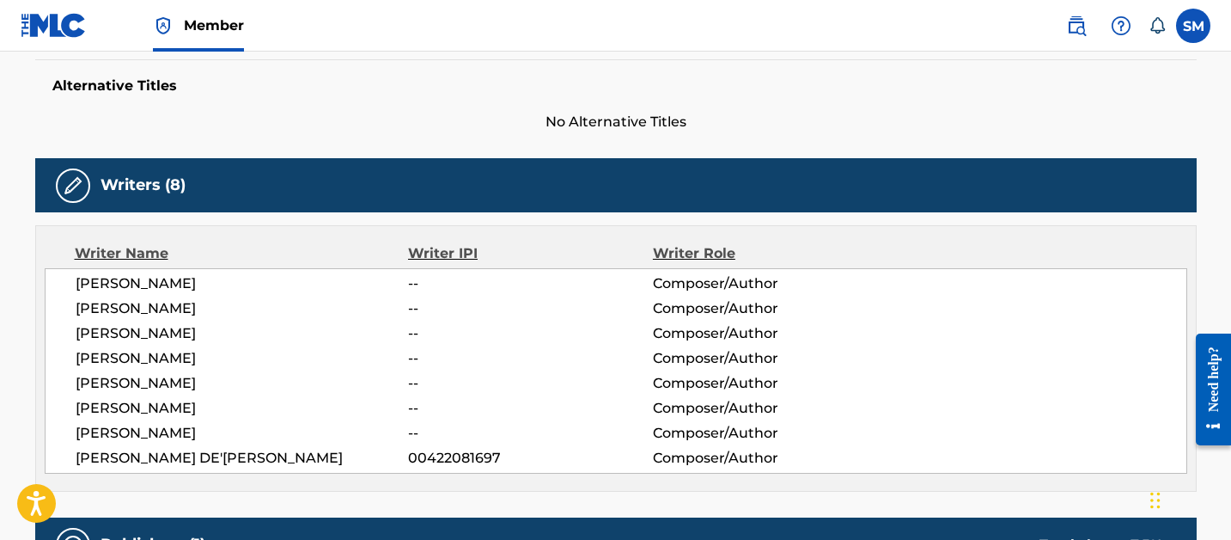
scroll to position [470, 0]
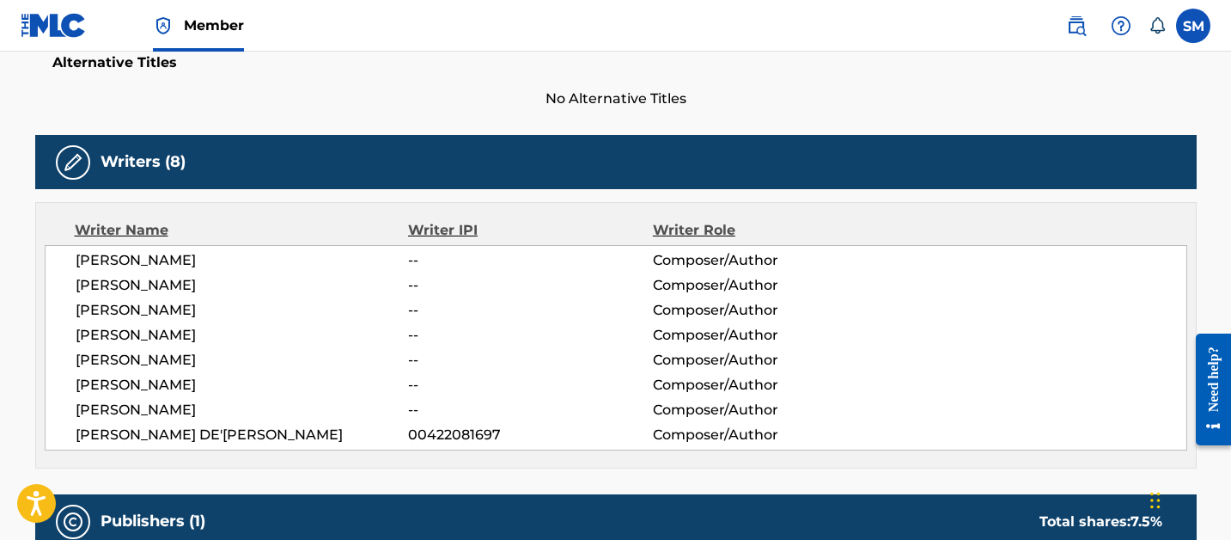
click at [164, 254] on span "[PERSON_NAME]" at bounding box center [242, 260] width 333 height 21
click at [164, 325] on span "JACOB HINDLIN" at bounding box center [242, 335] width 333 height 21
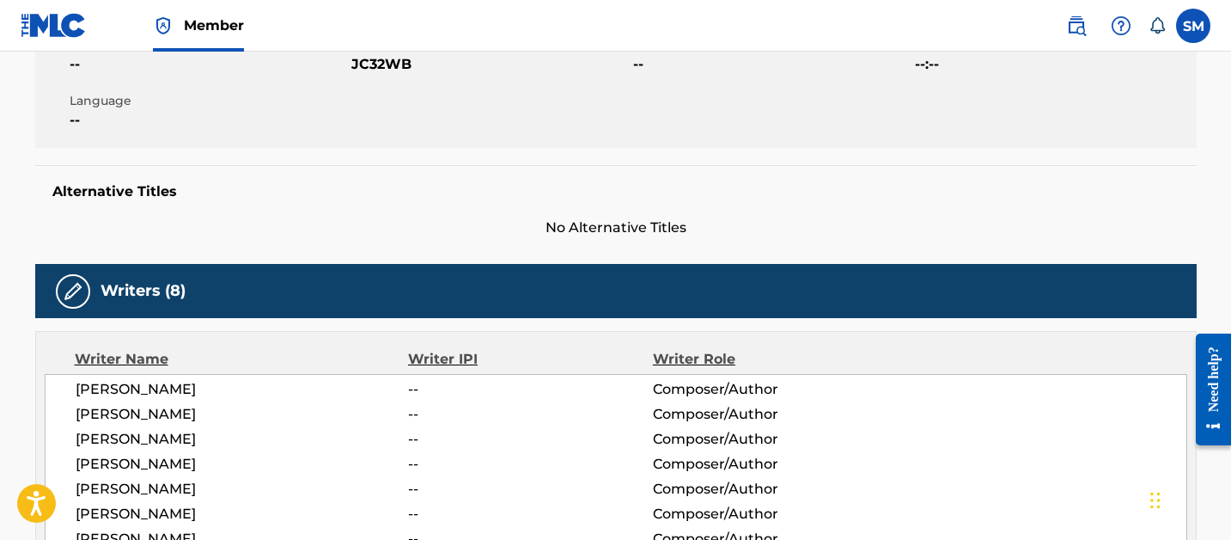
scroll to position [0, 0]
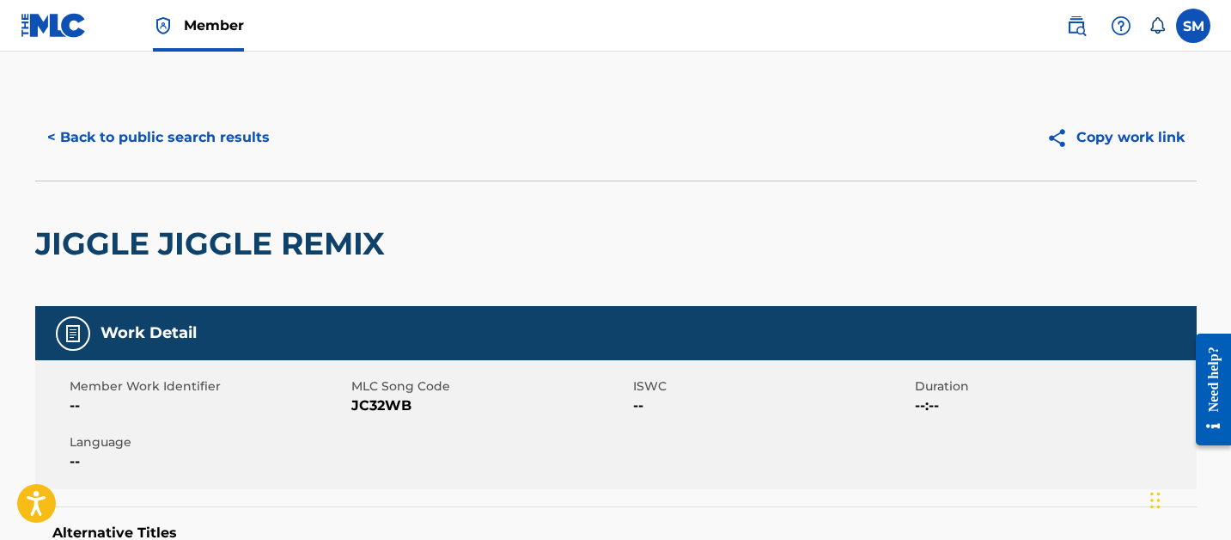
click at [364, 405] on span "JC32WB" at bounding box center [490, 405] width 278 height 21
copy span "JC32WB"
click at [169, 127] on button "< Back to public search results" at bounding box center [158, 137] width 247 height 43
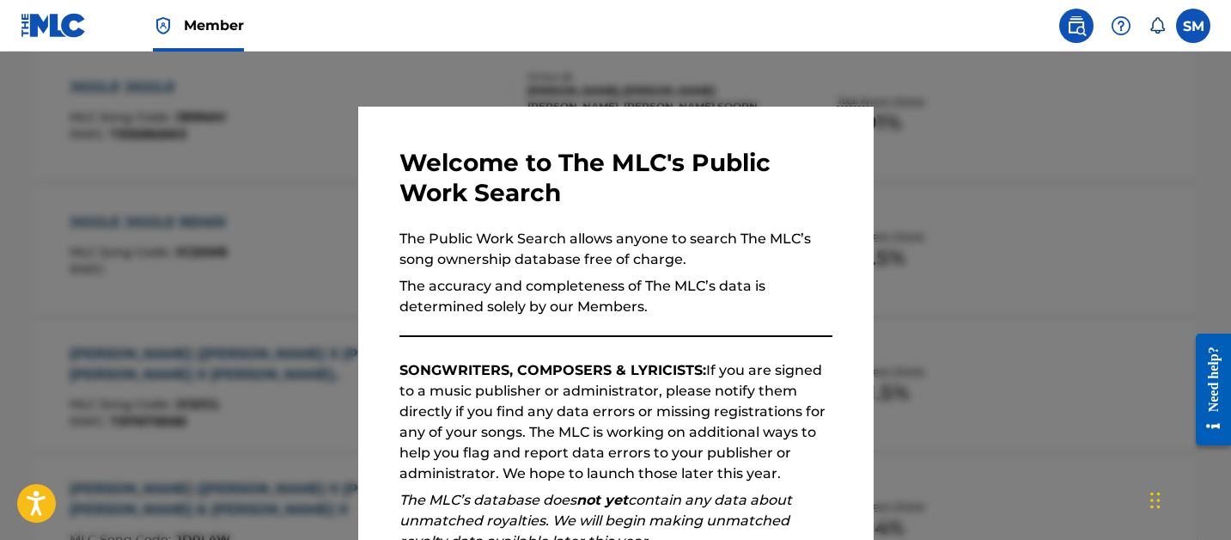
click at [252, 321] on div at bounding box center [615, 322] width 1231 height 540
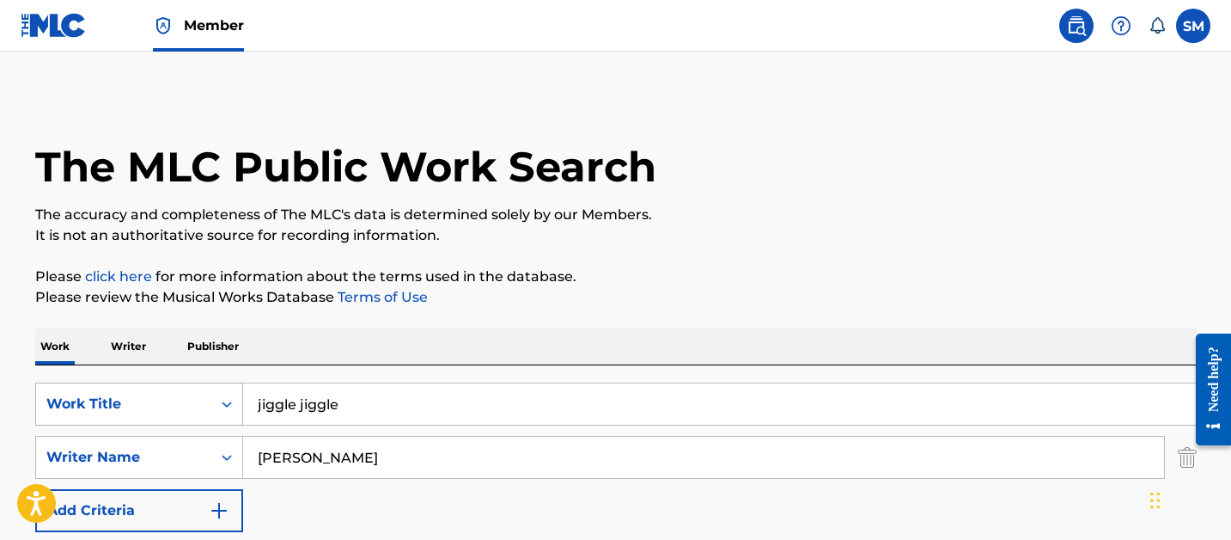
click at [104, 407] on div "Work Title" at bounding box center [123, 404] width 155 height 21
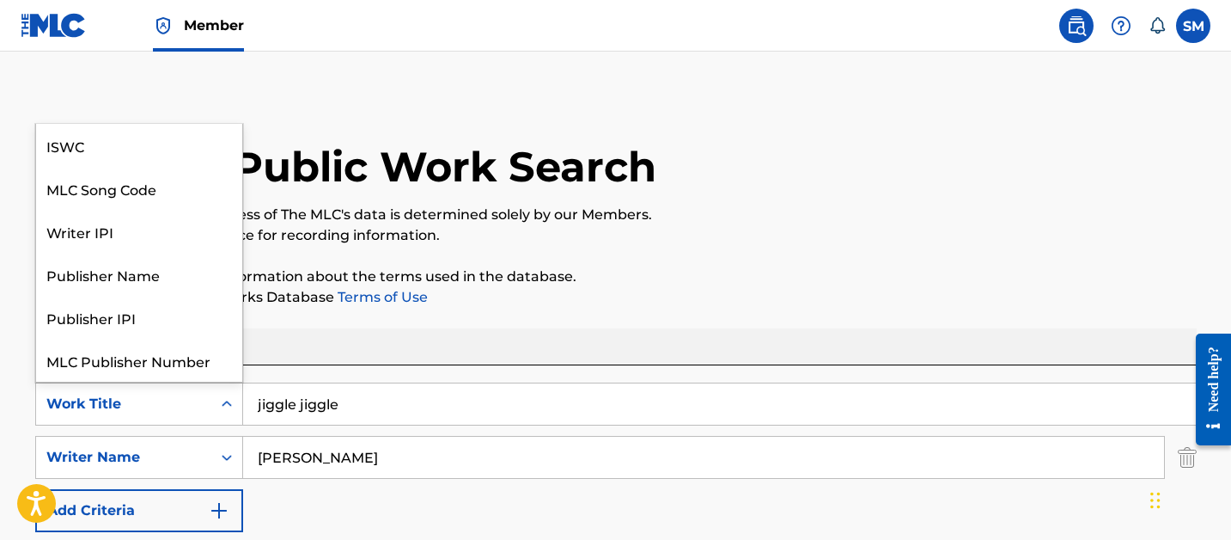
scroll to position [43, 0]
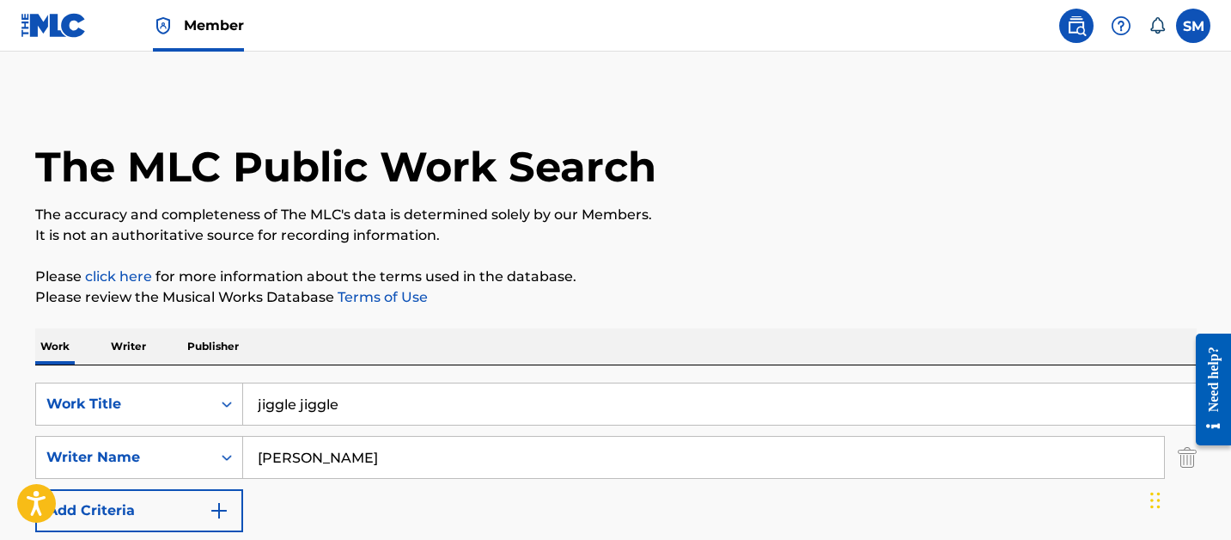
click at [351, 407] on input "jiggle jiggle" at bounding box center [719, 403] width 953 height 41
click at [350, 407] on input "jiggle jiggle" at bounding box center [719, 403] width 953 height 41
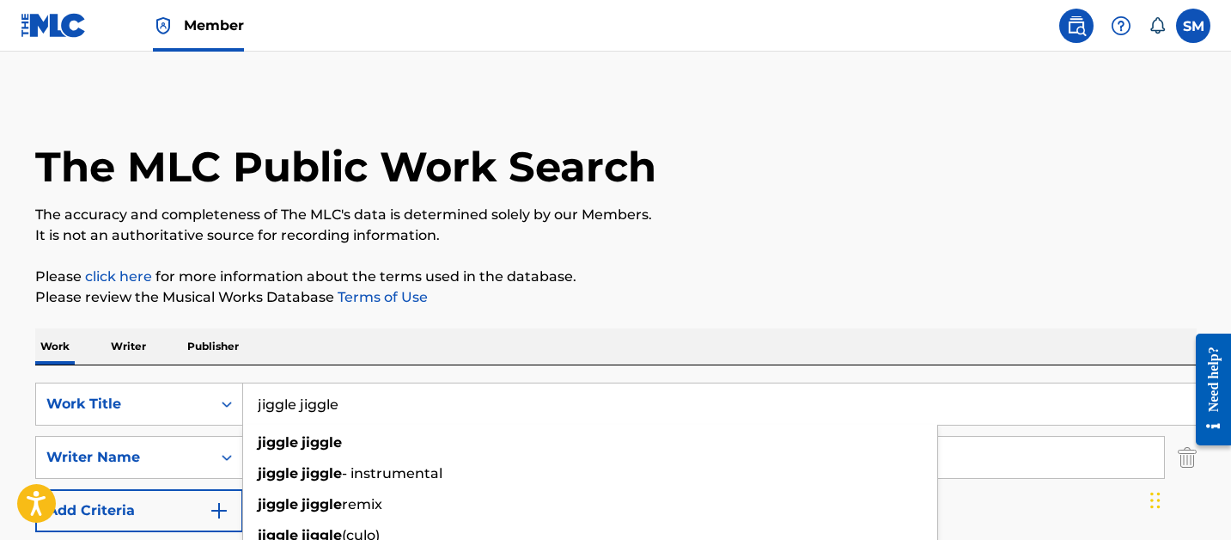
drag, startPoint x: 350, startPoint y: 407, endPoint x: 314, endPoint y: 407, distance: 36.1
click at [350, 407] on input "jiggle jiggle" at bounding box center [719, 403] width 953 height 41
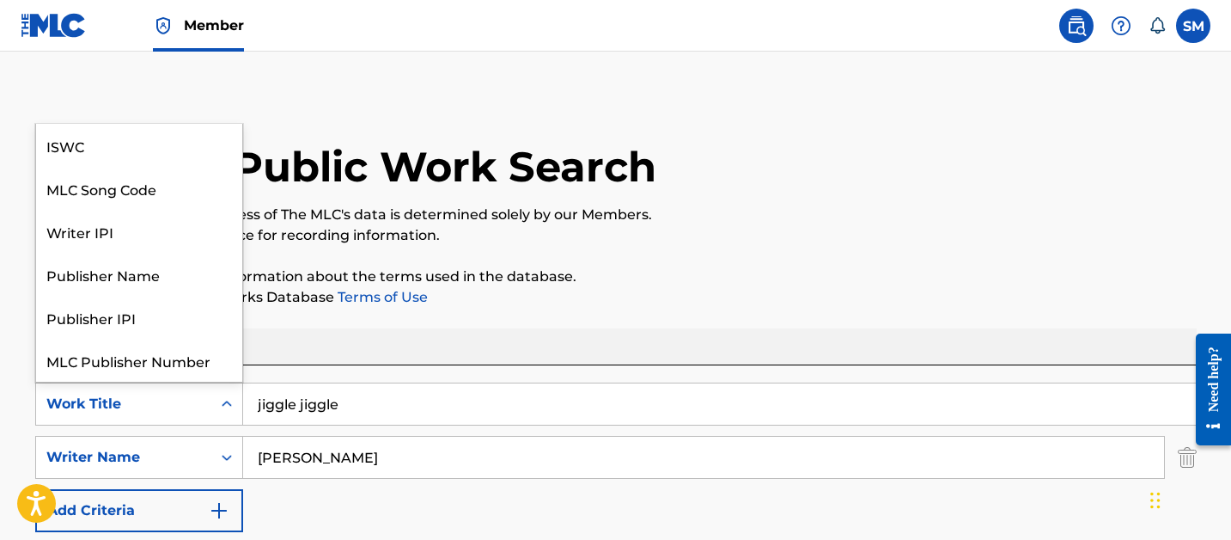
click at [197, 407] on div "Work Title" at bounding box center [123, 404] width 155 height 21
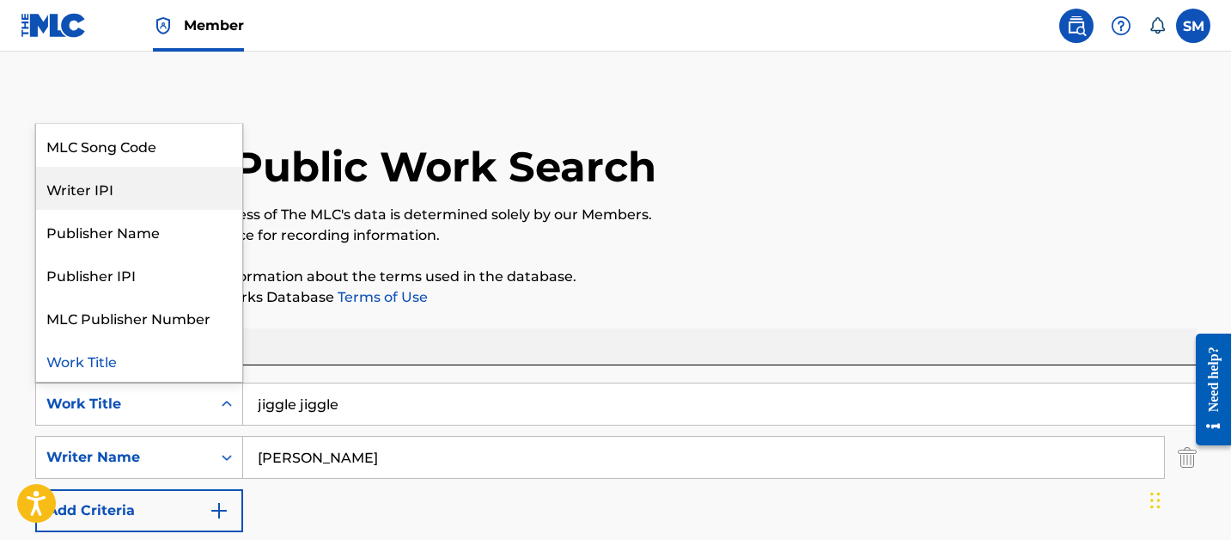
scroll to position [0, 0]
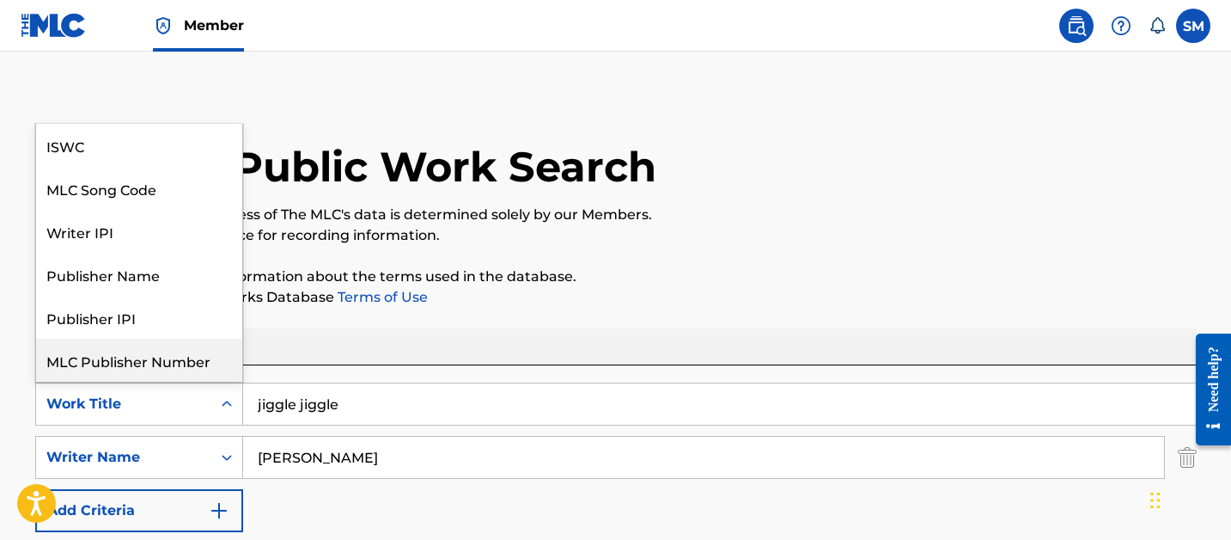
click at [1191, 449] on div at bounding box center [1207, 390] width 48 height 138
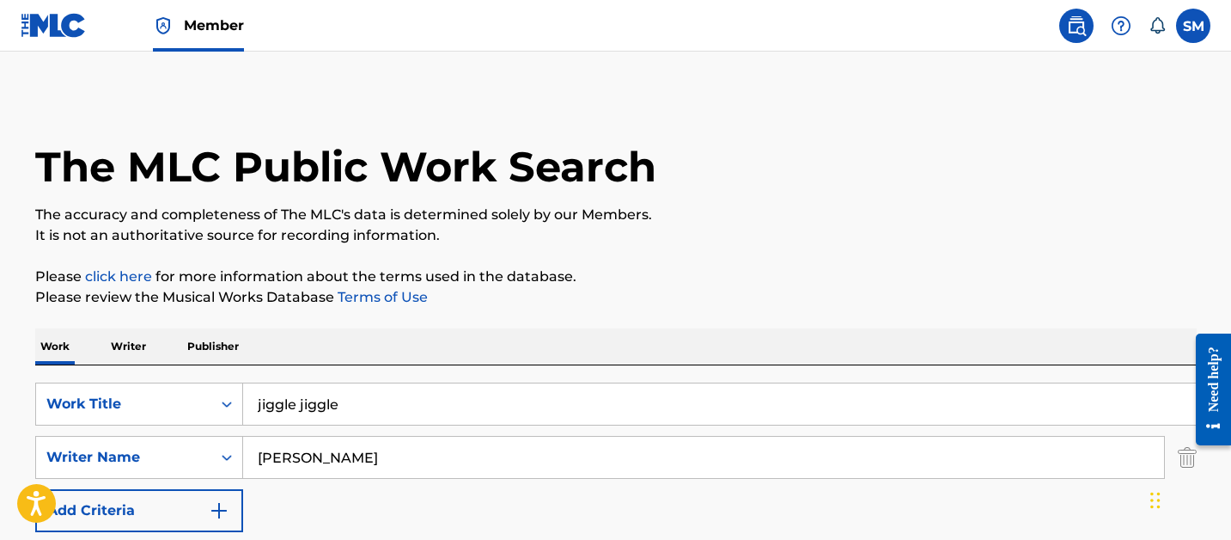
click at [1189, 451] on div at bounding box center [1207, 390] width 48 height 138
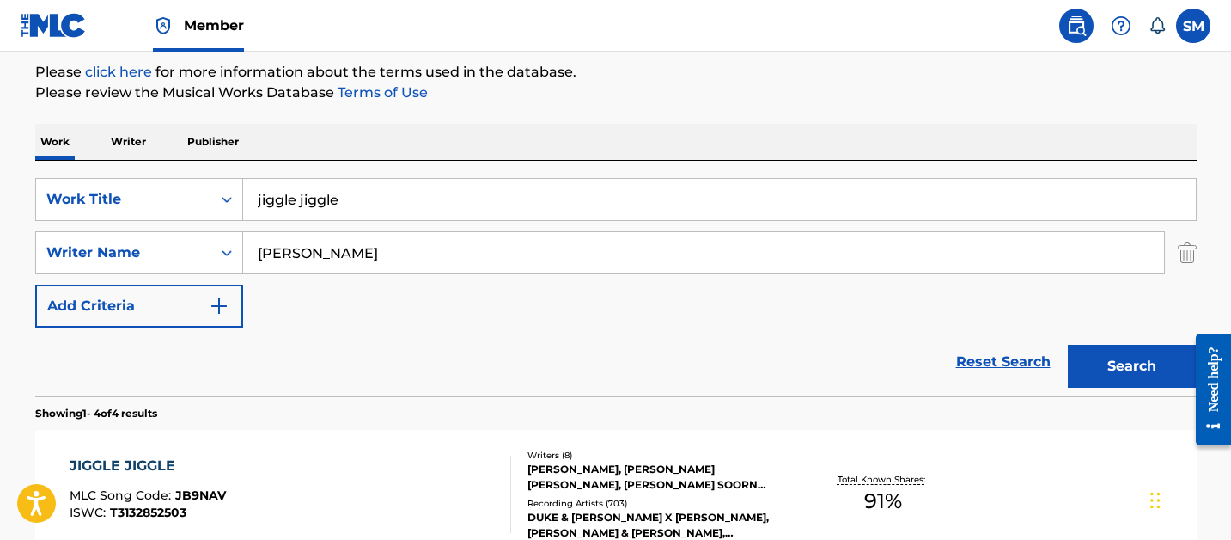
scroll to position [228, 0]
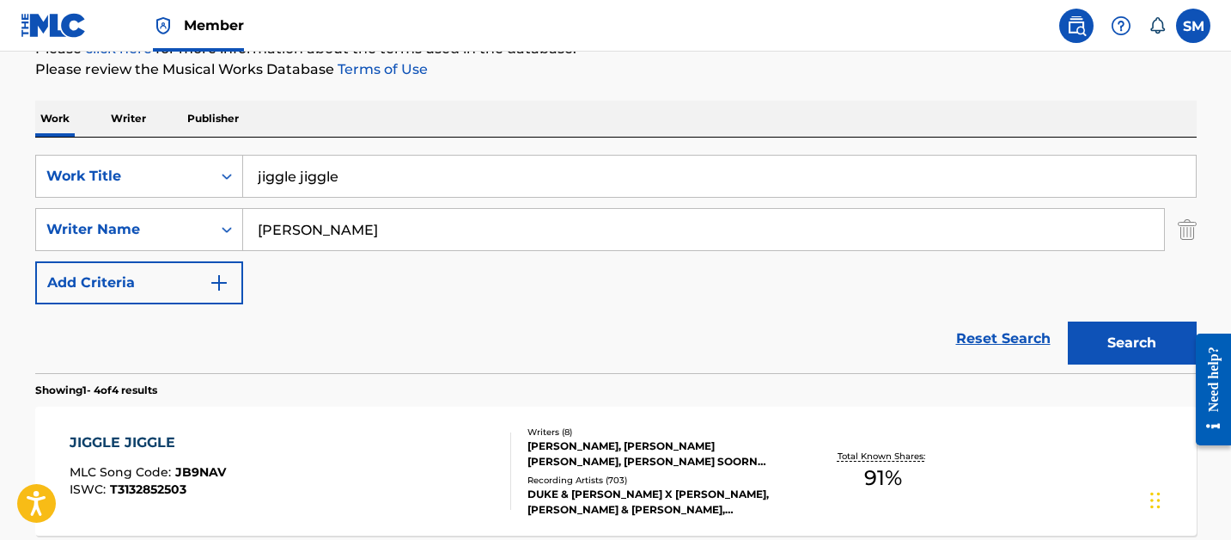
click at [1182, 236] on img "Search Form" at bounding box center [1187, 229] width 19 height 43
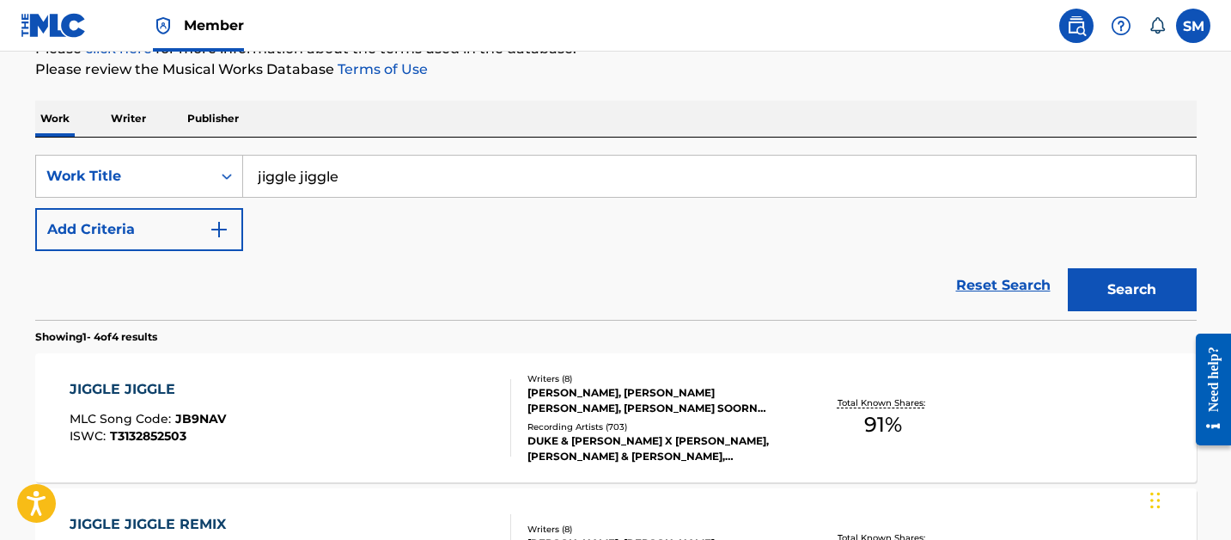
click at [293, 180] on input "jiggle jiggle" at bounding box center [719, 176] width 953 height 41
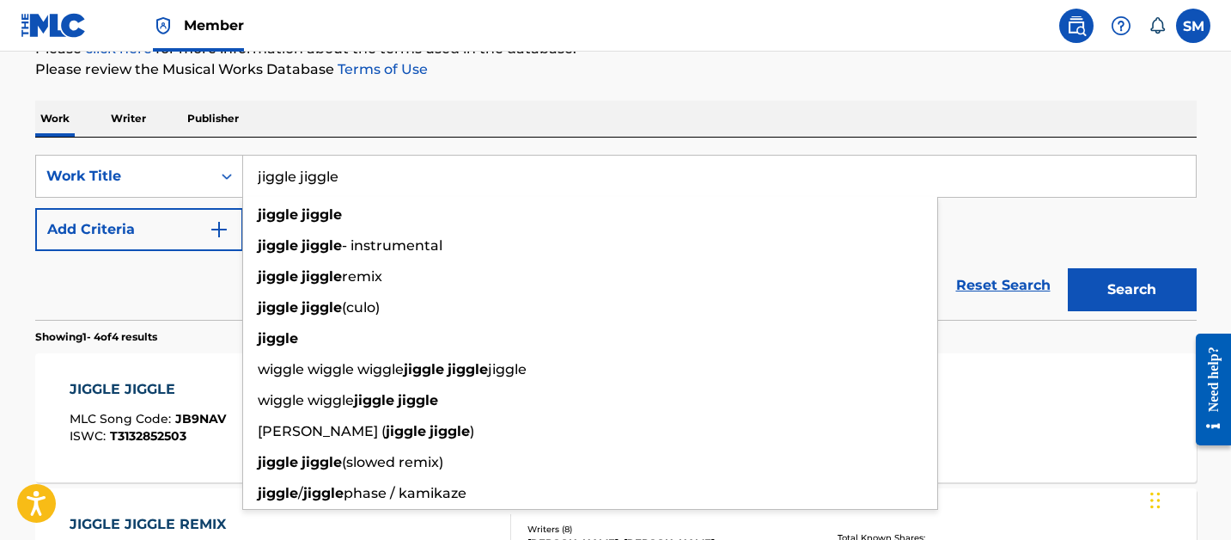
click at [293, 180] on input "jiggle jiggle" at bounding box center [719, 176] width 953 height 41
paste input "Leonardo Garcia Lopez"
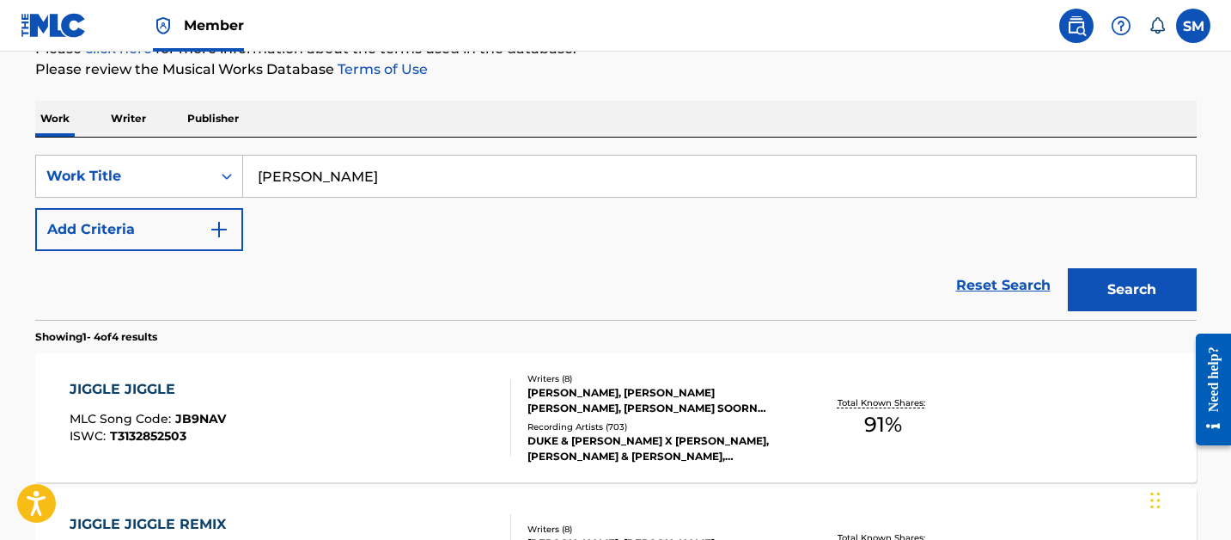
type input "Leonardo Garcia Lopez"
click at [1068, 268] on button "Search" at bounding box center [1132, 289] width 129 height 43
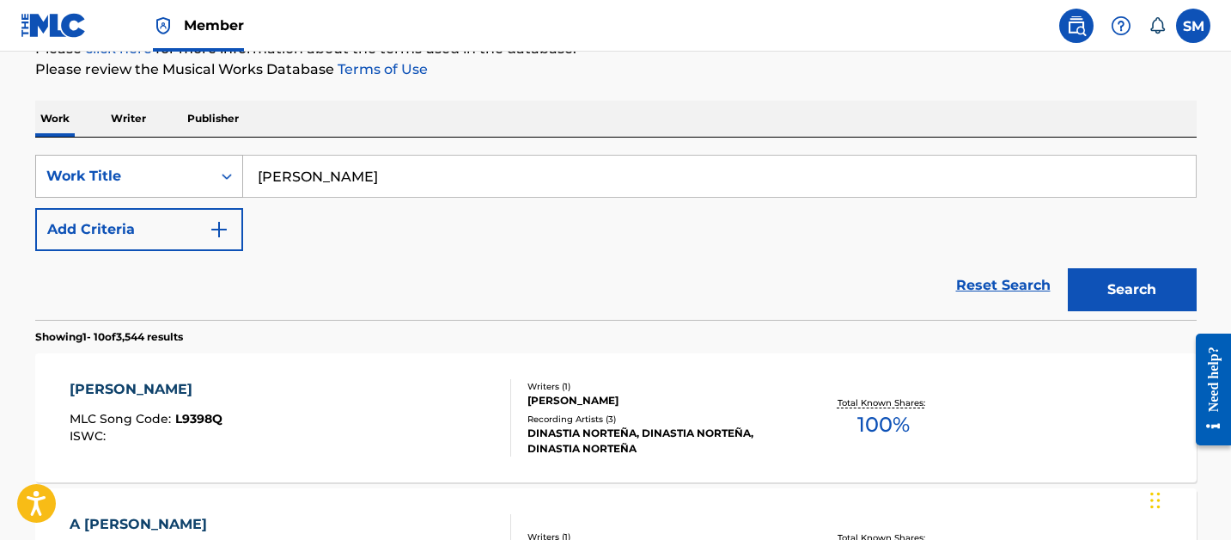
click at [205, 181] on div "Work Title" at bounding box center [123, 176] width 175 height 33
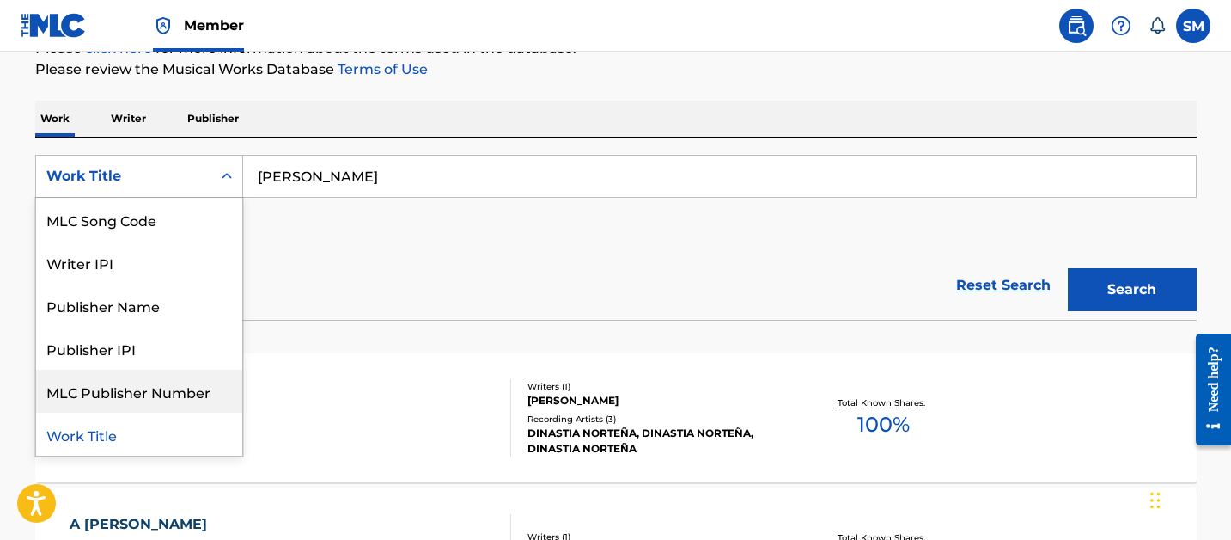
scroll to position [0, 0]
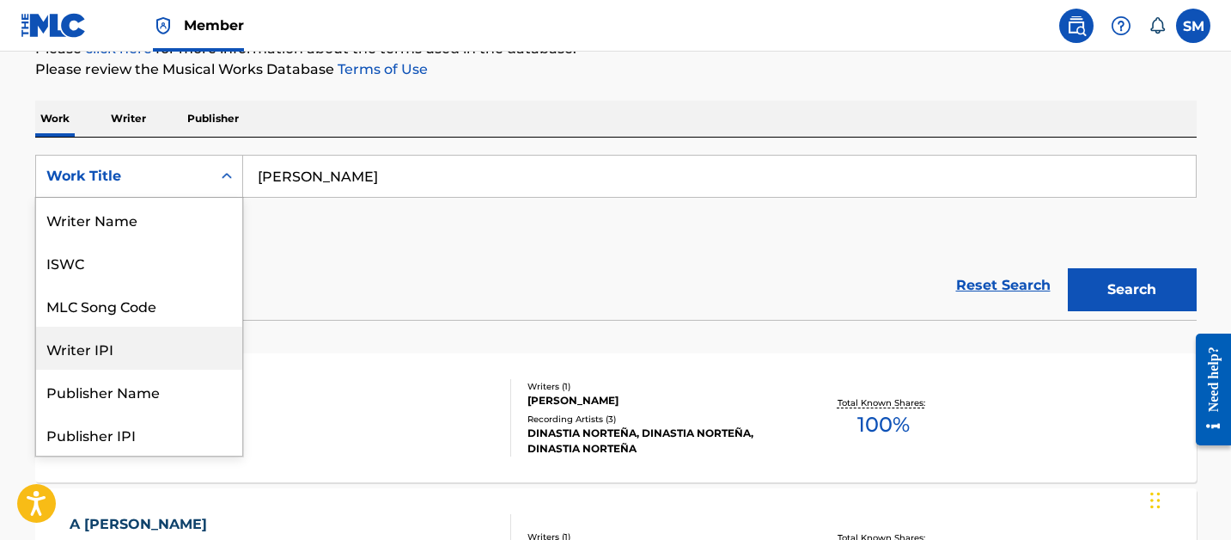
drag, startPoint x: 107, startPoint y: 355, endPoint x: 142, endPoint y: 327, distance: 44.7
click at [107, 355] on div "Writer IPI" at bounding box center [139, 348] width 206 height 43
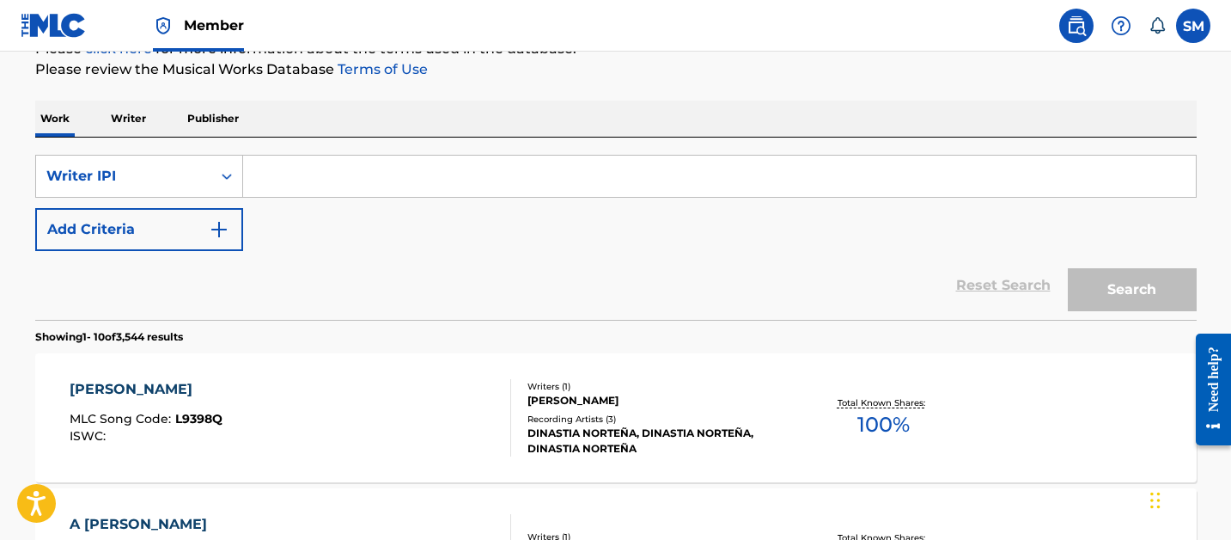
drag, startPoint x: 357, startPoint y: 173, endPoint x: 345, endPoint y: 171, distance: 12.2
click at [357, 173] on input "Search Form" at bounding box center [719, 176] width 953 height 41
paste input "1062177967"
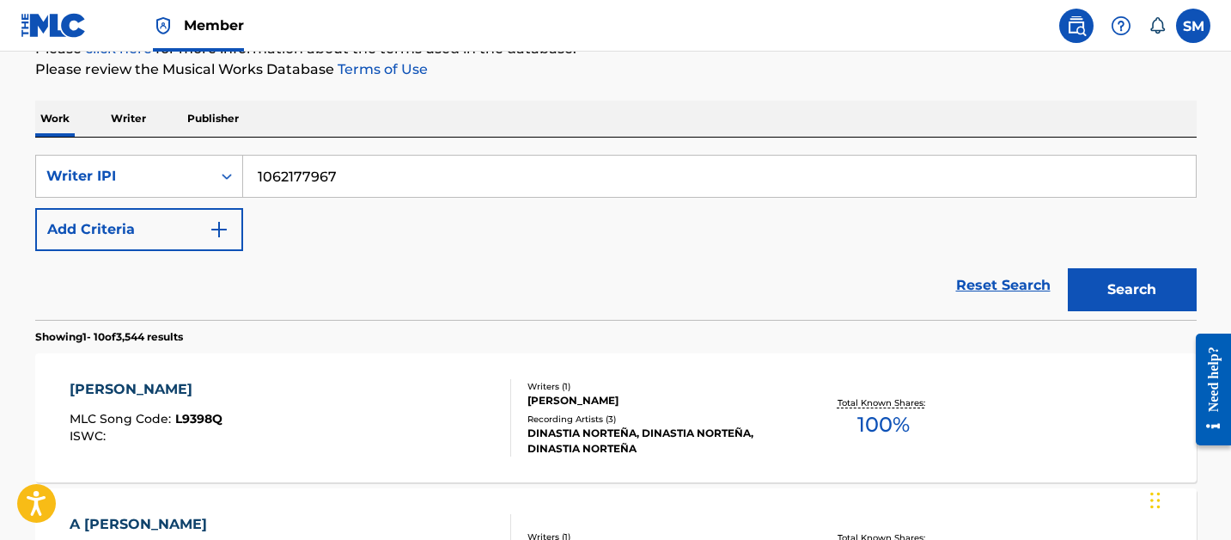
click at [259, 175] on input "1062177967" at bounding box center [719, 176] width 953 height 41
type input "01062177967"
click at [1068, 268] on button "Search" at bounding box center [1132, 289] width 129 height 43
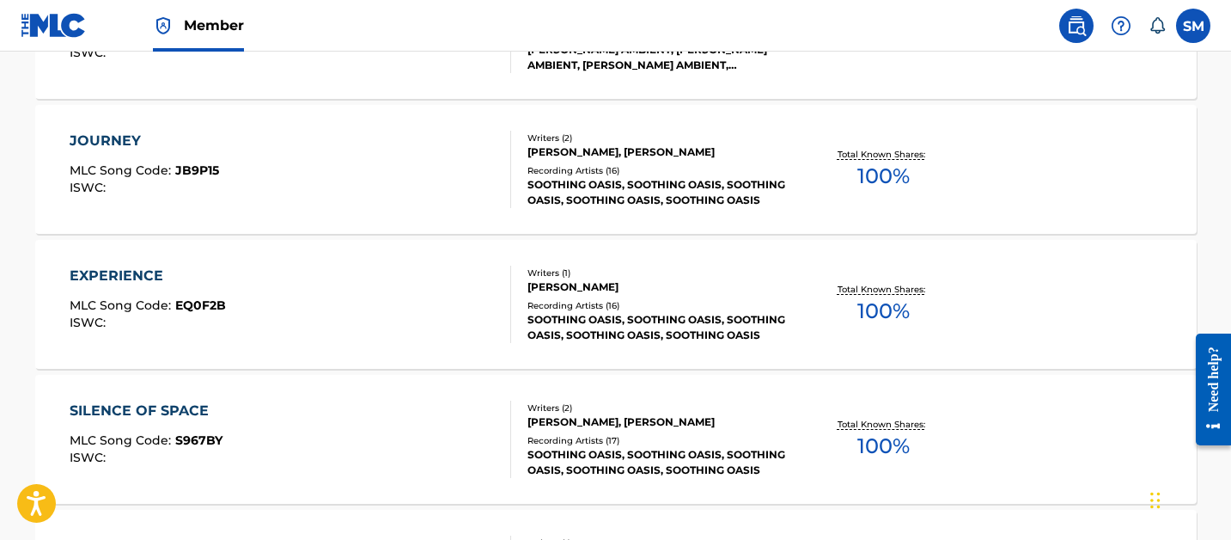
scroll to position [1564, 0]
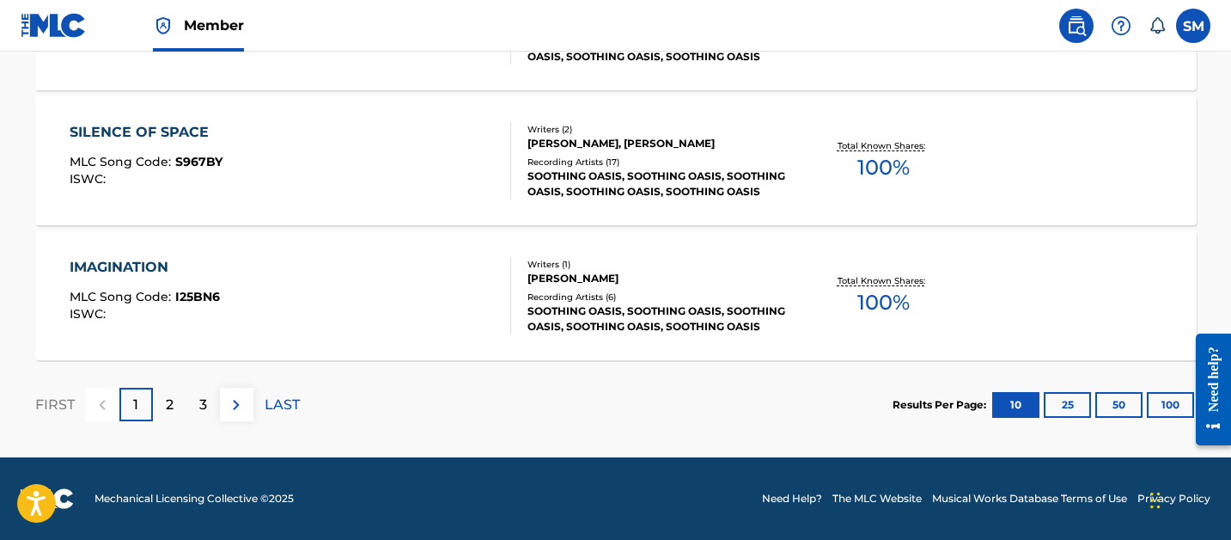
click at [1166, 406] on button "100" at bounding box center [1170, 405] width 47 height 26
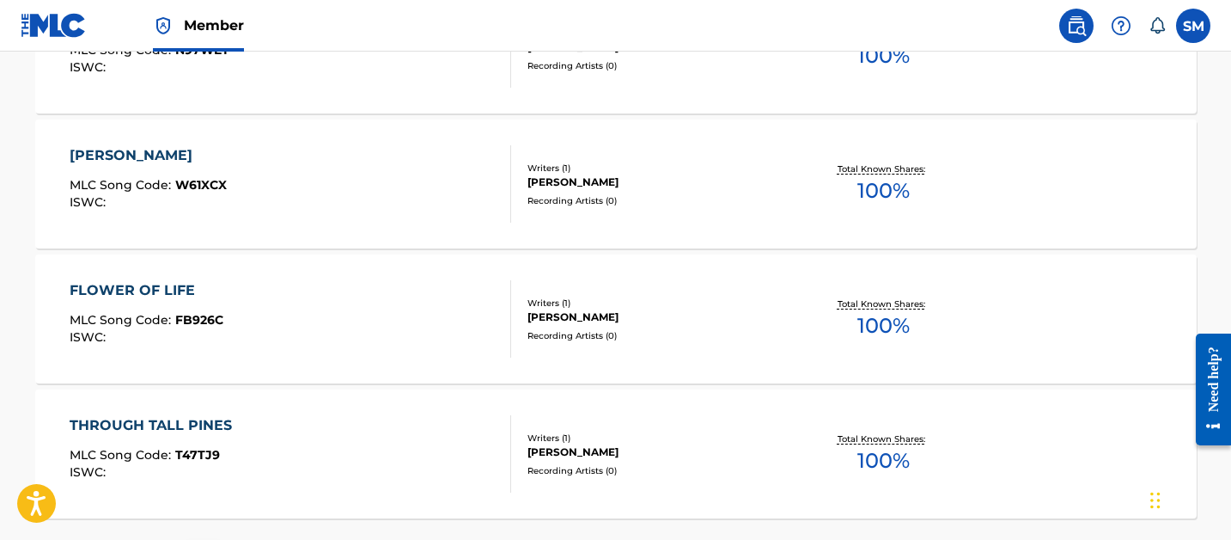
scroll to position [13707, 0]
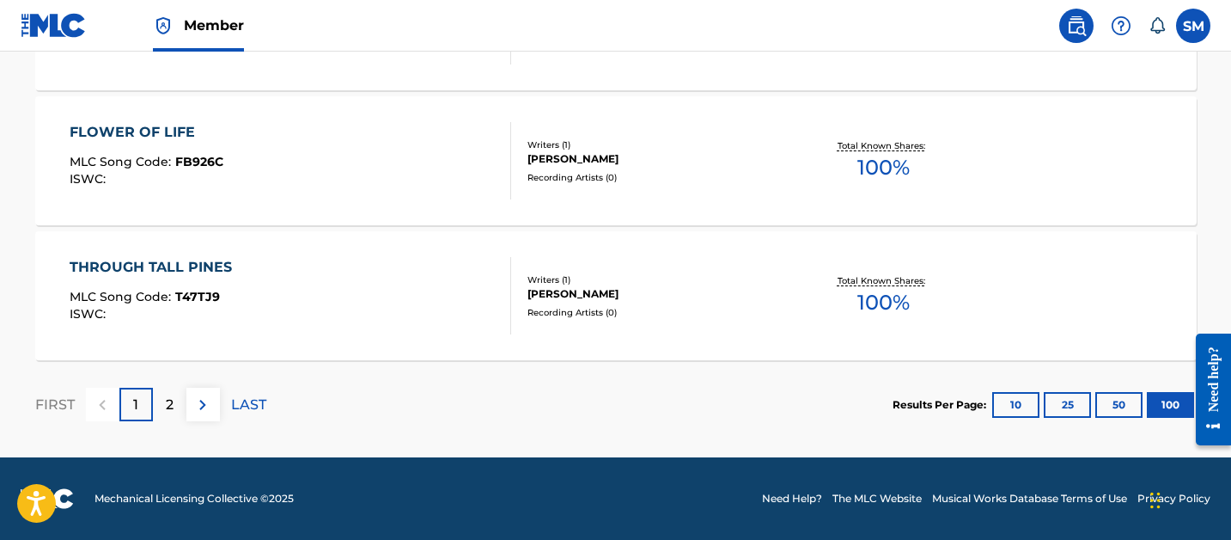
click at [170, 402] on p "2" at bounding box center [170, 404] width 8 height 21
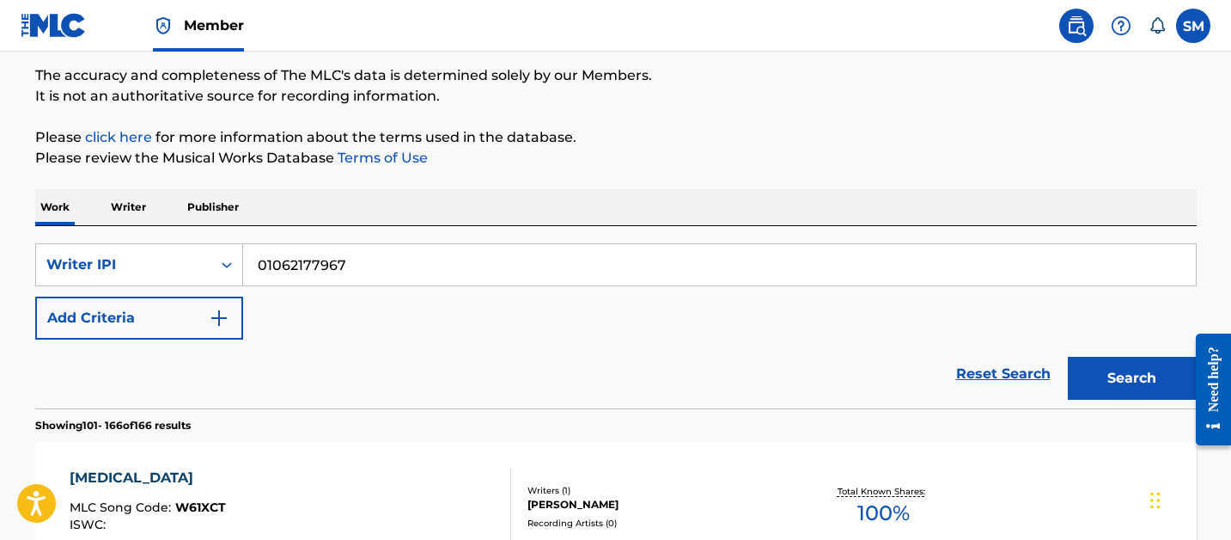
scroll to position [0, 0]
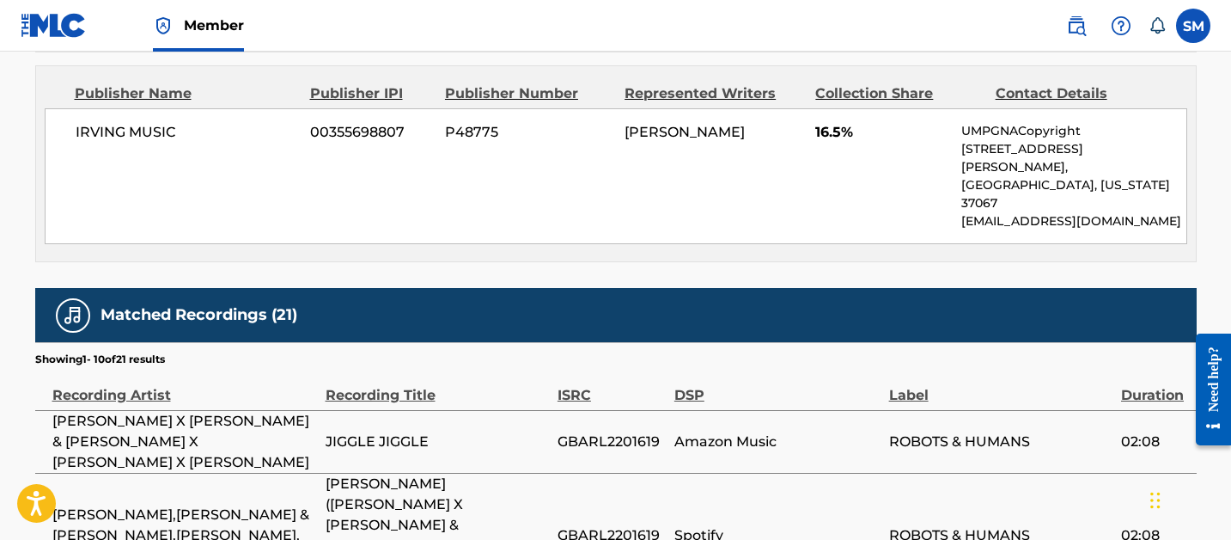
scroll to position [2302, 0]
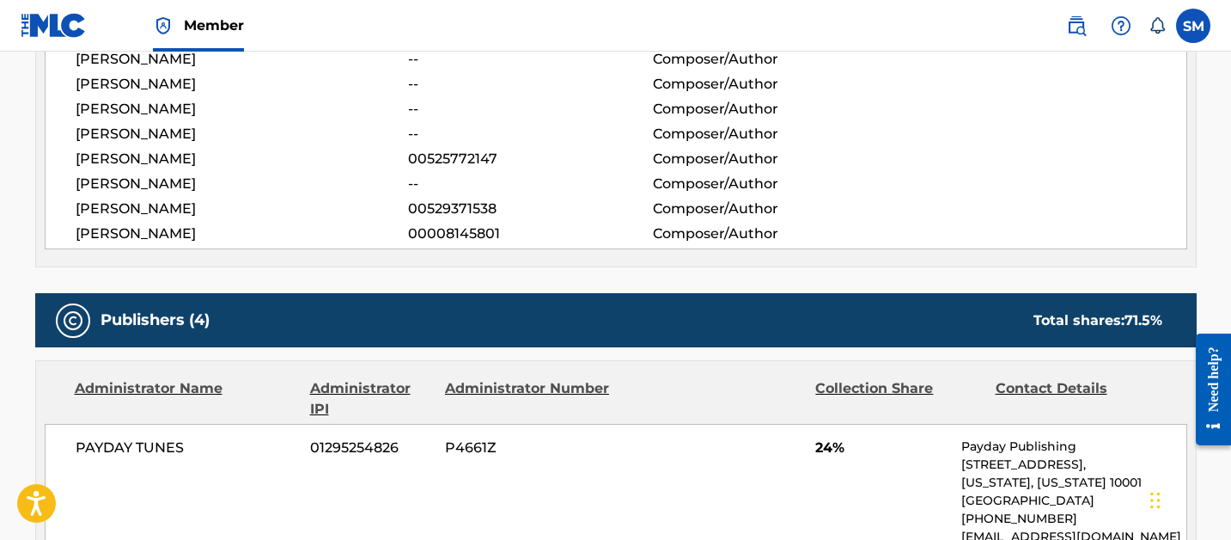
scroll to position [0, 0]
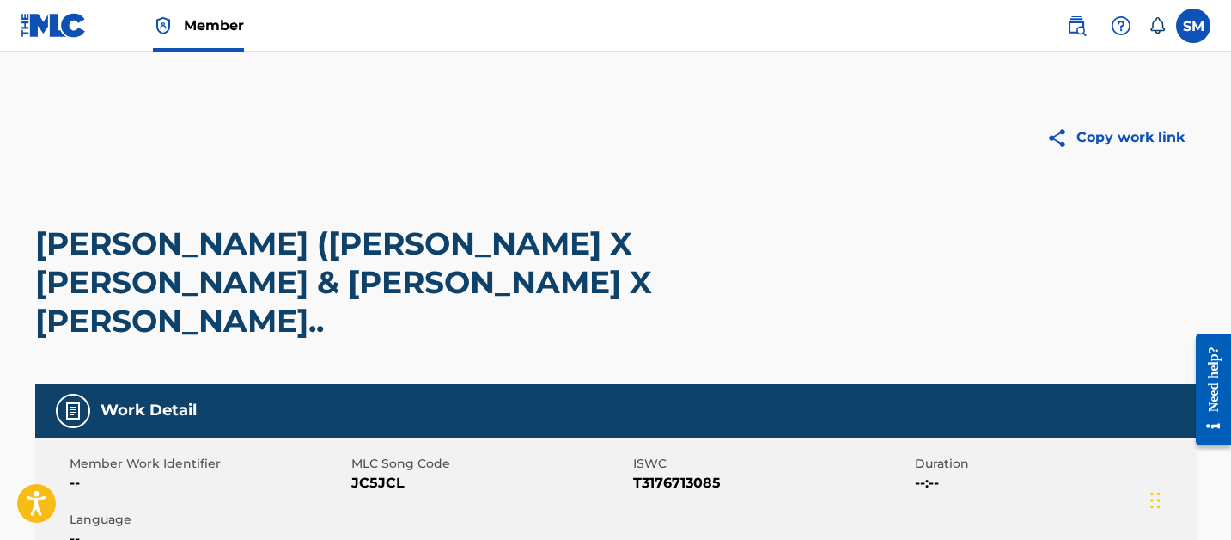
click at [379, 473] on span "JC5JCL" at bounding box center [490, 483] width 278 height 21
click at [378, 473] on span "JC5JCL" at bounding box center [490, 483] width 278 height 21
copy span "JC5JCL"
click at [381, 473] on span "JD0LAW" at bounding box center [490, 483] width 278 height 21
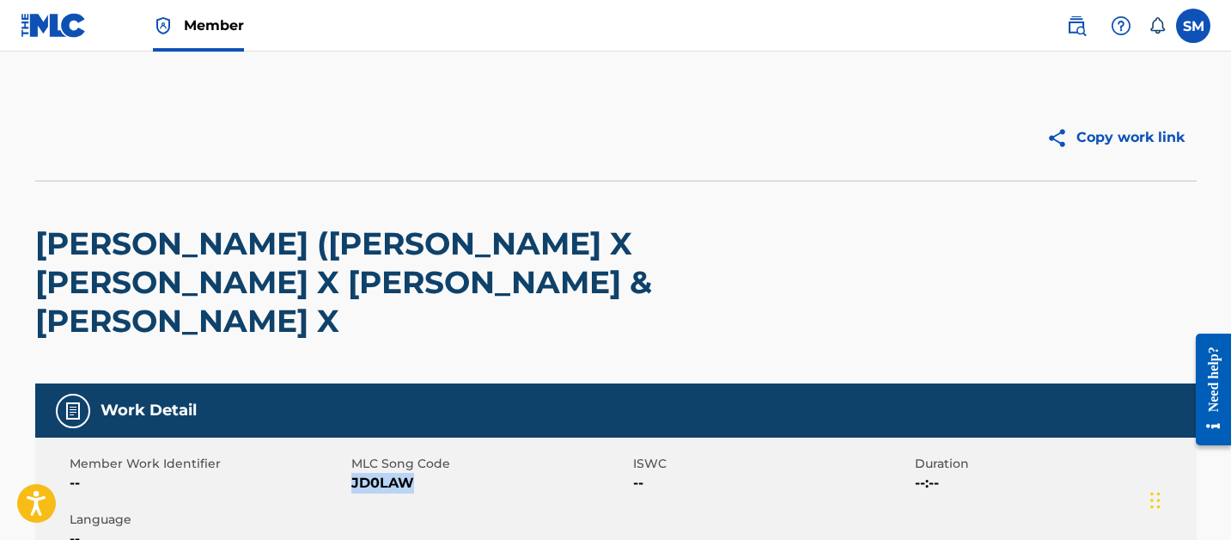
copy span "JD0LAW"
click at [380, 473] on span "JD0LAW" at bounding box center [490, 483] width 278 height 21
copy span "JD0LAW"
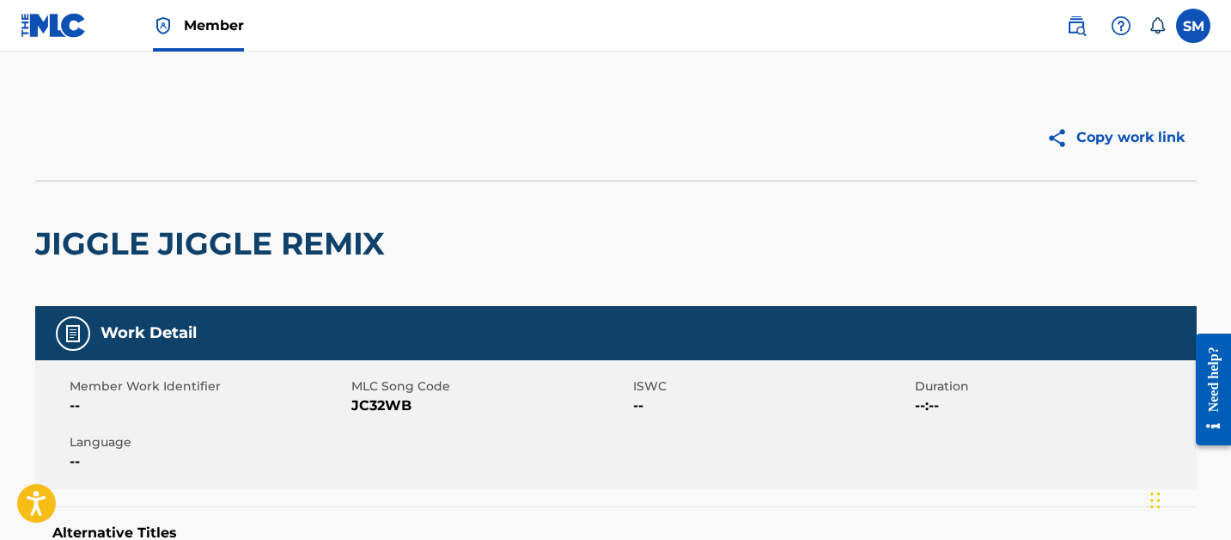
click at [364, 408] on span "JC32WB" at bounding box center [490, 405] width 278 height 21
click at [364, 407] on span "JC32WB" at bounding box center [490, 405] width 278 height 21
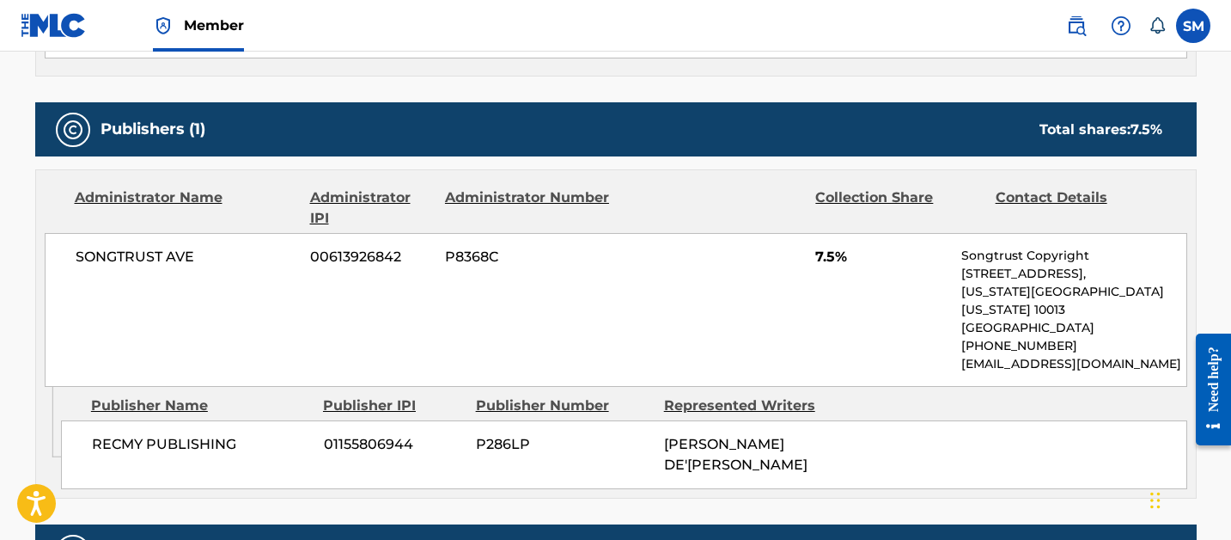
copy span "JC32WB"
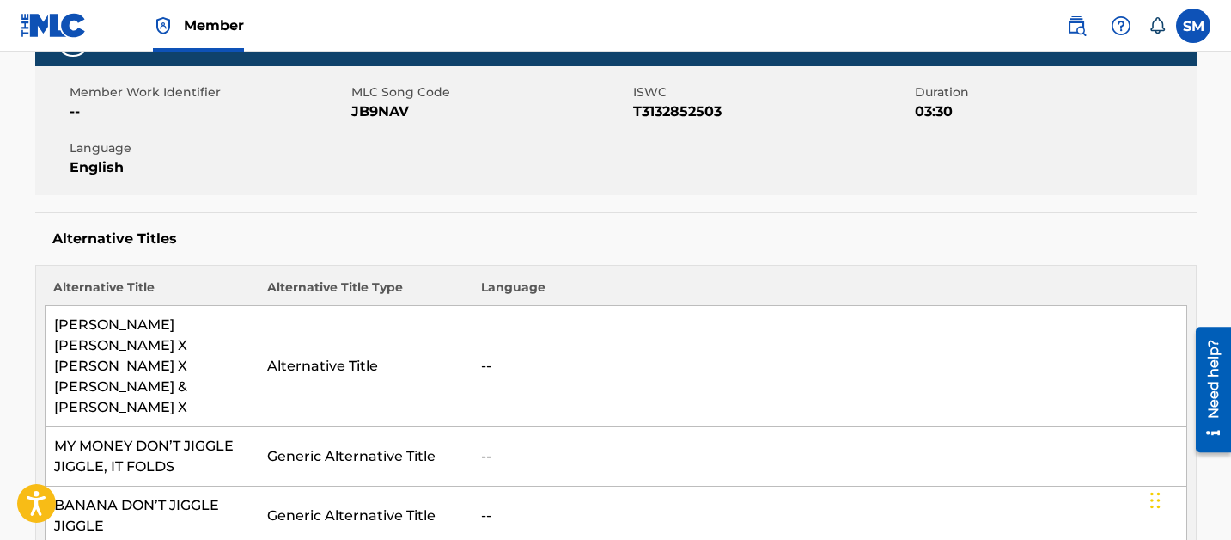
scroll to position [295, 0]
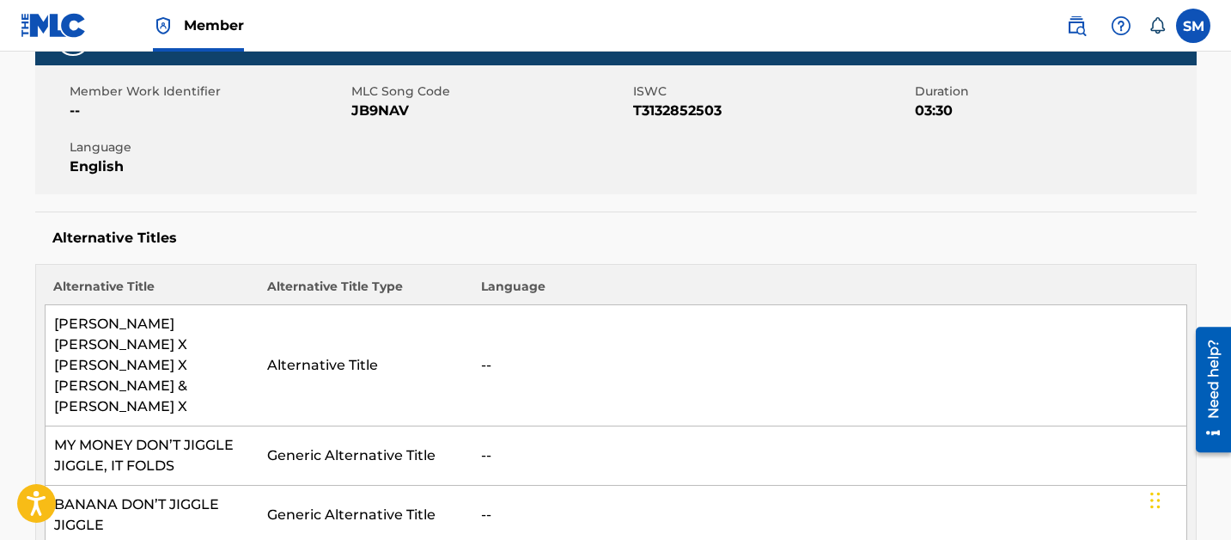
click at [205, 345] on td "[PERSON_NAME] [PERSON_NAME] X [PERSON_NAME] X [PERSON_NAME] & [PERSON_NAME] X" at bounding box center [152, 365] width 214 height 121
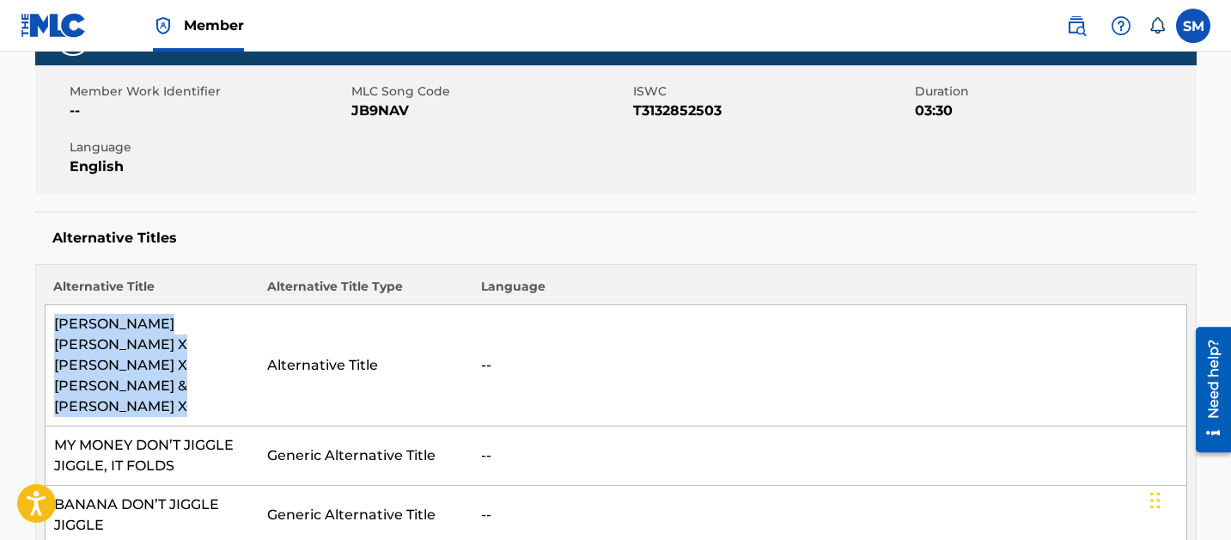
click at [205, 345] on td "JIGGLE JIGGLE JASON DERULO X LOUIS THEROUX X DUKE & JONES X" at bounding box center [152, 365] width 214 height 121
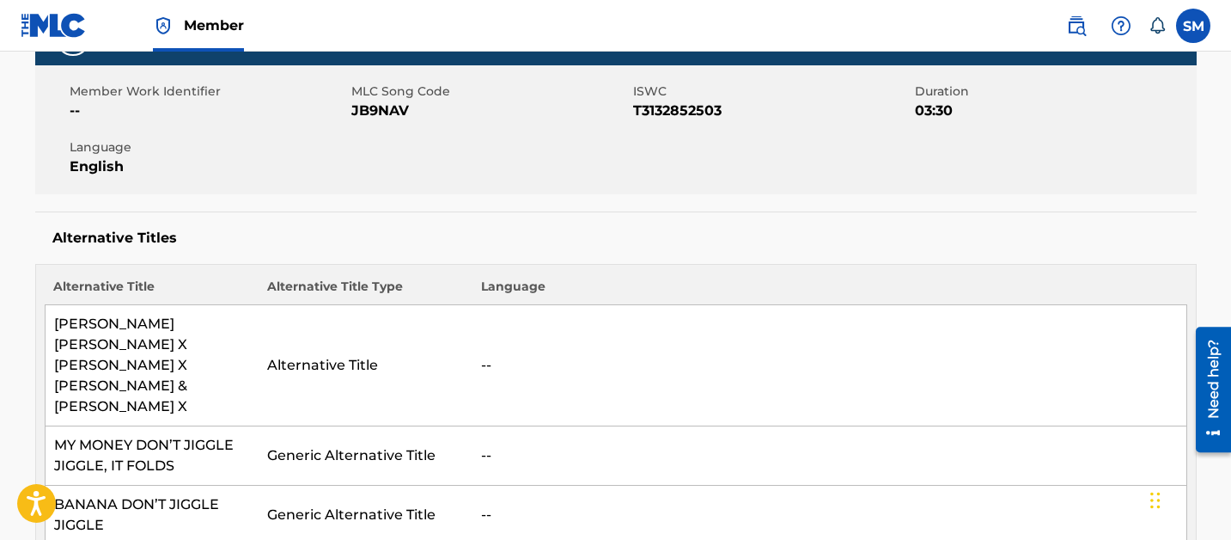
click at [205, 426] on td "MY MONEY DON’T JIGGLE JIGGLE, IT FOLDS" at bounding box center [152, 455] width 214 height 59
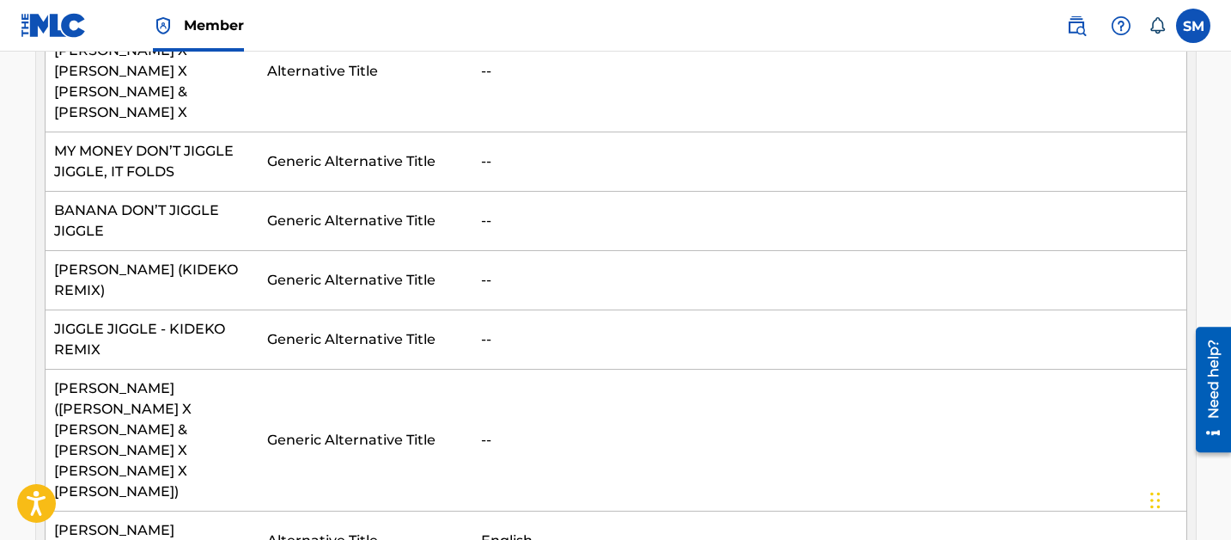
scroll to position [596, 0]
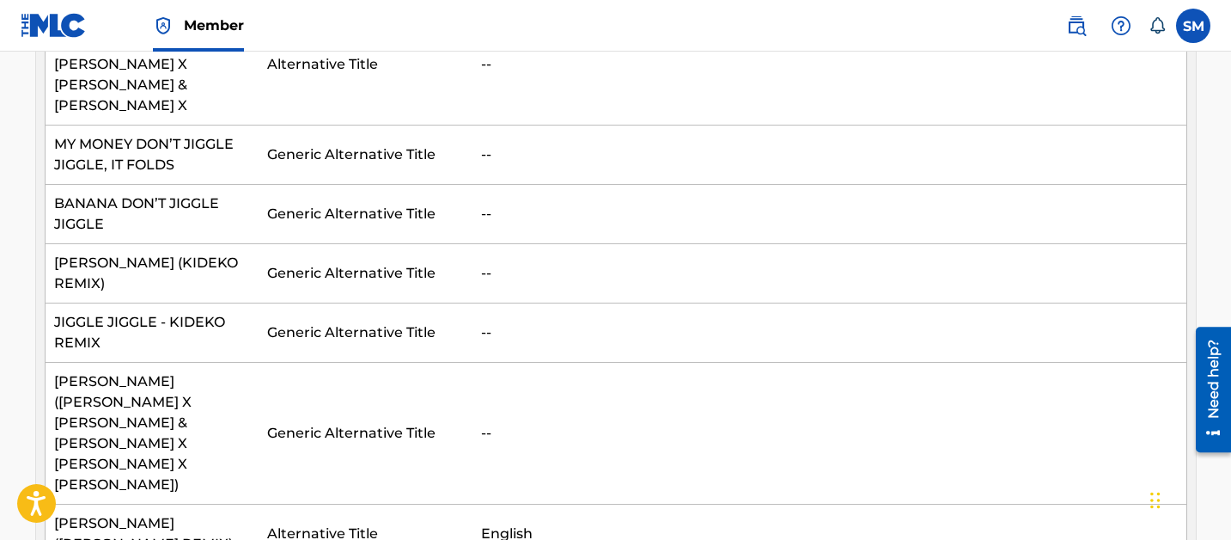
click at [167, 303] on td "JIGGLE JIGGLE - KIDEKO REMIX" at bounding box center [152, 332] width 214 height 59
click at [167, 369] on td "[PERSON_NAME] ([PERSON_NAME] X [PERSON_NAME] & [PERSON_NAME] X [PERSON_NAME] X …" at bounding box center [152, 434] width 214 height 142
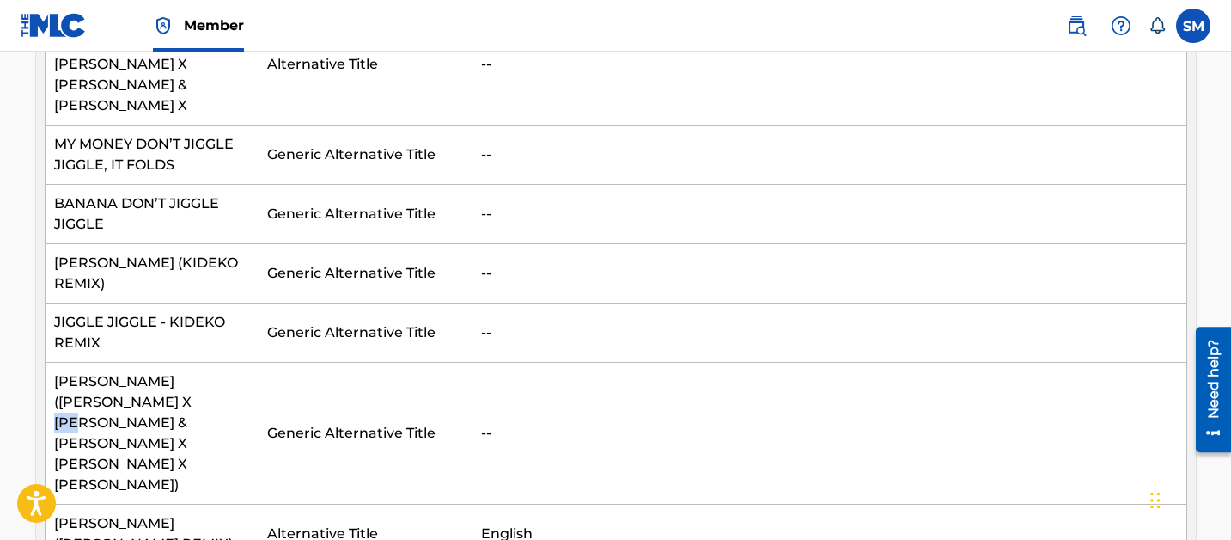
click at [167, 369] on td "[PERSON_NAME] ([PERSON_NAME] X [PERSON_NAME] & [PERSON_NAME] X [PERSON_NAME] X …" at bounding box center [152, 434] width 214 height 142
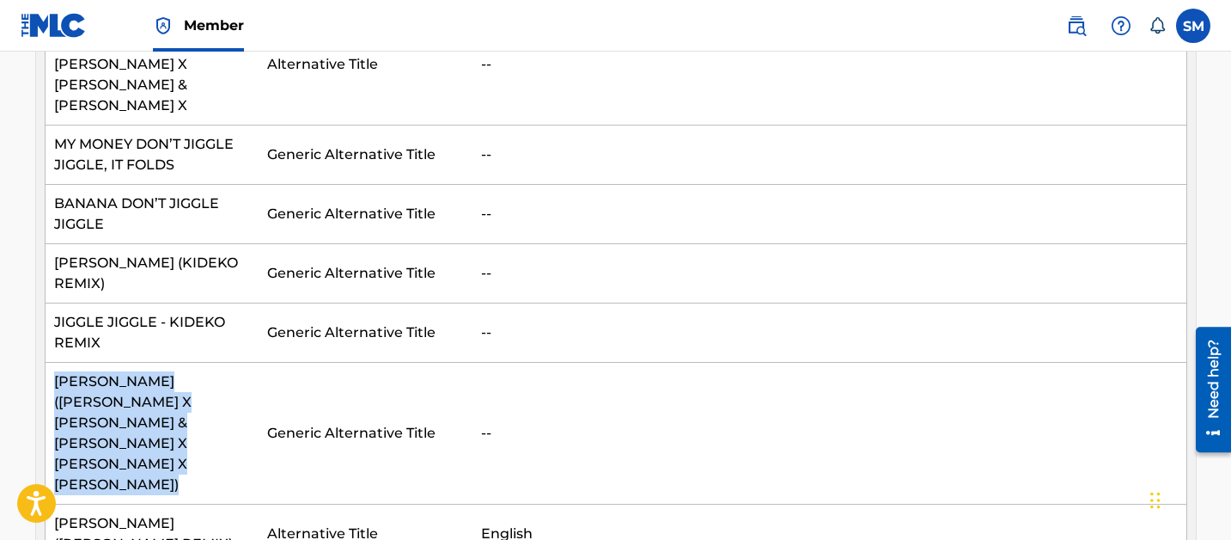
click at [167, 369] on td "[PERSON_NAME] ([PERSON_NAME] X [PERSON_NAME] & [PERSON_NAME] X [PERSON_NAME] X …" at bounding box center [152, 434] width 214 height 142
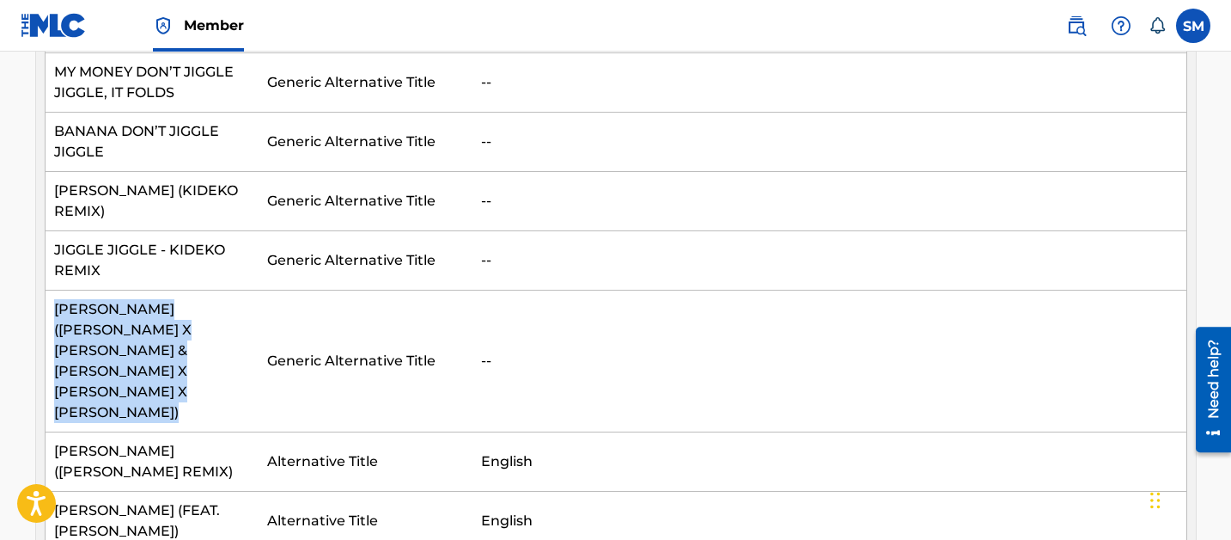
scroll to position [703, 0]
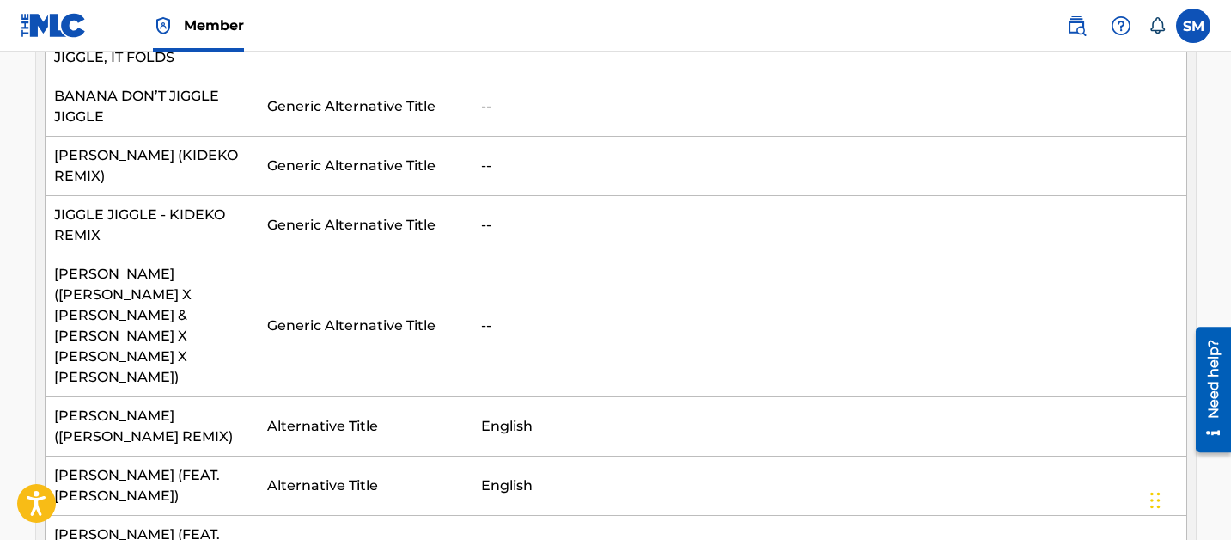
click at [154, 397] on td "JIGGLE JIGGLE (JASON DERULO REMIX)" at bounding box center [152, 426] width 214 height 59
click at [153, 397] on td "[PERSON_NAME] ([PERSON_NAME] REMIX)" at bounding box center [152, 426] width 214 height 59
click at [153, 456] on td "[PERSON_NAME] (FEAT. [PERSON_NAME])" at bounding box center [152, 485] width 214 height 59
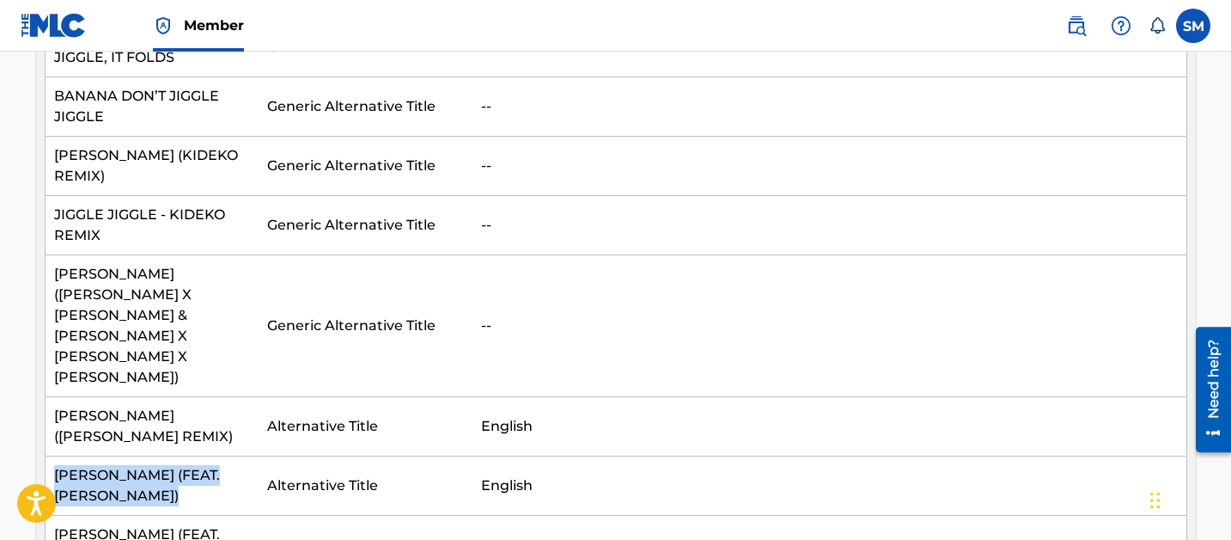
click at [153, 456] on td "[PERSON_NAME] (FEAT. [PERSON_NAME])" at bounding box center [152, 485] width 214 height 59
click at [205, 456] on td "[PERSON_NAME] (FEAT. [PERSON_NAME])" at bounding box center [152, 485] width 214 height 59
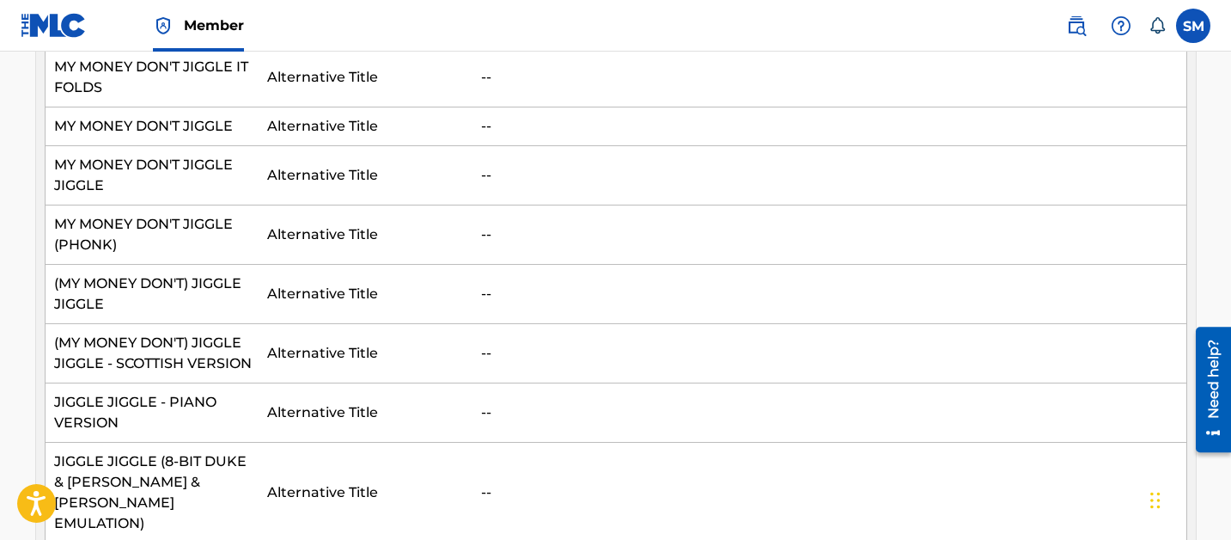
scroll to position [2066, 0]
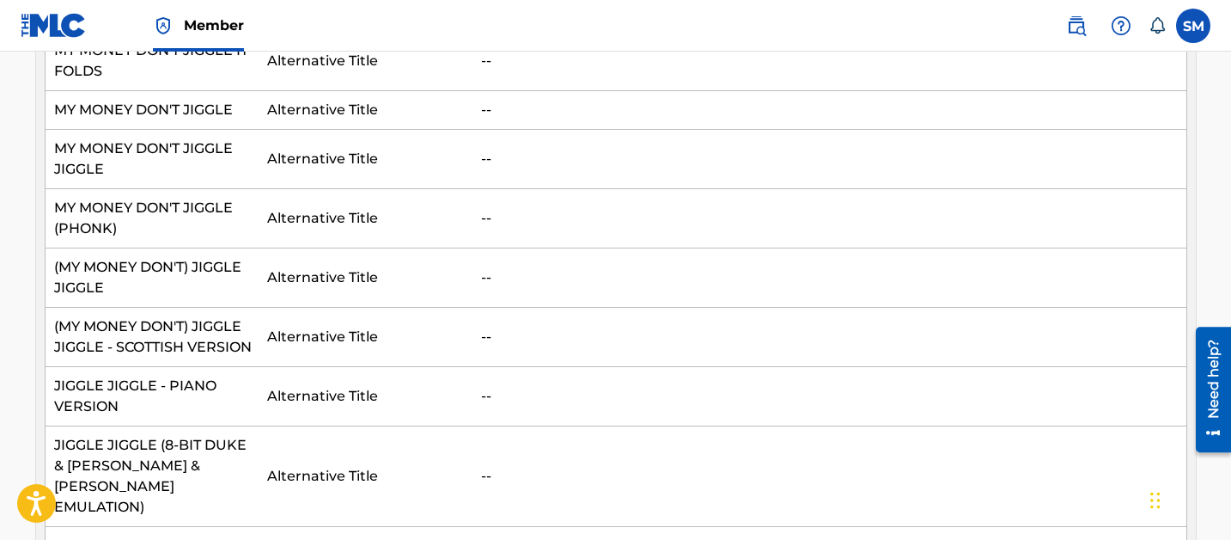
click at [209, 308] on td "(MY MONEY DON'T) JIGGLE JIGGLE - SCOTTISH VERSION" at bounding box center [152, 337] width 214 height 59
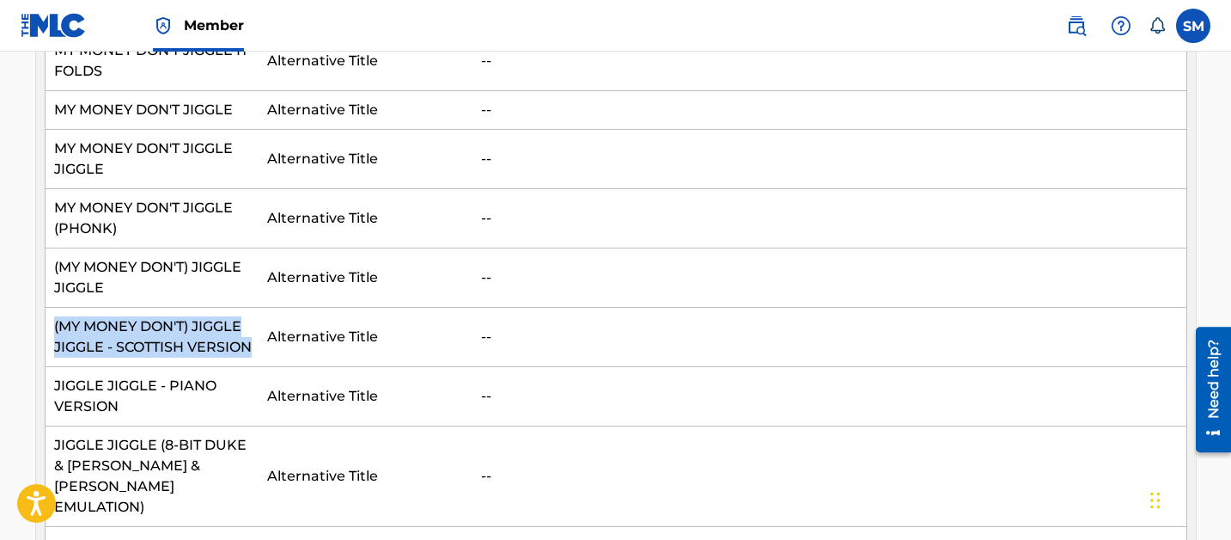
click at [209, 308] on td "(MY MONEY DON'T) JIGGLE JIGGLE - SCOTTISH VERSION" at bounding box center [152, 337] width 214 height 59
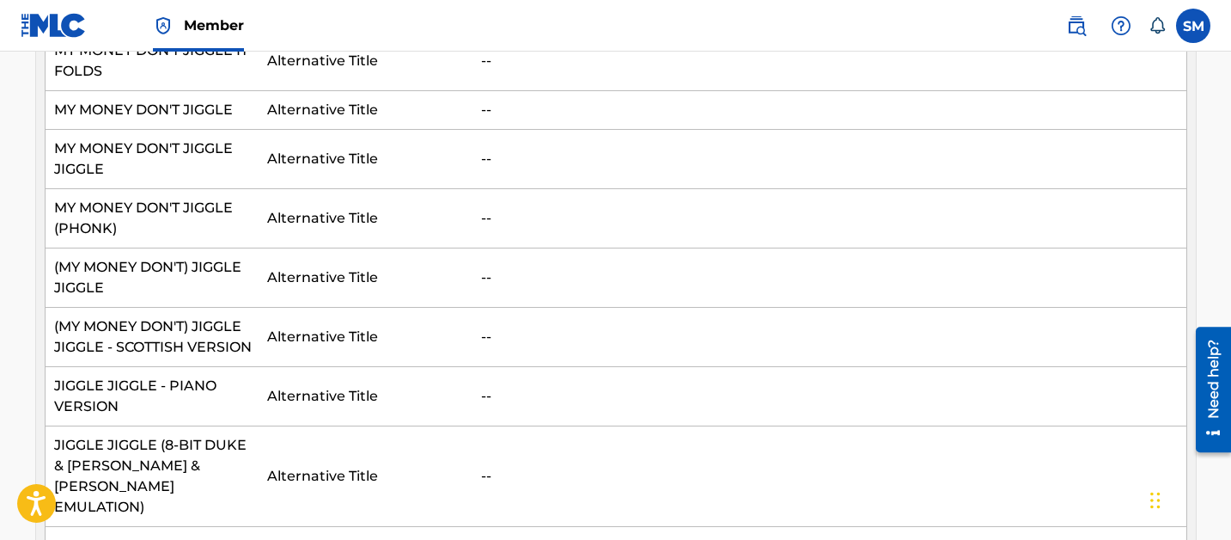
click at [200, 426] on td "JIGGLE JIGGLE (8-BIT DUKE & [PERSON_NAME] & [PERSON_NAME] EMULATION)" at bounding box center [152, 476] width 214 height 101
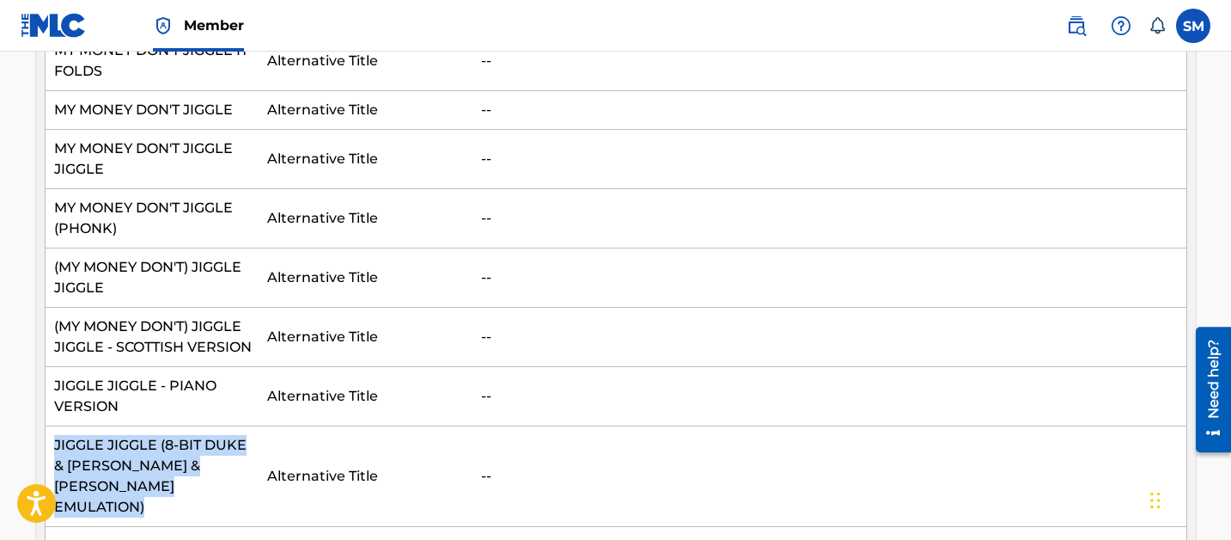
click at [200, 426] on td "JIGGLE JIGGLE (8-BIT DUKE & [PERSON_NAME] & [PERSON_NAME] EMULATION)" at bounding box center [152, 476] width 214 height 101
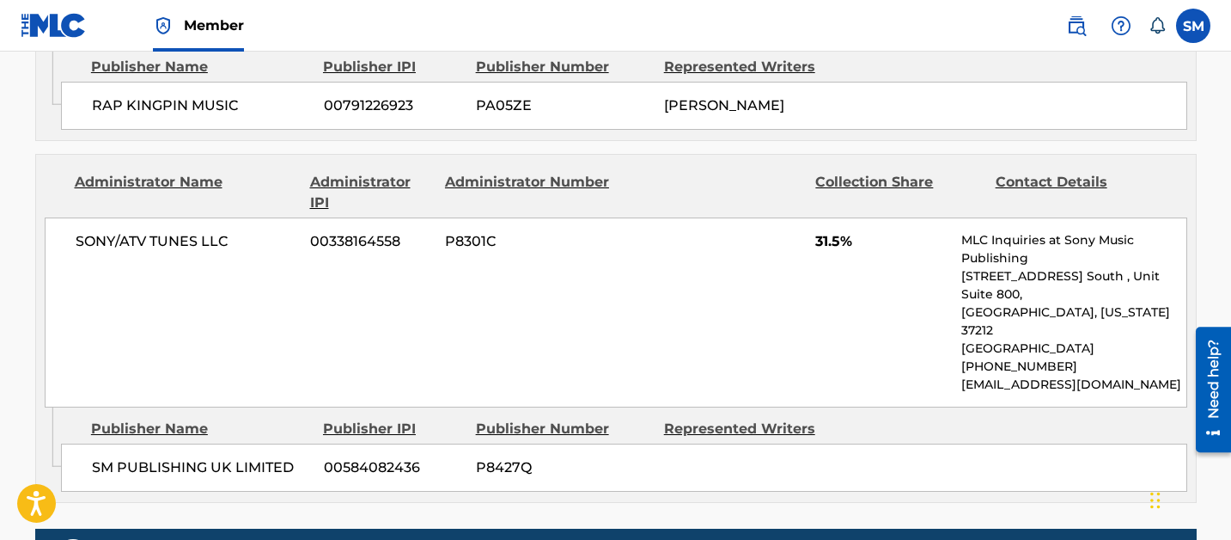
scroll to position [5019, 0]
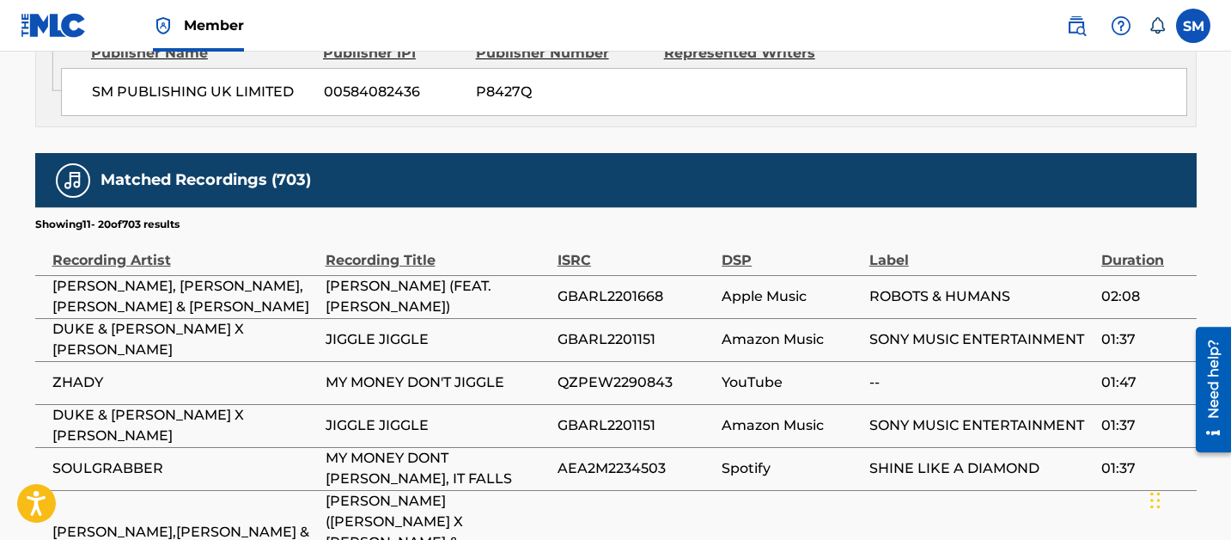
scroll to position [5008, 0]
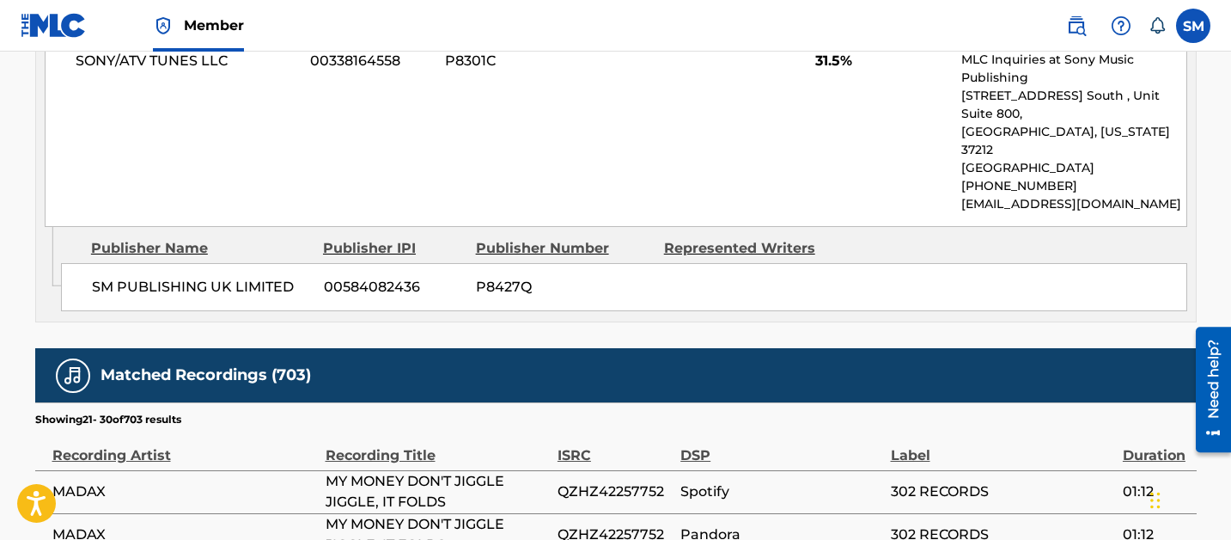
scroll to position [5019, 0]
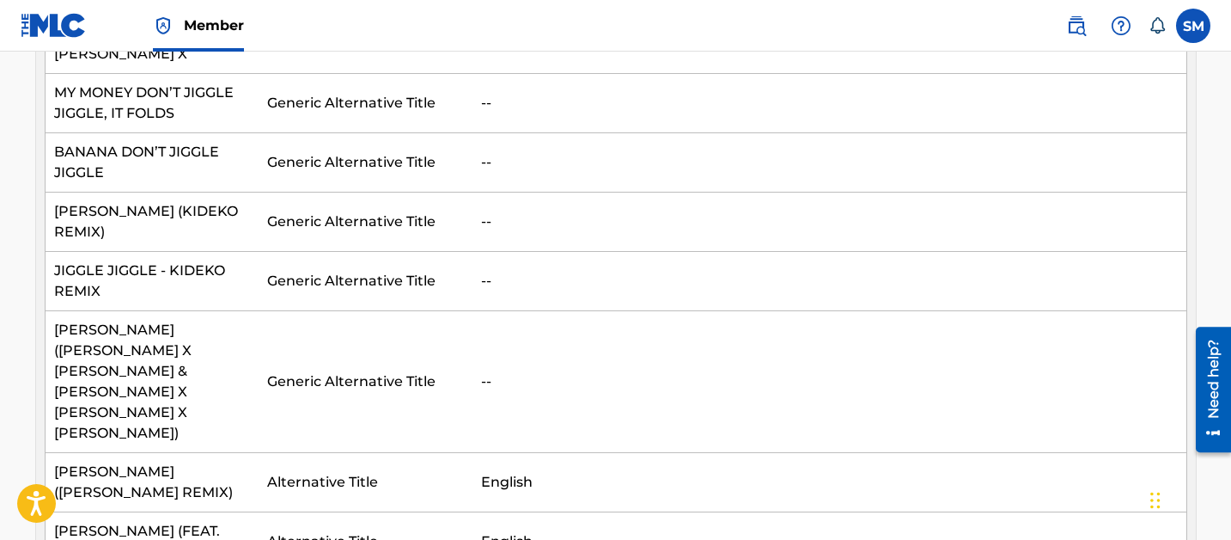
scroll to position [0, 0]
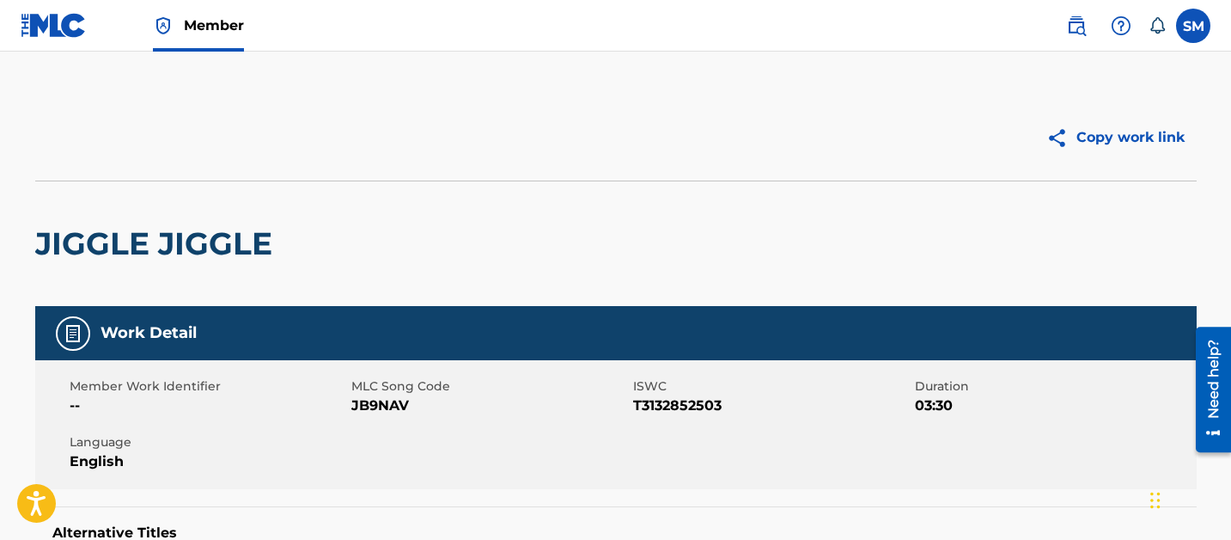
click at [376, 403] on span "JB9NAV" at bounding box center [490, 405] width 278 height 21
copy span "JB9NAV"
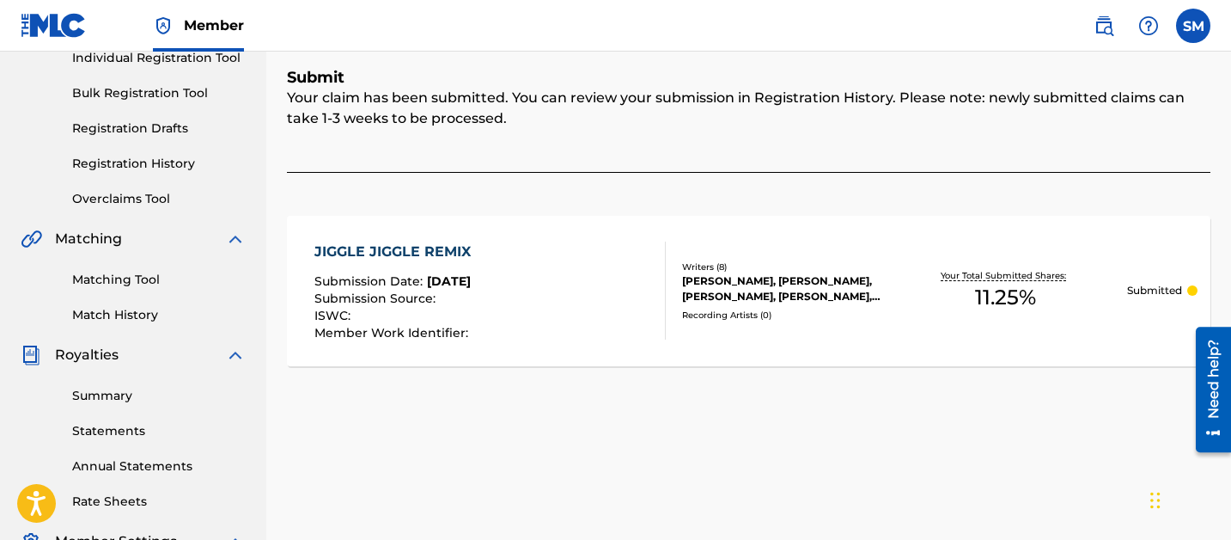
scroll to position [230, 0]
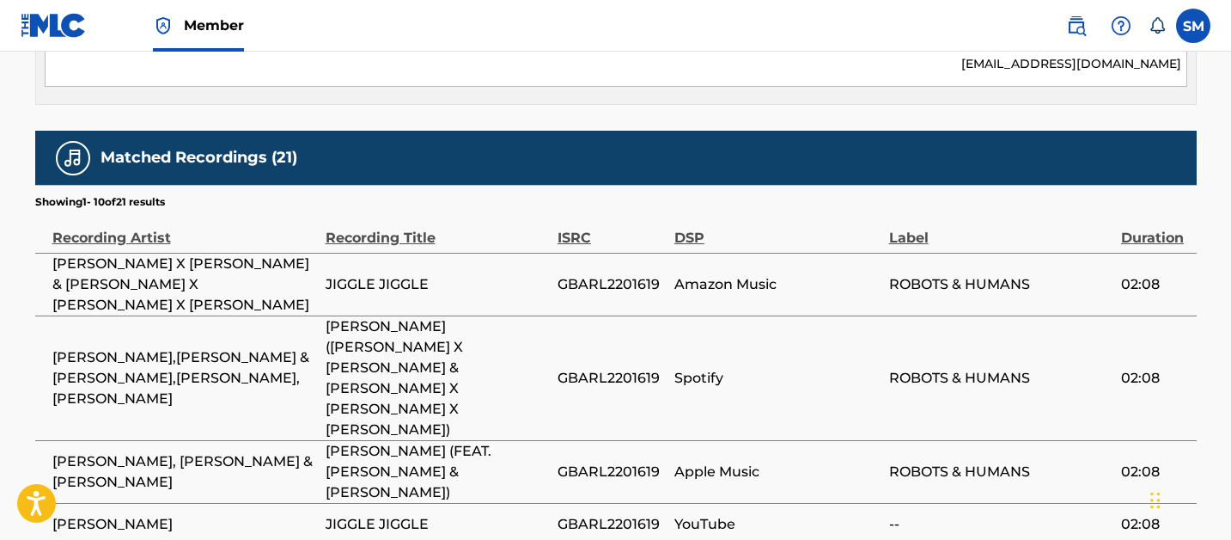
scroll to position [2302, 0]
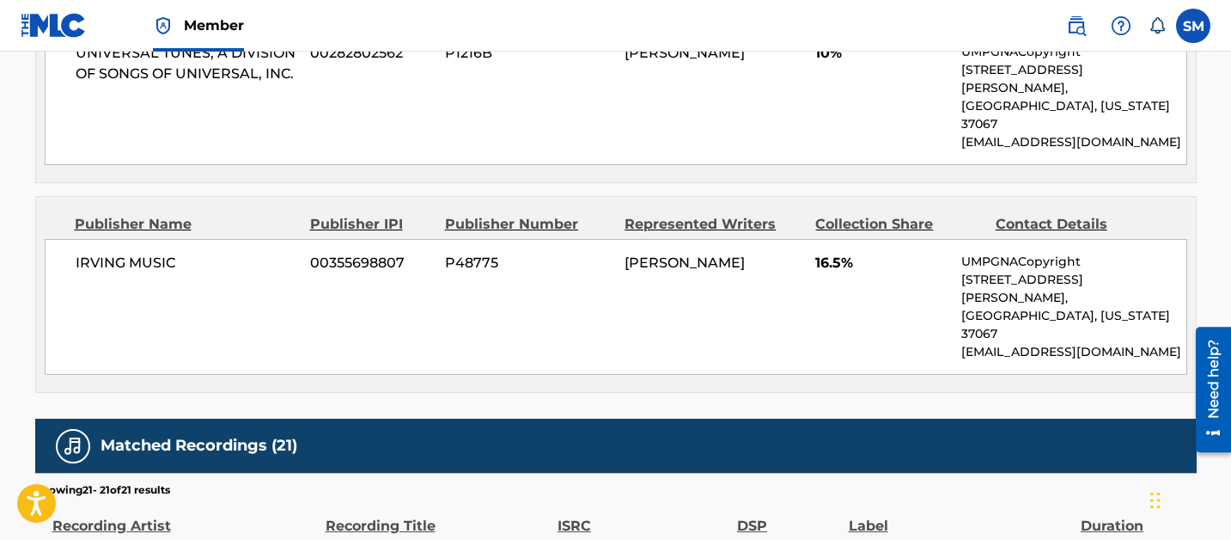
scroll to position [1855, 0]
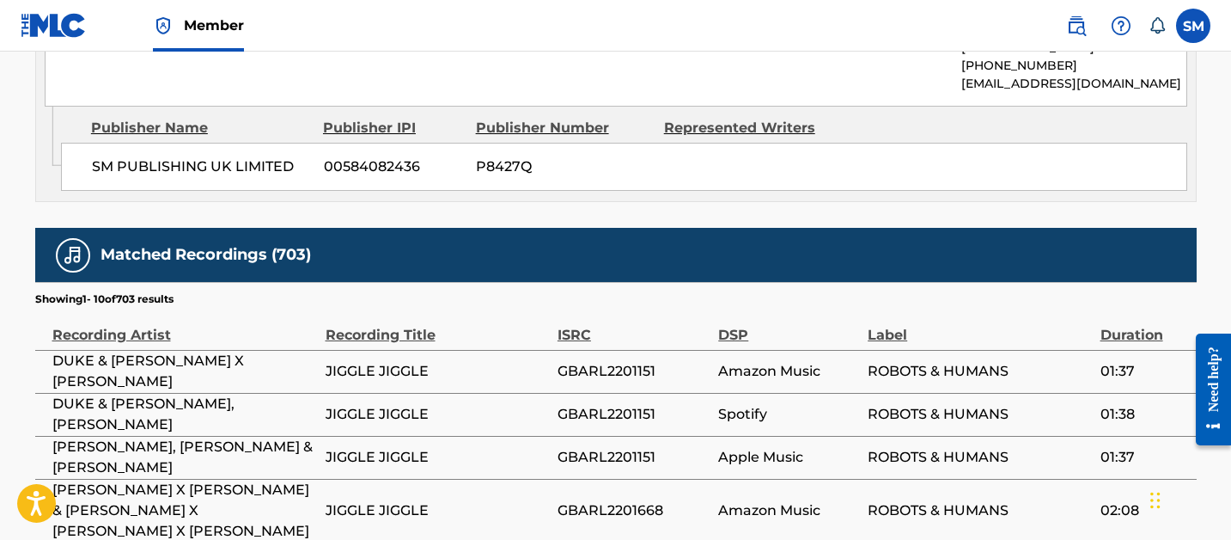
scroll to position [4911, 0]
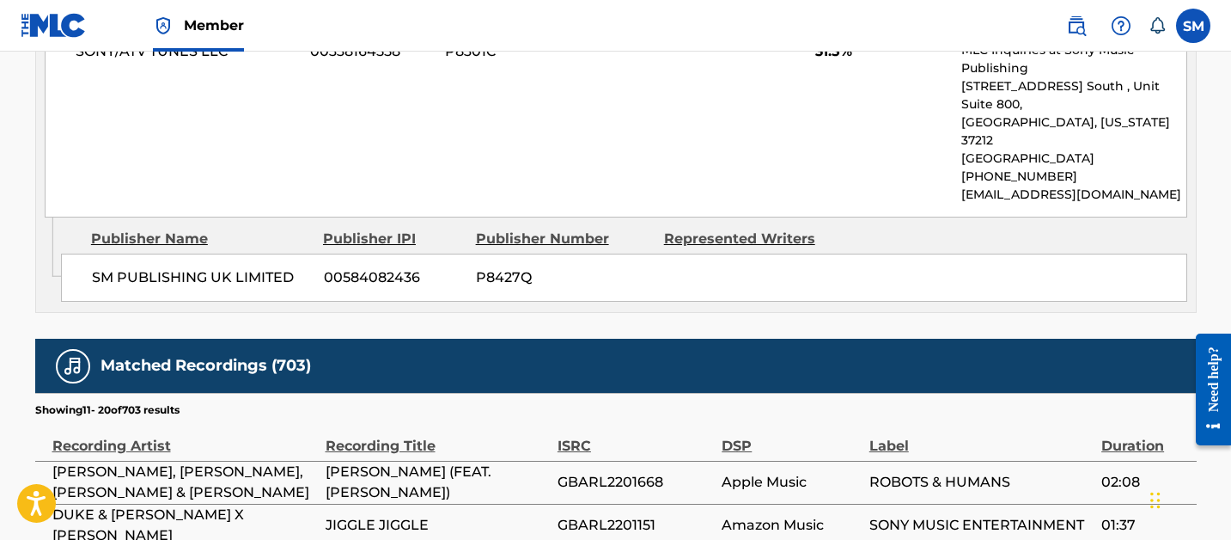
scroll to position [5059, 0]
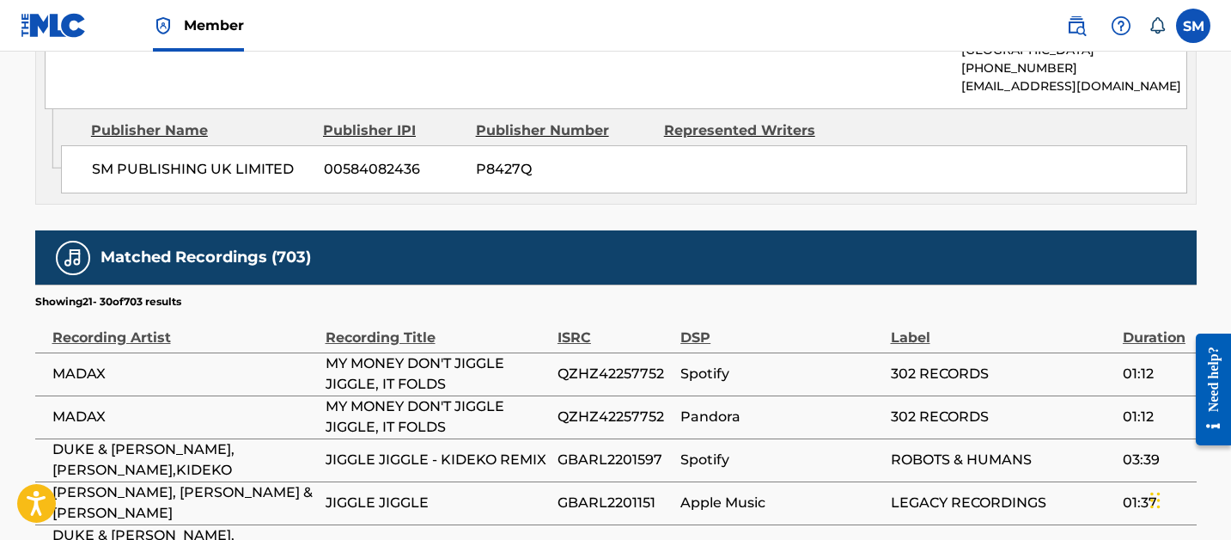
scroll to position [5019, 0]
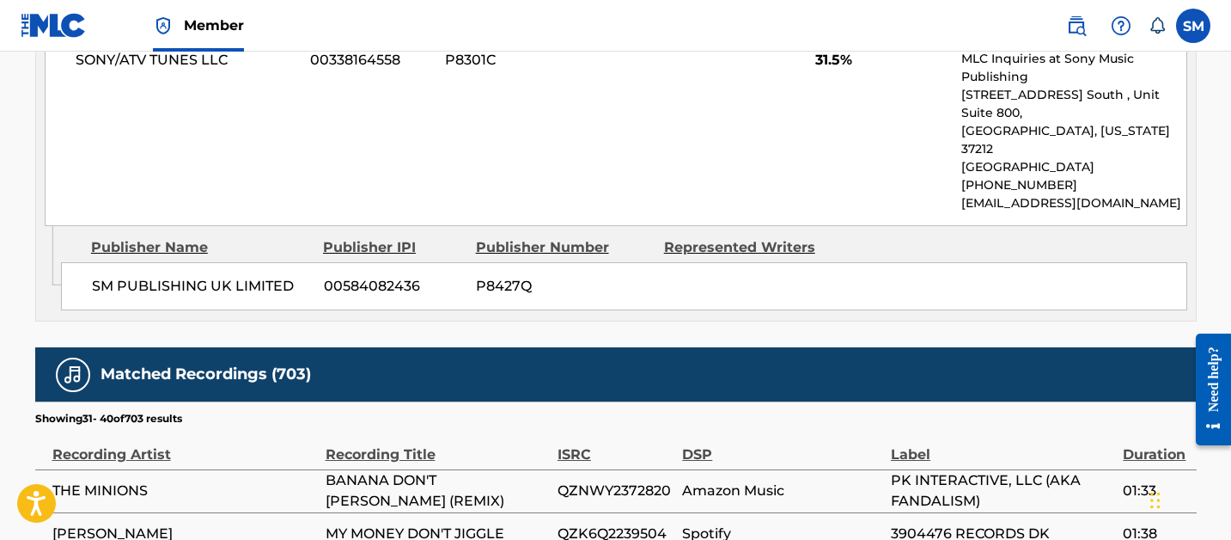
scroll to position [4806, 0]
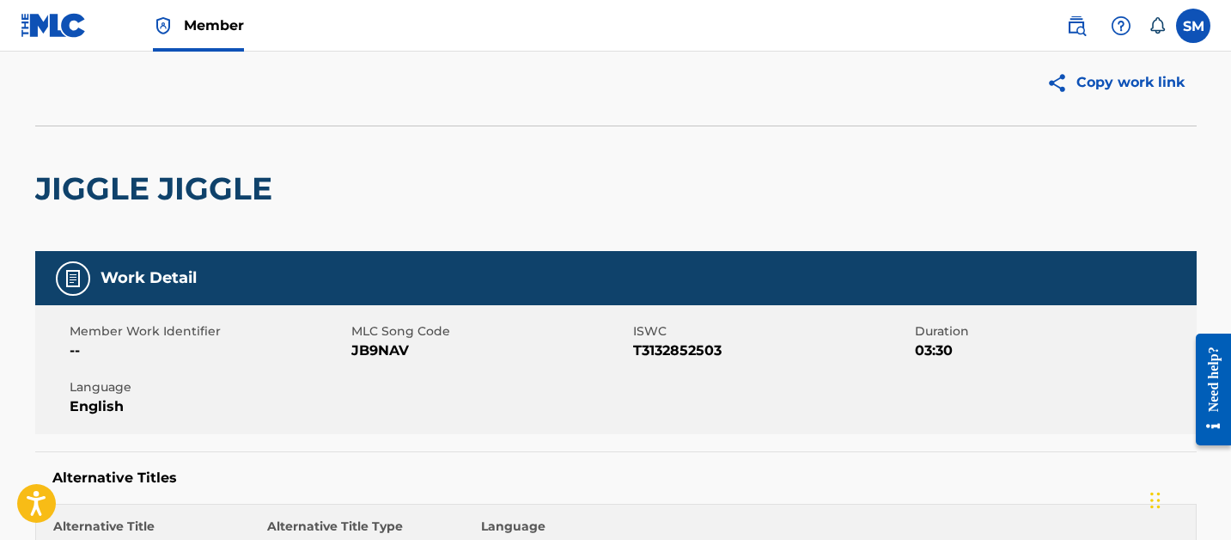
scroll to position [0, 0]
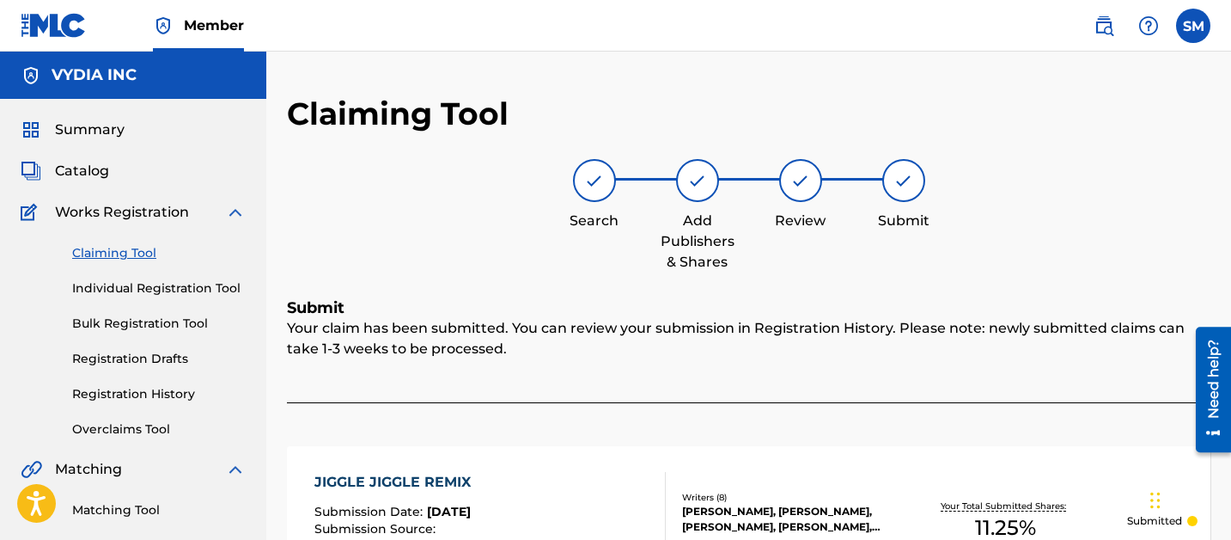
click at [134, 321] on link "Bulk Registration Tool" at bounding box center [159, 324] width 174 height 18
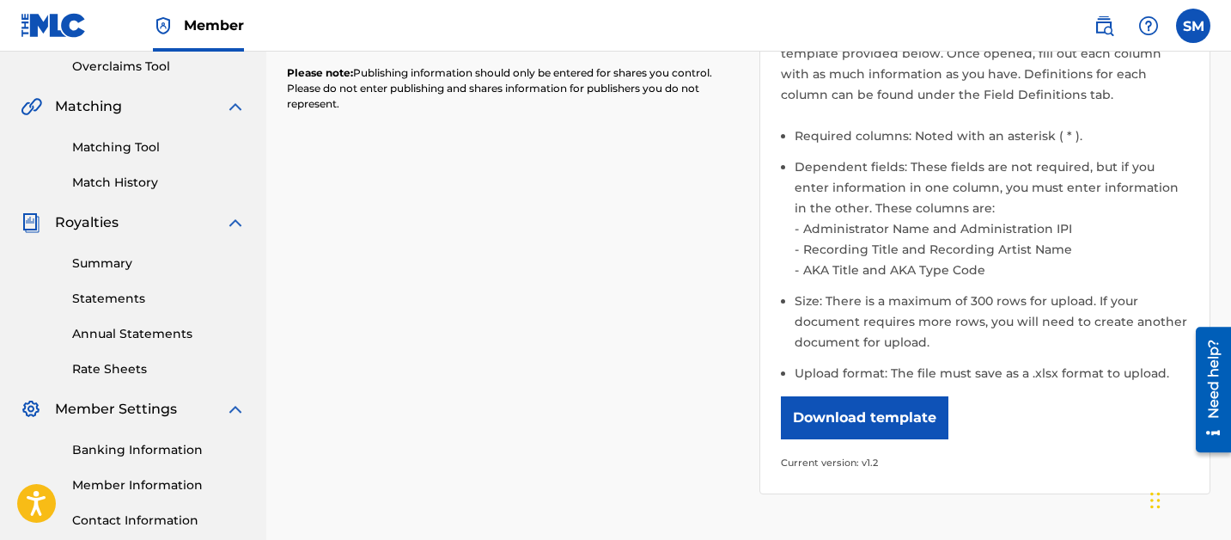
scroll to position [368, 0]
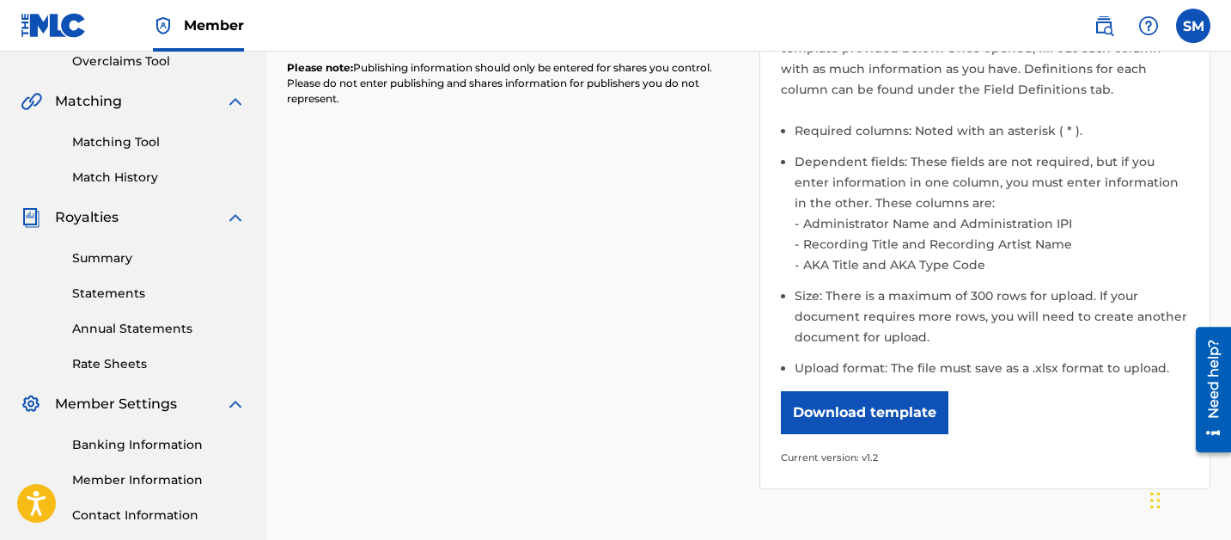
click at [847, 411] on button "Download template" at bounding box center [865, 412] width 168 height 43
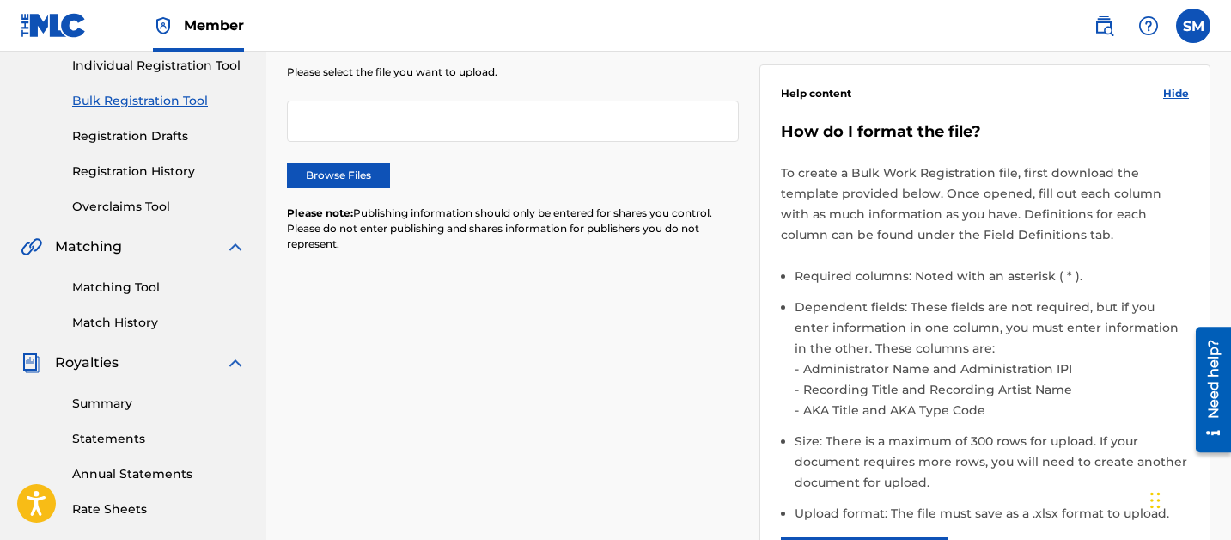
scroll to position [0, 0]
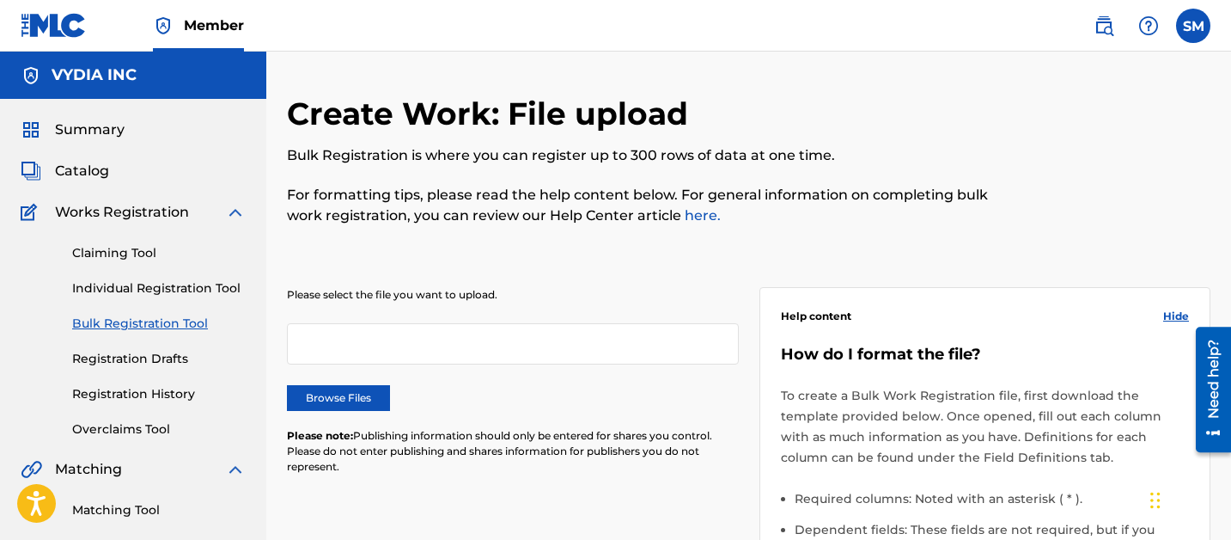
click at [87, 132] on span "Summary" at bounding box center [90, 129] width 70 height 21
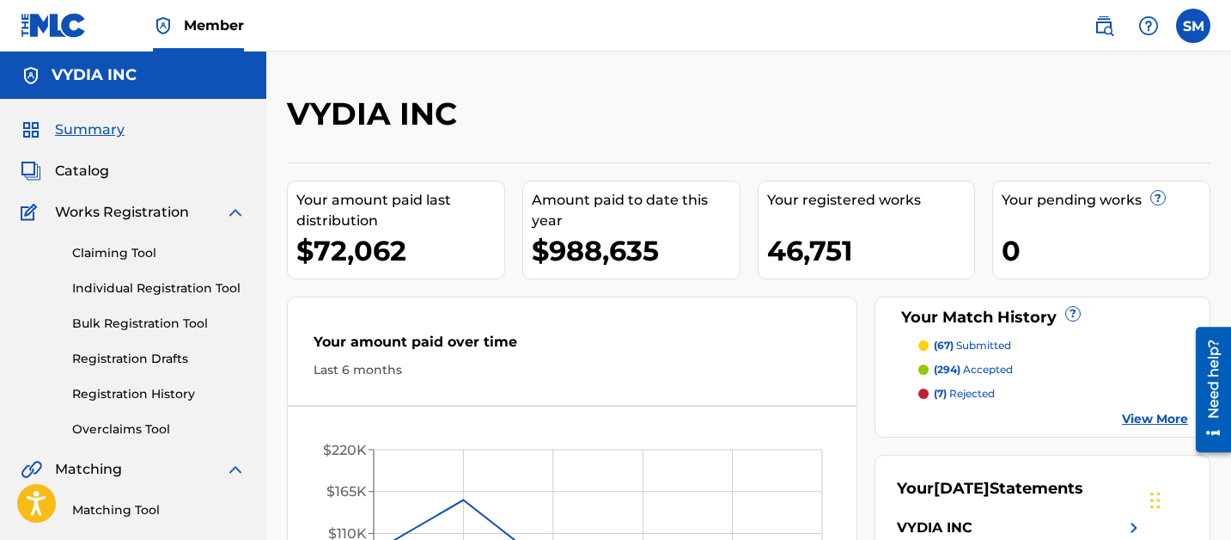
click at [95, 177] on span "Catalog" at bounding box center [82, 171] width 54 height 21
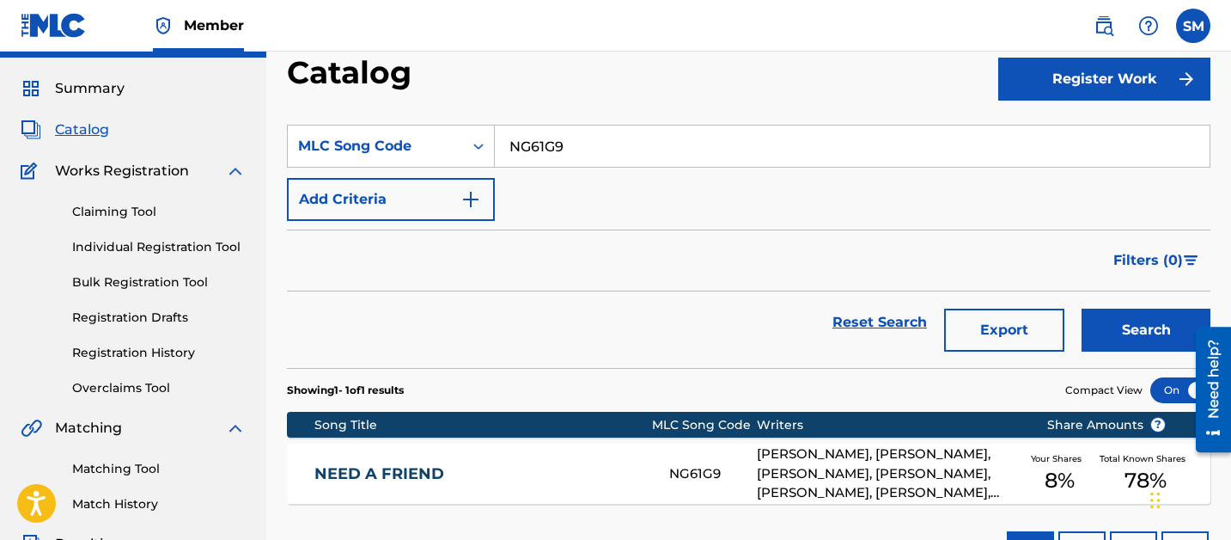
scroll to position [23, 0]
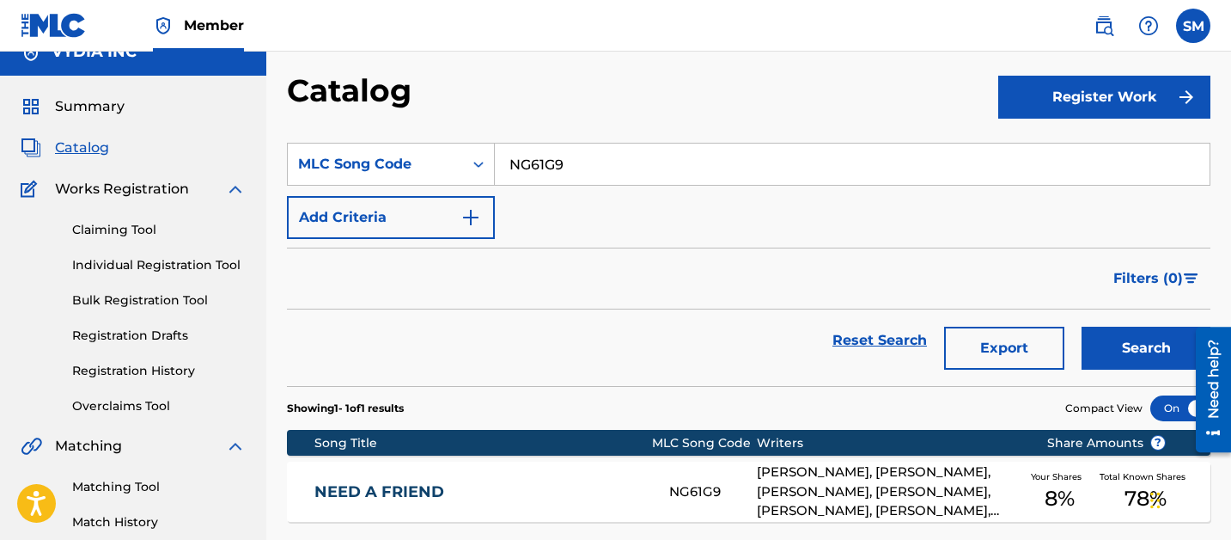
click at [88, 107] on span "Summary" at bounding box center [90, 106] width 70 height 21
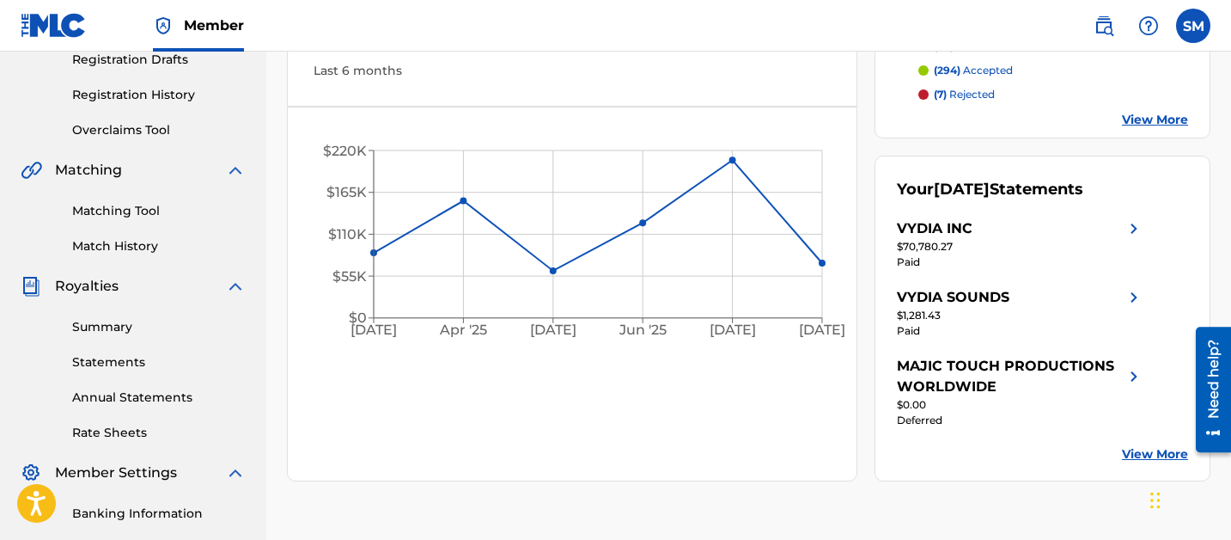
scroll to position [491, 0]
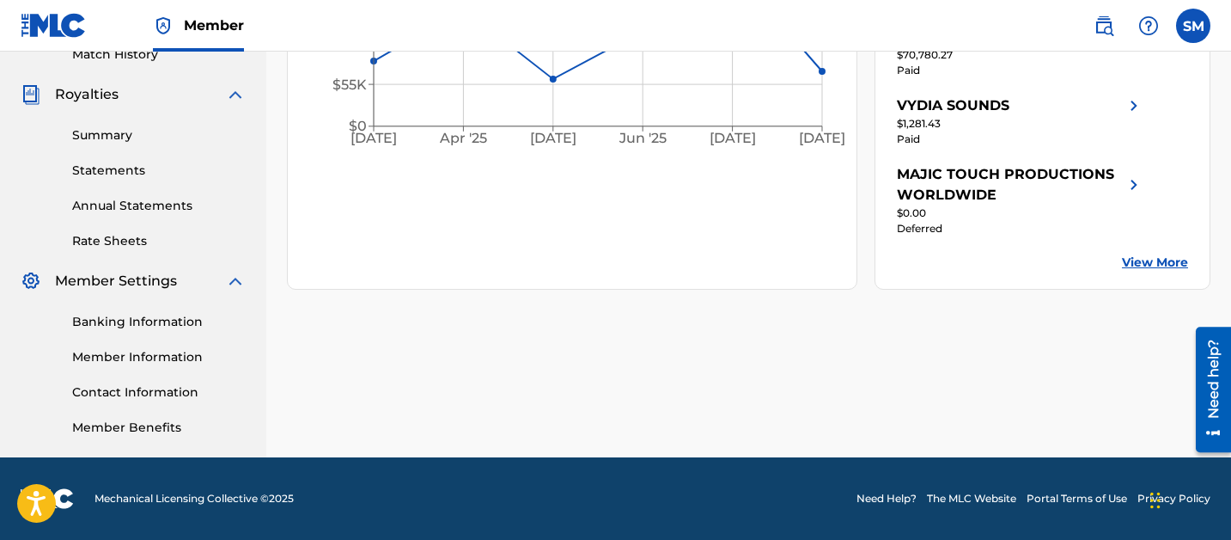
click at [133, 358] on link "Member Information" at bounding box center [159, 357] width 174 height 18
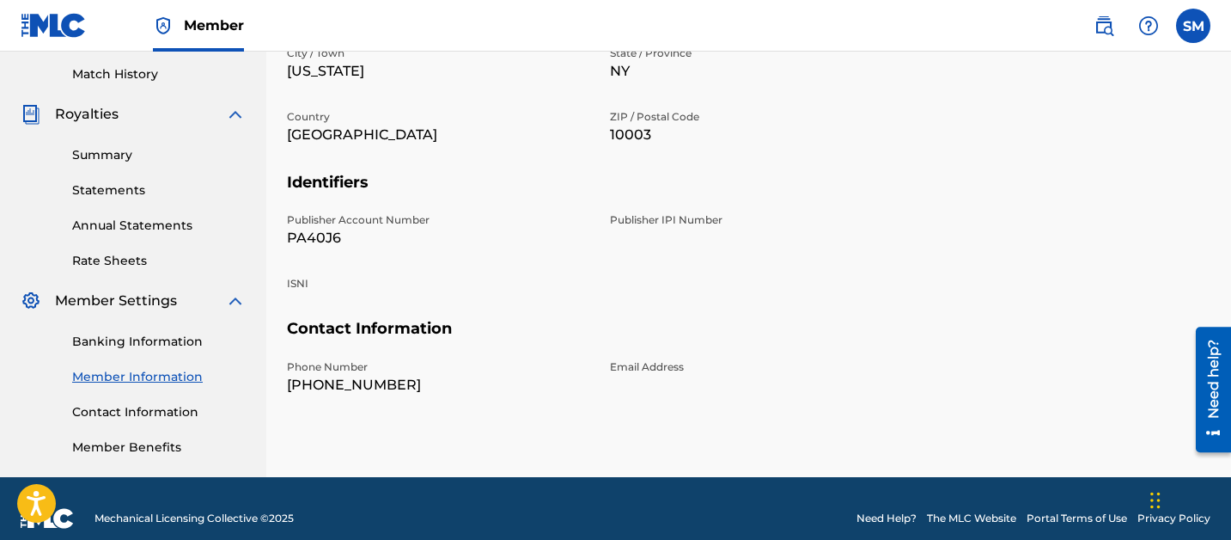
scroll to position [488, 0]
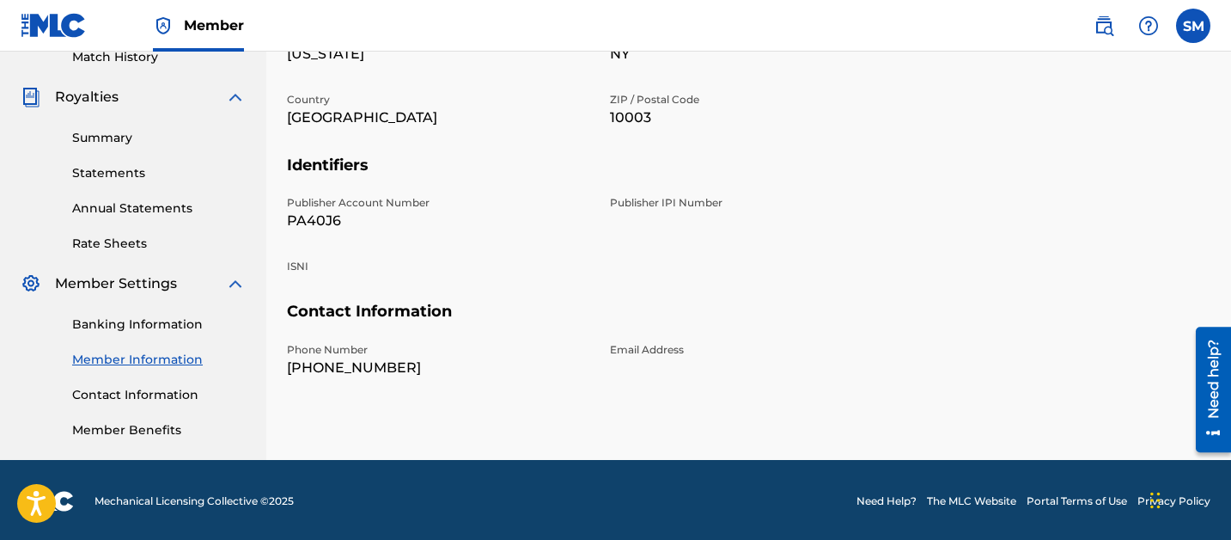
click at [308, 227] on p "PA40J6" at bounding box center [438, 221] width 303 height 21
click at [307, 227] on p "PA40J6" at bounding box center [438, 221] width 303 height 21
copy p "PA40J6"
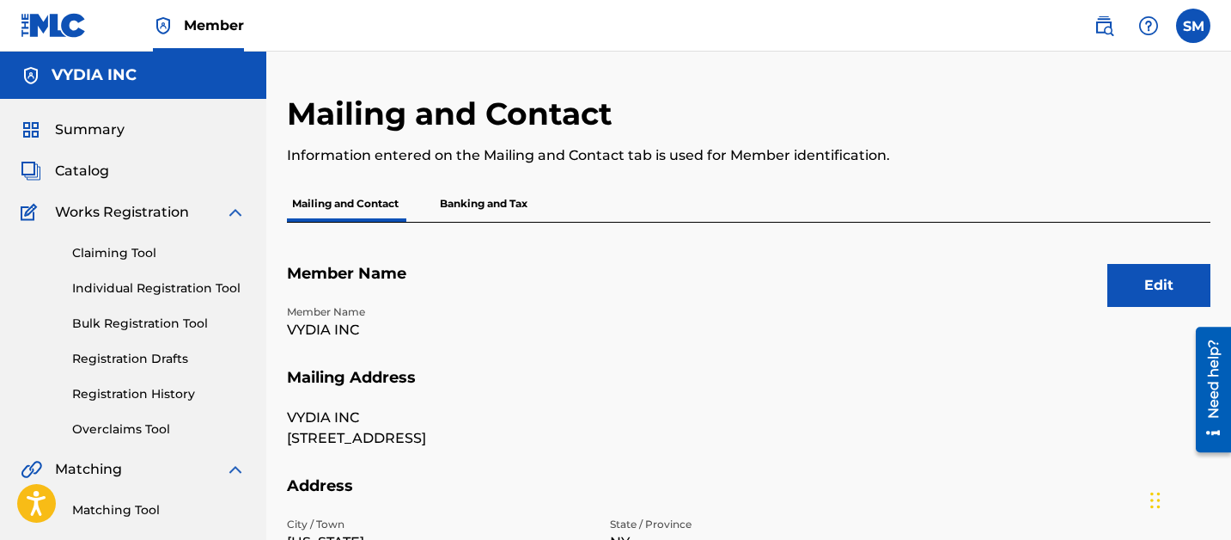
click at [81, 174] on span "Catalog" at bounding box center [82, 171] width 54 height 21
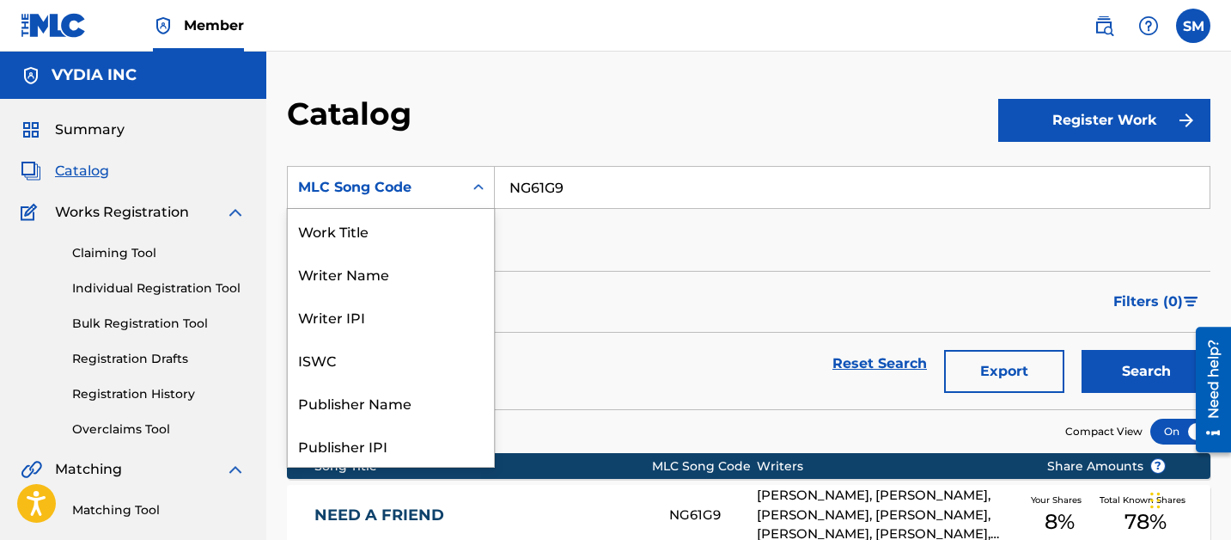
click at [442, 178] on div "MLC Song Code" at bounding box center [375, 187] width 155 height 21
click at [375, 406] on div "Publisher Name" at bounding box center [391, 402] width 206 height 43
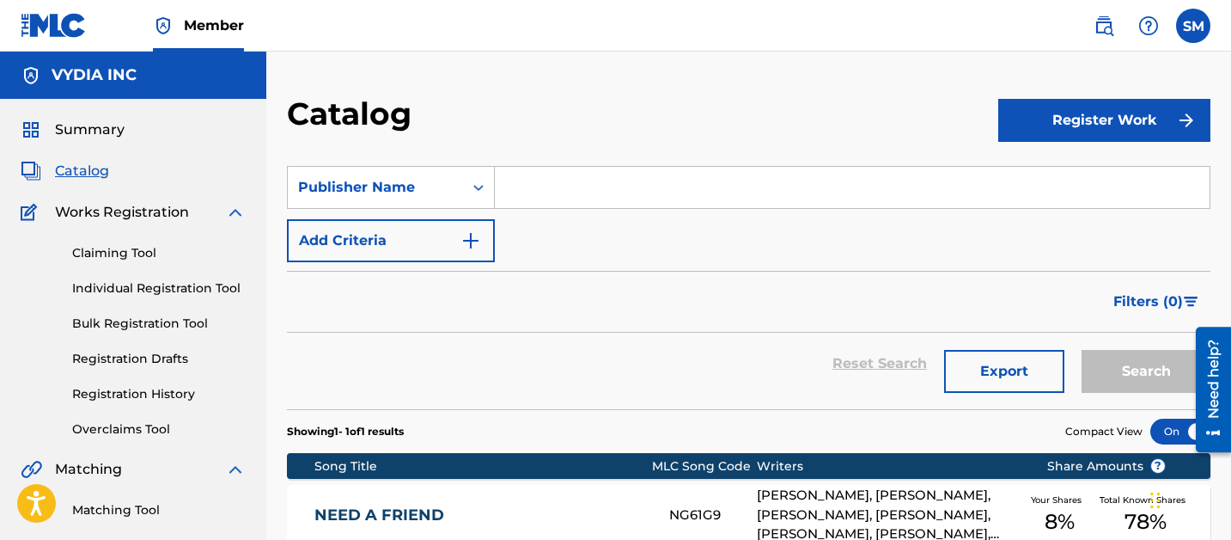
click at [582, 203] on input "Search Form" at bounding box center [852, 187] width 715 height 41
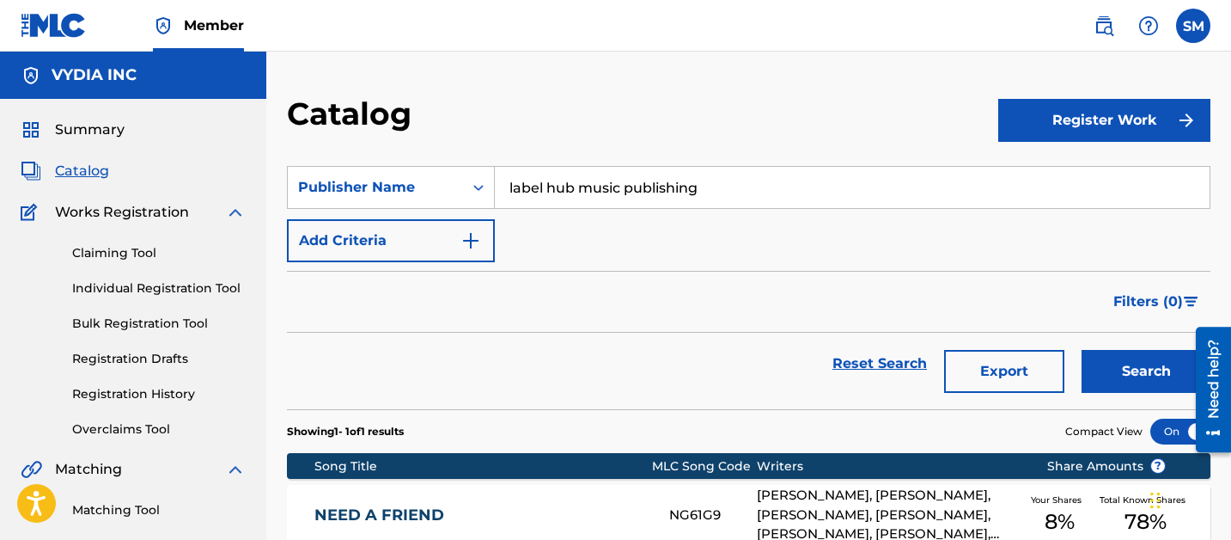
type input "label hub music publishing"
click at [1082, 350] on button "Search" at bounding box center [1146, 371] width 129 height 43
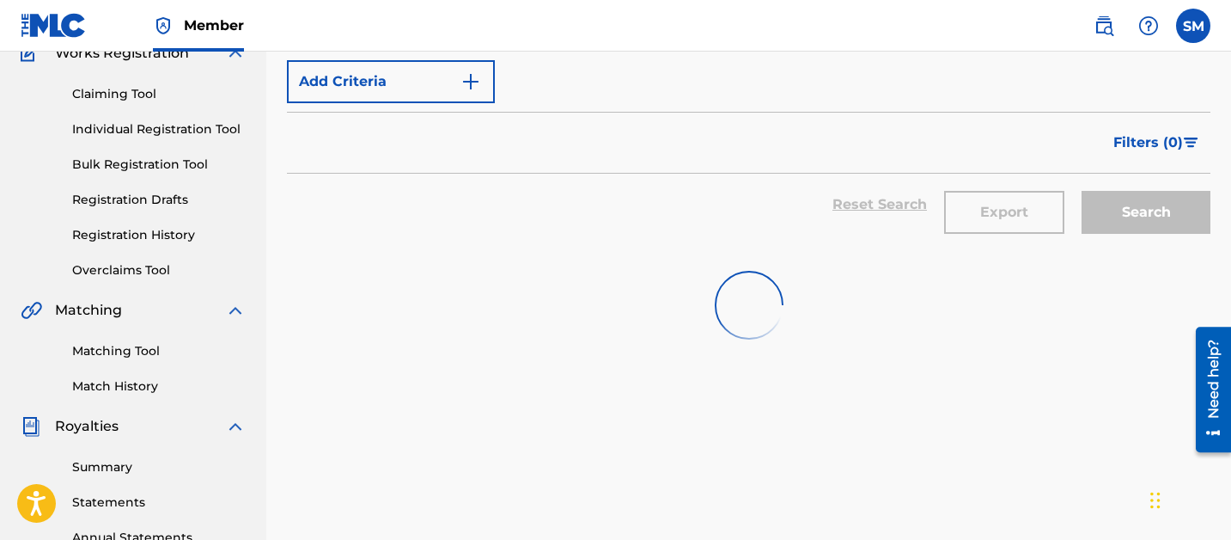
scroll to position [218, 0]
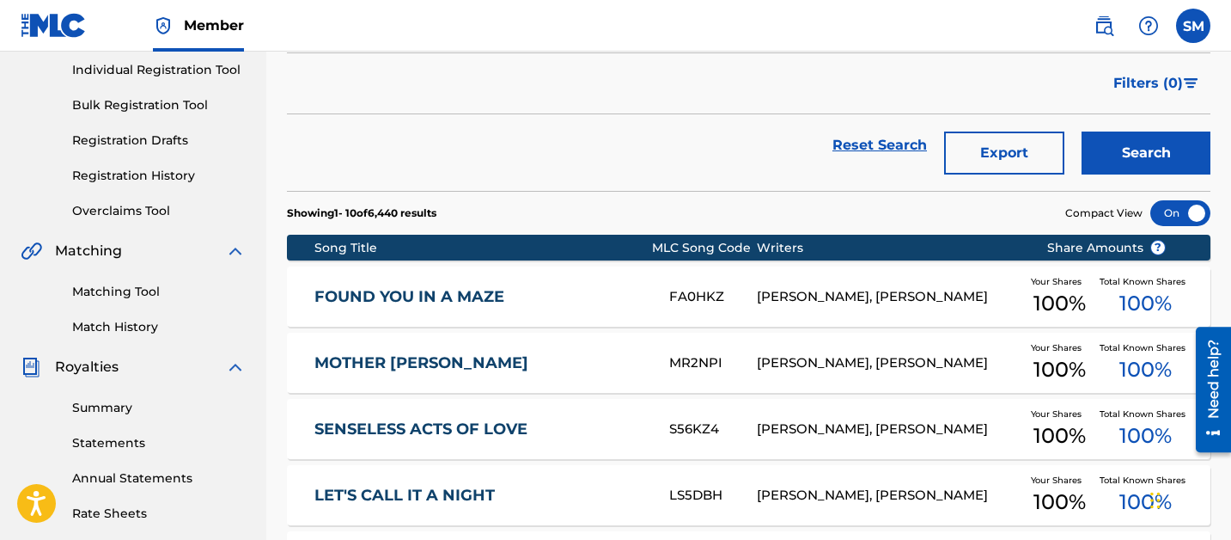
click at [606, 302] on link "FOUND YOU IN A MAZE" at bounding box center [481, 297] width 332 height 20
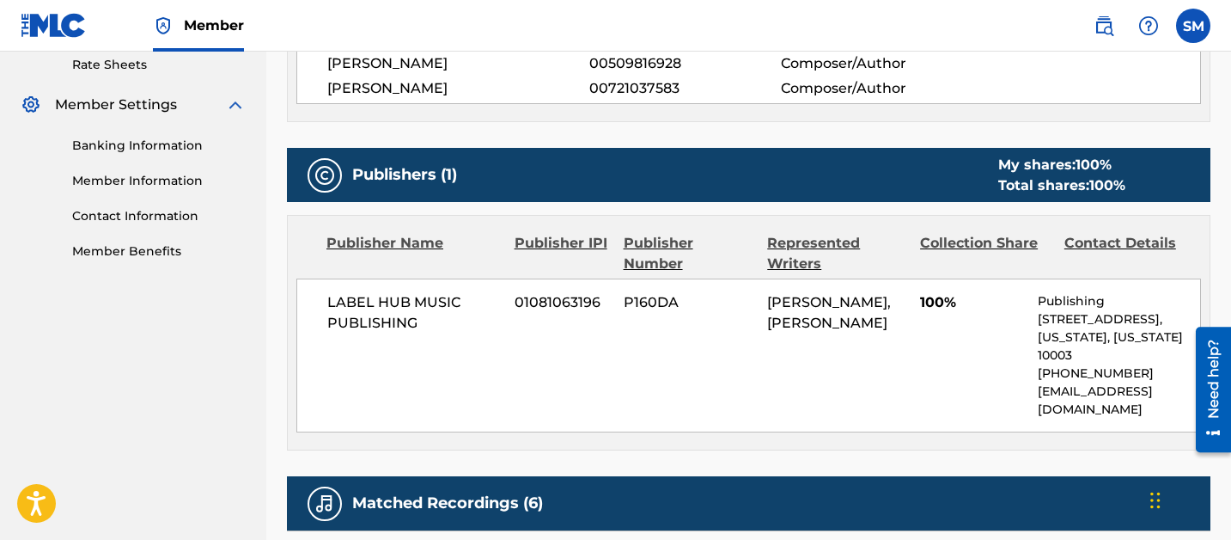
scroll to position [666, 0]
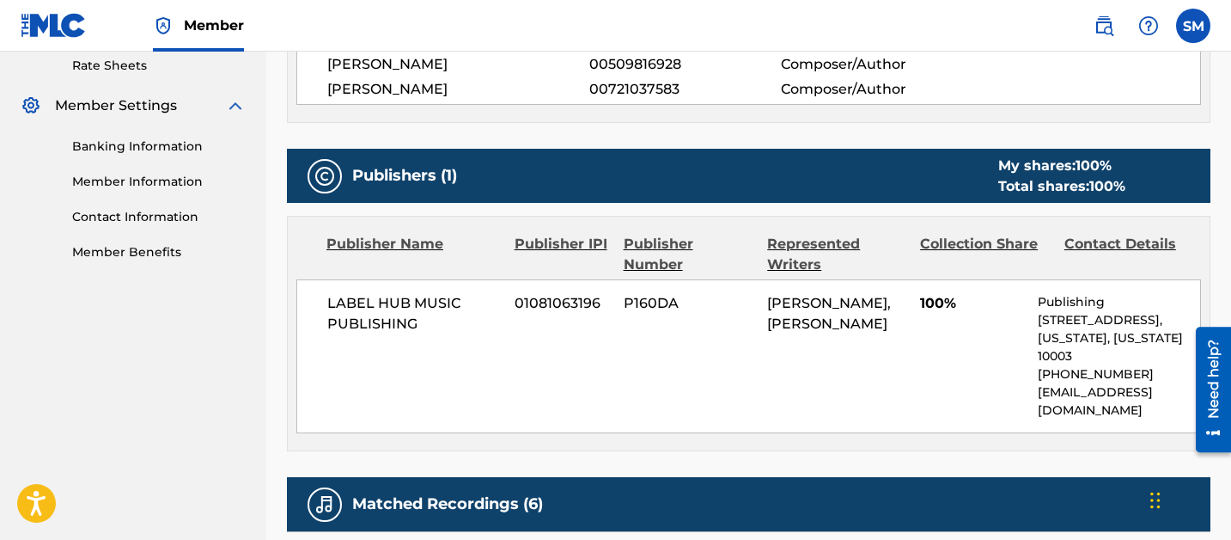
click at [565, 302] on span "01081063196" at bounding box center [563, 303] width 96 height 21
copy span "01081063196"
click at [645, 298] on span "P160DA" at bounding box center [689, 303] width 131 height 21
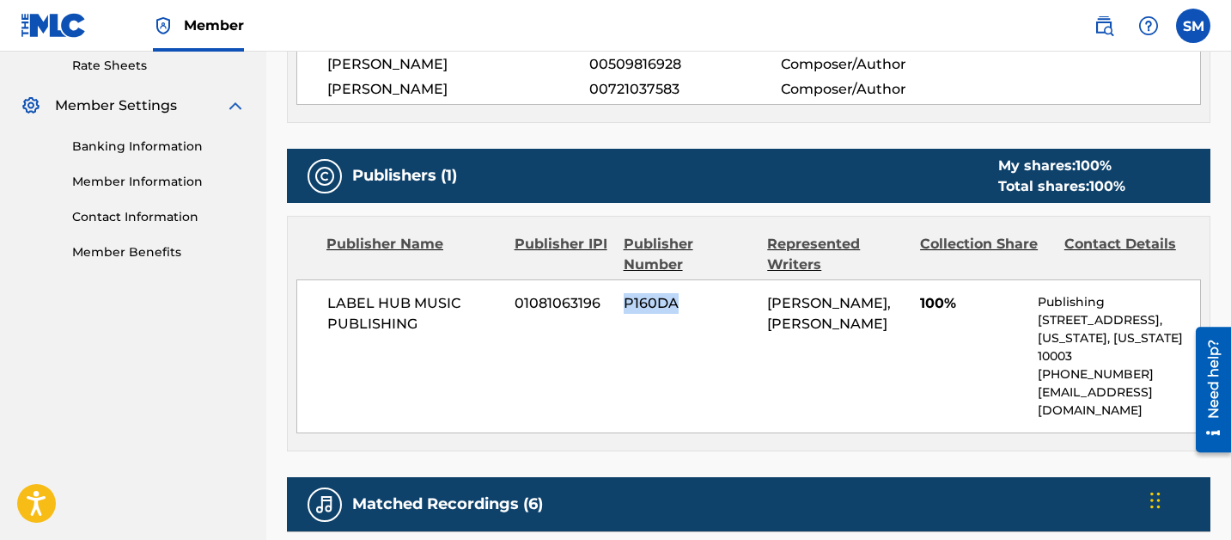
copy span "P160DA"
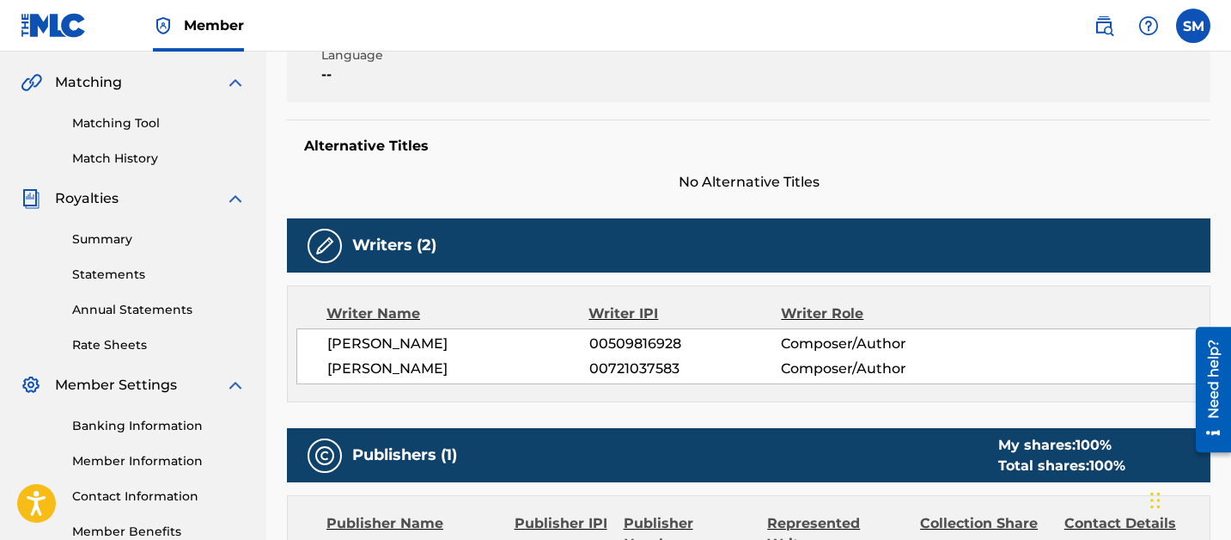
scroll to position [0, 0]
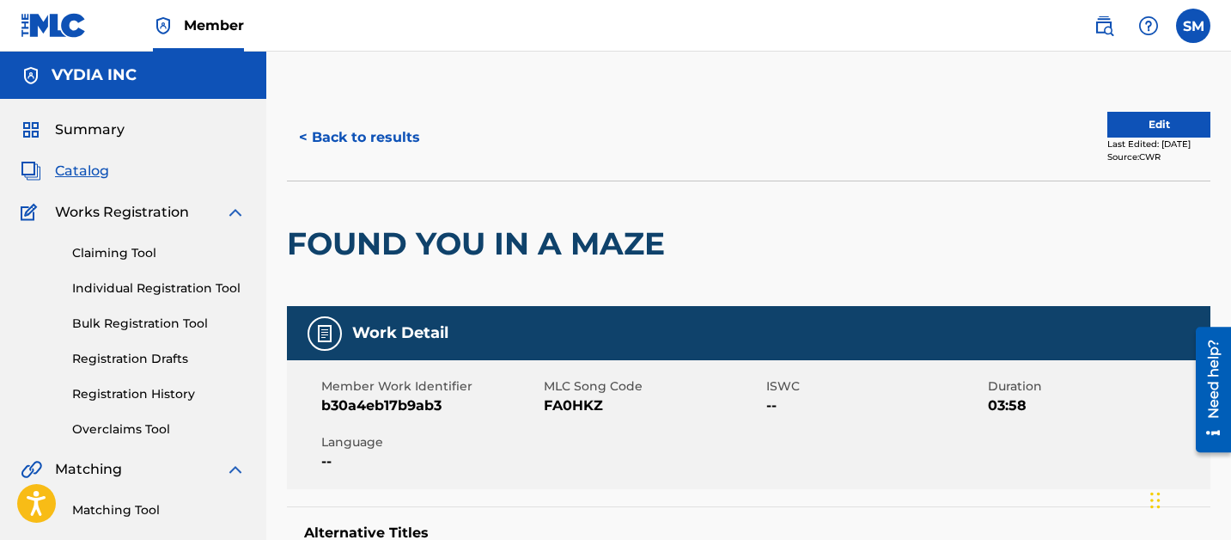
click at [146, 323] on link "Bulk Registration Tool" at bounding box center [159, 324] width 174 height 18
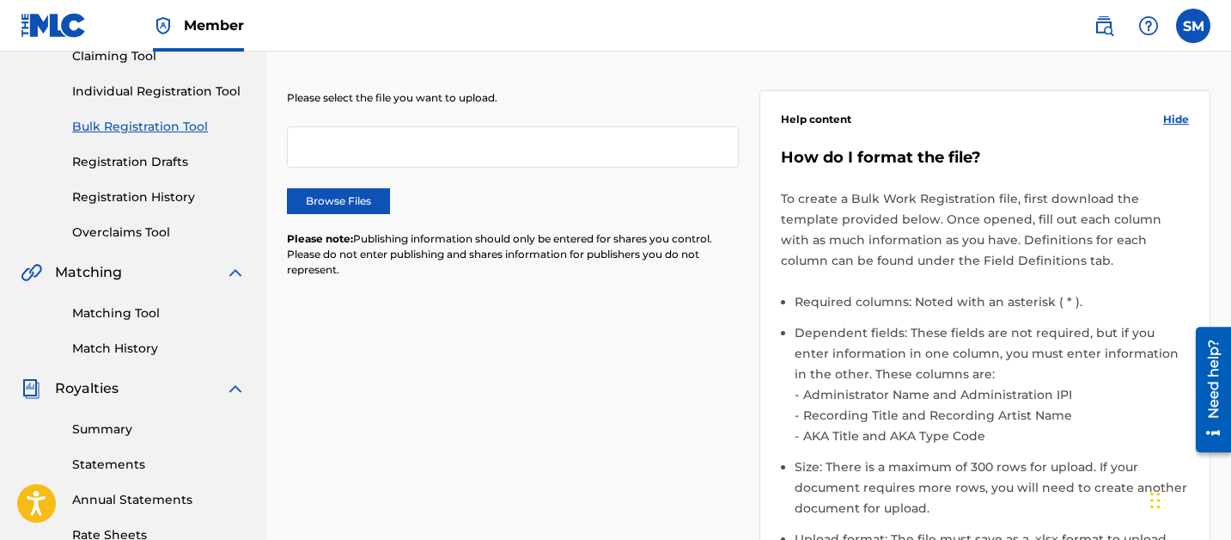
scroll to position [175, 0]
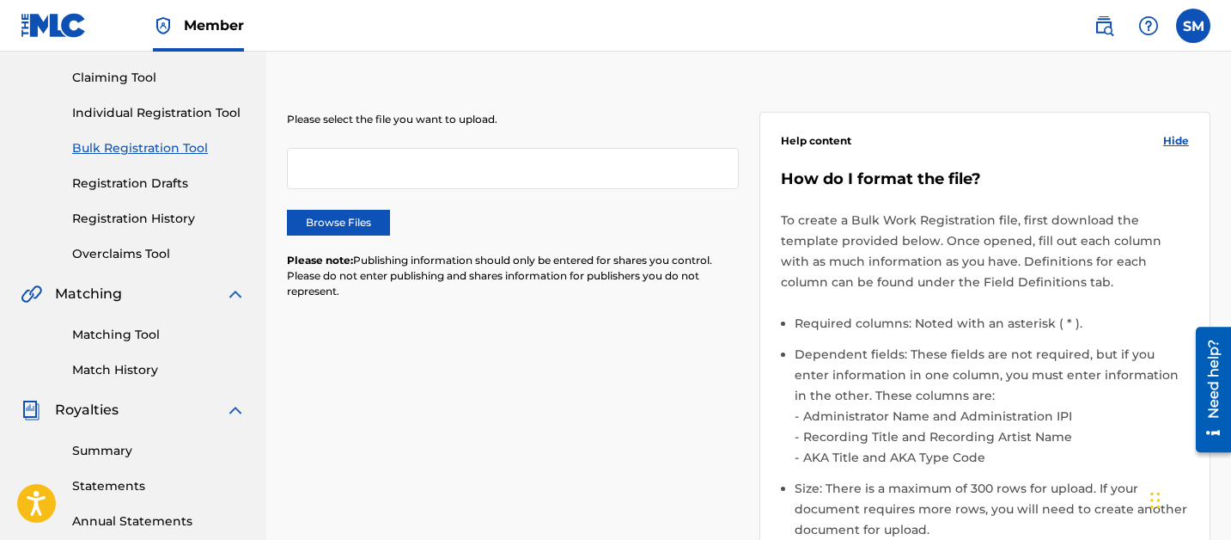
click at [109, 218] on link "Registration History" at bounding box center [159, 219] width 174 height 18
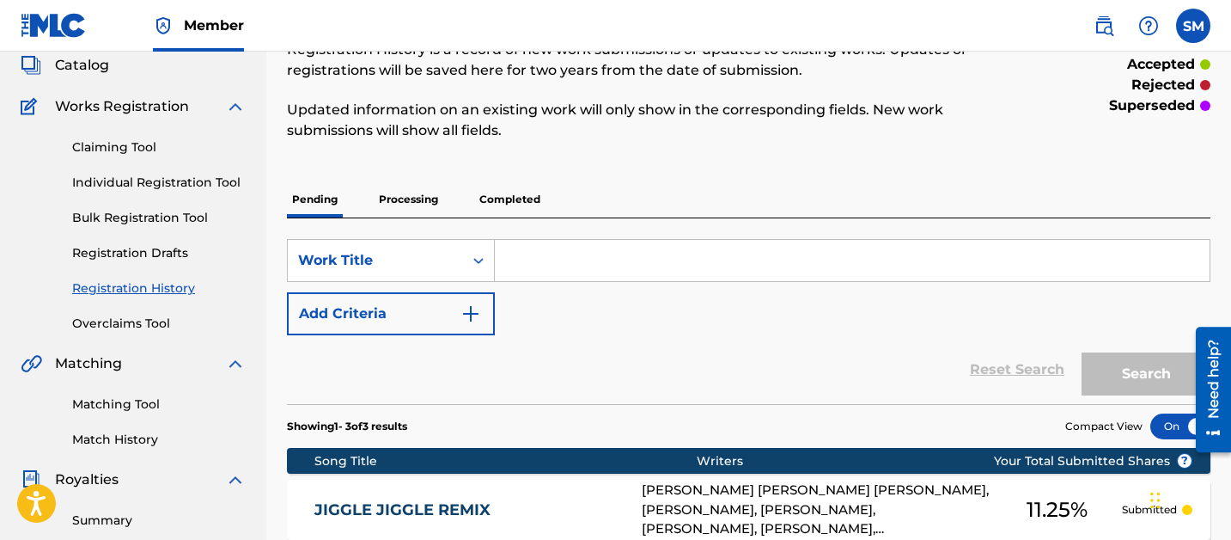
scroll to position [118, 0]
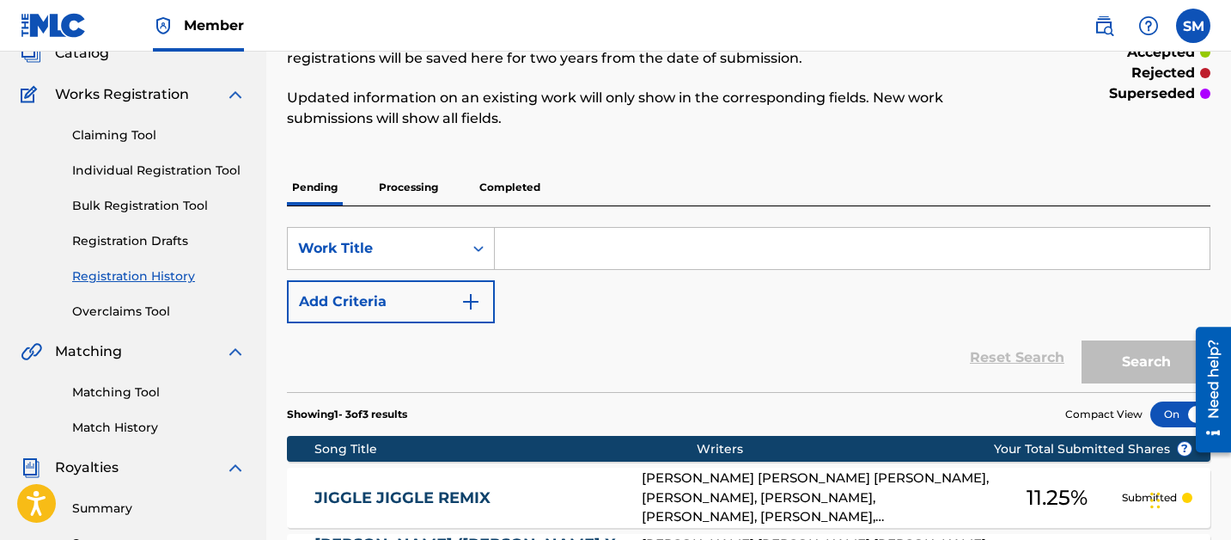
click at [419, 189] on p "Processing" at bounding box center [409, 187] width 70 height 36
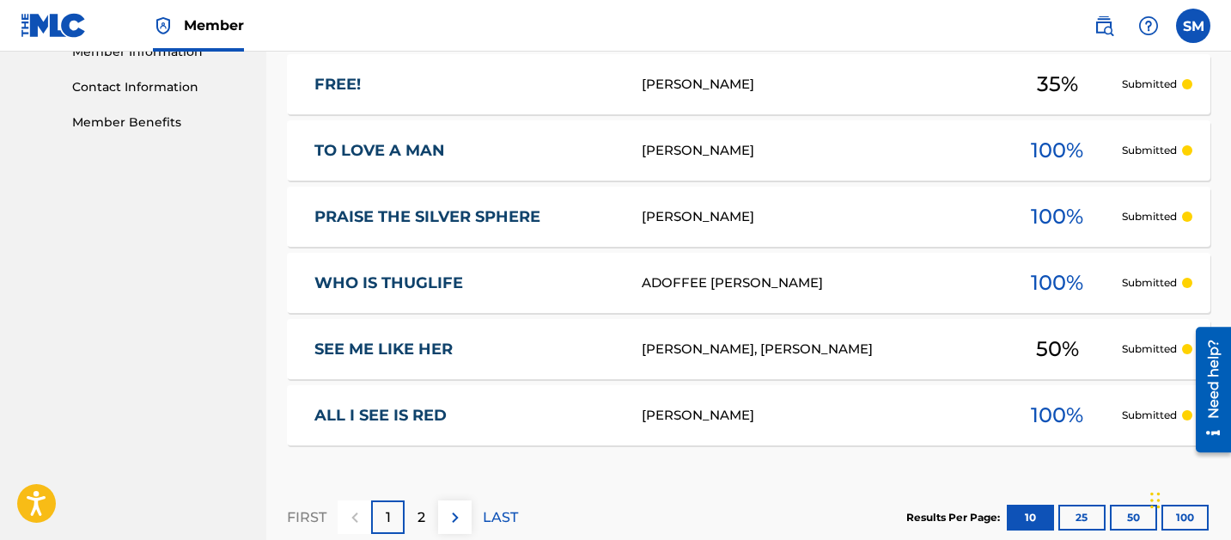
scroll to position [900, 0]
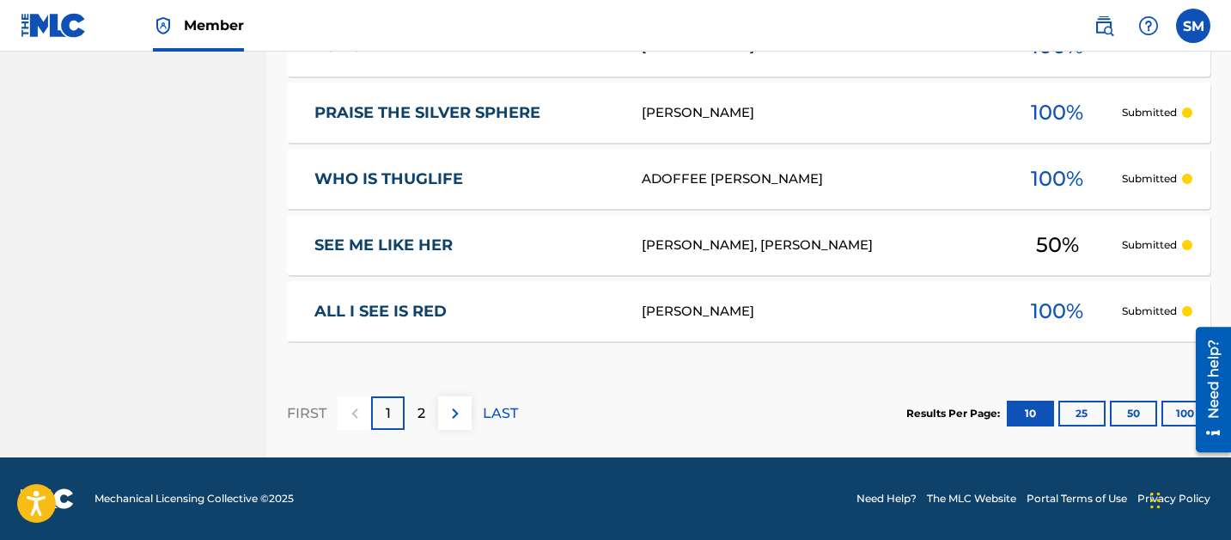
click at [430, 414] on div "2" at bounding box center [422, 413] width 34 height 34
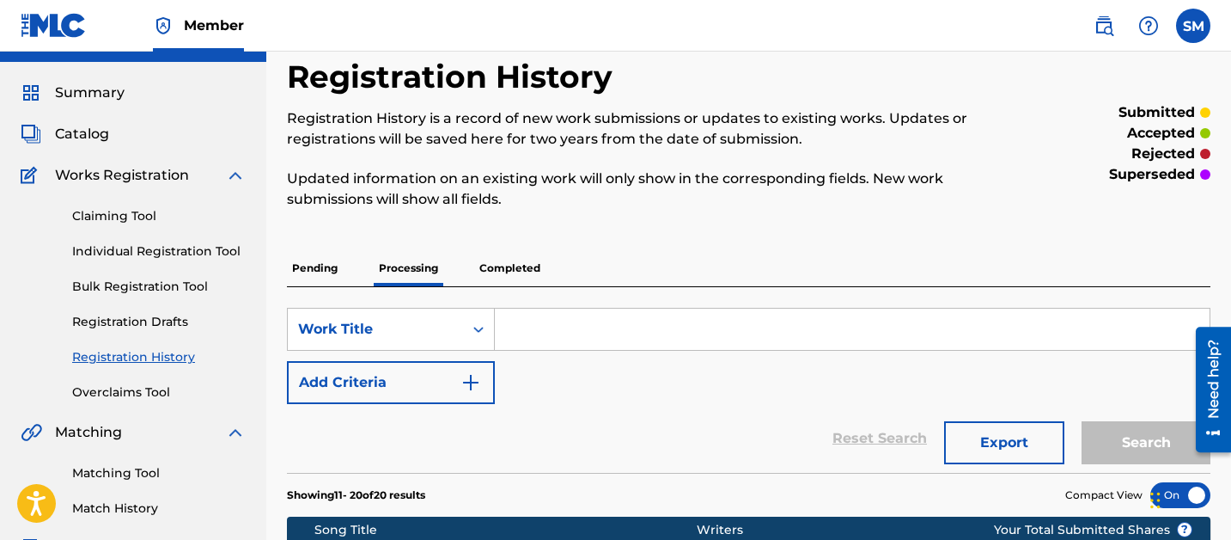
scroll to position [0, 0]
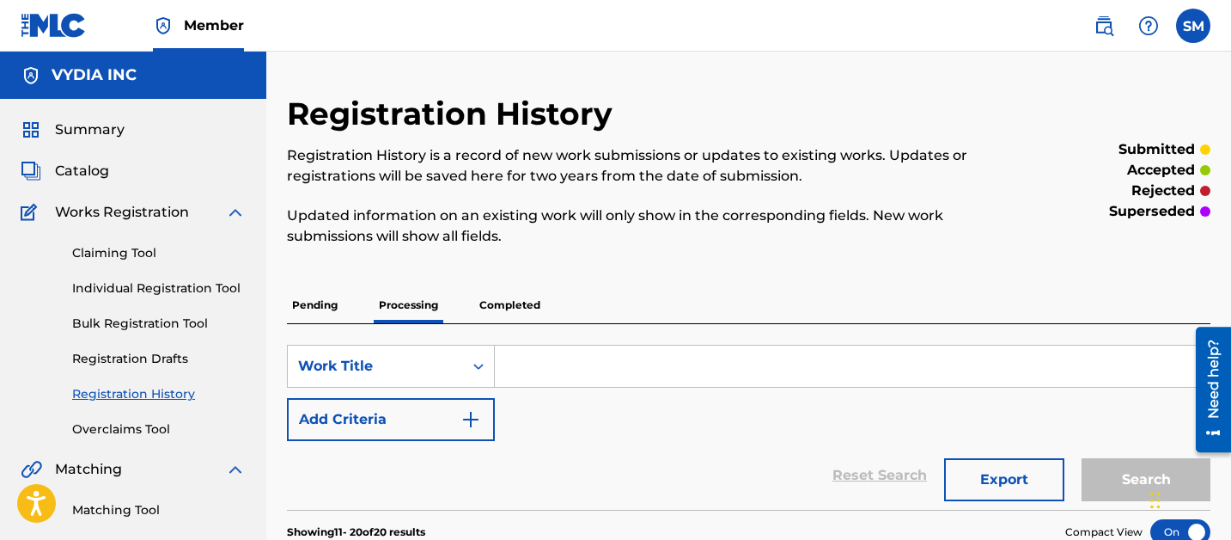
click at [83, 169] on span "Catalog" at bounding box center [82, 171] width 54 height 21
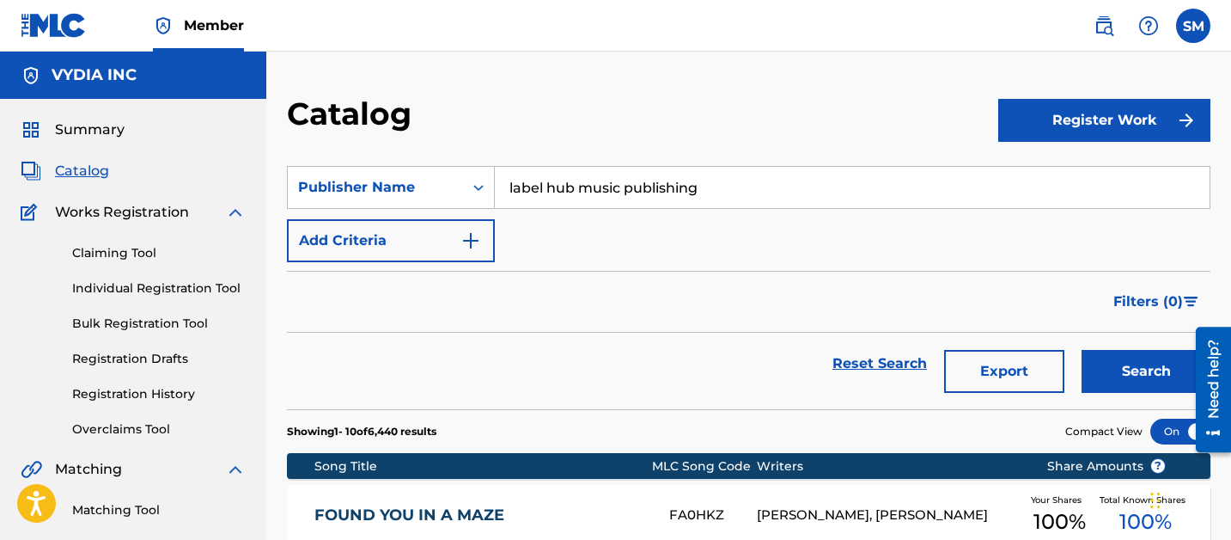
click at [124, 329] on link "Bulk Registration Tool" at bounding box center [159, 324] width 174 height 18
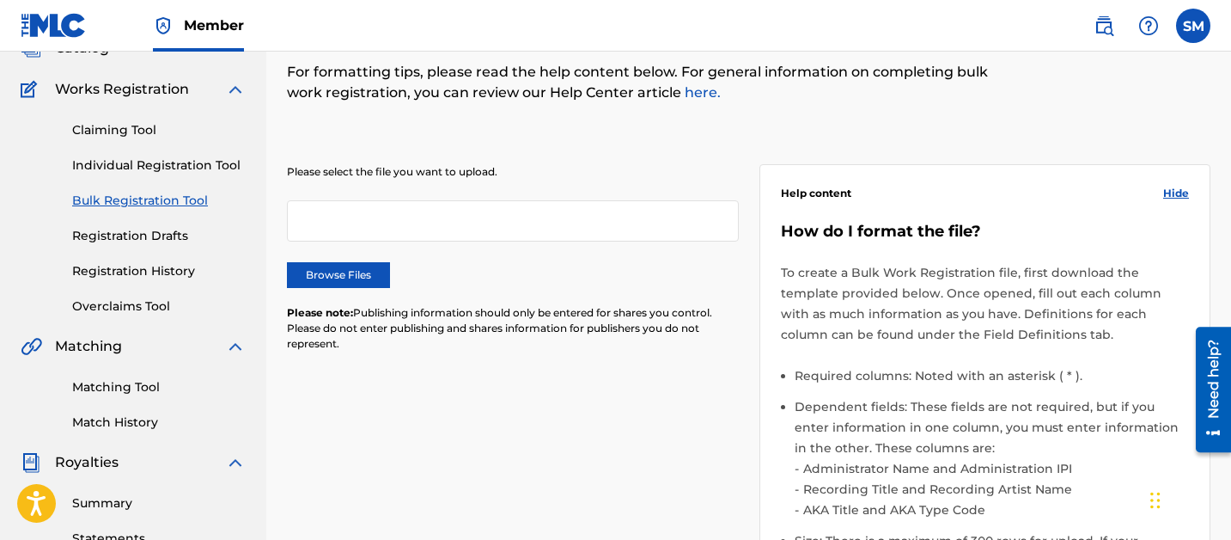
scroll to position [153, 0]
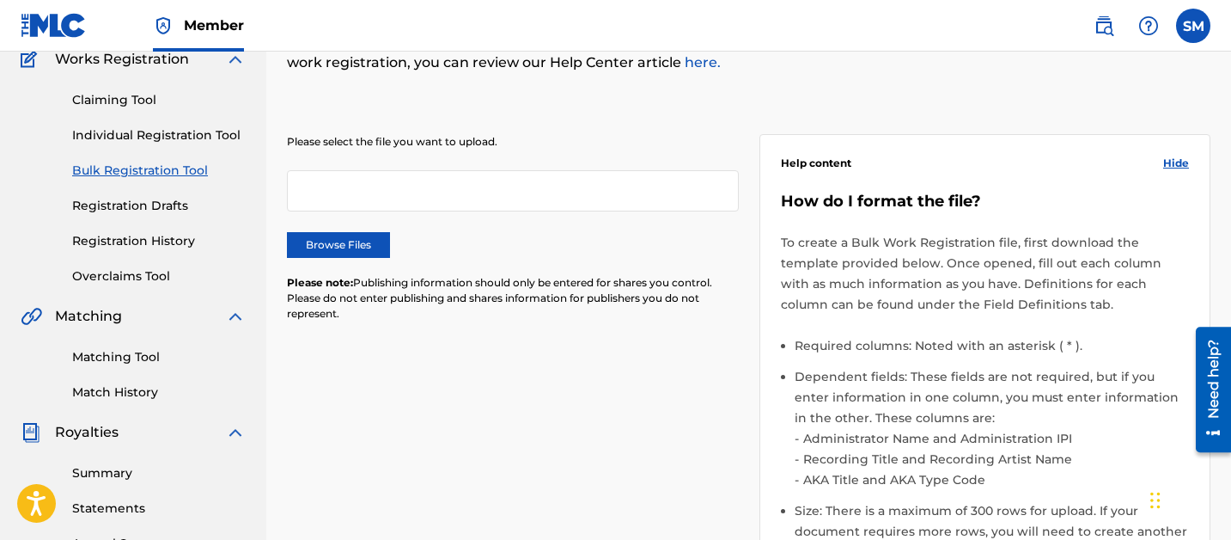
click at [924, 380] on li "Dependent fields: These fields are not required, but if you enter information i…" at bounding box center [992, 433] width 395 height 134
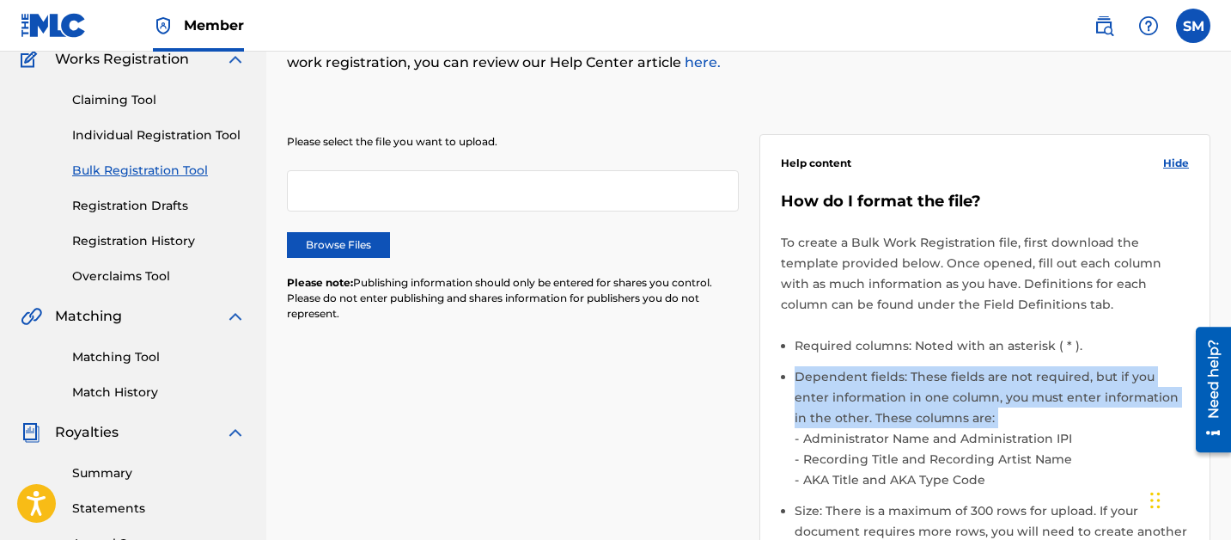
click at [924, 380] on li "Dependent fields: These fields are not required, but if you enter information i…" at bounding box center [992, 433] width 395 height 134
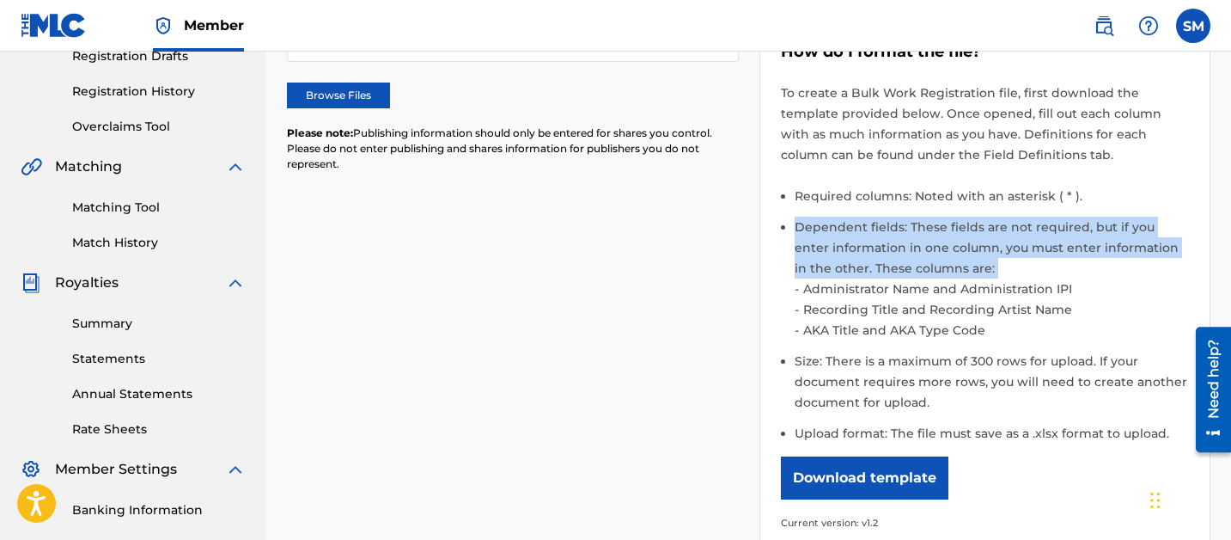
scroll to position [302, 0]
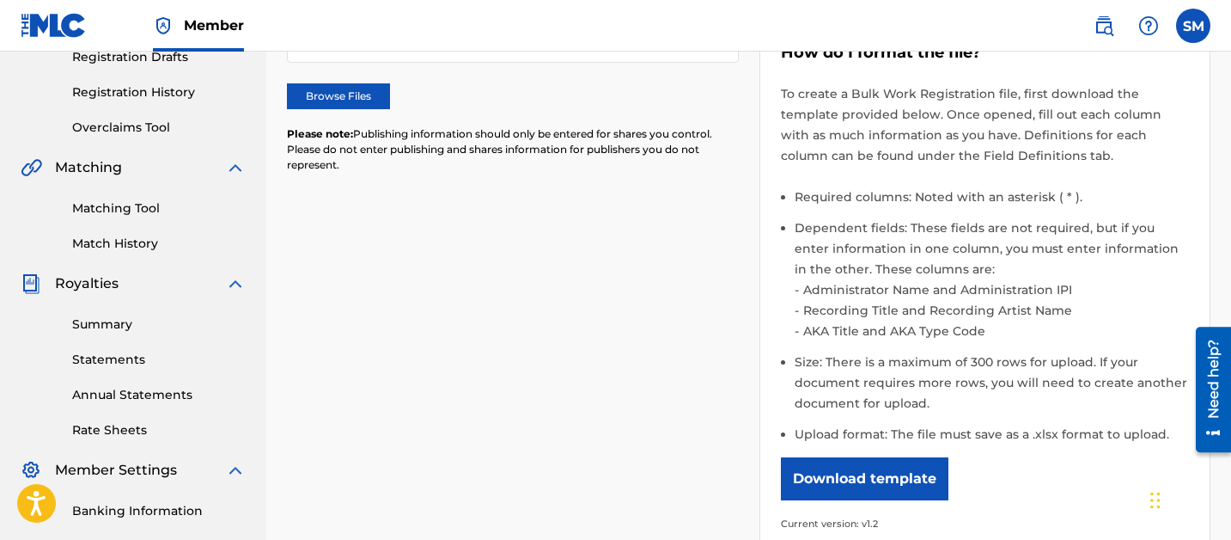
click at [924, 380] on li "Size: There is a maximum of 300 rows for upload. If your document requires more…" at bounding box center [992, 387] width 395 height 72
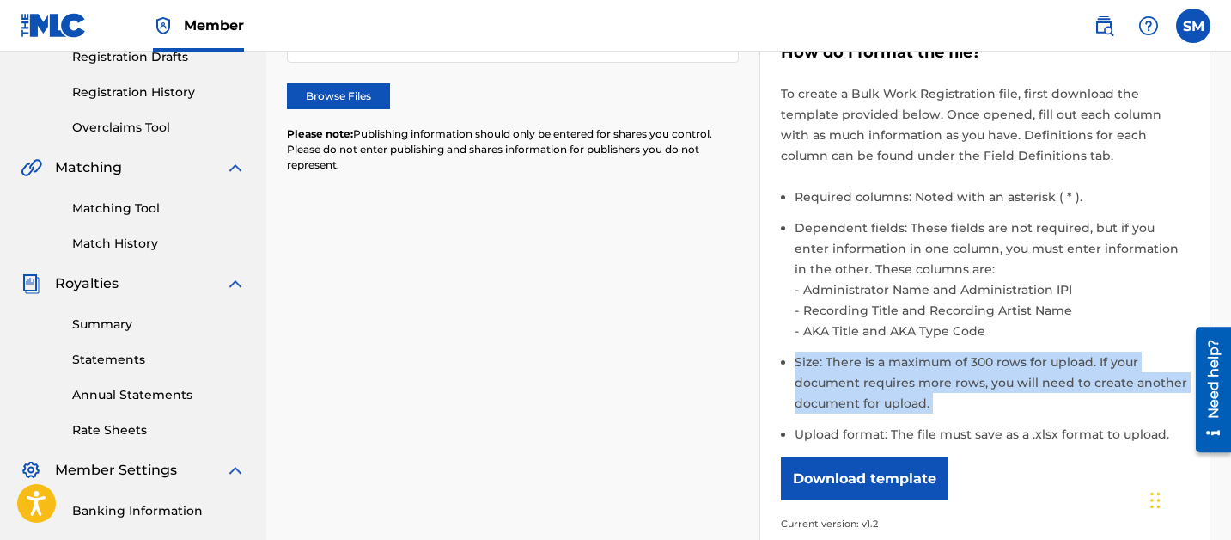
click at [924, 380] on li "Size: There is a maximum of 300 rows for upload. If your document requires more…" at bounding box center [992, 387] width 395 height 72
click at [977, 379] on li "Size: There is a maximum of 300 rows for upload. If your document requires more…" at bounding box center [992, 387] width 395 height 72
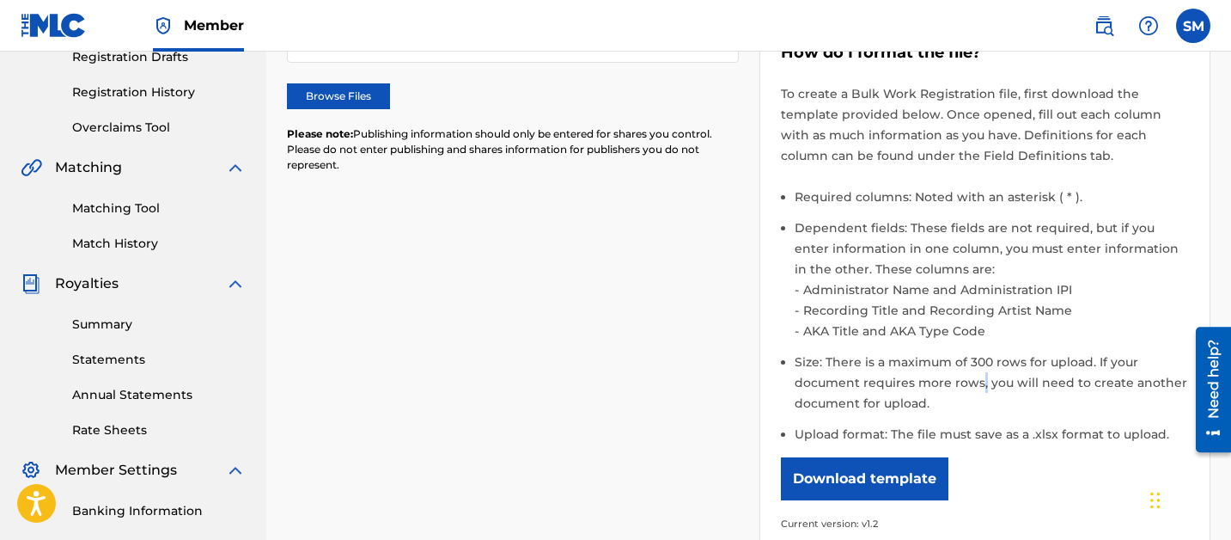
click at [977, 379] on li "Size: There is a maximum of 300 rows for upload. If your document requires more…" at bounding box center [992, 387] width 395 height 72
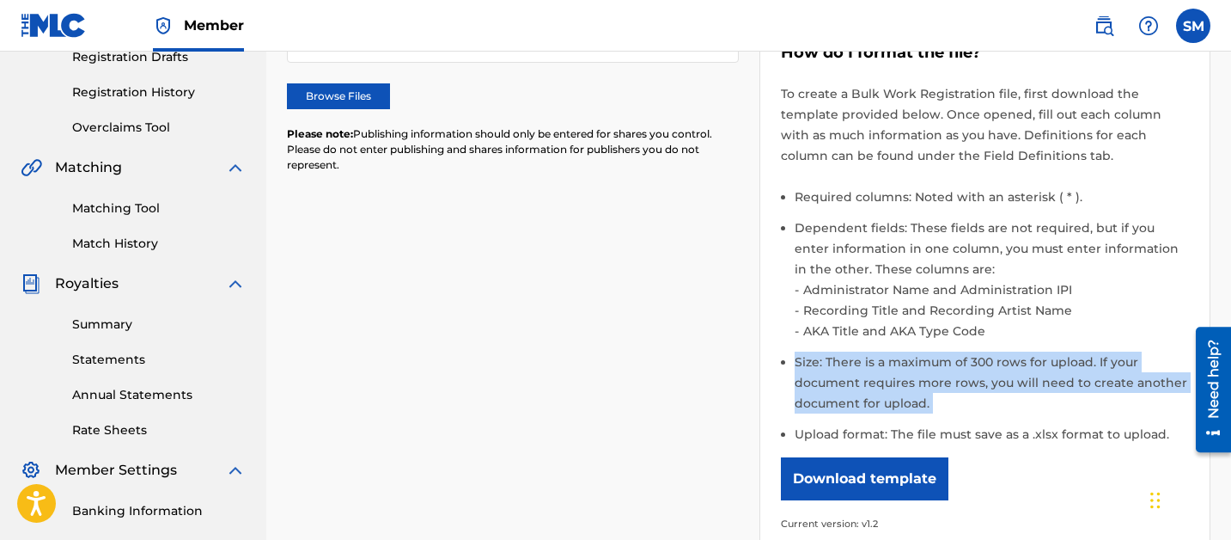
click at [977, 379] on li "Size: There is a maximum of 300 rows for upload. If your document requires more…" at bounding box center [992, 387] width 395 height 72
click at [931, 379] on li "Size: There is a maximum of 300 rows for upload. If your document requires more…" at bounding box center [992, 387] width 395 height 72
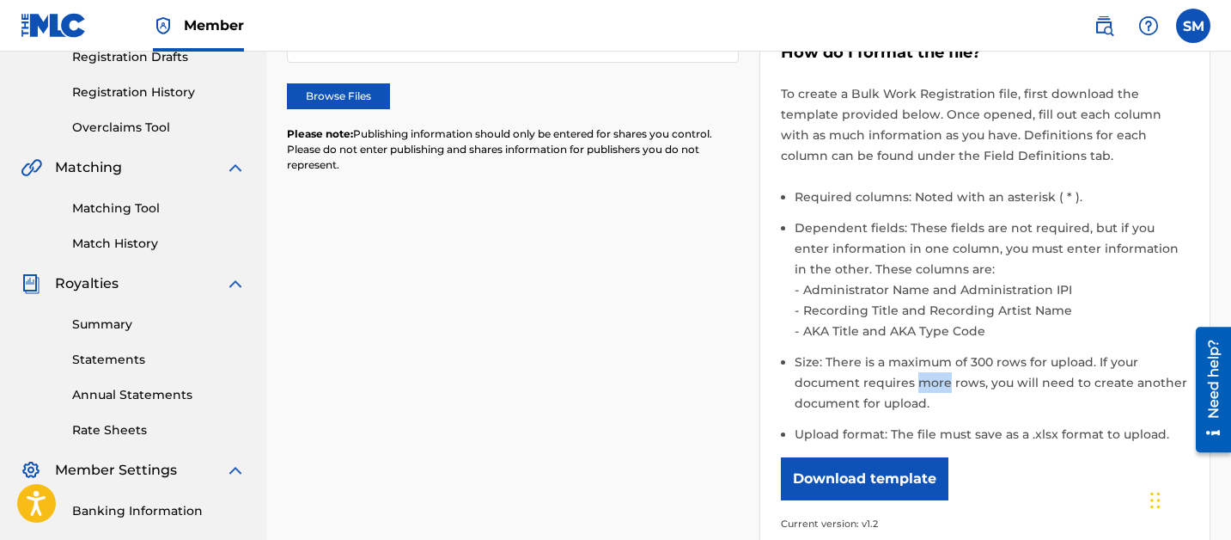
click at [931, 379] on li "Size: There is a maximum of 300 rows for upload. If your document requires more…" at bounding box center [992, 387] width 395 height 72
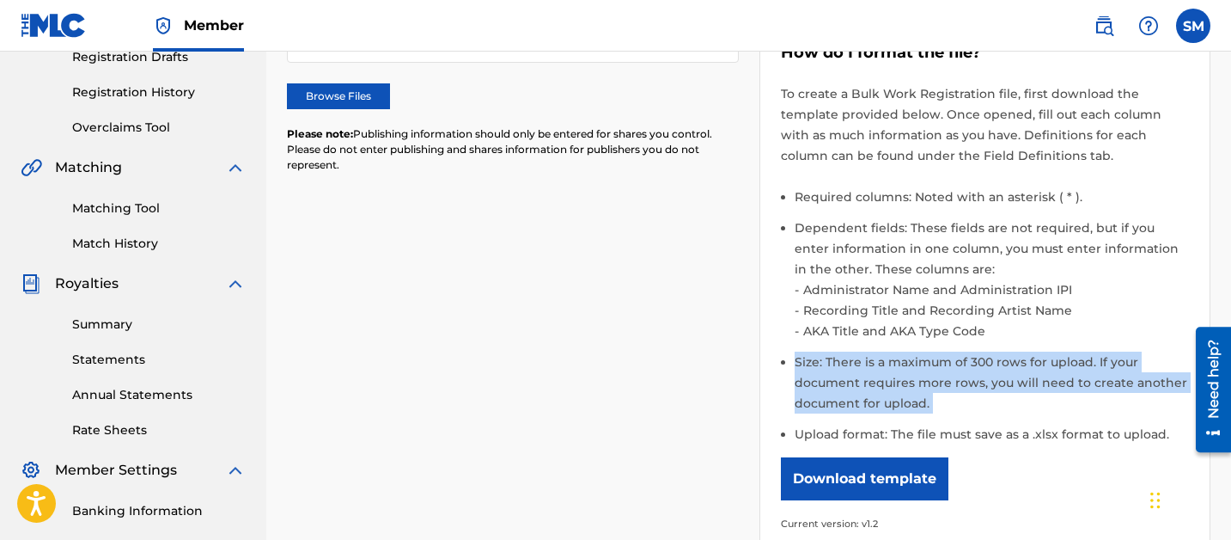
click at [931, 379] on li "Size: There is a maximum of 300 rows for upload. If your document requires more…" at bounding box center [992, 387] width 395 height 72
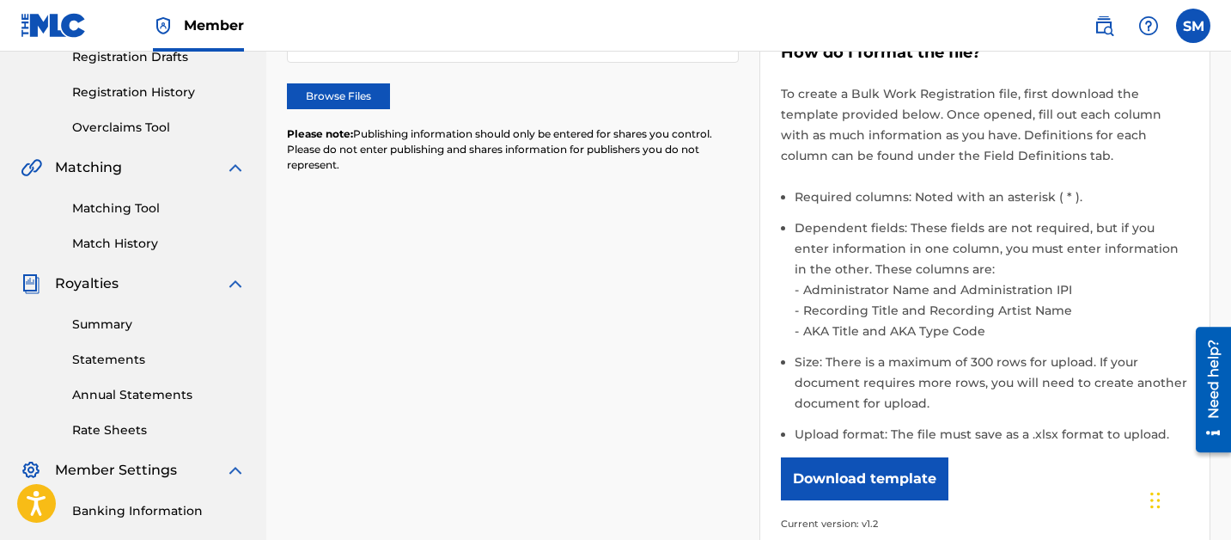
click at [1005, 424] on li "Upload format: The file must save as a .xlsx format to upload." at bounding box center [992, 434] width 395 height 21
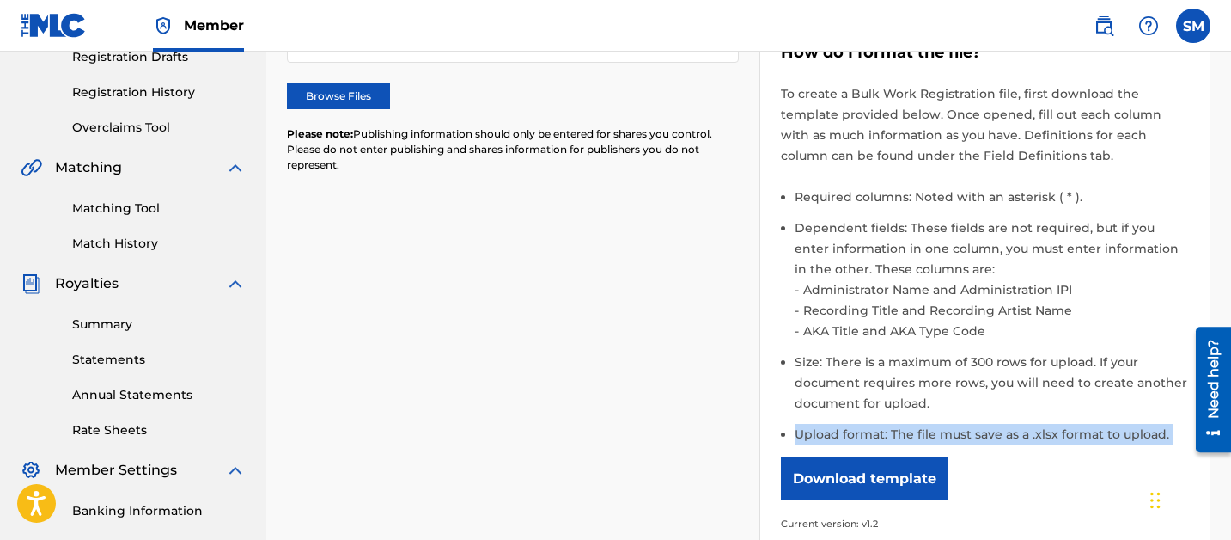
click at [1005, 424] on li "Upload format: The file must save as a .xlsx format to upload." at bounding box center [992, 434] width 395 height 21
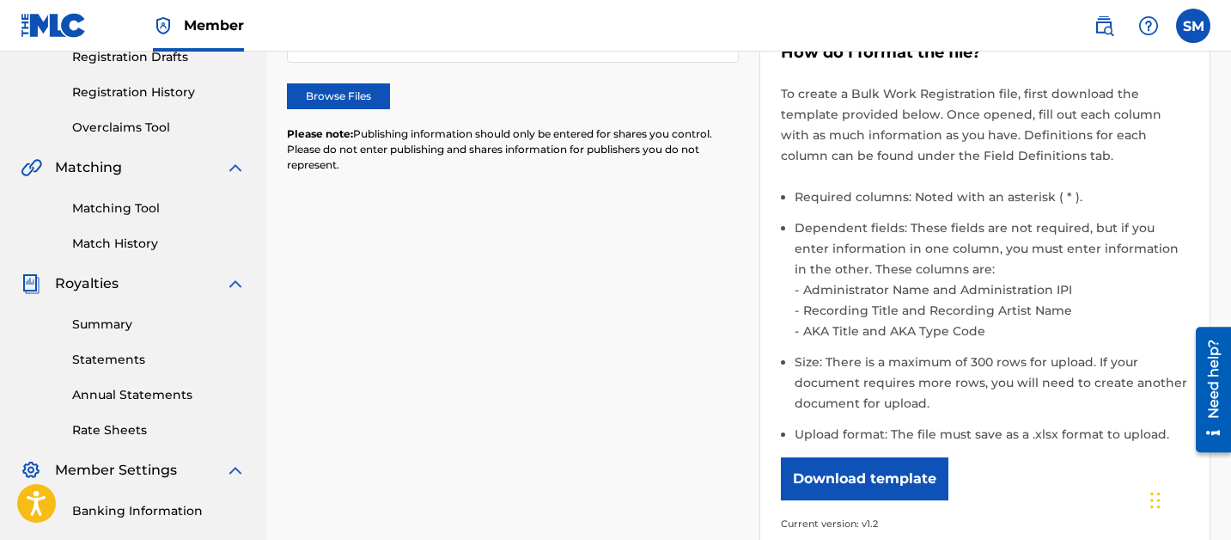
click at [346, 101] on label "Browse Files" at bounding box center [338, 96] width 103 height 26
click at [0, 0] on input "Browse Files" at bounding box center [0, 0] width 0 height 0
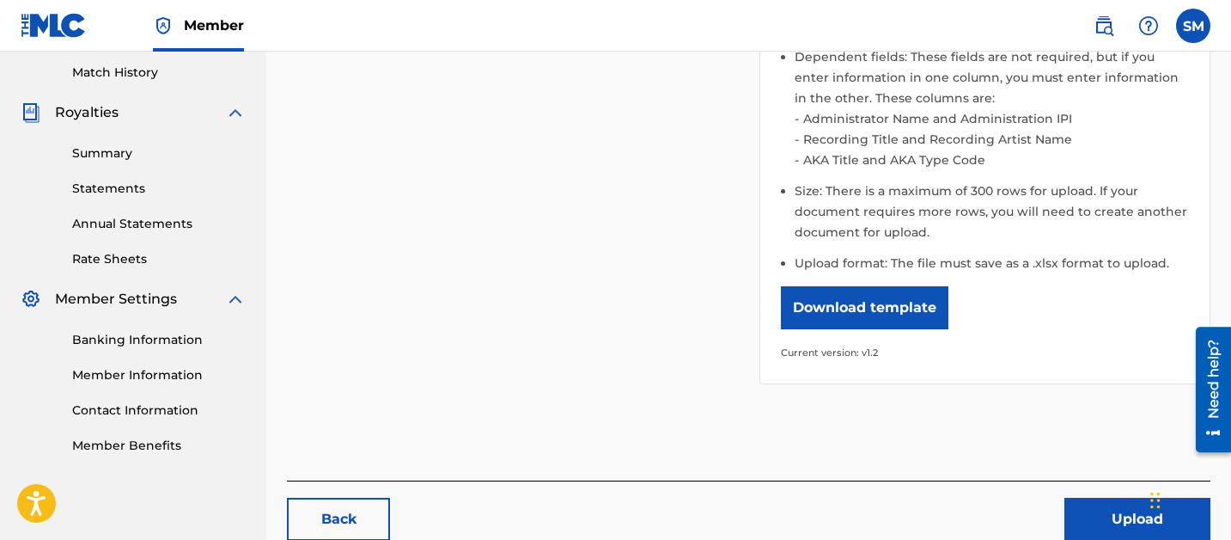
scroll to position [572, 0]
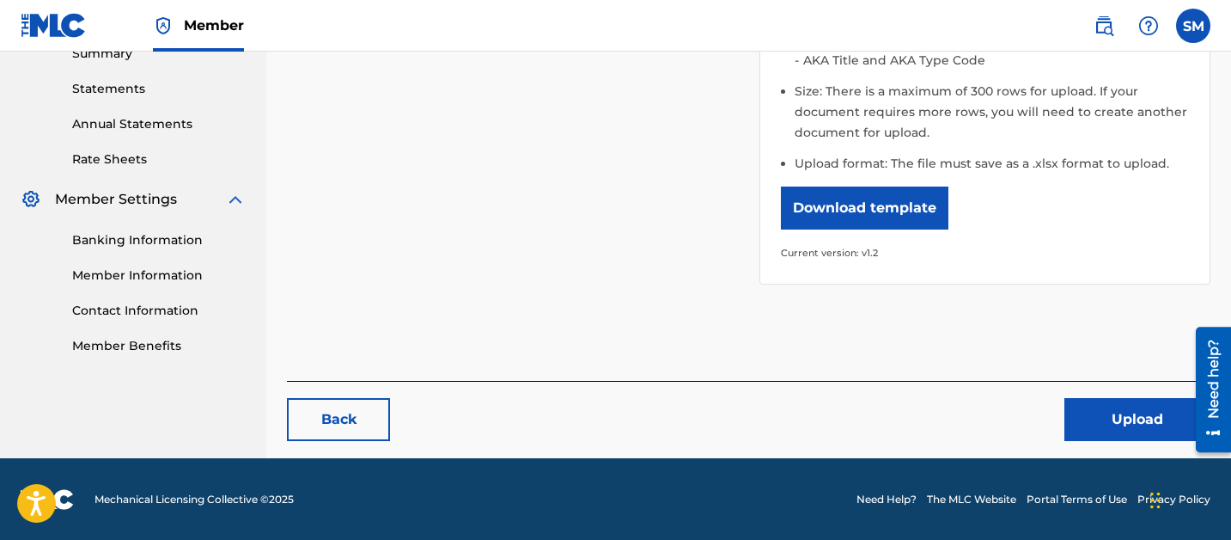
click at [1131, 405] on button "Upload" at bounding box center [1138, 419] width 146 height 43
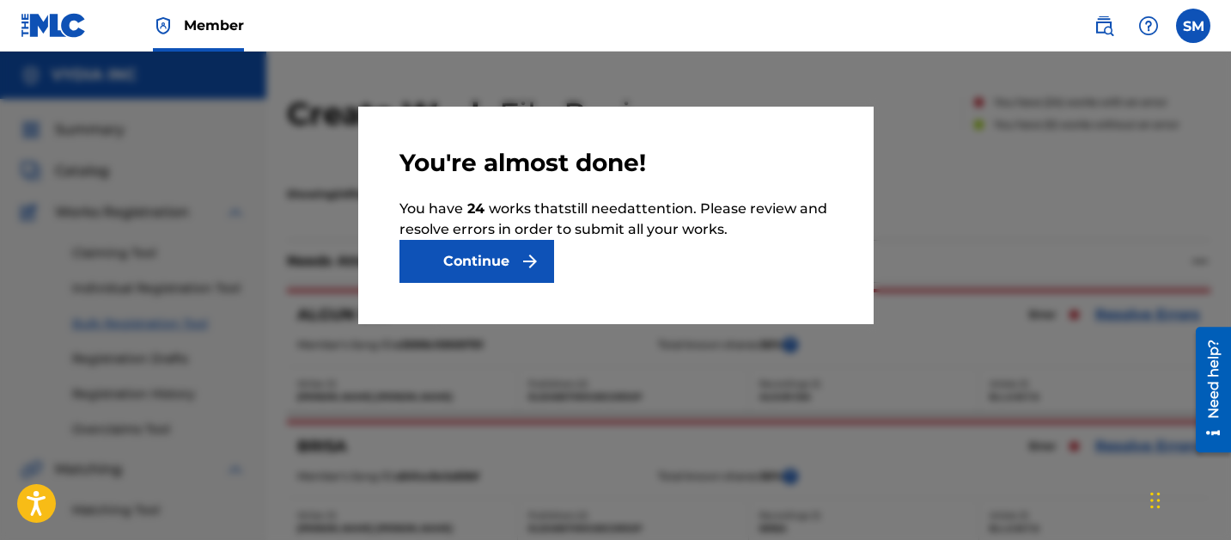
click at [481, 264] on button "Continue" at bounding box center [477, 261] width 155 height 43
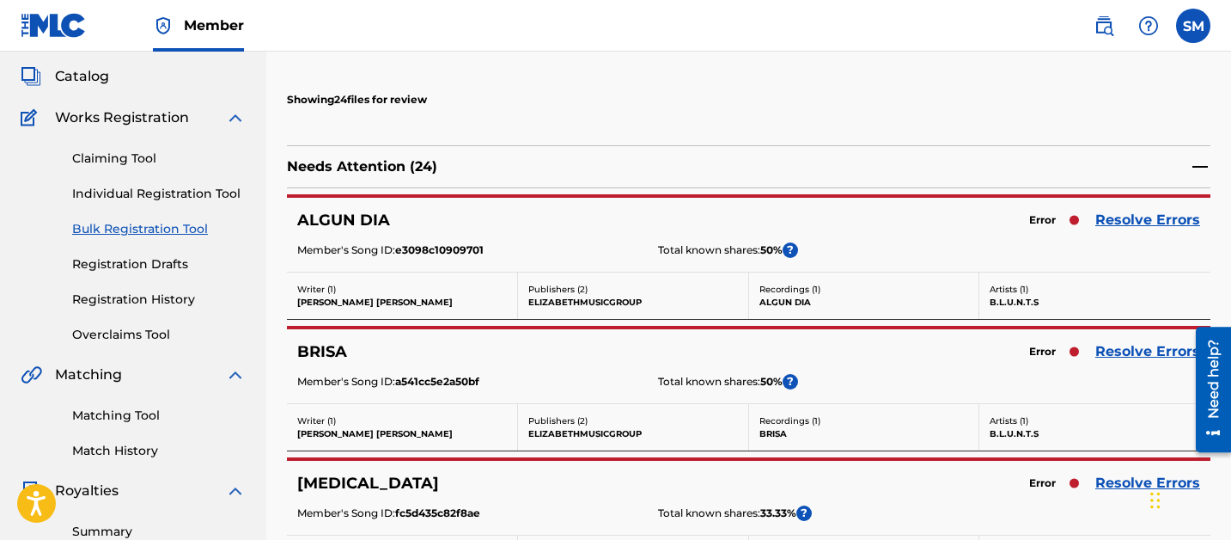
scroll to position [101, 0]
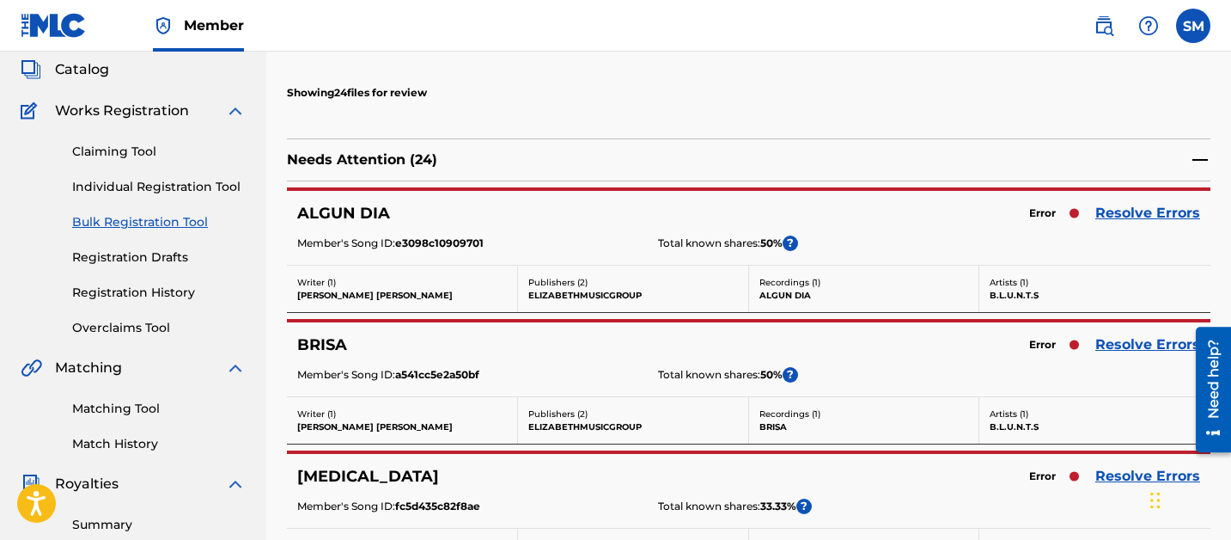
click at [1150, 218] on link "Resolve Errors" at bounding box center [1148, 213] width 105 height 21
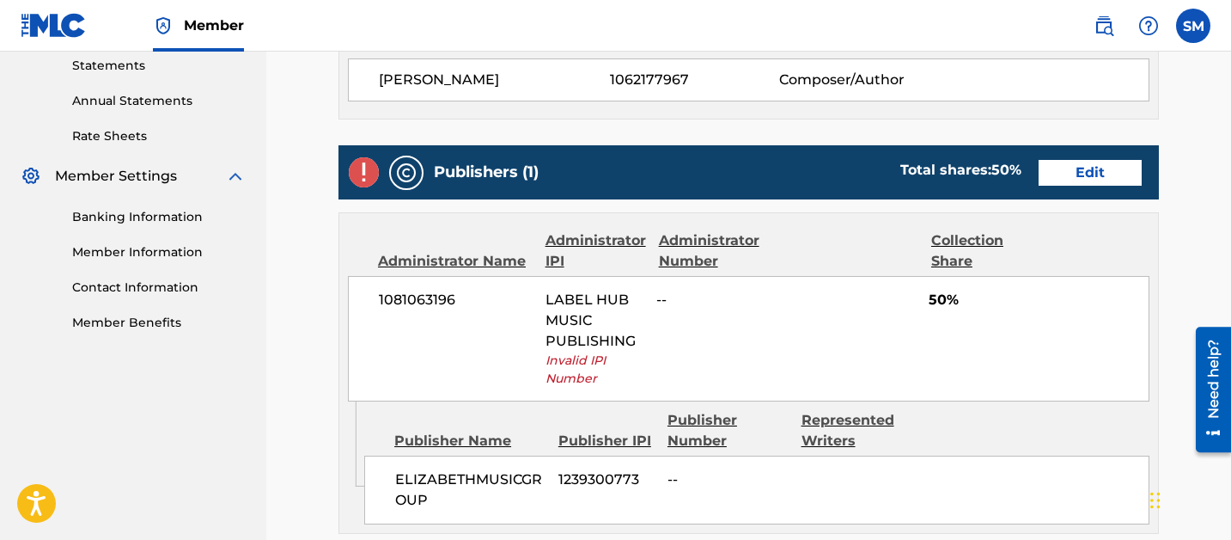
scroll to position [596, 0]
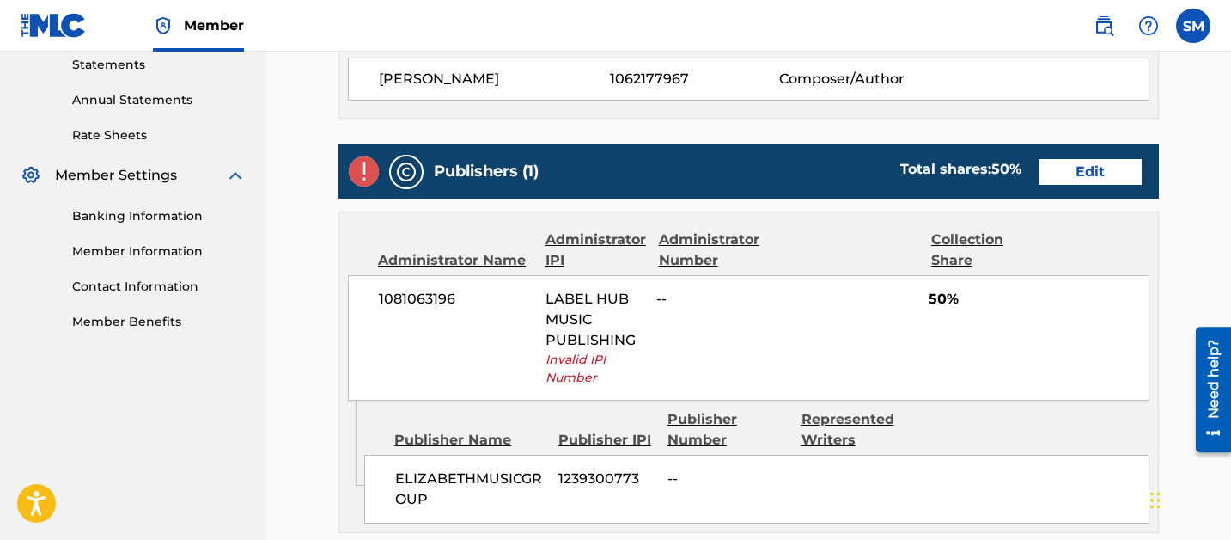
click at [564, 358] on span "Invalid IPI Number" at bounding box center [595, 369] width 98 height 36
click at [581, 382] on span "Invalid IPI Number" at bounding box center [595, 369] width 98 height 36
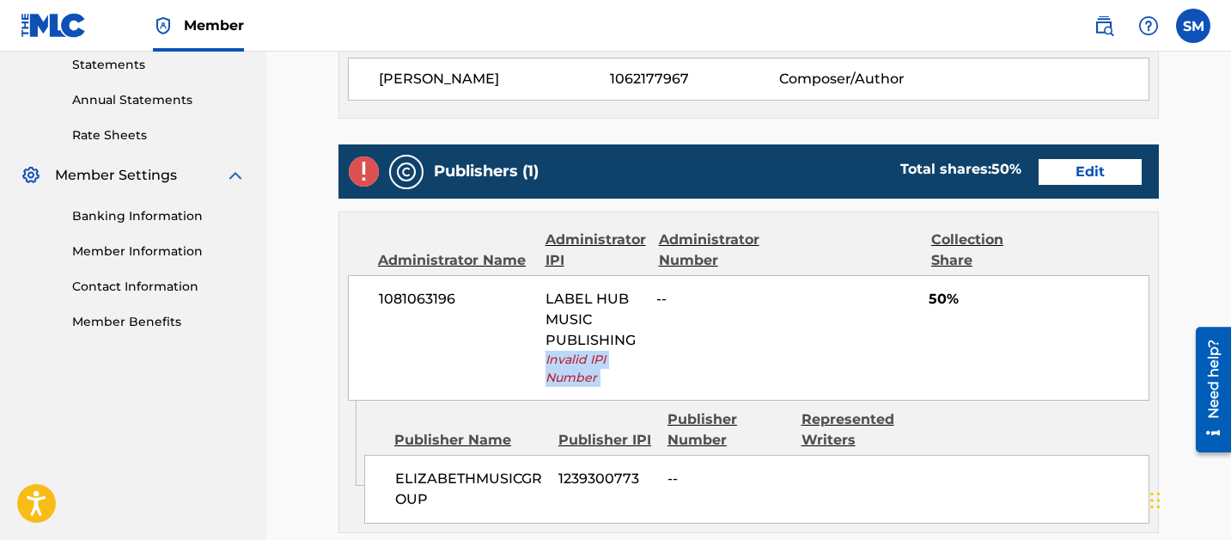
click at [581, 382] on span "Invalid IPI Number" at bounding box center [595, 369] width 98 height 36
click at [596, 368] on span "Invalid IPI Number" at bounding box center [595, 369] width 98 height 36
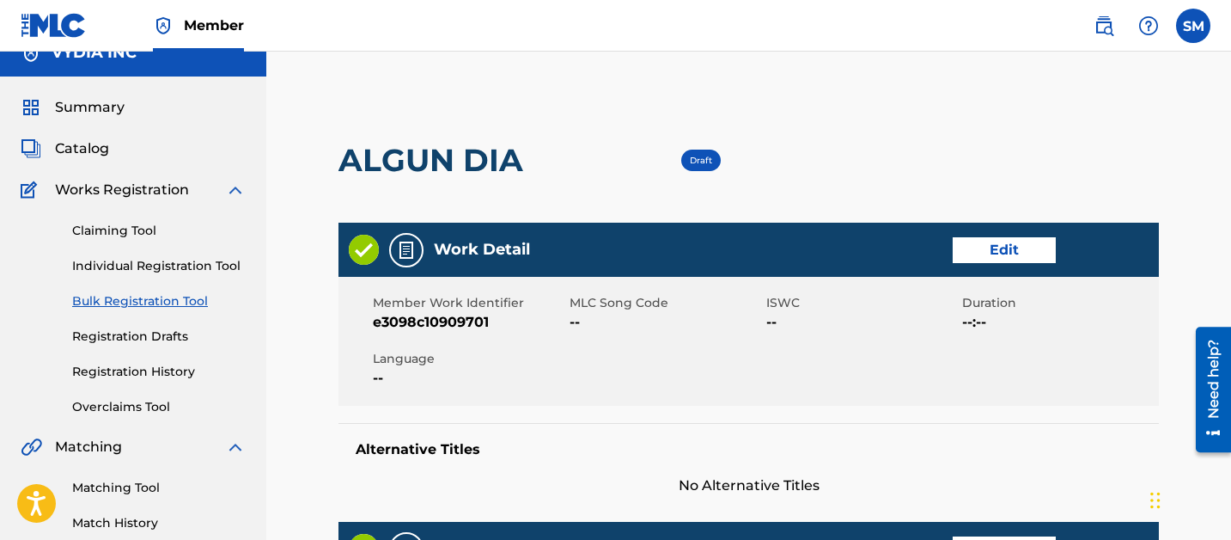
scroll to position [0, 0]
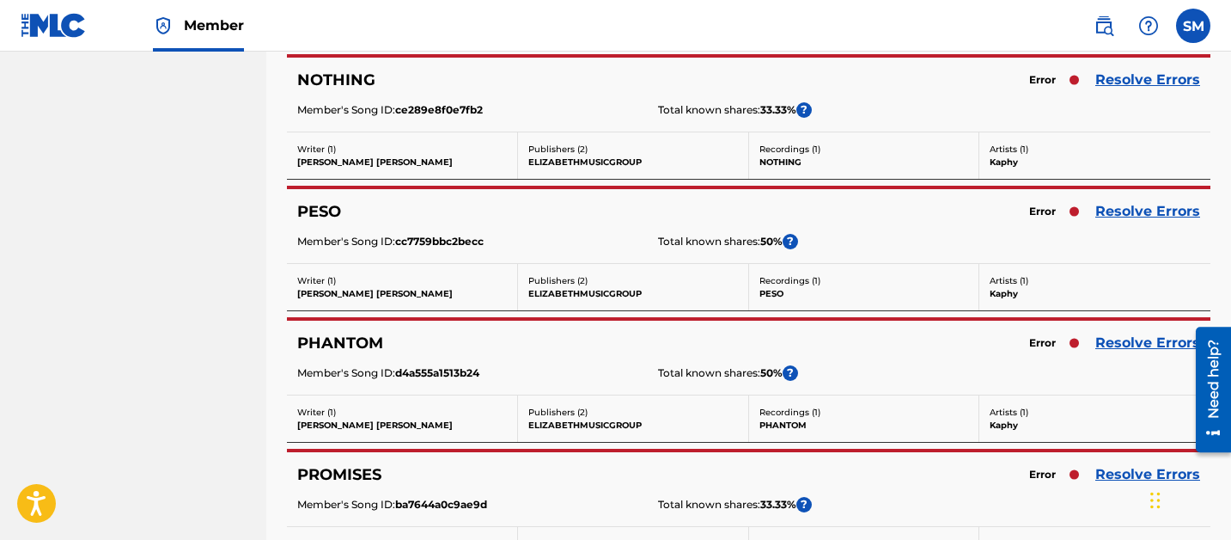
scroll to position [3083, 0]
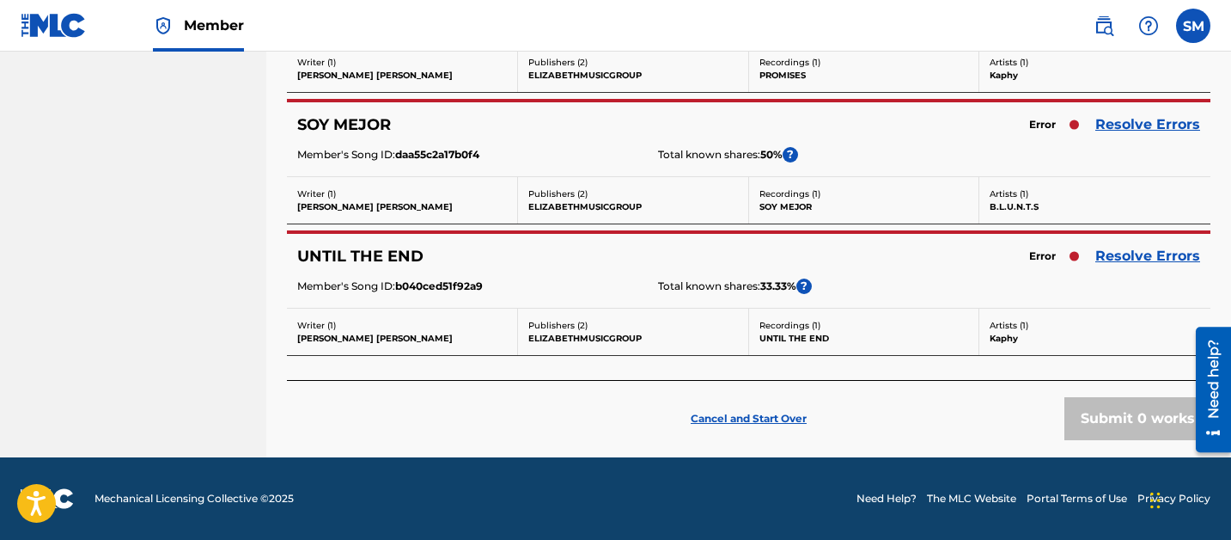
click at [710, 420] on p "Cancel and Start Over" at bounding box center [749, 418] width 116 height 15
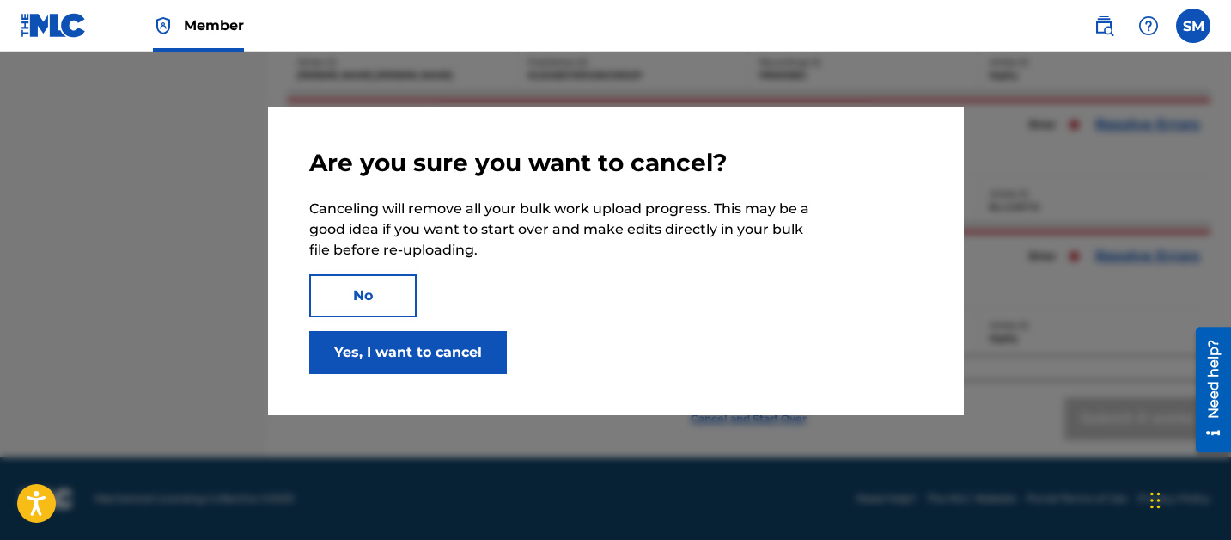
click at [418, 350] on button "Yes, I want to cancel" at bounding box center [408, 352] width 198 height 43
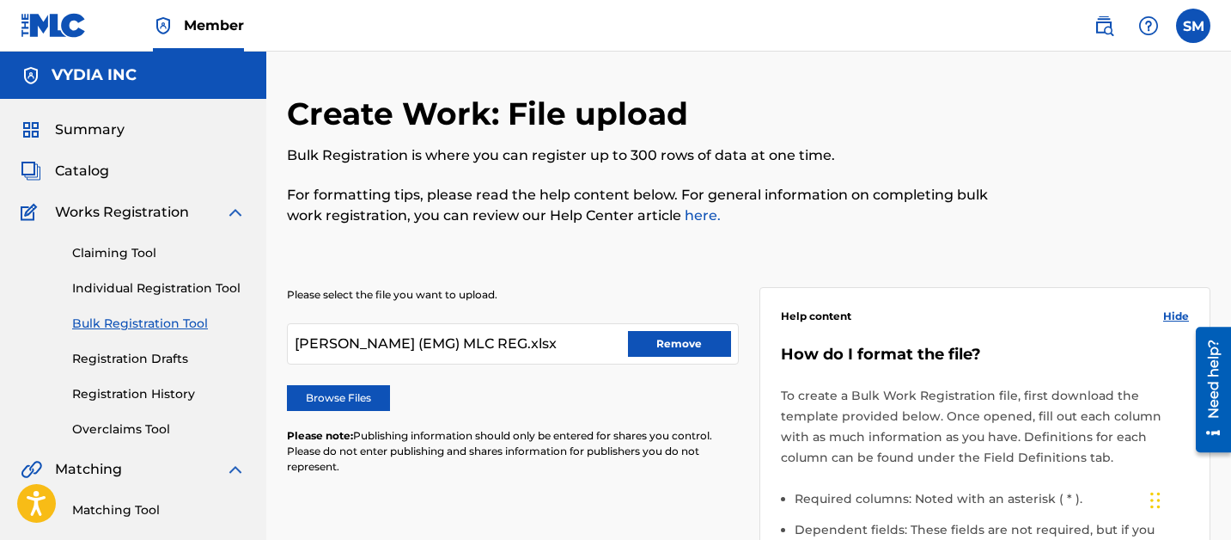
click at [687, 340] on button "Remove" at bounding box center [679, 344] width 103 height 26
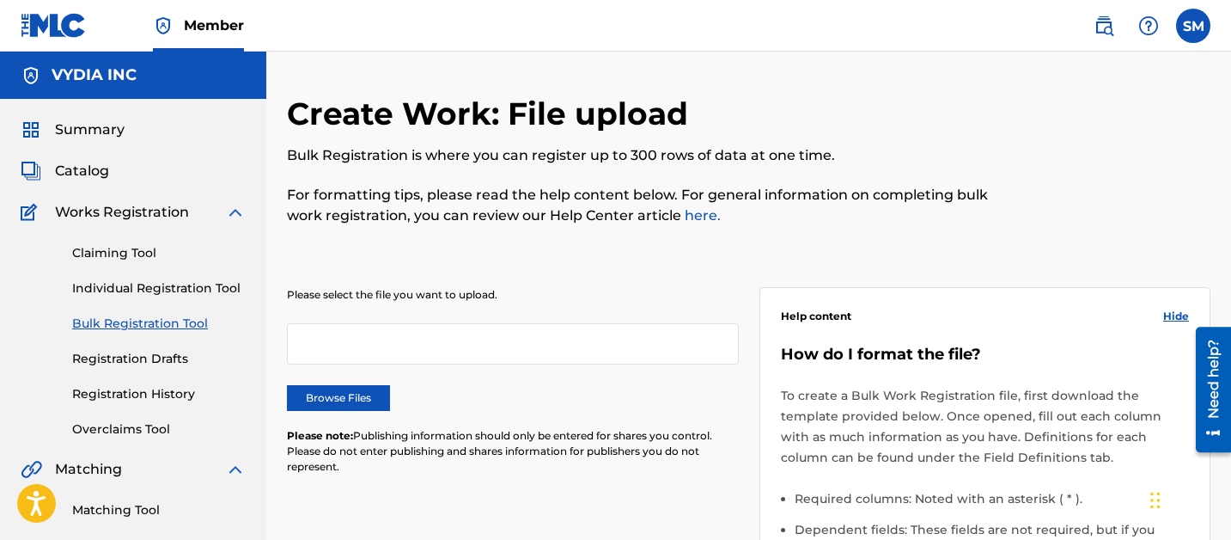
click at [346, 400] on label "Browse Files" at bounding box center [338, 398] width 103 height 26
click at [0, 0] on input "Browse Files" at bounding box center [0, 0] width 0 height 0
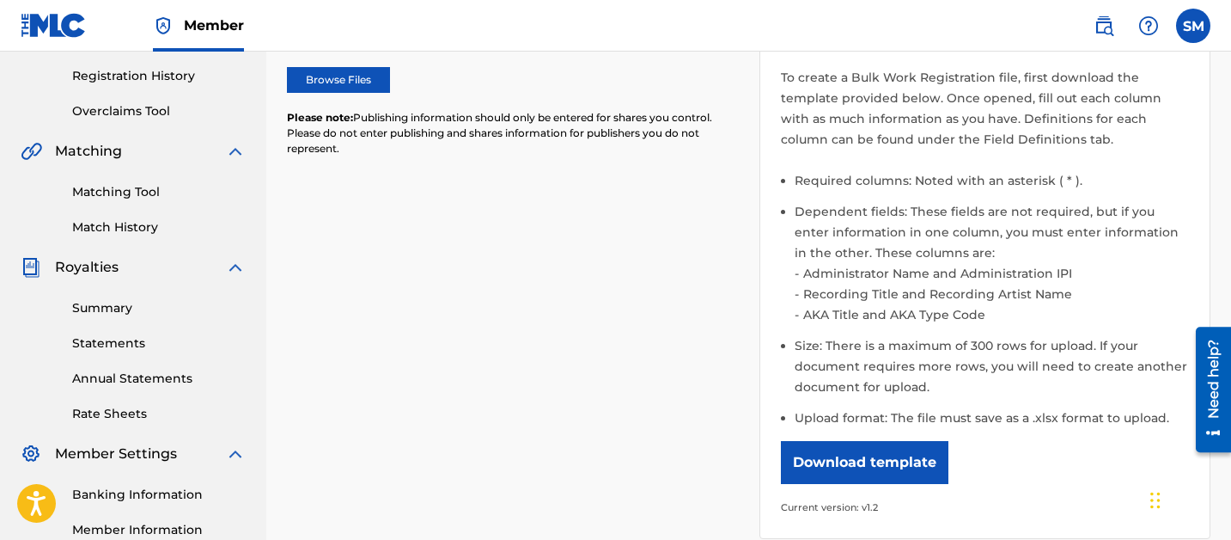
scroll to position [572, 0]
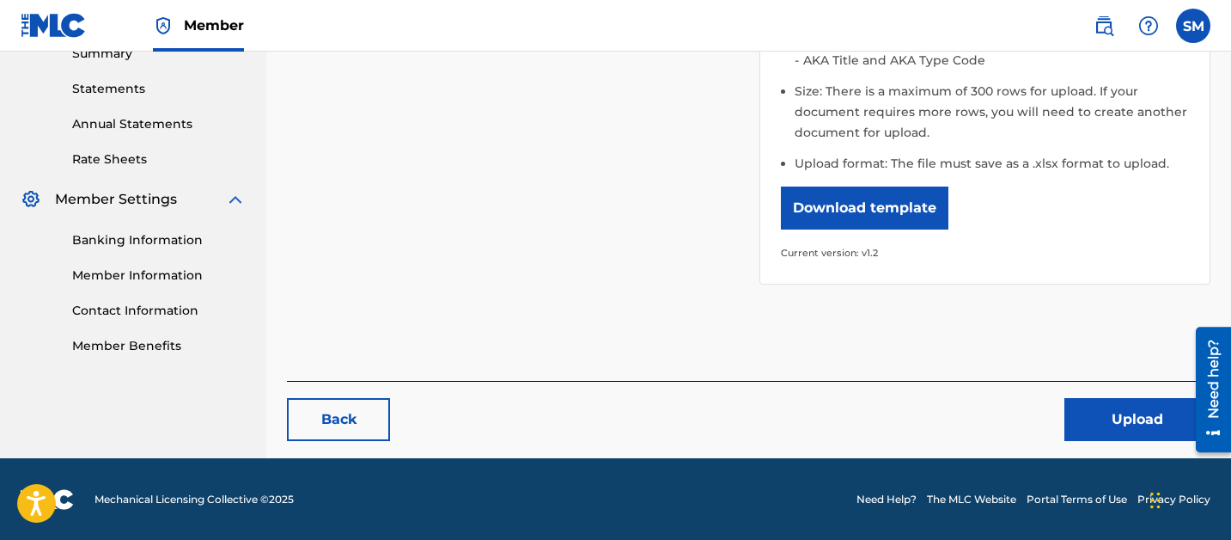
click at [1098, 419] on button "Upload" at bounding box center [1138, 419] width 146 height 43
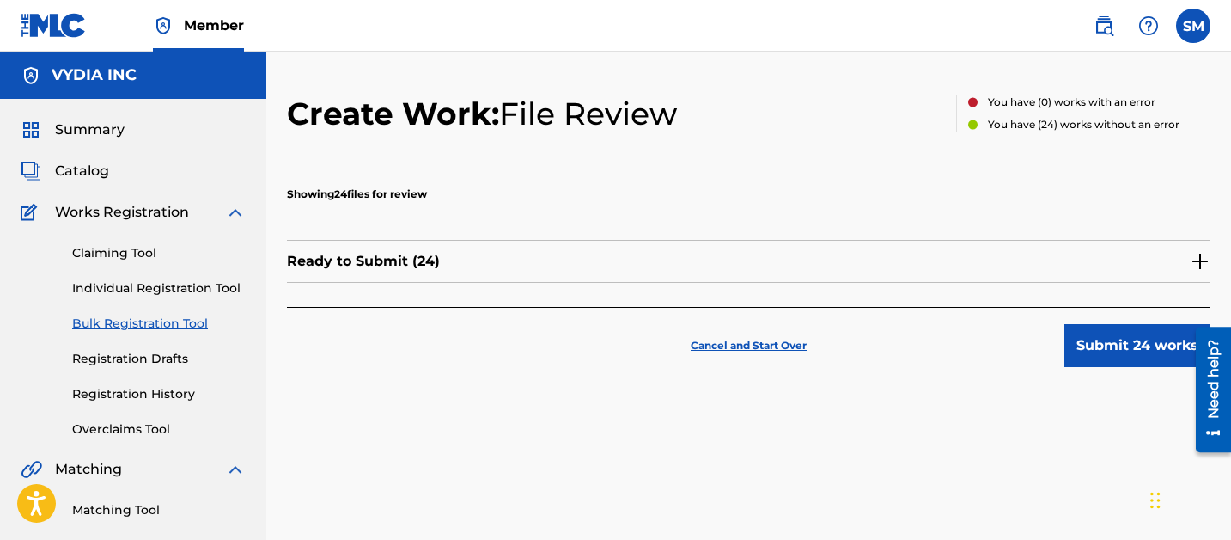
click at [1200, 260] on img at bounding box center [1200, 261] width 21 height 21
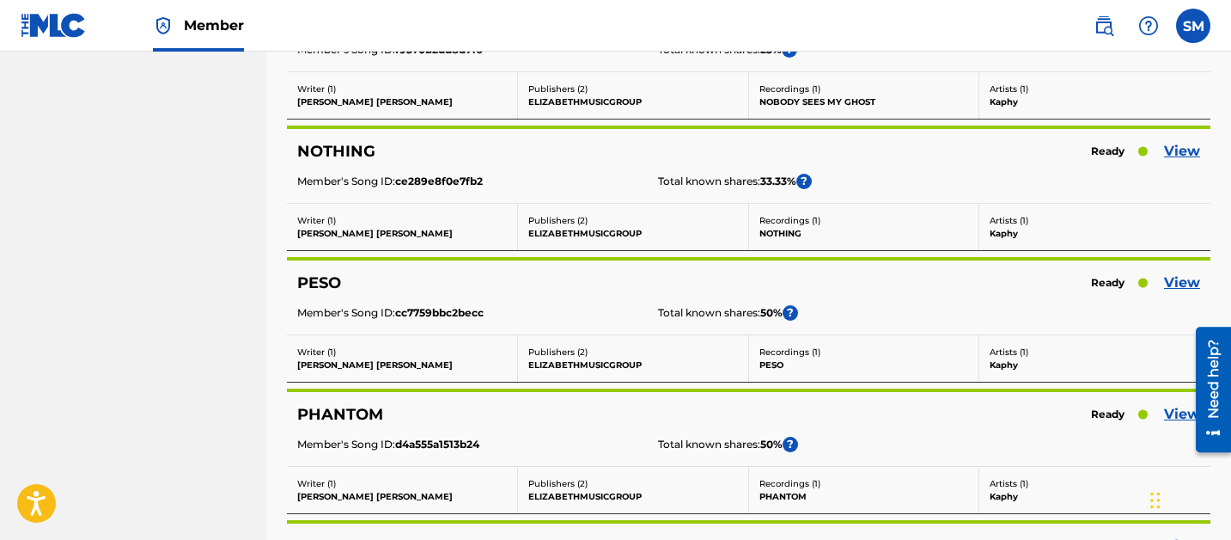
scroll to position [3083, 0]
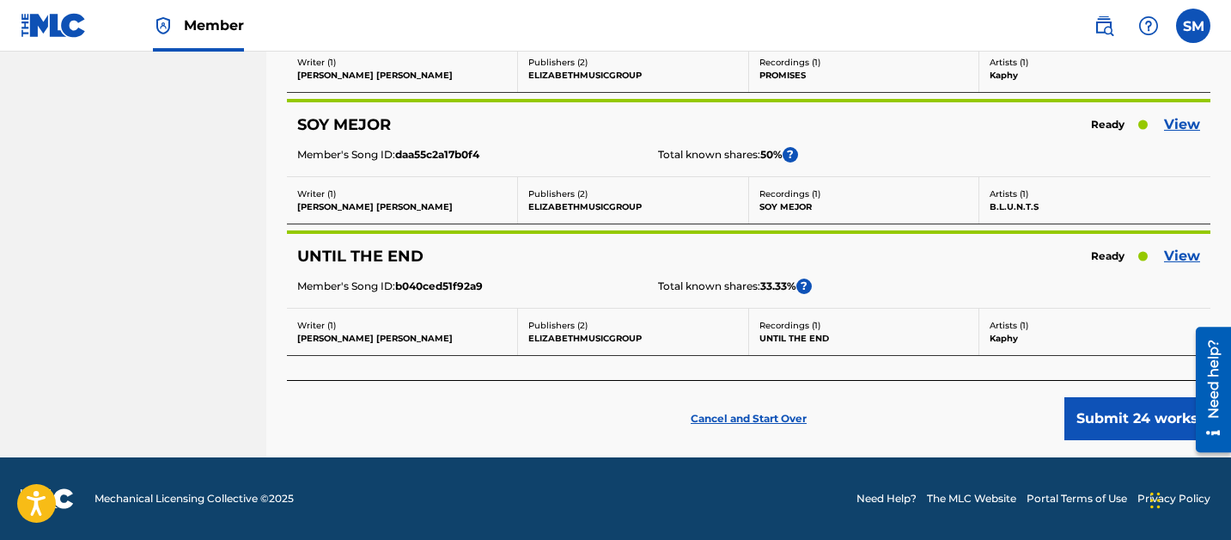
click at [1143, 433] on button "Submit 24 works" at bounding box center [1138, 418] width 146 height 43
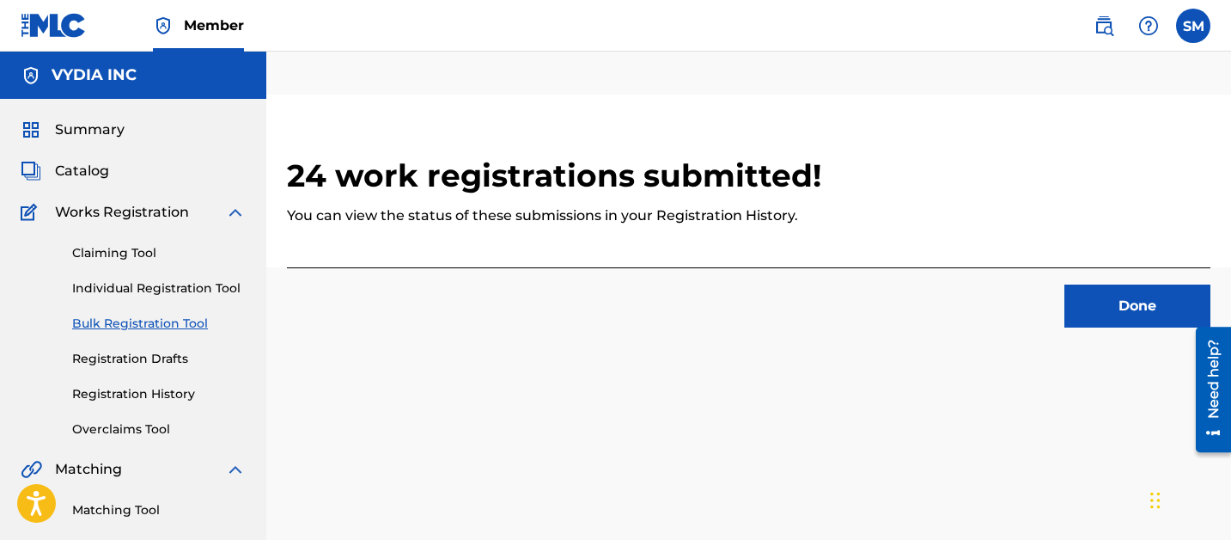
scroll to position [76, 0]
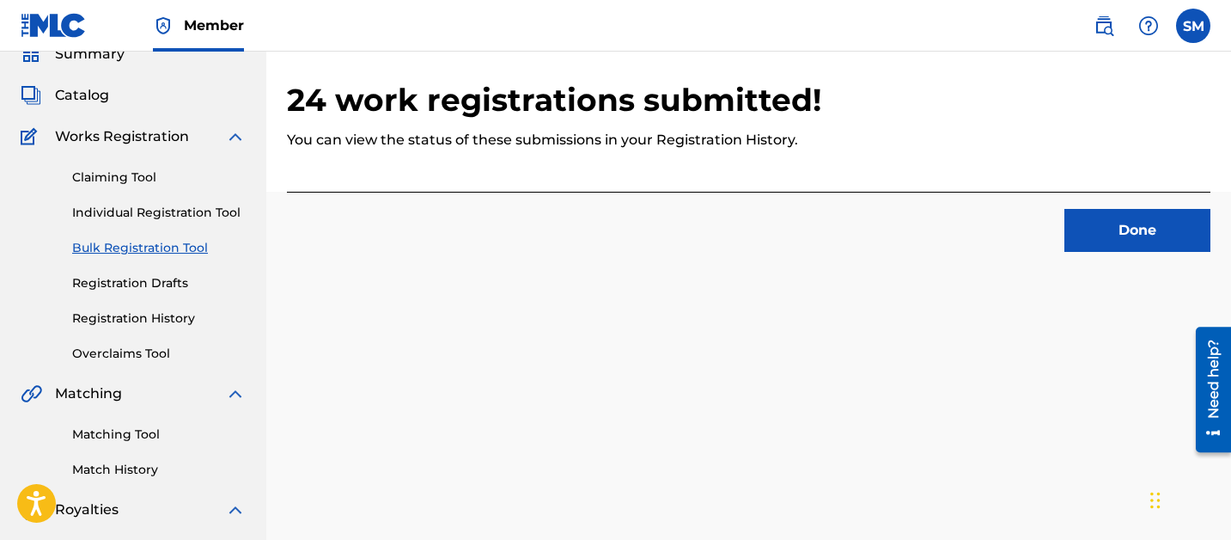
click at [163, 325] on link "Registration History" at bounding box center [159, 318] width 174 height 18
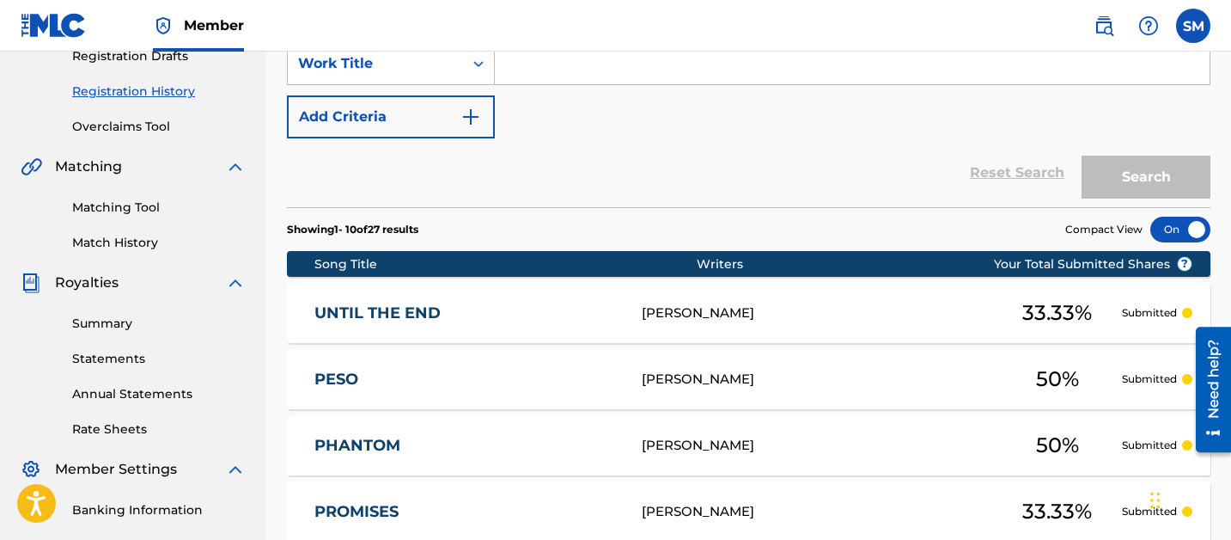
scroll to position [364, 0]
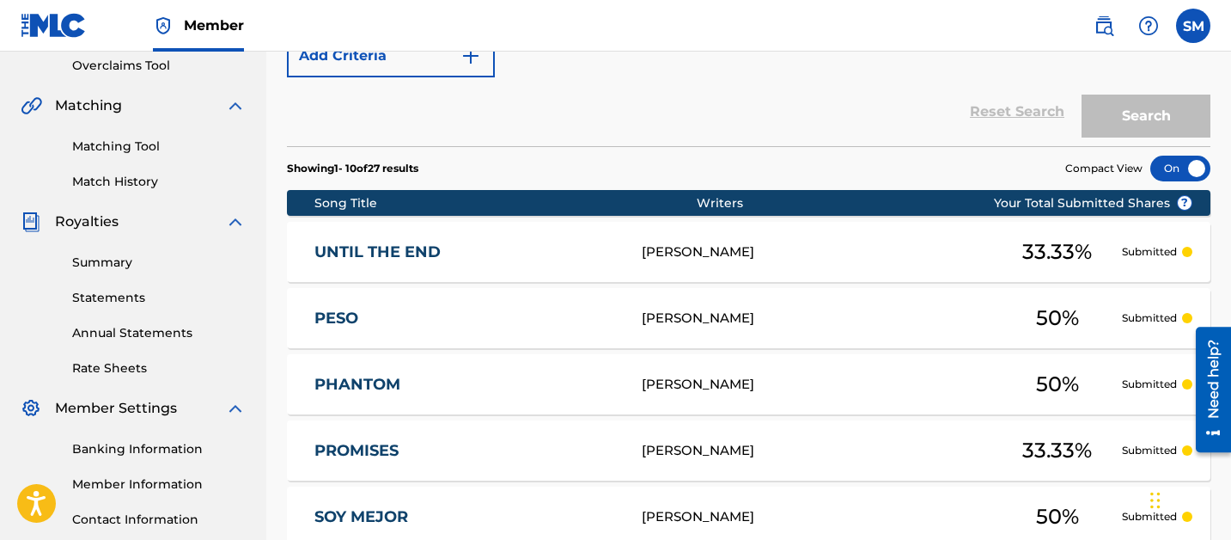
click at [620, 267] on div "UNTIL THE END [PERSON_NAME] 33.33 % Submitted" at bounding box center [749, 252] width 924 height 60
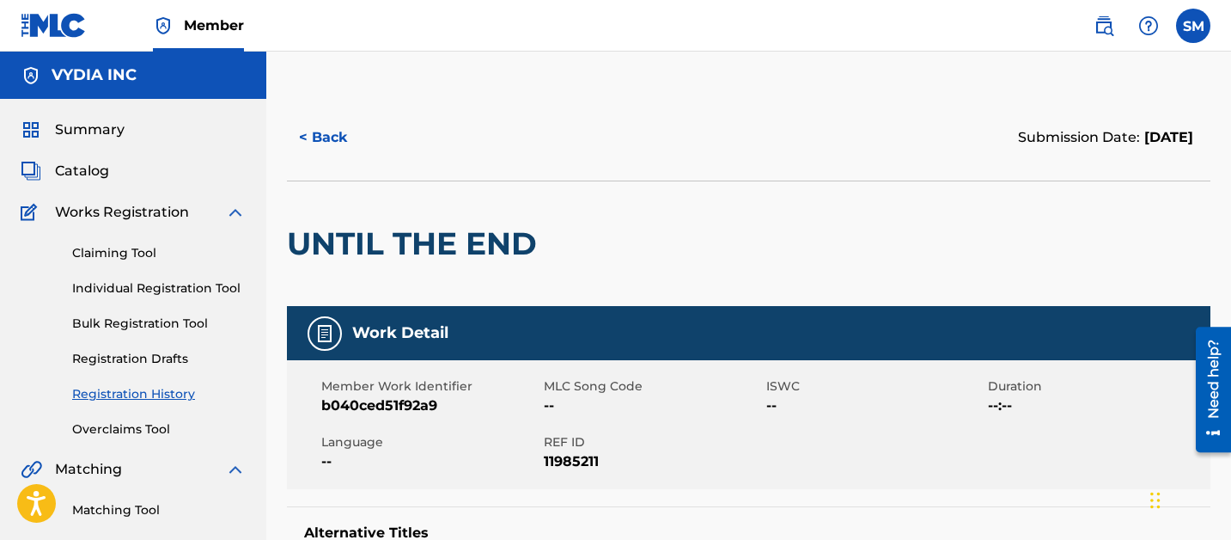
click at [328, 133] on button "< Back" at bounding box center [338, 137] width 103 height 43
